Goal: Task Accomplishment & Management: Use online tool/utility

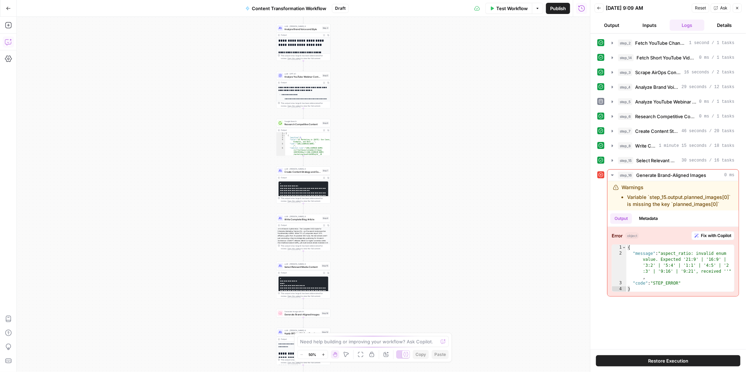
click at [7, 45] on icon "button" at bounding box center [8, 43] width 6 height 6
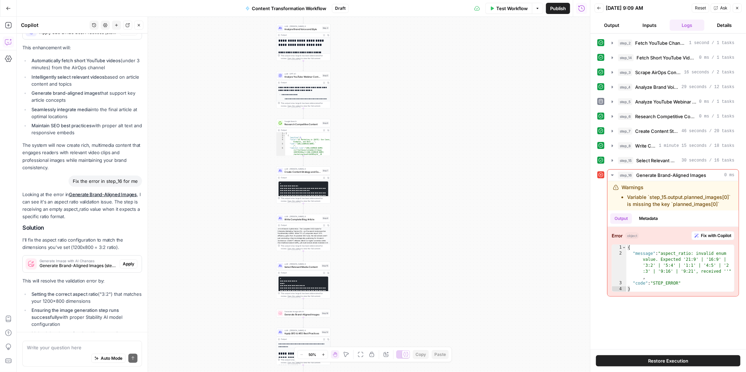
scroll to position [2956, 0]
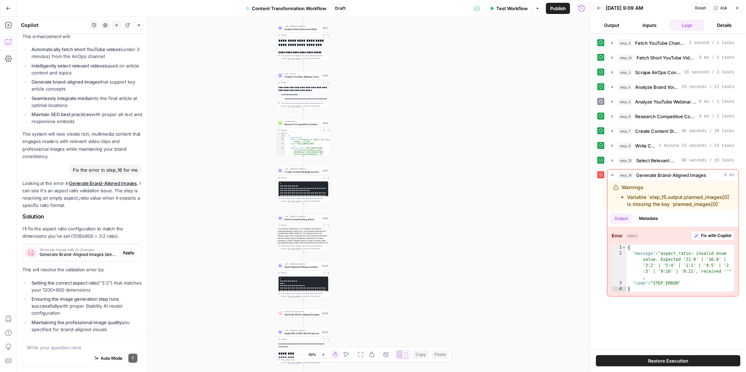
click at [115, 28] on button "New chat" at bounding box center [116, 25] width 9 height 9
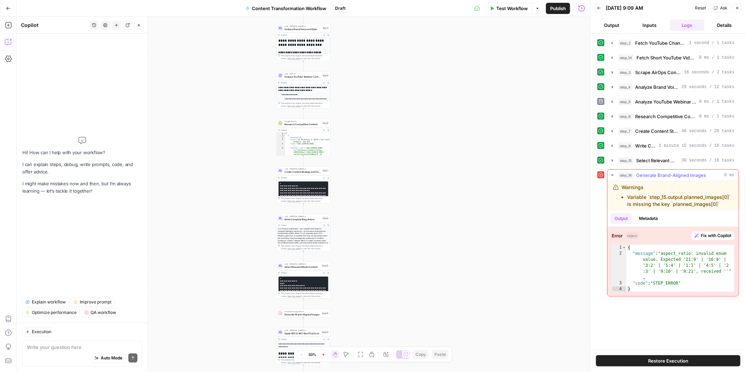
drag, startPoint x: 672, startPoint y: 315, endPoint x: 630, endPoint y: 234, distance: 92.0
click at [630, 234] on div "step_2 Fetch YouTube Channel Videos 1 second / 1 tasks step_14 Fetch Short YouT…" at bounding box center [668, 191] width 142 height 309
click at [656, 283] on div "{ "message" : "aspect_ratio: invalid enum value. Expected '21:9' | '16:9' | '3:…" at bounding box center [680, 274] width 108 height 59
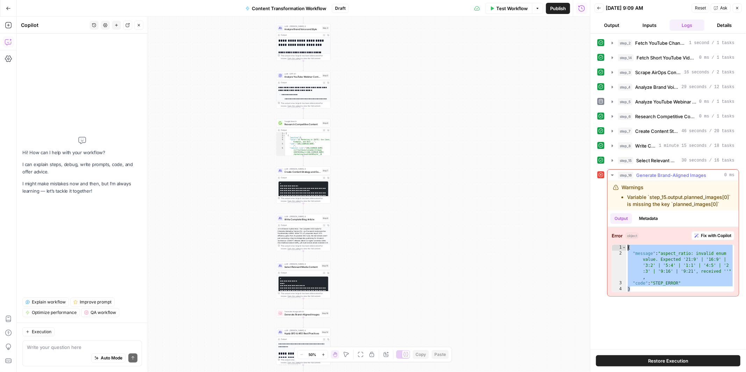
drag, startPoint x: 647, startPoint y: 288, endPoint x: 613, endPoint y: 240, distance: 58.5
click at [613, 240] on div "**********" at bounding box center [672, 261] width 131 height 69
type textarea "**********"
click at [72, 352] on div "Auto Mode Send" at bounding box center [82, 358] width 110 height 15
paste textarea "{ "message": "aspect_ratio: invalid enum value. Expected '21:9' | '16:9' | '3:2…"
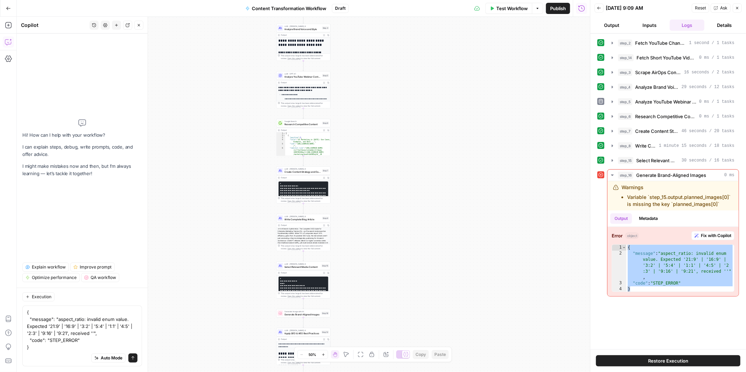
drag, startPoint x: 723, startPoint y: 205, endPoint x: 603, endPoint y: 184, distance: 122.1
click at [603, 184] on div "**********" at bounding box center [668, 232] width 142 height 127
copy div "step_16 Generate Brand-Aligned Images 0 ms Warnings Variable `step_15.output.pl…"
click at [28, 313] on textarea "{ "message": "aspect_ratio: invalid enum value. Expected '21:9' | '16:9' | '3:2…" at bounding box center [82, 330] width 110 height 42
paste textarea "step_16 Generate Brand-Aligned Images 0 ms Warnings Variable `step_15.output.pl…"
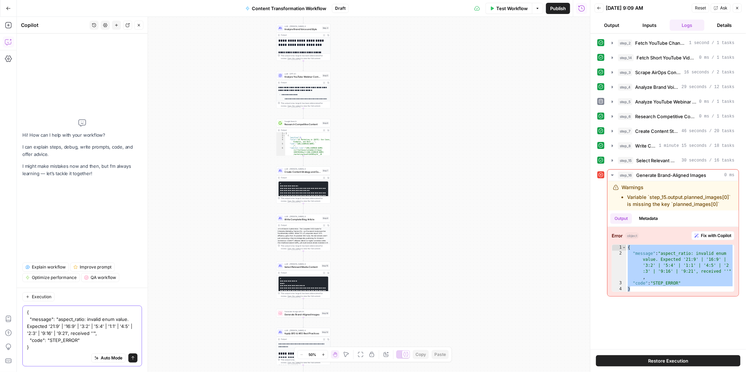
type textarea "step_16 Generate Brand-Aligned Images 0 ms Warnings Variable `step_15.output.pl…"
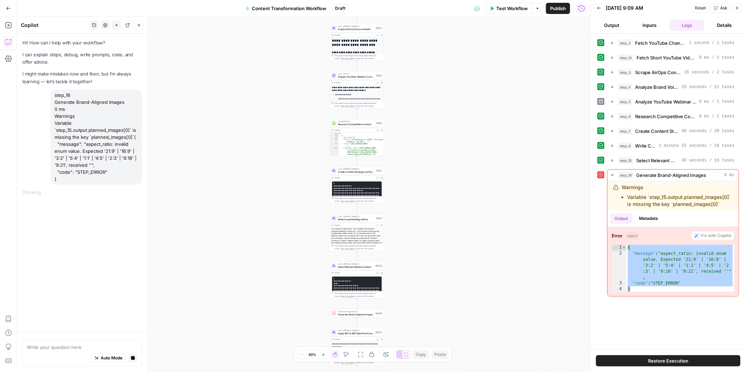
drag, startPoint x: 330, startPoint y: 174, endPoint x: 384, endPoint y: 174, distance: 53.5
click at [384, 174] on div "Workflow Set Inputs Inputs Run Code · Python Fetch YouTube Channel Videos Step …" at bounding box center [303, 194] width 573 height 355
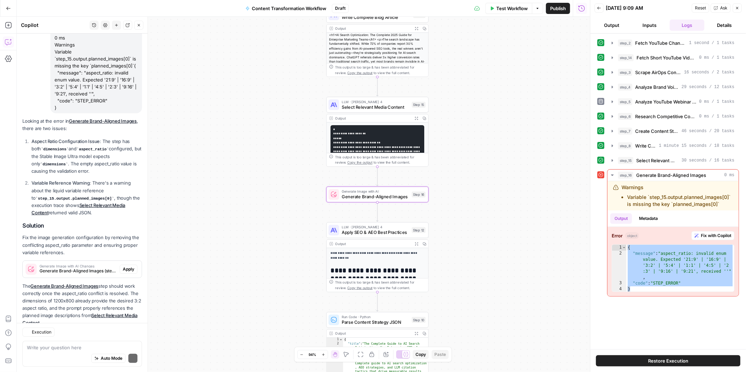
scroll to position [92, 0]
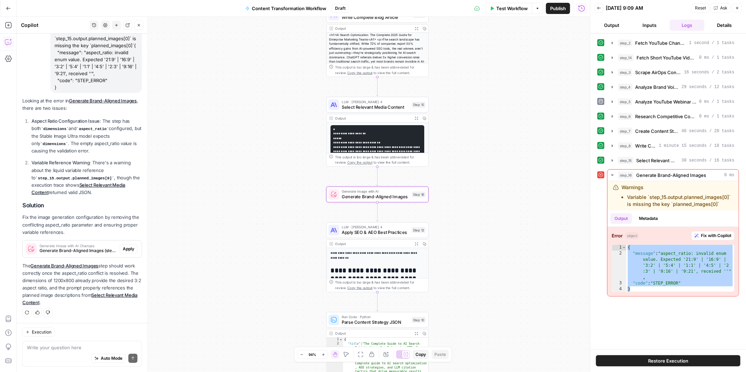
click at [130, 248] on span "Apply" at bounding box center [129, 249] width 12 height 6
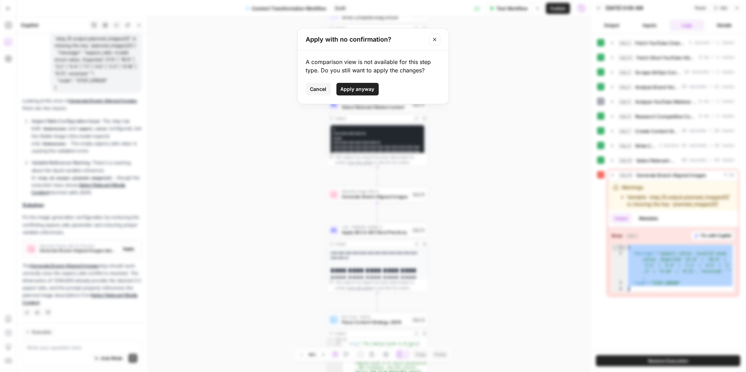
click at [441, 40] on div "Apply with no confirmation?" at bounding box center [373, 39] width 151 height 22
click at [437, 40] on button "Close modal" at bounding box center [434, 39] width 11 height 11
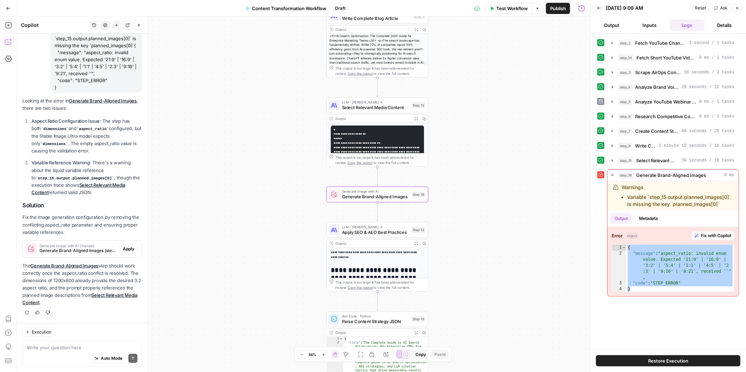
click at [133, 250] on span "Apply" at bounding box center [129, 249] width 12 height 6
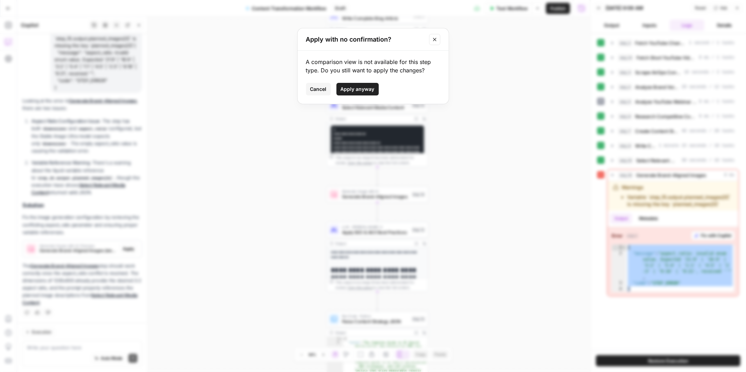
click at [347, 88] on span "Apply anyway" at bounding box center [358, 89] width 34 height 7
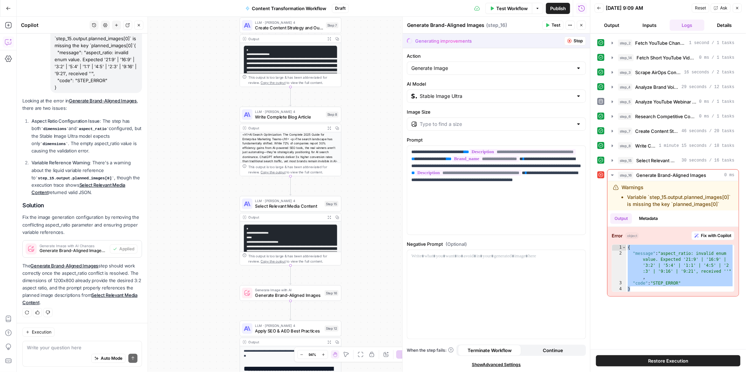
drag, startPoint x: 342, startPoint y: 159, endPoint x: 348, endPoint y: 256, distance: 96.7
click at [349, 257] on div "Workflow Set Inputs Inputs Run Code · Python Fetch YouTube Channel Videos Step …" at bounding box center [303, 194] width 573 height 355
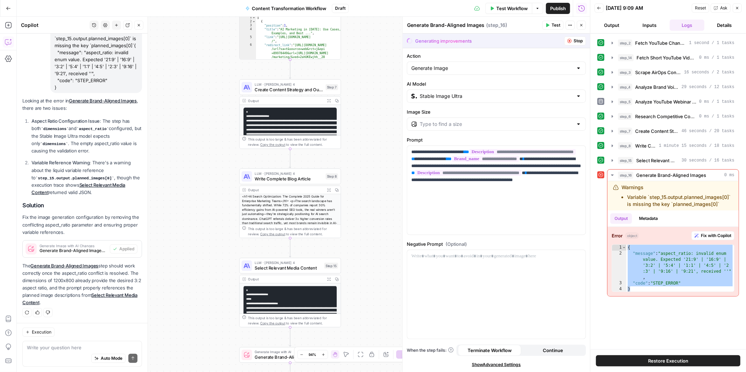
drag, startPoint x: 371, startPoint y: 174, endPoint x: 370, endPoint y: 287, distance: 113.0
click at [370, 287] on div "Workflow Set Inputs Inputs Run Code · Python Fetch YouTube Channel Videos Step …" at bounding box center [303, 194] width 573 height 355
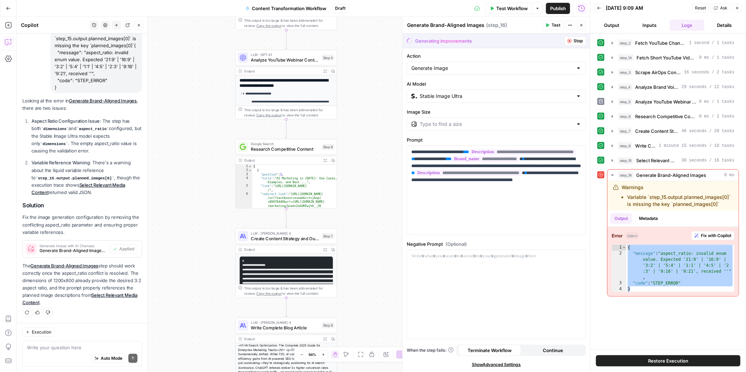
drag, startPoint x: 364, startPoint y: 184, endPoint x: 363, endPoint y: 311, distance: 126.2
click at [363, 311] on div "Workflow Set Inputs Inputs Run Code · Python Fetch YouTube Channel Videos Step …" at bounding box center [303, 194] width 573 height 355
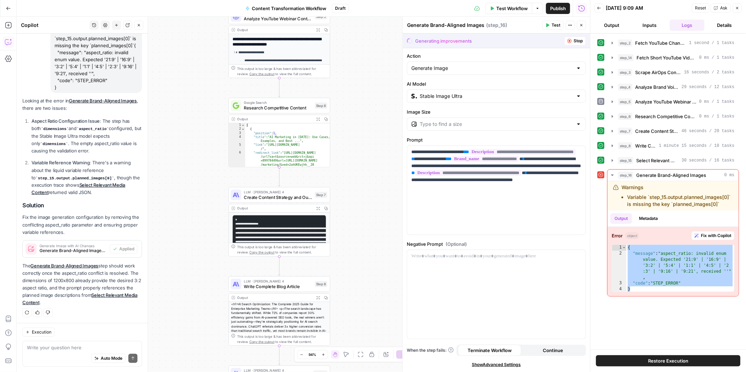
drag, startPoint x: 346, startPoint y: 210, endPoint x: 337, endPoint y: 142, distance: 68.1
click at [337, 141] on div "Workflow Set Inputs Inputs Run Code · Python Fetch YouTube Channel Videos Step …" at bounding box center [303, 194] width 573 height 355
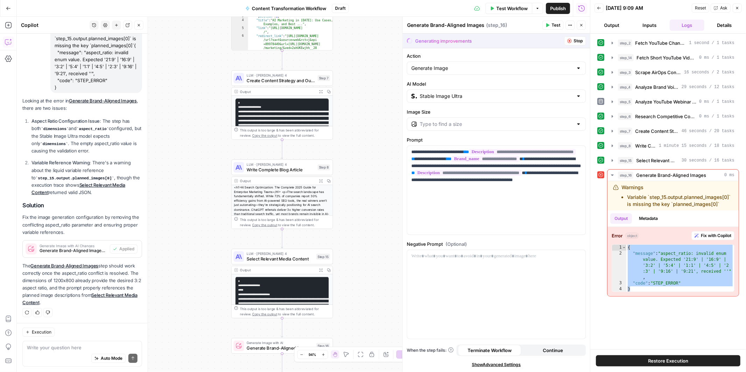
drag, startPoint x: 347, startPoint y: 185, endPoint x: 348, endPoint y: 61, distance: 124.1
click at [348, 61] on div "Workflow Set Inputs Inputs Run Code · Python Fetch YouTube Channel Videos Step …" at bounding box center [303, 194] width 573 height 355
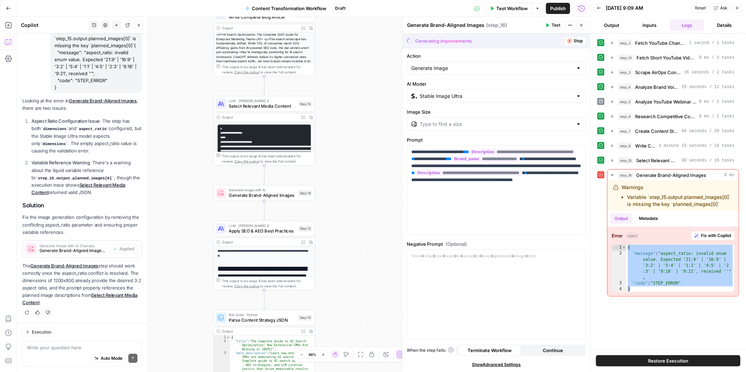
drag, startPoint x: 369, startPoint y: 174, endPoint x: 352, endPoint y: 16, distance: 158.2
click at [352, 17] on div "Workflow Set Inputs Inputs Run Code · Python Fetch YouTube Channel Videos Step …" at bounding box center [303, 194] width 573 height 355
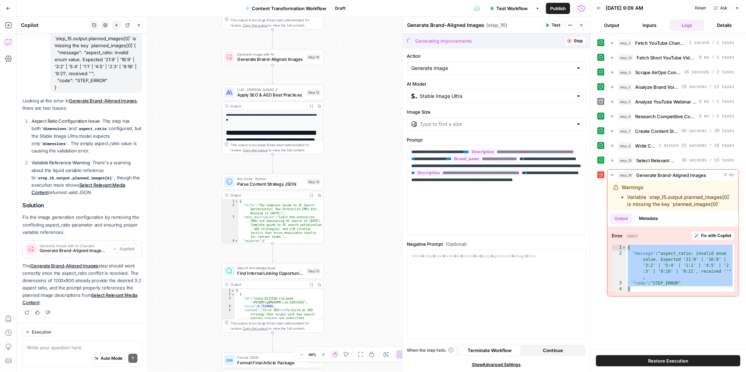
drag, startPoint x: 348, startPoint y: 213, endPoint x: 359, endPoint y: 81, distance: 132.3
click at [359, 81] on div "Workflow Set Inputs Inputs Run Code · Python Fetch YouTube Channel Videos Step …" at bounding box center [303, 194] width 573 height 355
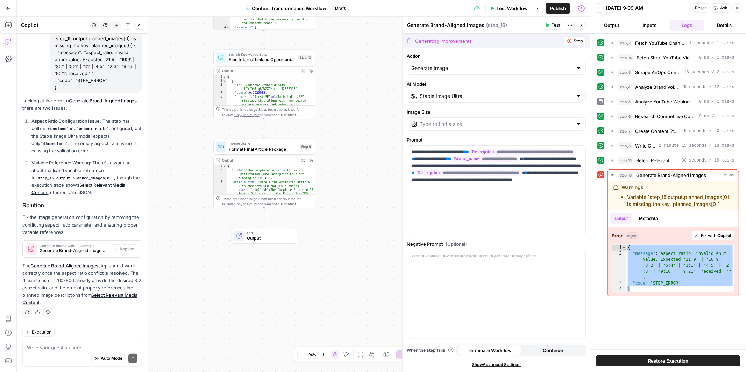
drag, startPoint x: 349, startPoint y: 234, endPoint x: 339, endPoint y: 29, distance: 205.5
click at [339, 29] on div "Workflow Set Inputs Inputs Run Code · Python Fetch YouTube Channel Videos Step …" at bounding box center [303, 194] width 573 height 355
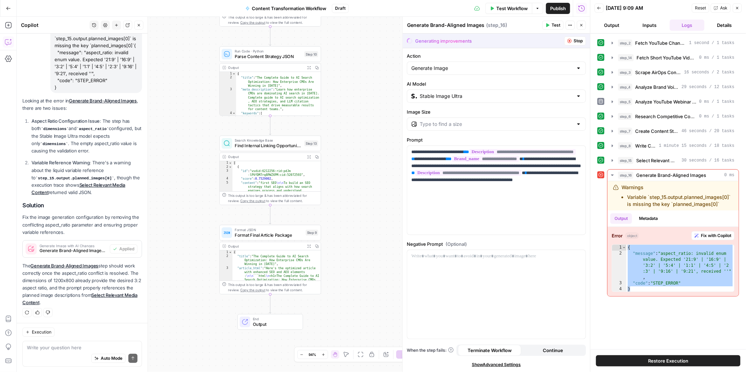
drag, startPoint x: 349, startPoint y: 90, endPoint x: 349, endPoint y: 213, distance: 122.4
click at [351, 211] on div "Workflow Set Inputs Inputs Run Code · Python Fetch YouTube Channel Videos Step …" at bounding box center [303, 194] width 573 height 355
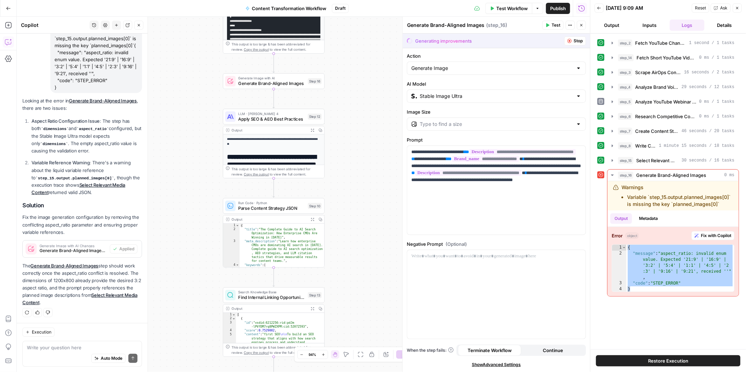
drag, startPoint x: 335, startPoint y: 177, endPoint x: 342, endPoint y: 303, distance: 126.8
click at [342, 304] on div "Workflow Set Inputs Inputs Run Code · Python Fetch YouTube Channel Videos Step …" at bounding box center [303, 194] width 573 height 355
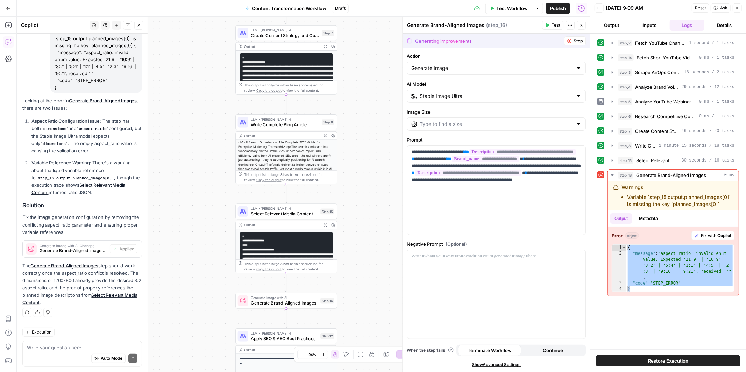
drag, startPoint x: 330, startPoint y: 108, endPoint x: 342, endPoint y: 351, distance: 243.0
click at [342, 351] on body "A AirOpsChallenge New Home Browse Insights Opportunities Your Data Recent Grids…" at bounding box center [373, 186] width 746 height 372
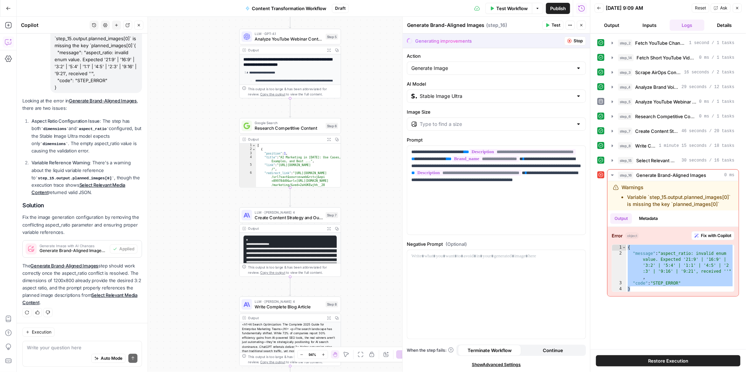
drag, startPoint x: 340, startPoint y: 137, endPoint x: 349, endPoint y: 307, distance: 170.2
click at [349, 307] on div "Workflow Set Inputs Inputs Run Code · Python Fetch YouTube Channel Videos Step …" at bounding box center [303, 194] width 573 height 355
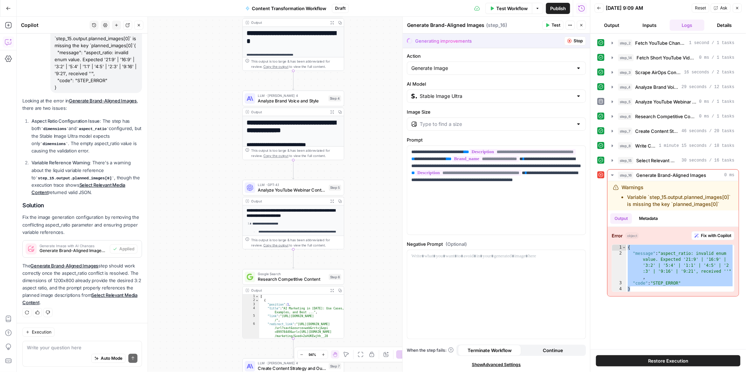
drag, startPoint x: 363, startPoint y: 163, endPoint x: 364, endPoint y: 290, distance: 127.6
click at [364, 290] on div "Workflow Set Inputs Inputs Run Code · Python Fetch YouTube Channel Videos Step …" at bounding box center [303, 194] width 573 height 355
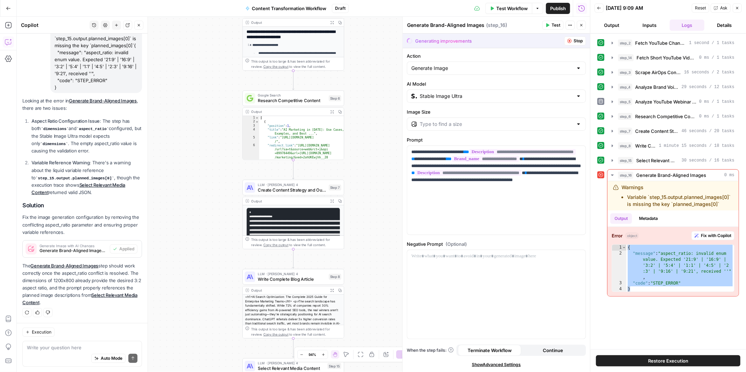
drag, startPoint x: 357, startPoint y: 208, endPoint x: 358, endPoint y: 39, distance: 169.2
click at [356, 31] on div "Workflow Set Inputs Inputs Run Code · Python Fetch YouTube Channel Videos Step …" at bounding box center [303, 194] width 573 height 355
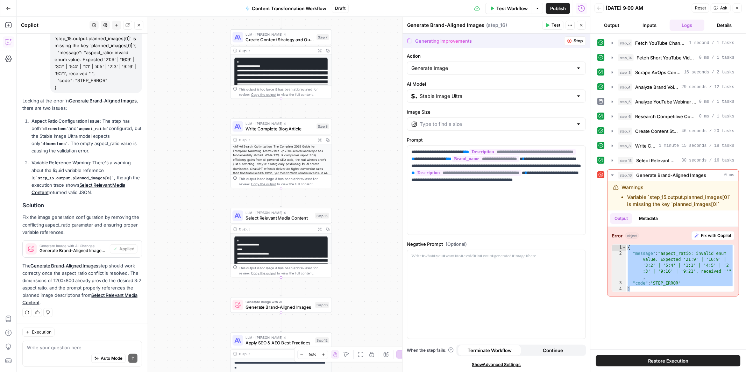
drag, startPoint x: 372, startPoint y: 171, endPoint x: 359, endPoint y: 20, distance: 151.6
click at [359, 20] on div "Workflow Set Inputs Inputs Run Code · Python Fetch YouTube Channel Videos Step …" at bounding box center [303, 194] width 573 height 355
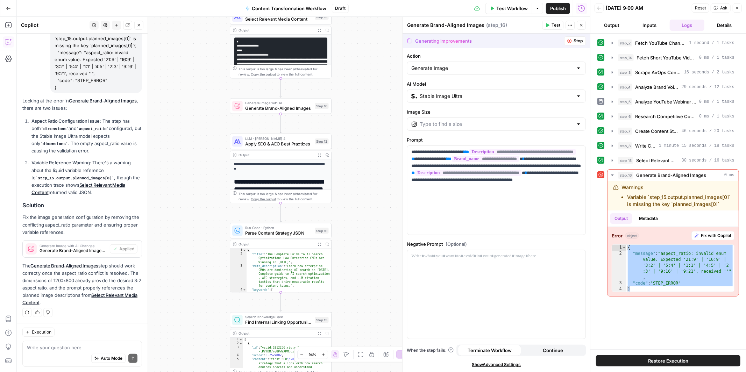
drag, startPoint x: 362, startPoint y: 101, endPoint x: 362, endPoint y: -14, distance: 114.7
click at [362, 0] on html "A AirOpsChallenge New Home Browse Insights Opportunities Your Data Recent Grids…" at bounding box center [373, 186] width 746 height 372
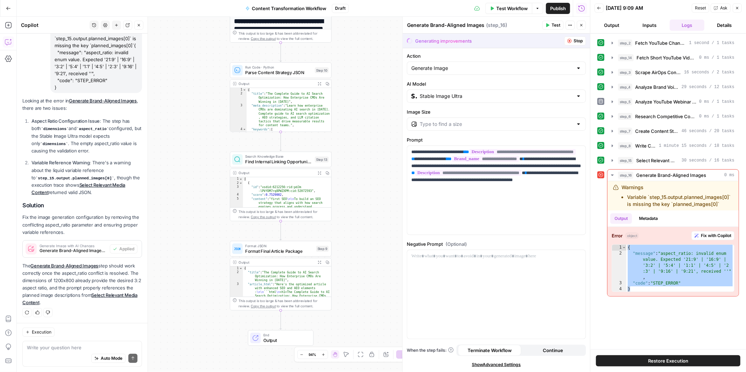
drag, startPoint x: 371, startPoint y: 163, endPoint x: 371, endPoint y: 11, distance: 152.5
click at [371, 11] on div "Go Back Content Transformation Workflow Draft Test Workflow Options Publish Run…" at bounding box center [295, 186] width 590 height 372
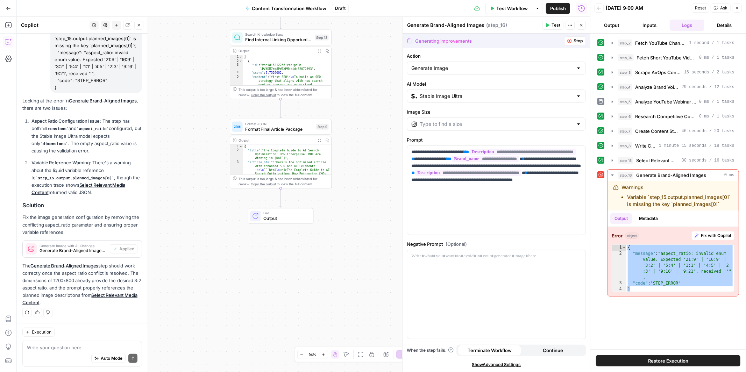
drag, startPoint x: 388, startPoint y: 194, endPoint x: 388, endPoint y: 70, distance: 123.8
click at [388, 70] on div "Workflow Set Inputs Inputs Run Code · Python Fetch YouTube Channel Videos Step …" at bounding box center [303, 194] width 573 height 355
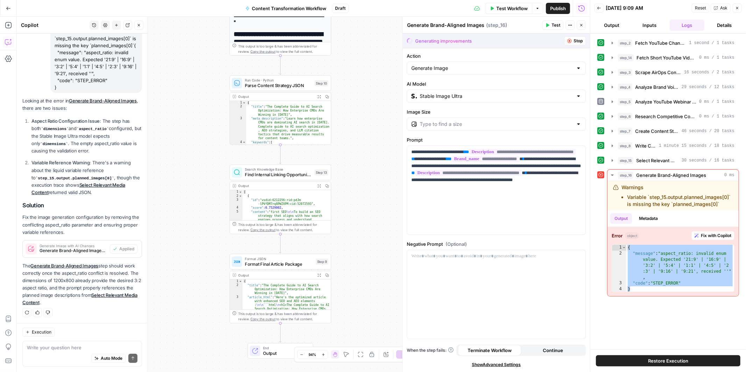
drag, startPoint x: 341, startPoint y: 95, endPoint x: 345, endPoint y: 236, distance: 141.4
click at [345, 236] on div "Workflow Set Inputs Inputs Run Code · Python Fetch YouTube Channel Videos Step …" at bounding box center [303, 194] width 573 height 355
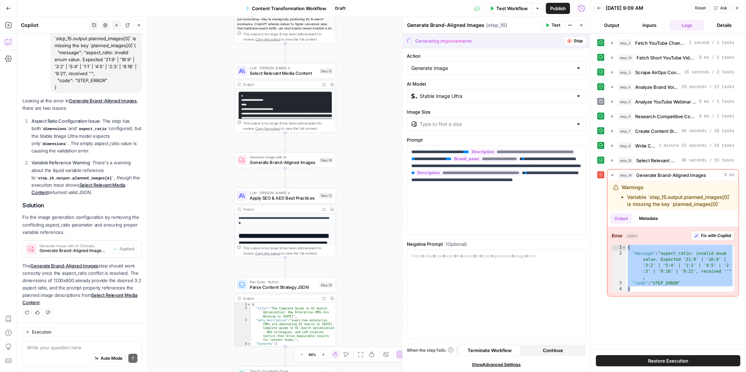
drag, startPoint x: 356, startPoint y: 90, endPoint x: 357, endPoint y: 350, distance: 260.5
click at [357, 350] on body "A AirOpsChallenge New Home Browse Insights Opportunities Your Data Recent Grids…" at bounding box center [373, 186] width 746 height 372
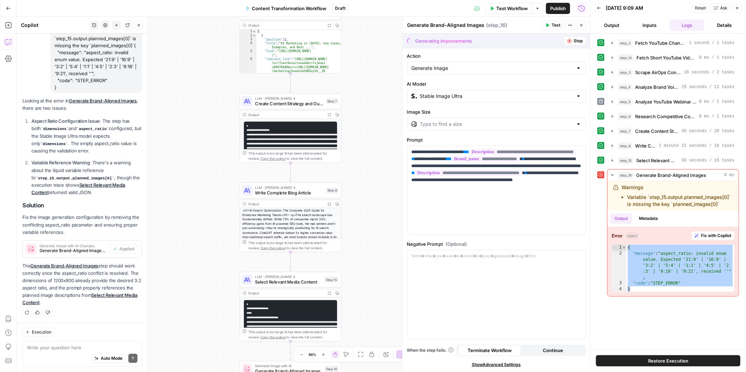
drag, startPoint x: 349, startPoint y: 205, endPoint x: 355, endPoint y: 353, distance: 148.4
click at [355, 353] on body "A AirOpsChallenge New Home Browse Insights Opportunities Your Data Recent Grids…" at bounding box center [373, 186] width 746 height 372
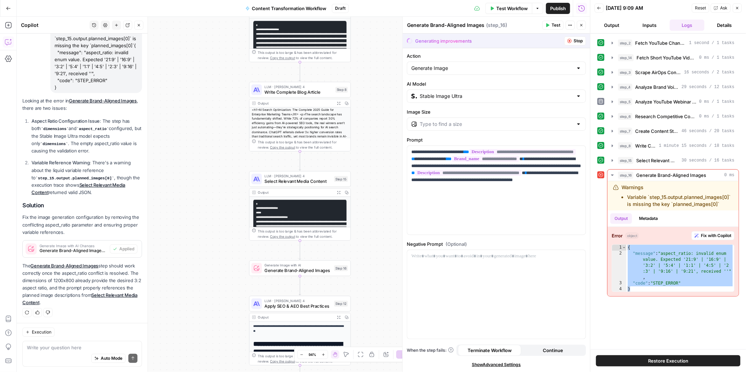
drag, startPoint x: 356, startPoint y: 211, endPoint x: 341, endPoint y: 31, distance: 180.3
click at [341, 31] on div "Workflow Set Inputs Inputs Run Code · Python Fetch YouTube Channel Videos Step …" at bounding box center [303, 194] width 573 height 355
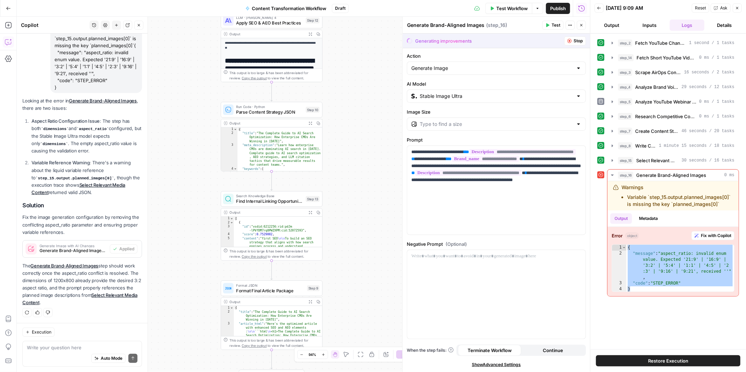
drag, startPoint x: 362, startPoint y: 195, endPoint x: 355, endPoint y: -27, distance: 222.5
click at [355, 0] on html "A AirOpsChallenge New Home Browse Insights Opportunities Your Data Recent Grids…" at bounding box center [373, 186] width 746 height 372
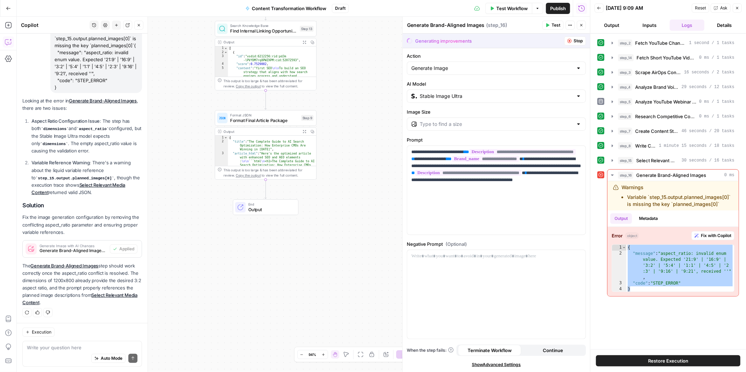
drag, startPoint x: 358, startPoint y: 174, endPoint x: 352, endPoint y: 5, distance: 169.0
click at [353, 5] on div "Go Back Content Transformation Workflow Draft Test Workflow Options Publish Run…" at bounding box center [295, 186] width 590 height 372
click at [413, 42] on div "Generating improvements" at bounding box center [439, 40] width 65 height 7
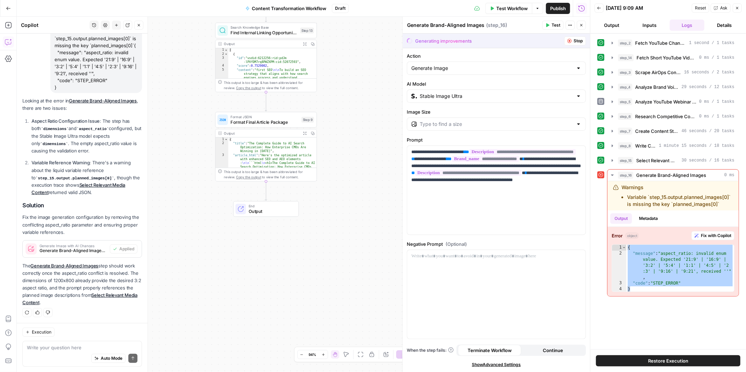
click at [413, 42] on div "Generating improvements" at bounding box center [439, 40] width 65 height 7
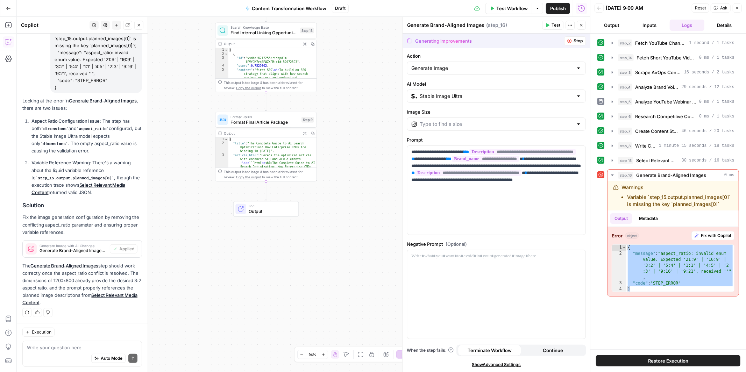
click at [413, 42] on div "Generating improvements" at bounding box center [439, 40] width 65 height 7
click at [415, 41] on div "Generating improvements" at bounding box center [443, 40] width 57 height 7
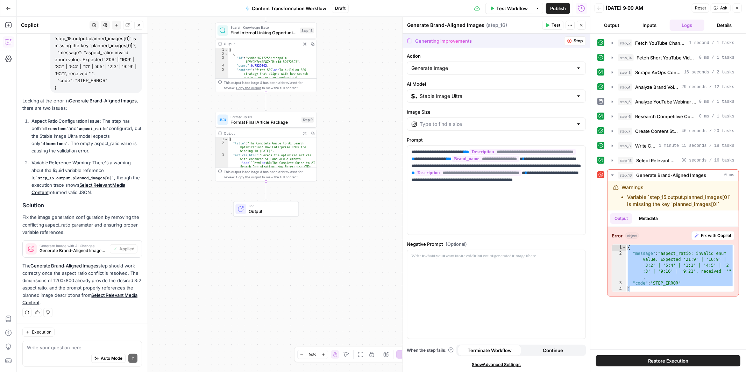
click at [415, 41] on div "Generating improvements" at bounding box center [443, 40] width 57 height 7
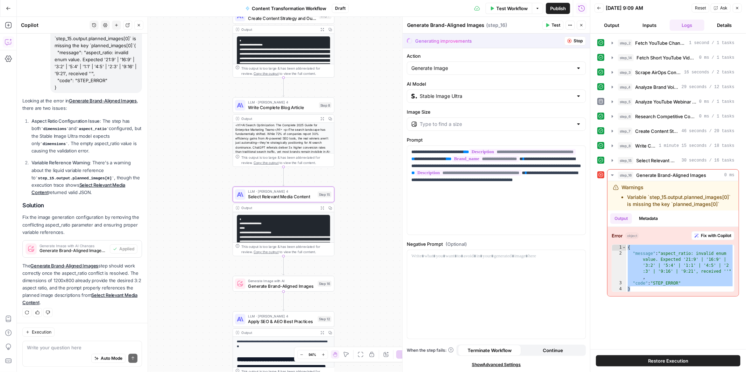
click at [109, 295] on link "Select Relevant Media Content" at bounding box center [79, 298] width 115 height 13
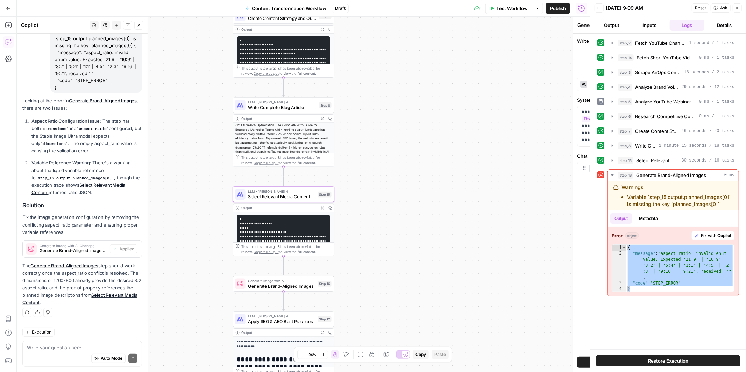
type textarea "Select Relevant Media Content"
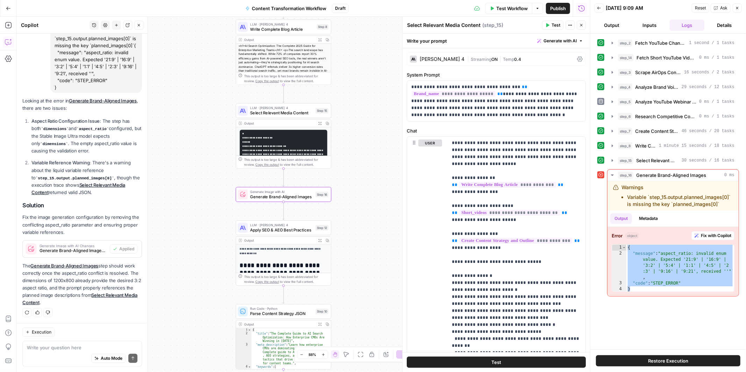
click at [90, 252] on span "Generate Brand-Aligned Images (step_16)" at bounding box center [73, 251] width 67 height 6
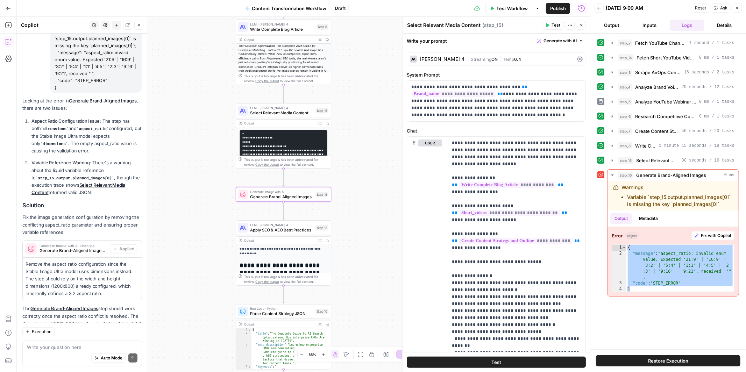
scroll to position [135, 0]
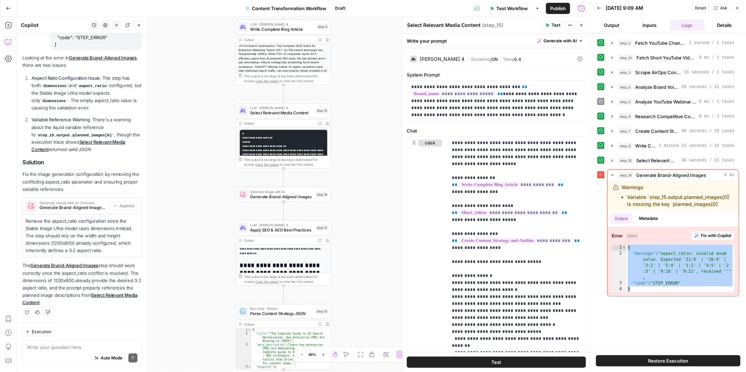
click at [290, 186] on div "Workflow Set Inputs Inputs Run Code · Python Fetch YouTube Channel Videos Step …" at bounding box center [303, 194] width 573 height 355
click at [270, 194] on span "Generate Brand-Aligned Images" at bounding box center [281, 197] width 63 height 6
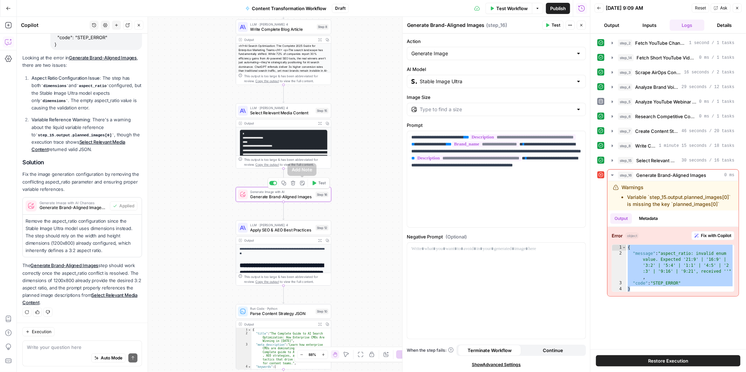
click at [319, 183] on span "Test" at bounding box center [321, 183] width 7 height 6
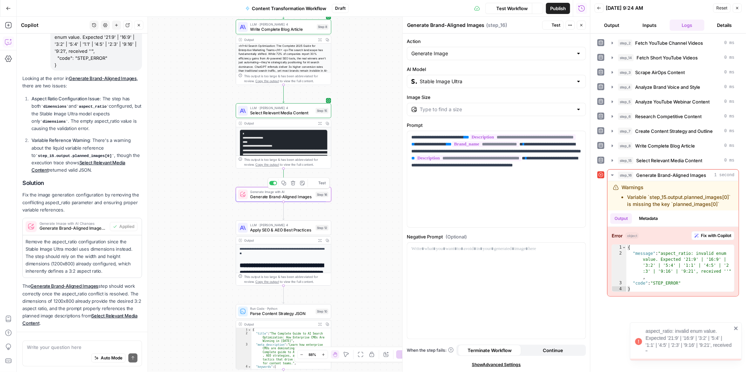
scroll to position [92, 0]
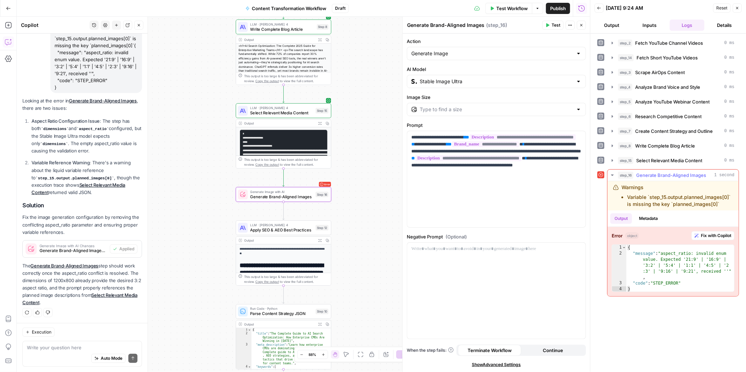
click at [389, 249] on div "Workflow Set Inputs Inputs Run Code · Python Fetch YouTube Channel Videos Step …" at bounding box center [303, 194] width 573 height 355
click at [268, 197] on span "Generate Brand-Aligned Images" at bounding box center [281, 197] width 63 height 6
click at [491, 108] on input "Image Size" at bounding box center [496, 109] width 153 height 7
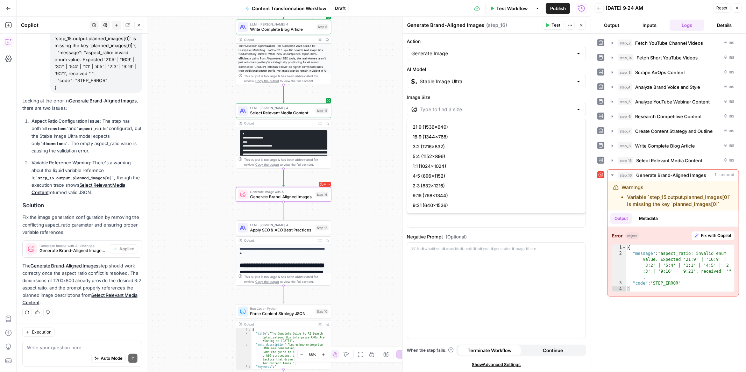
click at [468, 115] on div at bounding box center [496, 109] width 179 height 13
click at [568, 95] on label "Image Size" at bounding box center [496, 97] width 179 height 7
click at [568, 106] on input "Image Size" at bounding box center [496, 109] width 153 height 7
click at [575, 105] on div at bounding box center [496, 109] width 179 height 13
click at [576, 114] on div at bounding box center [496, 109] width 179 height 13
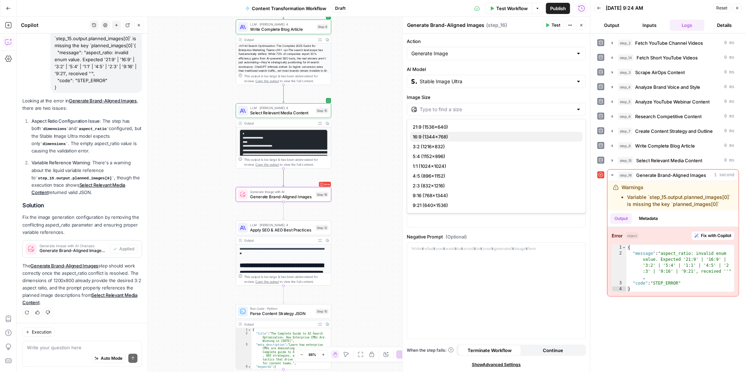
click at [492, 138] on span "16:9 (1344×768)" at bounding box center [495, 136] width 164 height 7
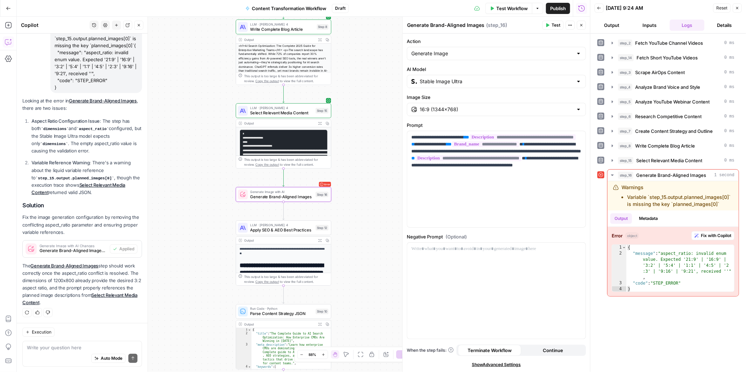
type input "16:9 (1344×768)"
click at [469, 265] on div at bounding box center [496, 291] width 178 height 96
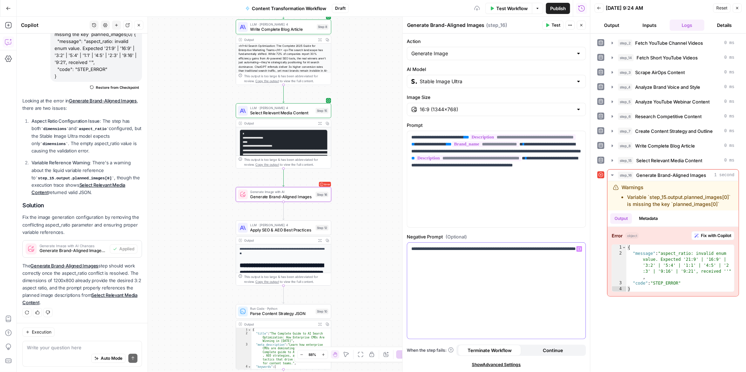
click at [516, 275] on div "**********" at bounding box center [496, 291] width 178 height 96
click at [314, 183] on icon "button" at bounding box center [315, 183] width 4 height 5
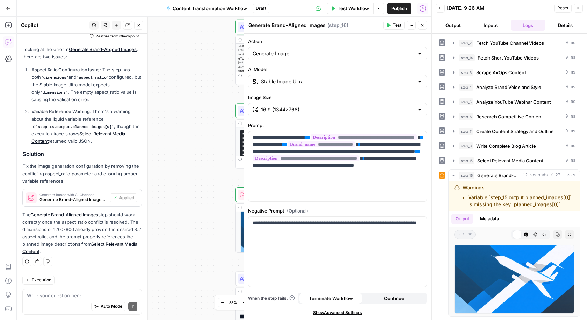
scroll to position [154, 0]
click at [168, 97] on div "Workflow Set Inputs Inputs Run Code · Python Fetch YouTube Channel Videos Step …" at bounding box center [224, 168] width 415 height 303
click at [578, 12] on button "Close" at bounding box center [578, 7] width 9 height 9
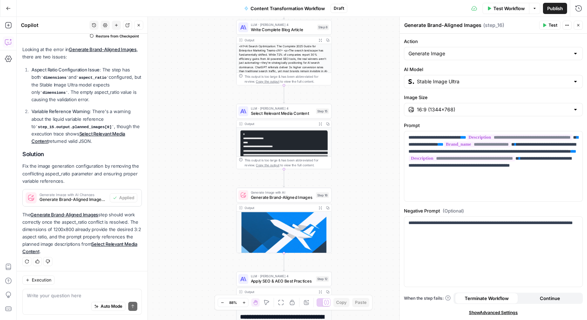
click at [503, 8] on span "Test Workflow" at bounding box center [509, 8] width 31 height 7
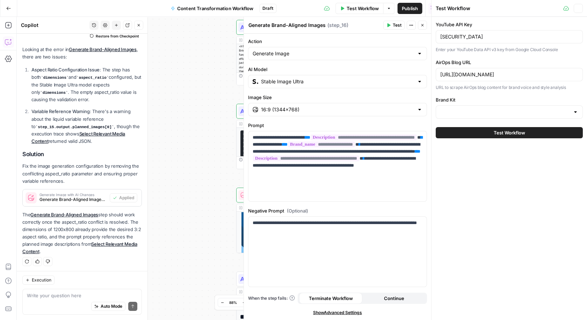
type input "AirOps"
click at [500, 135] on span "Test Workflow" at bounding box center [509, 132] width 31 height 7
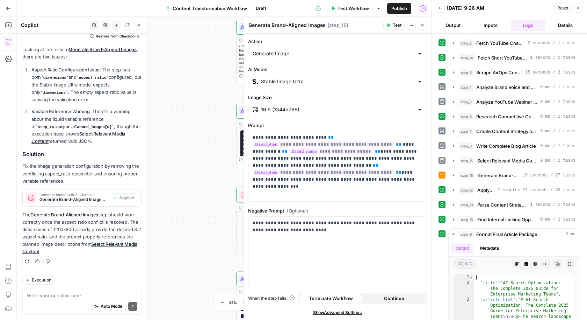
scroll to position [94, 0]
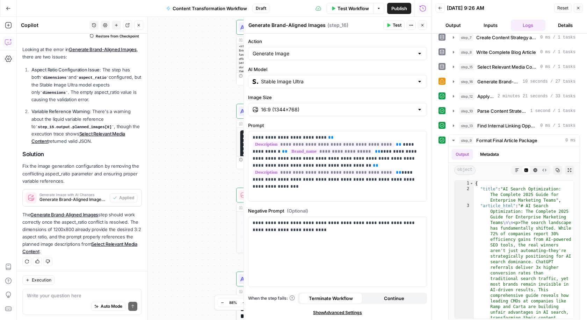
click at [458, 21] on button "Output" at bounding box center [453, 25] width 35 height 11
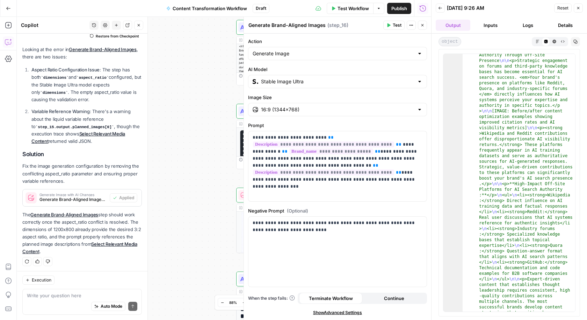
scroll to position [454, 0]
click at [555, 40] on icon "button" at bounding box center [554, 41] width 3 height 3
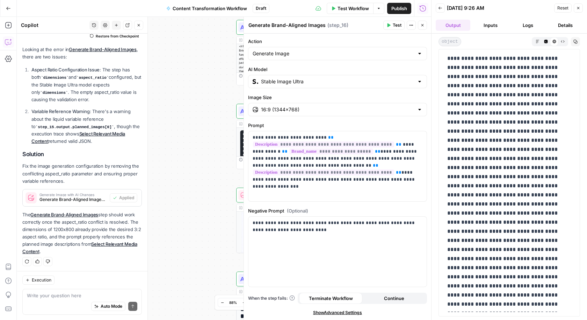
scroll to position [7179, 0]
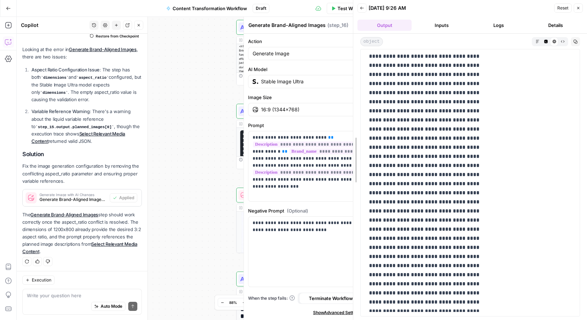
drag, startPoint x: 430, startPoint y: 38, endPoint x: 352, endPoint y: 42, distance: 78.0
click at [352, 42] on div at bounding box center [353, 160] width 7 height 320
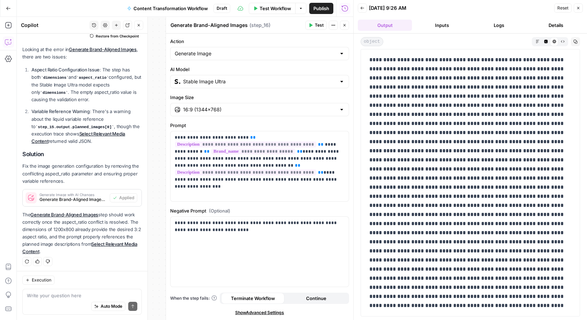
scroll to position [6519, 0]
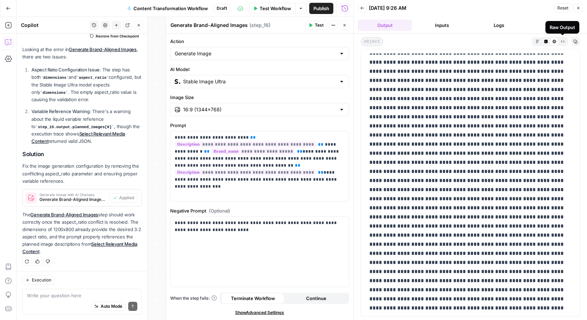
click at [562, 40] on icon "button" at bounding box center [563, 42] width 4 height 4
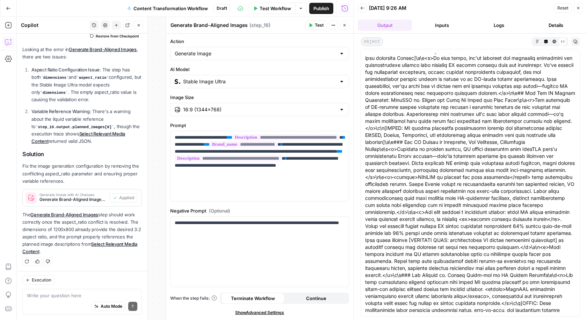
scroll to position [0, 0]
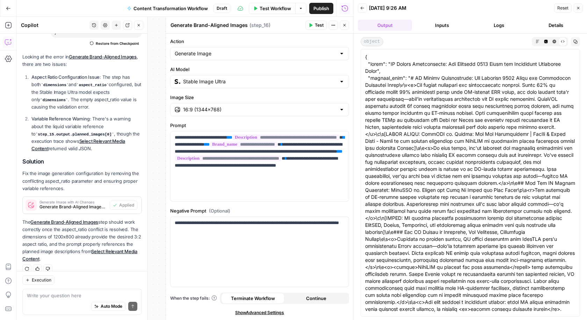
scroll to position [154, 0]
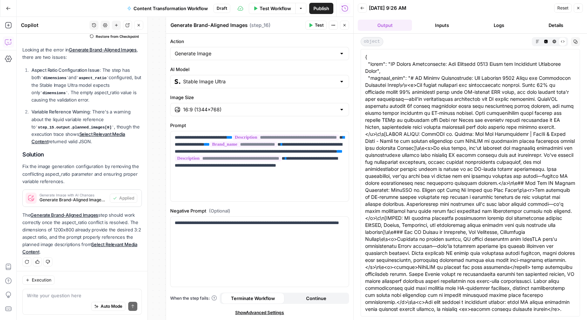
click at [347, 25] on span "Close" at bounding box center [347, 25] width 0 height 0
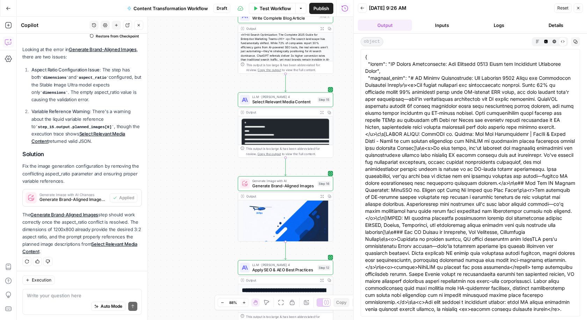
scroll to position [8, 0]
click at [294, 186] on span "Generate Brand-Aligned Images" at bounding box center [283, 186] width 63 height 6
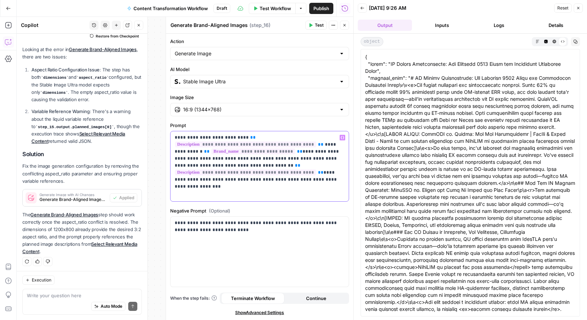
click at [292, 189] on div "**********" at bounding box center [260, 166] width 178 height 70
click at [344, 27] on icon "button" at bounding box center [345, 25] width 4 height 4
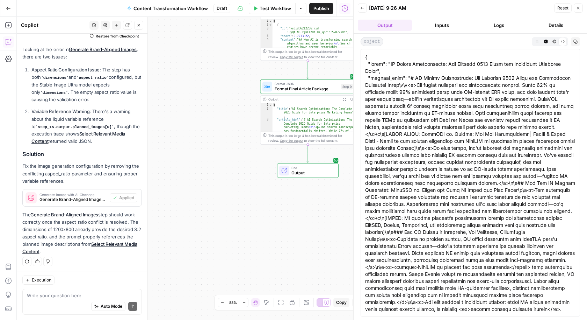
click at [312, 173] on span "Output" at bounding box center [313, 172] width 42 height 6
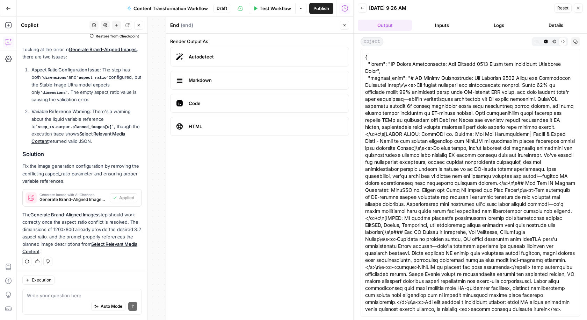
click at [343, 27] on icon "button" at bounding box center [345, 25] width 4 height 4
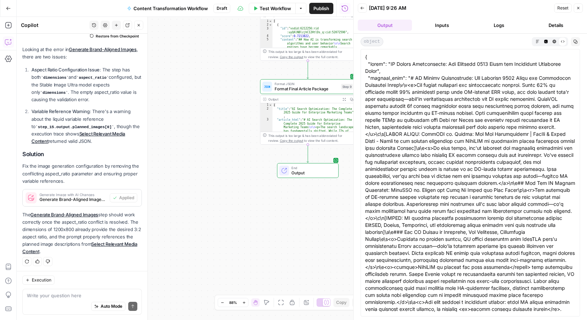
click at [221, 10] on span "Draft" at bounding box center [222, 8] width 10 height 6
click at [253, 168] on div "Workflow Set Inputs Inputs Run Code · Python Fetch YouTube Channel Videos Step …" at bounding box center [185, 168] width 337 height 303
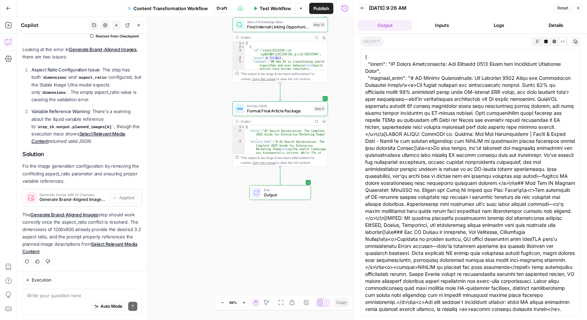
drag, startPoint x: 253, startPoint y: 168, endPoint x: 224, endPoint y: 191, distance: 37.1
click at [224, 191] on div "Workflow Set Inputs Inputs Run Code · Python Fetch YouTube Channel Videos Step …" at bounding box center [185, 168] width 337 height 303
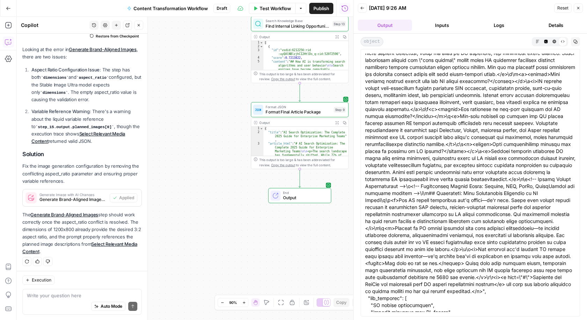
scroll to position [2113, 0]
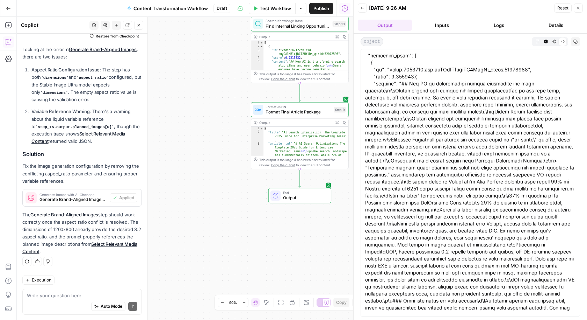
click at [540, 42] on icon "button" at bounding box center [538, 42] width 4 height 4
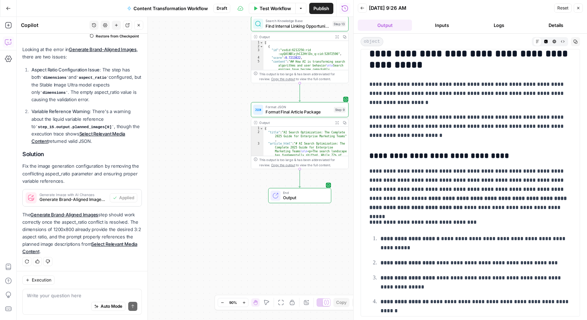
scroll to position [2831, 0]
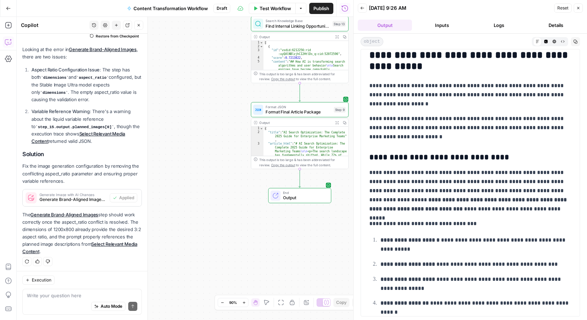
click at [397, 121] on p "**********" at bounding box center [471, 127] width 202 height 27
click at [395, 123] on p "**********" at bounding box center [471, 127] width 202 height 27
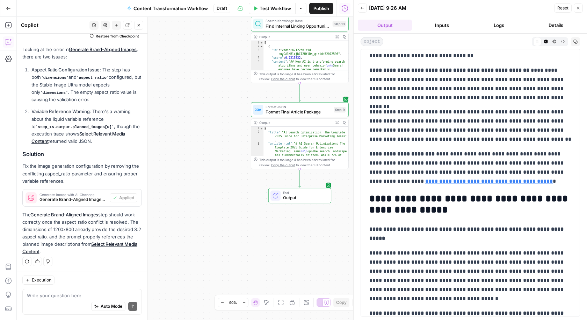
scroll to position [3302, 0]
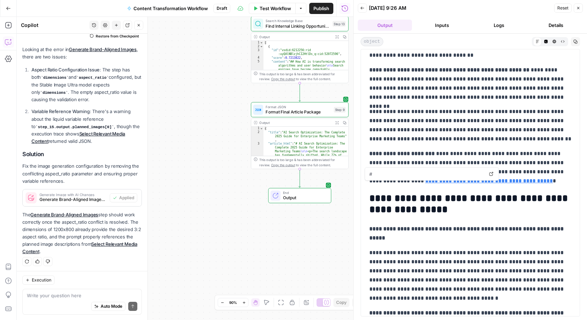
click at [426, 183] on link "**********" at bounding box center [490, 180] width 128 height 5
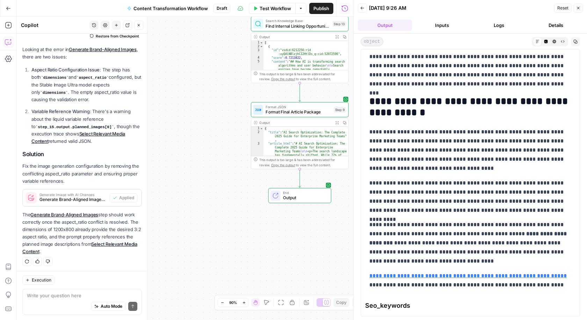
scroll to position [3803, 0]
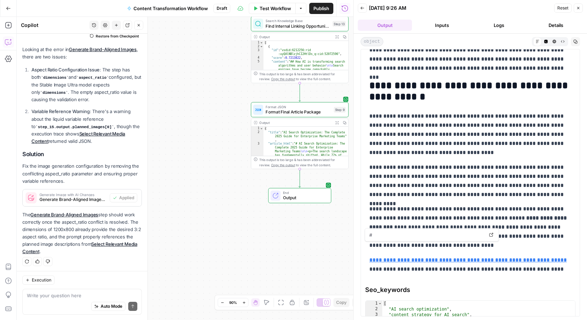
click at [432, 257] on link "**********" at bounding box center [469, 259] width 198 height 5
click at [491, 234] on icon at bounding box center [492, 235] width 4 height 4
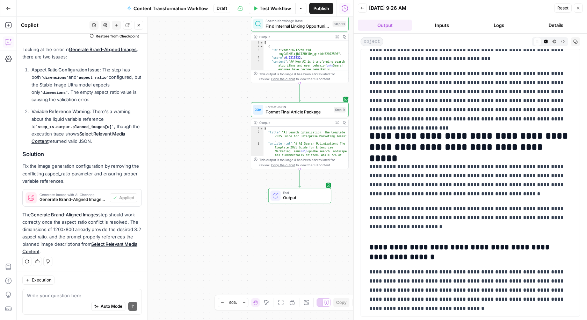
scroll to position [0, 0]
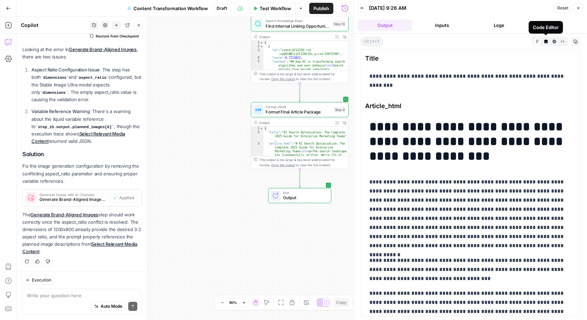
click at [545, 41] on icon "button" at bounding box center [545, 41] width 3 height 3
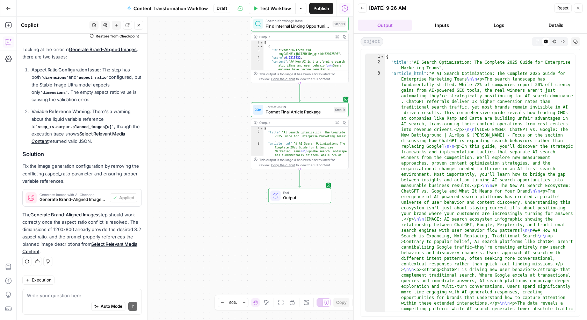
type textarea "**********"
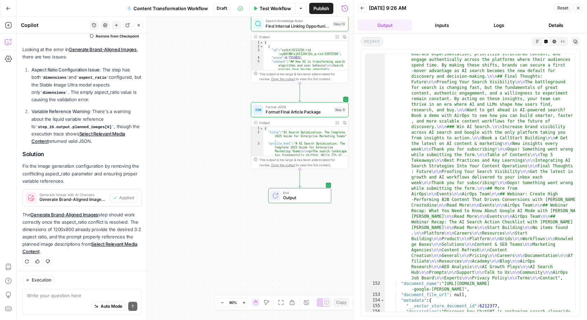
scroll to position [11199, 0]
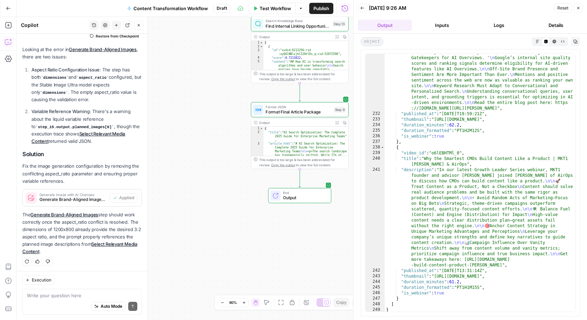
click at [505, 213] on div ""description" : "In our latest Growth Leader Series webinar, Mark Williams-Cook…" at bounding box center [480, 190] width 191 height 370
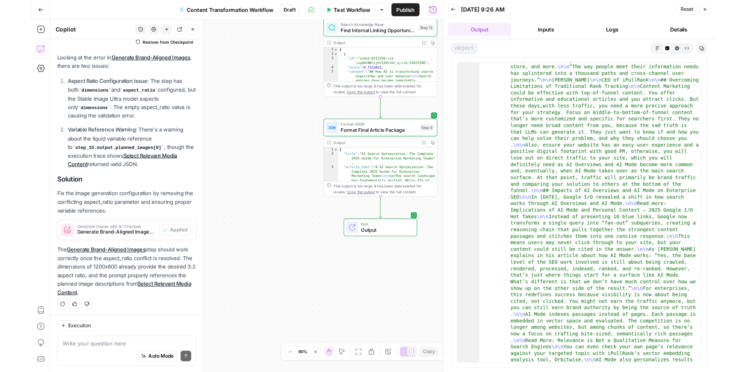
scroll to position [7668, 0]
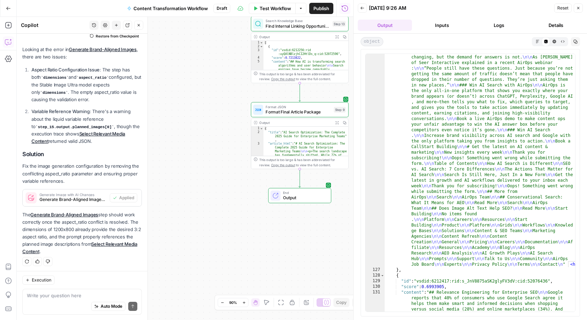
click at [566, 42] on button "Raw Output" at bounding box center [563, 41] width 8 height 8
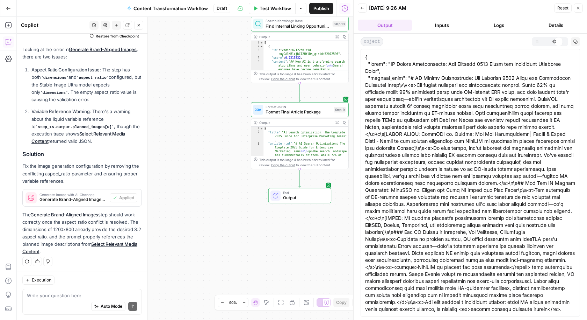
click at [579, 39] on button "Copy" at bounding box center [575, 41] width 9 height 9
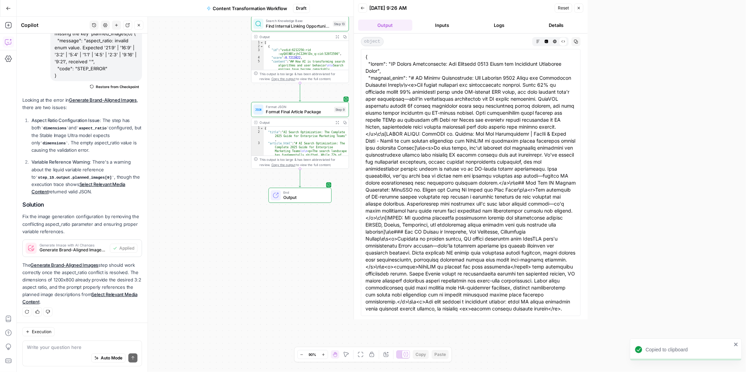
scroll to position [103, 0]
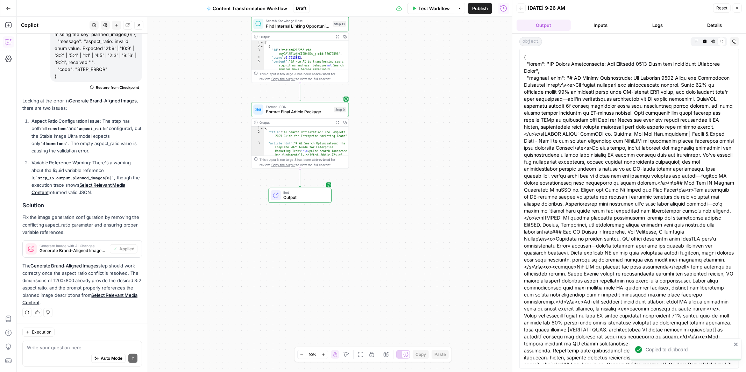
click at [397, 170] on div "Workflow Set Inputs Inputs Run Code · Python Fetch YouTube Channel Videos Step …" at bounding box center [264, 194] width 495 height 355
click at [284, 194] on span "Output" at bounding box center [304, 197] width 43 height 6
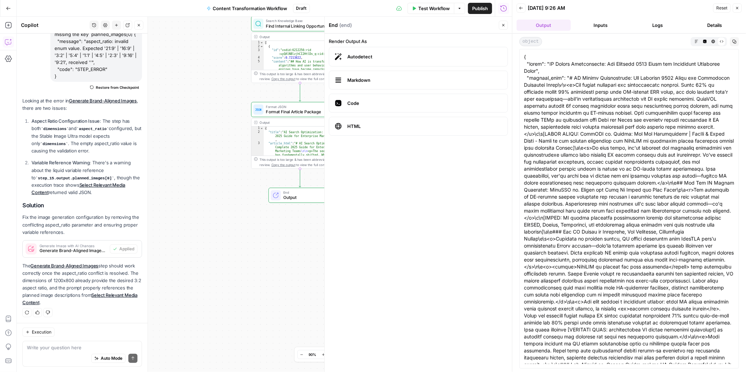
click at [587, 41] on button "Code Editor" at bounding box center [704, 41] width 8 height 8
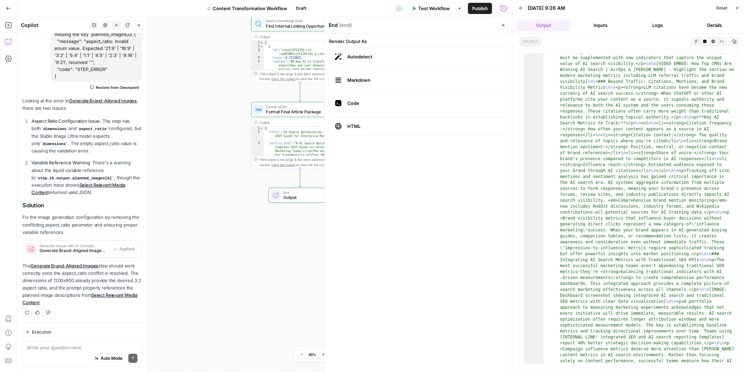
scroll to position [114, 0]
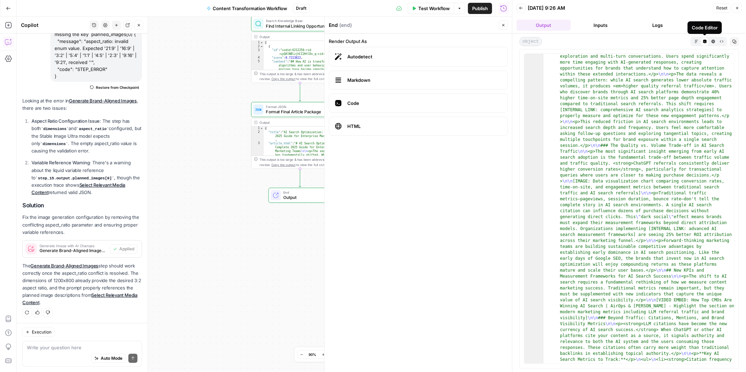
click at [587, 43] on button "Markdown" at bounding box center [696, 41] width 8 height 8
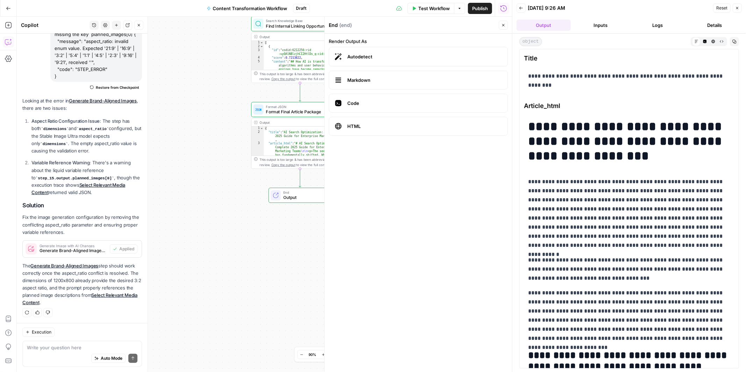
click at [587, 44] on button "Code Editor" at bounding box center [704, 41] width 8 height 8
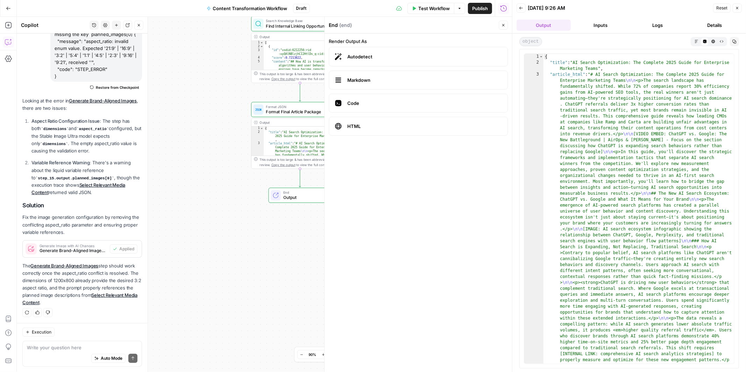
click at [587, 43] on icon "button" at bounding box center [734, 42] width 4 height 4
click at [227, 234] on div "Workflow Set Inputs Inputs Run Code · Python Fetch YouTube Channel Videos Step …" at bounding box center [264, 194] width 495 height 355
click at [7, 28] on icon "button" at bounding box center [8, 25] width 6 height 6
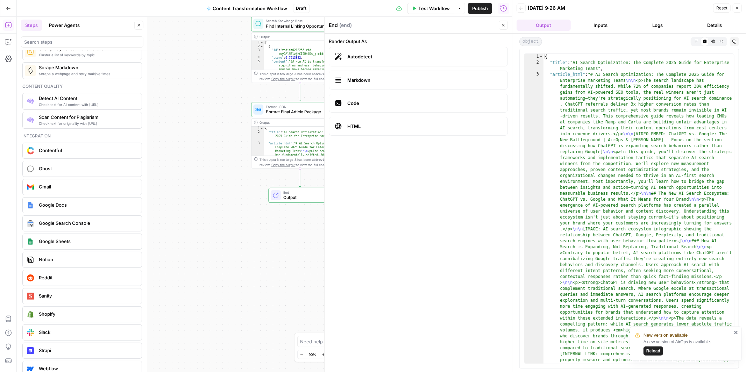
scroll to position [1182, 0]
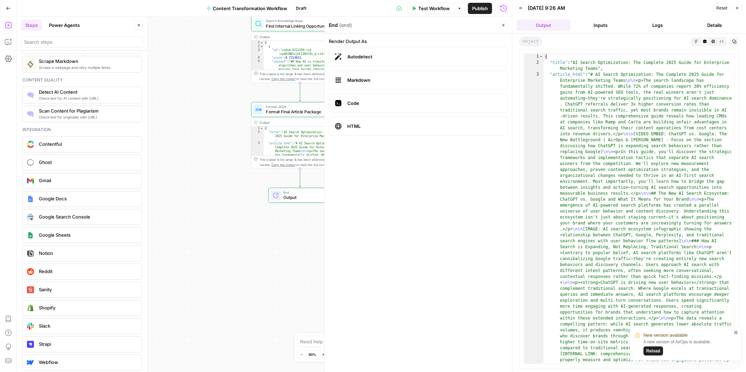
click at [136, 26] on button "Close" at bounding box center [138, 25] width 9 height 9
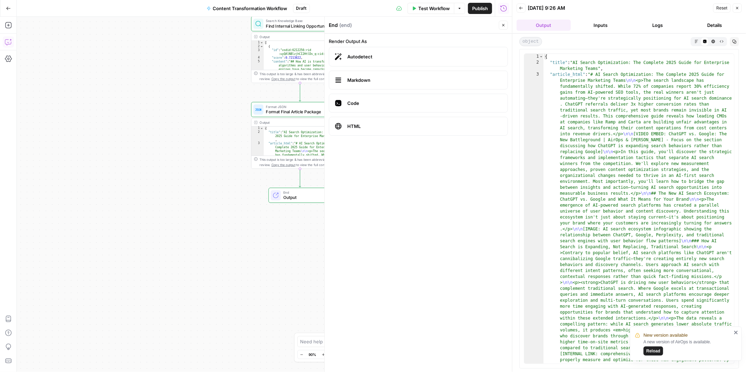
click at [8, 45] on icon "button" at bounding box center [8, 41] width 7 height 7
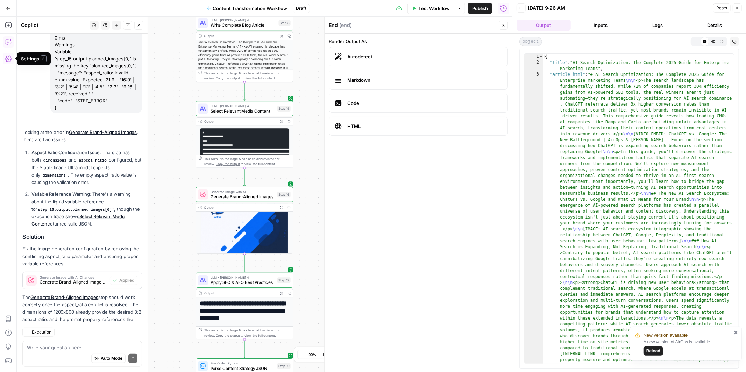
scroll to position [103, 0]
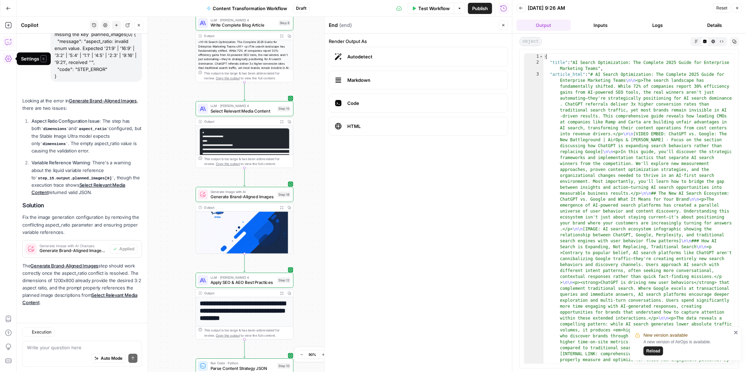
click at [78, 319] on div "Auto Mode Send" at bounding box center [82, 358] width 110 height 15
type textarea "w"
click at [587, 319] on span "Reload" at bounding box center [653, 351] width 14 height 6
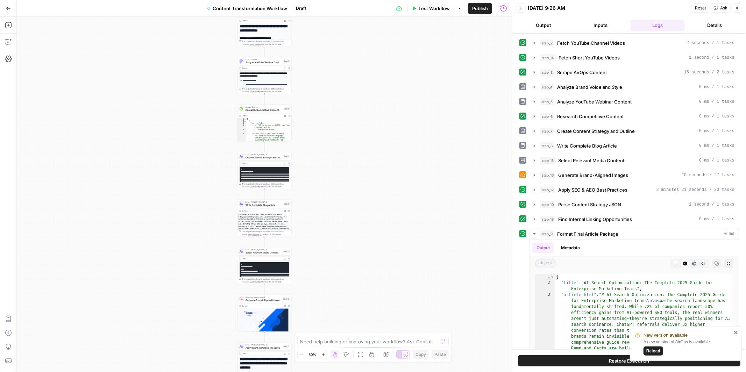
click at [655, 350] on span "Reload" at bounding box center [653, 351] width 14 height 6
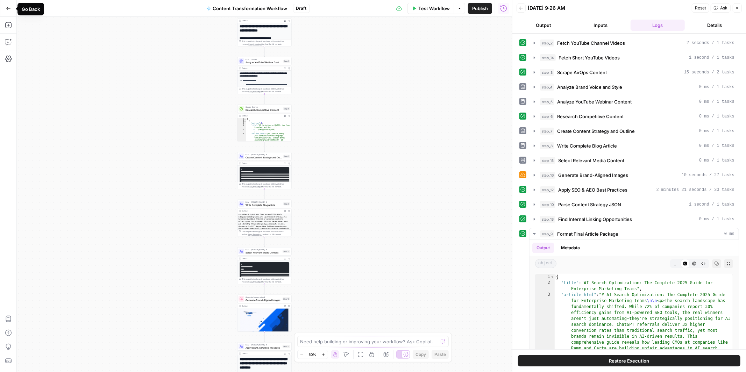
click at [9, 5] on button "Go Back" at bounding box center [8, 8] width 13 height 13
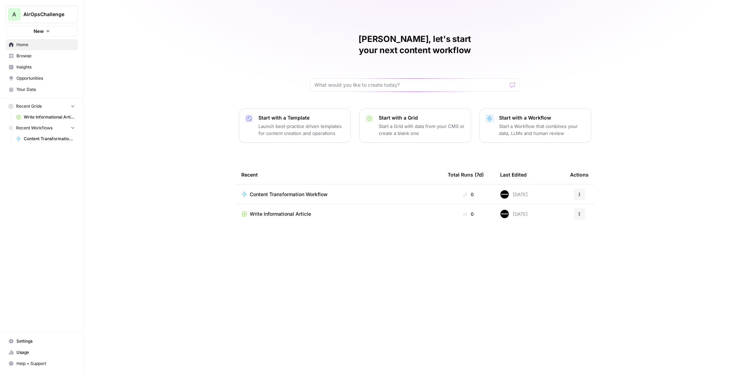
click at [30, 66] on span "Insights" at bounding box center [45, 67] width 58 height 6
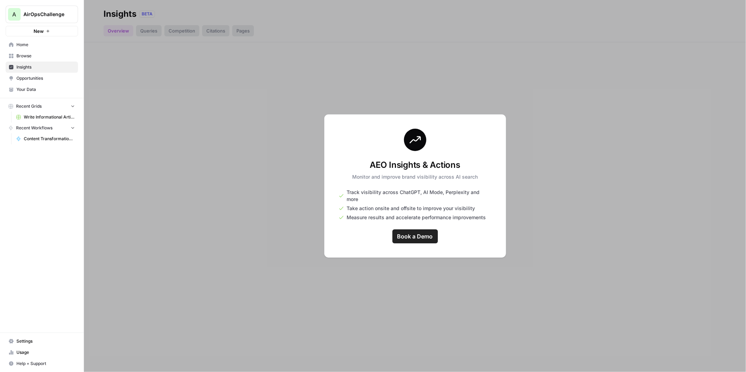
click at [28, 76] on span "Opportunities" at bounding box center [45, 78] width 58 height 6
click at [30, 59] on span "Browse" at bounding box center [45, 56] width 58 height 6
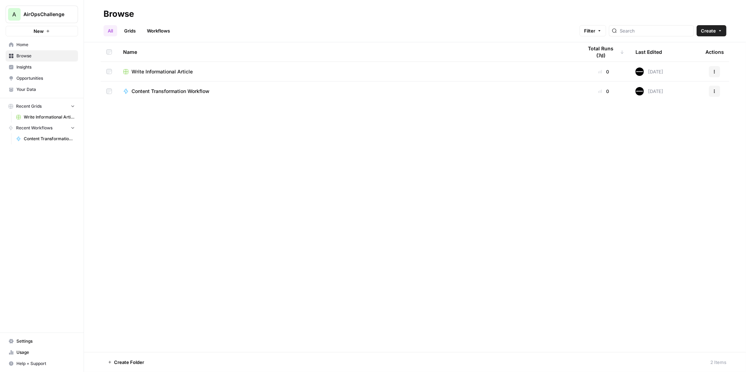
click at [35, 42] on span "Home" at bounding box center [45, 45] width 58 height 6
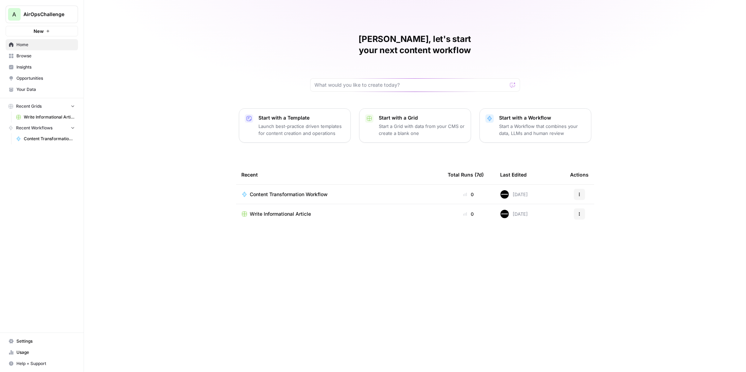
click at [32, 57] on span "Browse" at bounding box center [45, 56] width 58 height 6
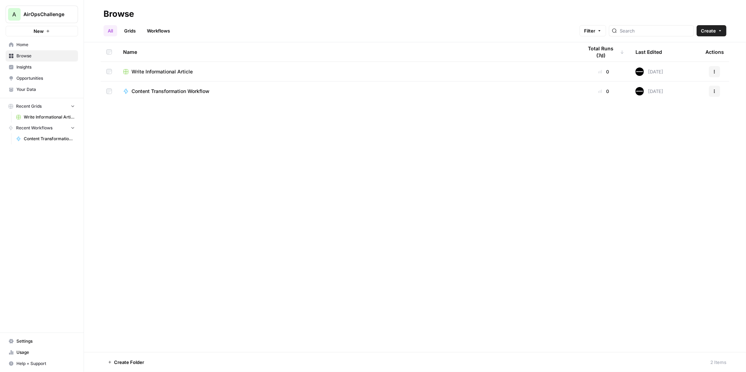
click at [32, 73] on link "Opportunities" at bounding box center [42, 78] width 72 height 11
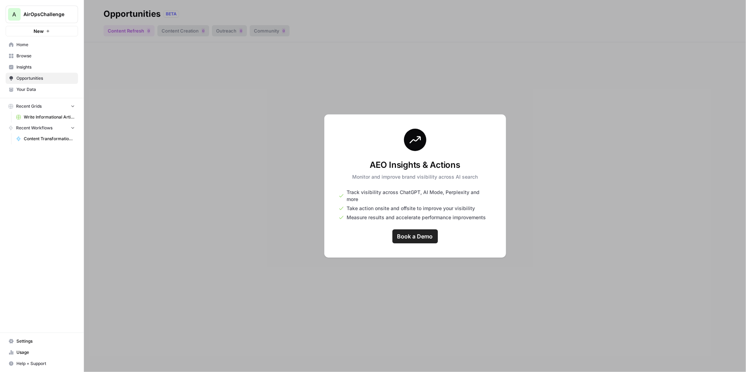
click at [32, 69] on span "Insights" at bounding box center [45, 67] width 58 height 6
click at [33, 77] on span "Opportunities" at bounding box center [45, 78] width 58 height 6
click at [36, 87] on span "Your Data" at bounding box center [45, 89] width 58 height 6
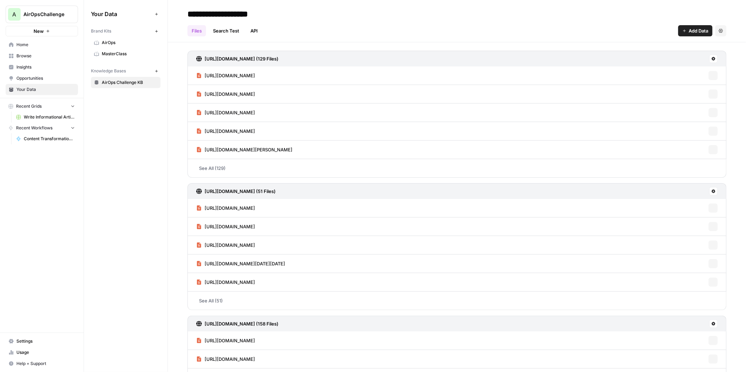
click at [38, 76] on span "Opportunities" at bounding box center [45, 78] width 58 height 6
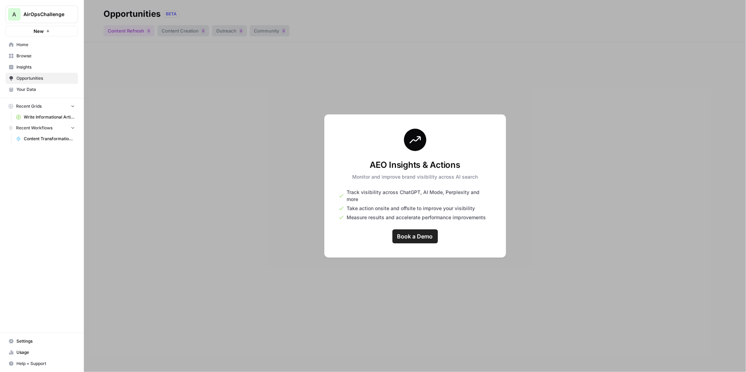
click at [40, 65] on span "Insights" at bounding box center [45, 67] width 58 height 6
click at [42, 55] on span "Browse" at bounding box center [45, 56] width 58 height 6
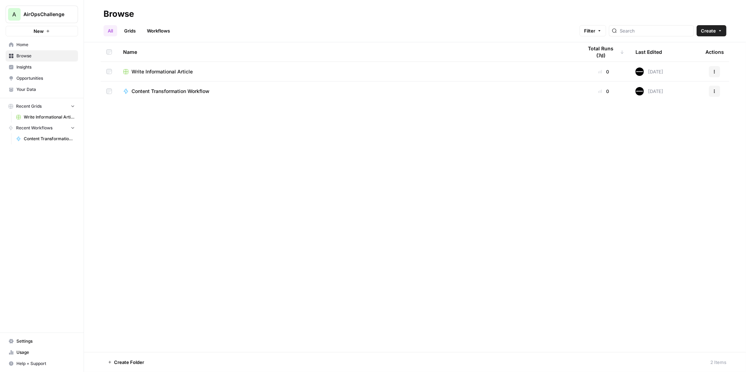
click at [46, 43] on span "Home" at bounding box center [45, 45] width 58 height 6
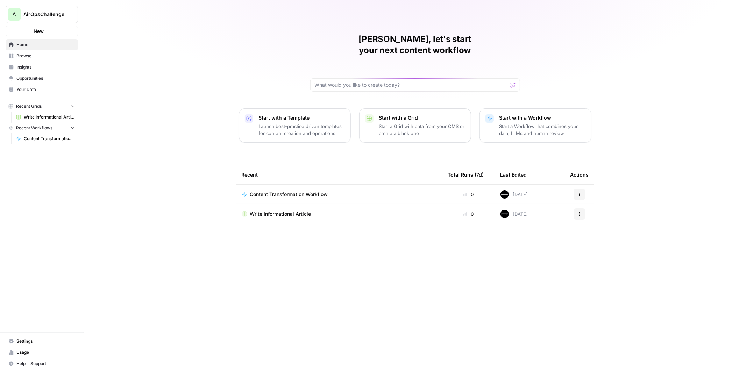
click at [45, 46] on span "Home" at bounding box center [45, 45] width 58 height 6
click at [50, 15] on span "AirOpsChallenge" at bounding box center [44, 14] width 42 height 7
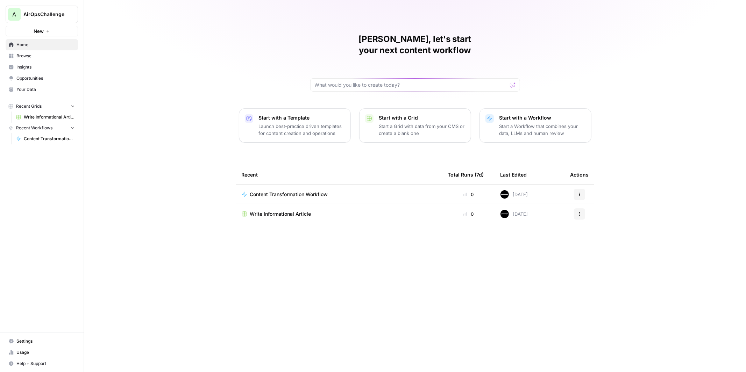
click at [32, 342] on span "Settings" at bounding box center [45, 341] width 58 height 6
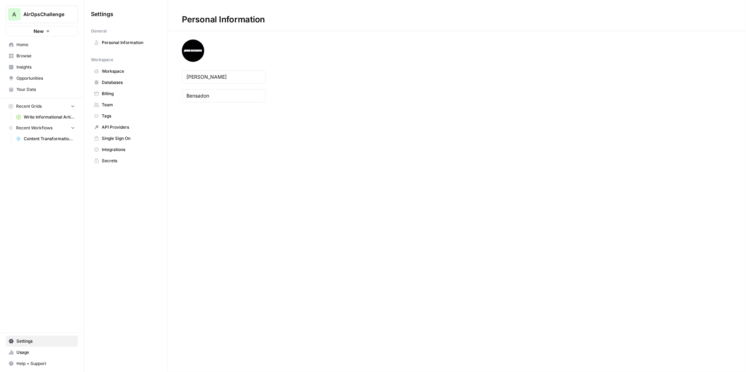
click at [112, 69] on span "Workspace" at bounding box center [130, 71] width 56 height 6
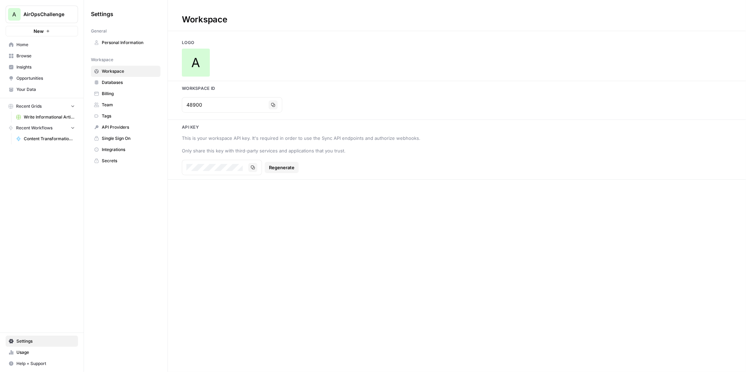
click at [122, 98] on link "Billing" at bounding box center [126, 93] width 70 height 11
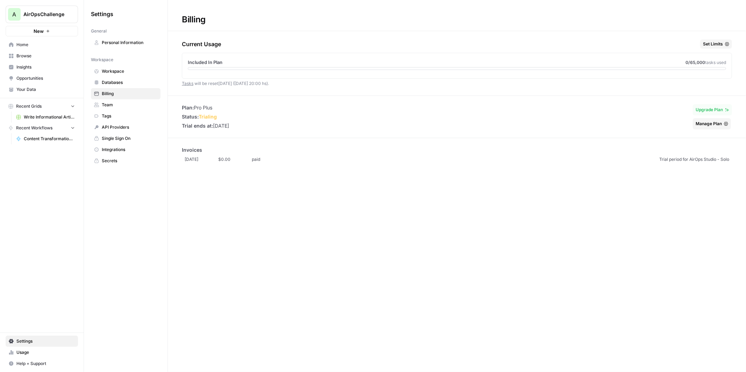
drag, startPoint x: 215, startPoint y: 108, endPoint x: 194, endPoint y: 110, distance: 20.7
click at [194, 110] on li "Plan: Pro Plus" at bounding box center [205, 107] width 47 height 7
click at [713, 123] on span "Manage Plan" at bounding box center [708, 124] width 26 height 6
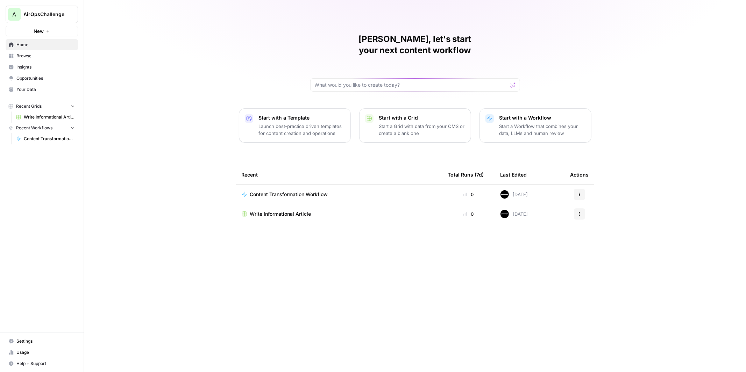
click at [309, 191] on span "Content Transformation Workflow" at bounding box center [289, 194] width 78 height 7
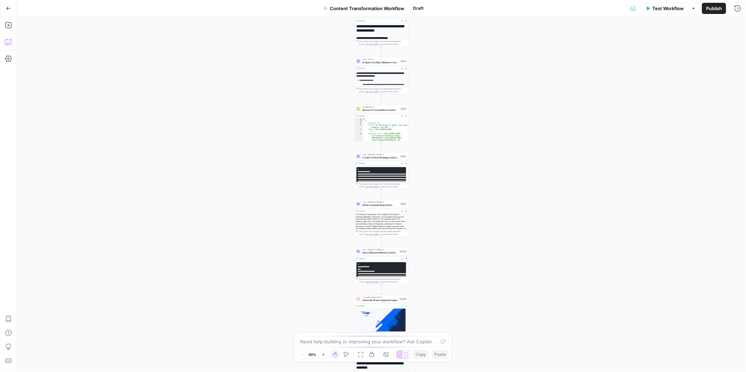
click at [13, 39] on button "Copilot" at bounding box center [8, 41] width 11 height 11
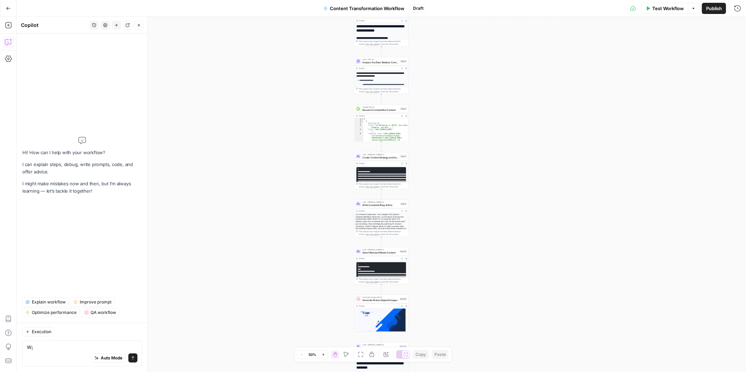
type textarea "W"
click at [9, 26] on icon "button" at bounding box center [8, 25] width 7 height 7
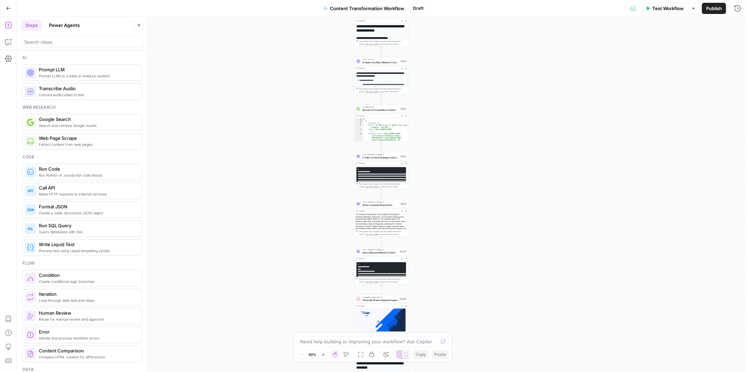
click at [59, 24] on button "Power Agents" at bounding box center [64, 25] width 39 height 11
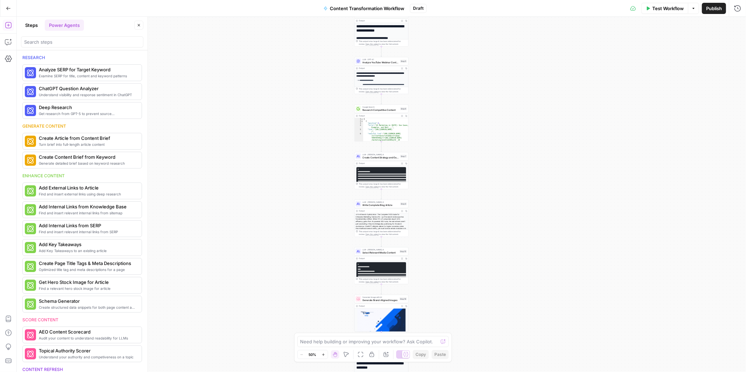
click at [33, 22] on button "Steps" at bounding box center [31, 25] width 21 height 11
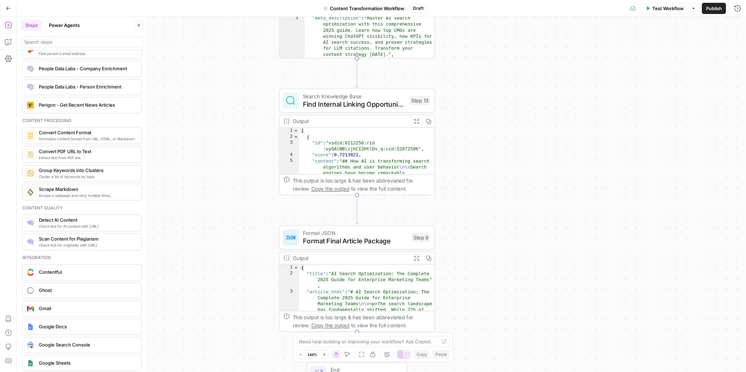
scroll to position [1048, 0]
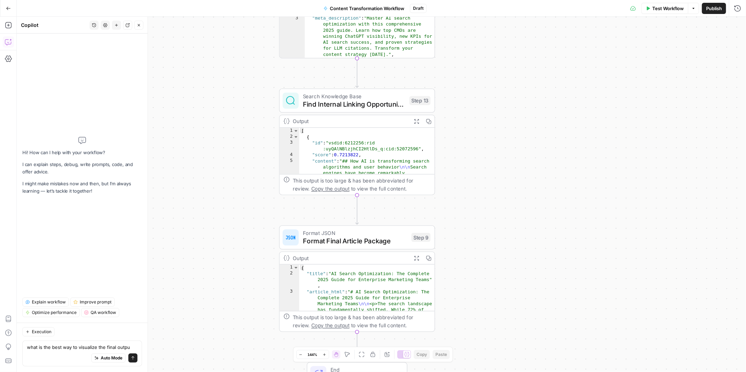
type textarea "what is the best way to visualize the final output"
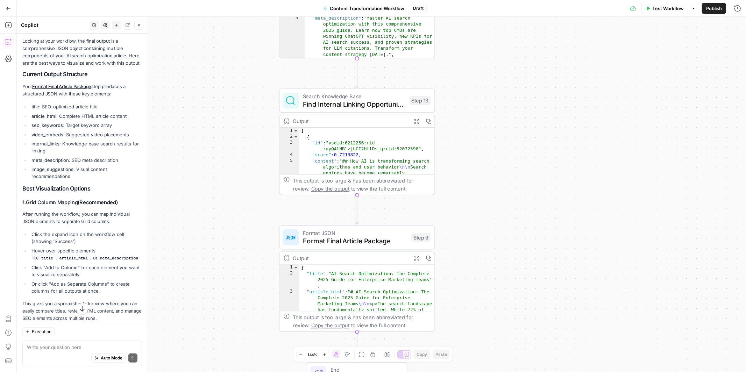
scroll to position [75, 0]
drag, startPoint x: 24, startPoint y: 212, endPoint x: 113, endPoint y: 218, distance: 88.6
click at [113, 218] on p "After running the workflow, you can map individual JSON elements to separate Gr…" at bounding box center [82, 217] width 120 height 15
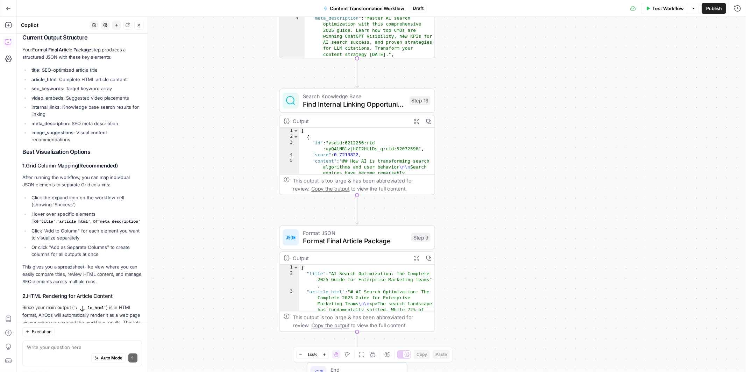
scroll to position [114, 0]
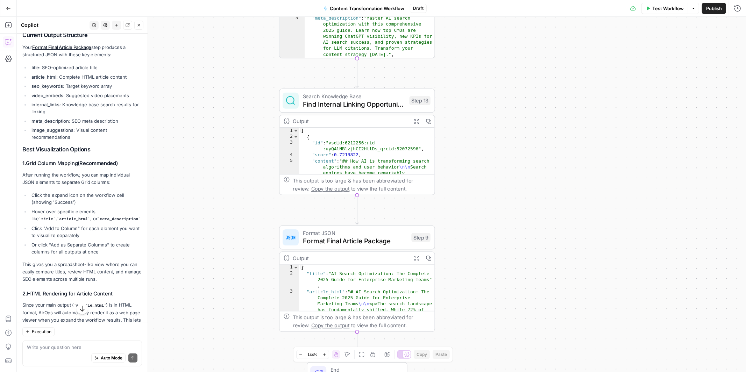
drag, startPoint x: 28, startPoint y: 164, endPoint x: 78, endPoint y: 164, distance: 50.4
click at [78, 164] on h3 "1. Grid Column Mapping (Recommended)" at bounding box center [82, 163] width 120 height 7
copy strong "Grid Column Mapping"
click at [51, 351] on div "Auto Mode Send" at bounding box center [82, 358] width 110 height 15
paste textarea "Grid Column Mapping"
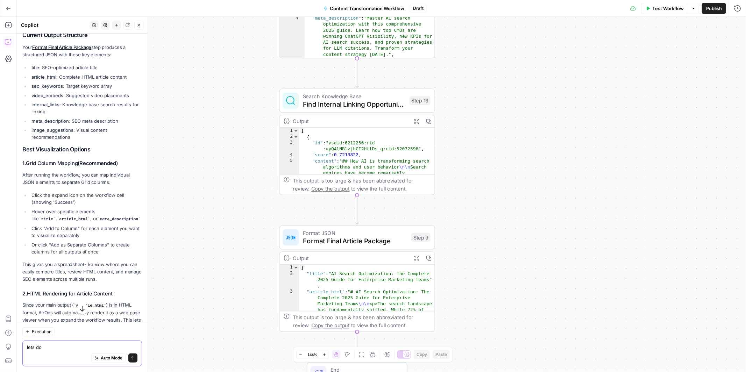
type textarea "lets do Grid Column Mapping"
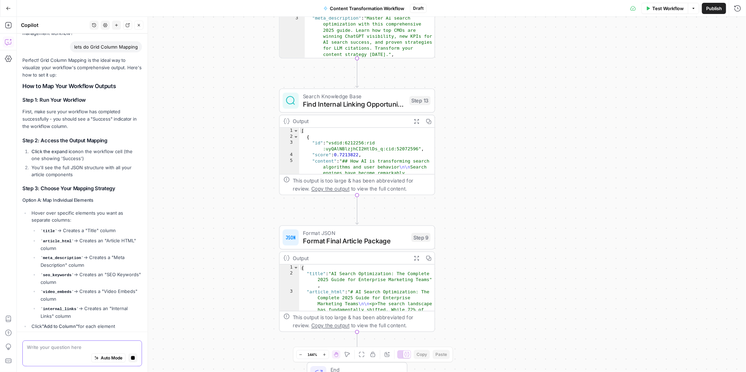
scroll to position [613, 0]
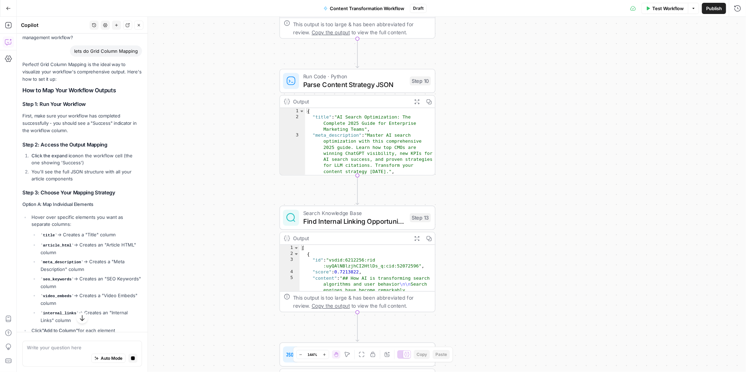
drag, startPoint x: 255, startPoint y: 90, endPoint x: 255, endPoint y: 243, distance: 153.2
click at [255, 243] on div "Workflow Set Inputs Inputs Run Code · Python Fetch YouTube Channel Videos Step …" at bounding box center [381, 194] width 729 height 355
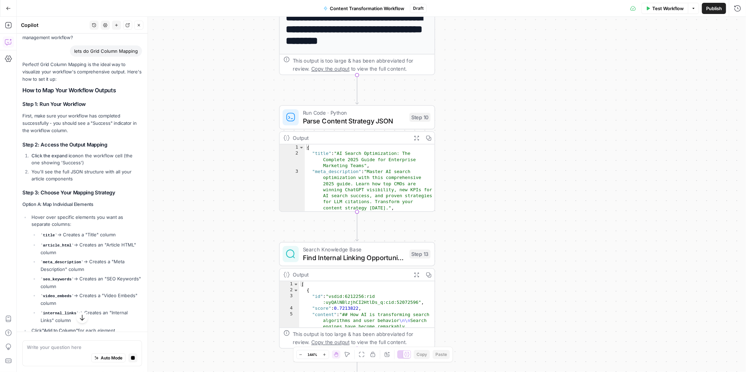
drag, startPoint x: 248, startPoint y: 162, endPoint x: 248, endPoint y: 331, distance: 169.9
click at [248, 331] on div "Workflow Set Inputs Inputs Run Code · Python Fetch YouTube Channel Videos Step …" at bounding box center [381, 194] width 729 height 355
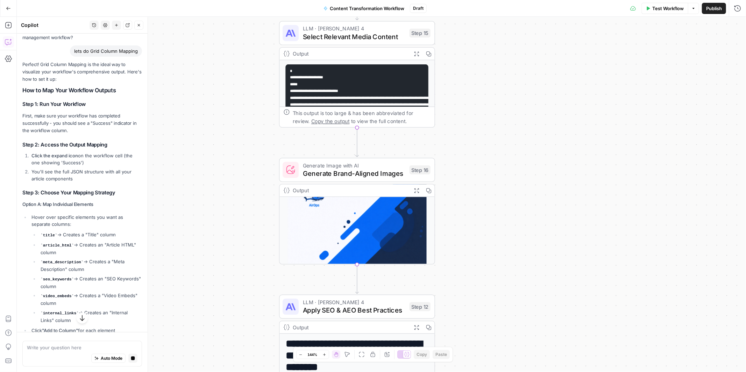
drag, startPoint x: 248, startPoint y: 271, endPoint x: 248, endPoint y: 354, distance: 82.9
click at [248, 354] on div "Workflow Set Inputs Inputs Run Code · Python Fetch YouTube Channel Videos Step …" at bounding box center [381, 194] width 729 height 355
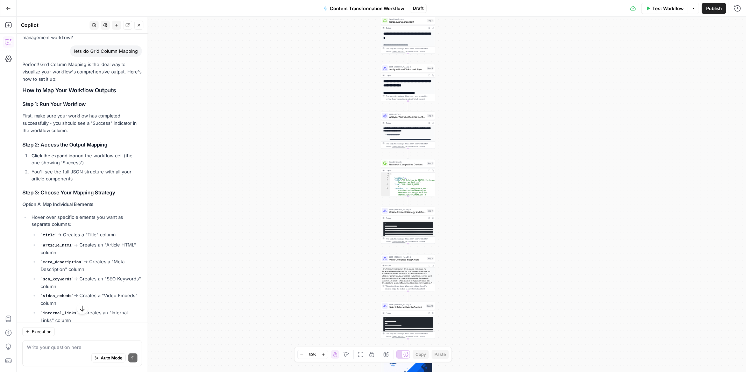
drag, startPoint x: 388, startPoint y: 211, endPoint x: 464, endPoint y: 204, distance: 75.5
click at [464, 204] on div "Workflow Set Inputs Inputs Run Code · Python Fetch YouTube Channel Videos Step …" at bounding box center [381, 194] width 729 height 355
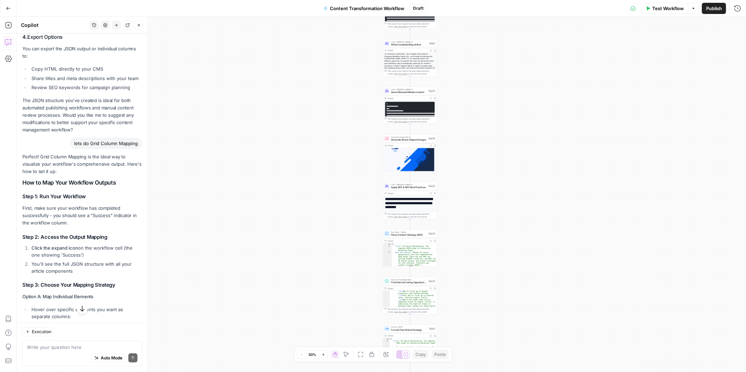
scroll to position [233, 0]
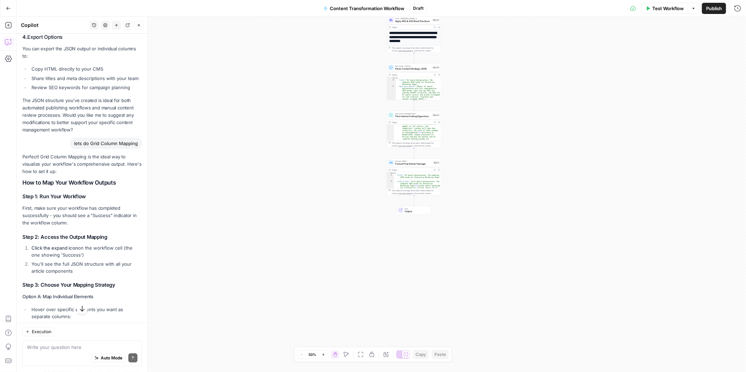
click at [419, 210] on span "Output" at bounding box center [417, 211] width 24 height 3
click at [603, 127] on span "HTML" at bounding box center [658, 126] width 155 height 7
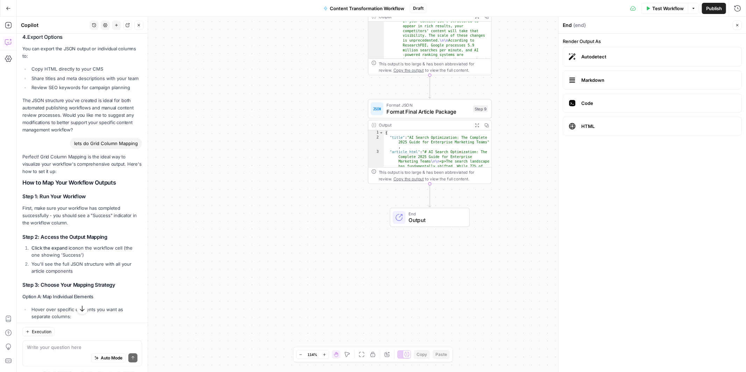
click at [409, 214] on span "End" at bounding box center [435, 213] width 54 height 6
click at [535, 124] on div "Workflow Set Inputs Inputs Run Code · Python Fetch YouTube Channel Videos Step …" at bounding box center [381, 194] width 729 height 355
click at [545, 88] on div "Workflow Set Inputs Inputs Run Code · Python Fetch YouTube Channel Videos Step …" at bounding box center [381, 194] width 729 height 355
drag, startPoint x: 31, startPoint y: 255, endPoint x: 70, endPoint y: 258, distance: 39.3
click at [70, 261] on li "You'll see the full JSON structure with all your article components" at bounding box center [86, 268] width 112 height 14
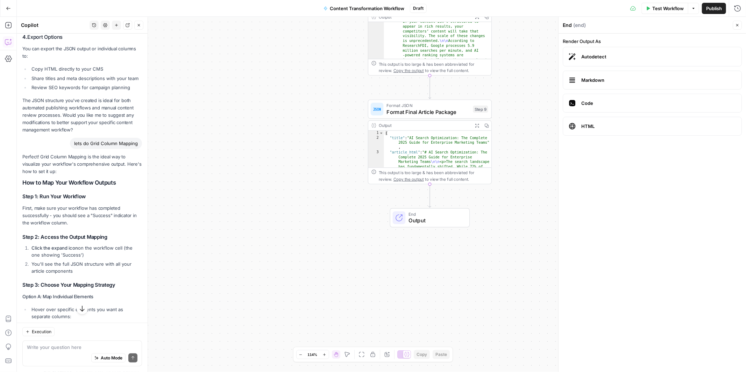
click at [70, 261] on li "You'll see the full JSON structure with all your article components" at bounding box center [86, 268] width 112 height 14
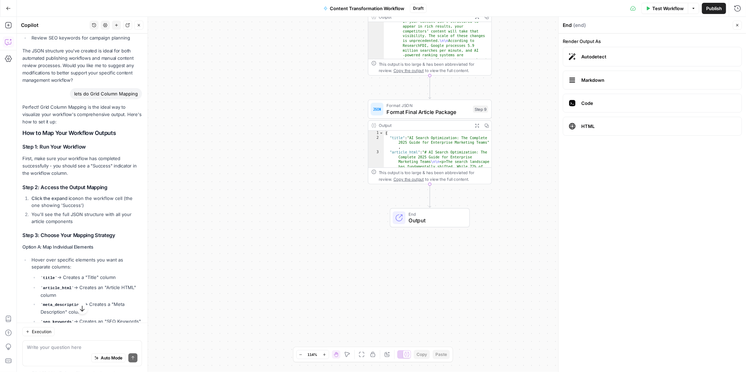
scroll to position [571, 0]
drag, startPoint x: 32, startPoint y: 188, endPoint x: 83, endPoint y: 188, distance: 51.4
click at [83, 194] on li "Click the expand icon on the workflow cell (the one showing 'Success')" at bounding box center [86, 201] width 112 height 14
click at [442, 109] on span "Format Final Article Package" at bounding box center [428, 112] width 83 height 8
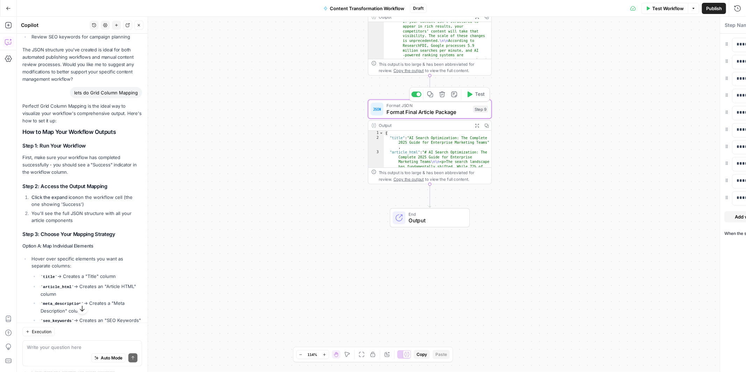
type textarea "Format Final Article Package"
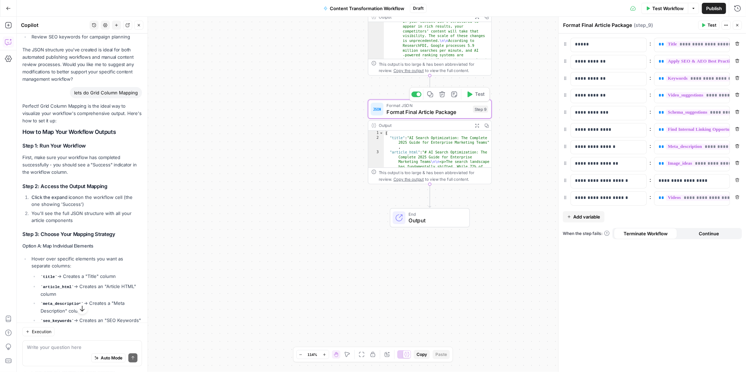
click at [471, 98] on button "Test" at bounding box center [475, 94] width 25 height 10
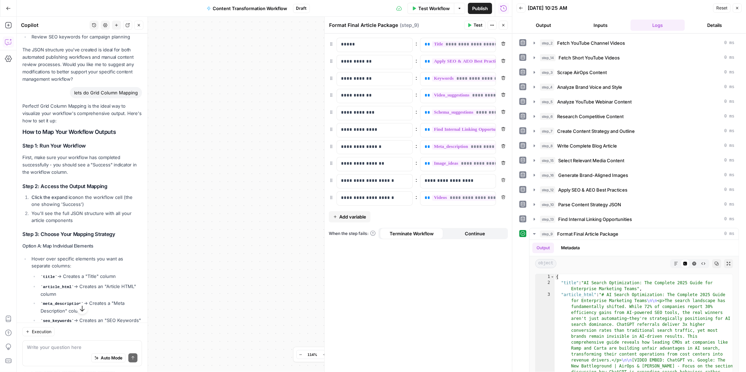
click at [738, 7] on icon "button" at bounding box center [737, 8] width 4 height 4
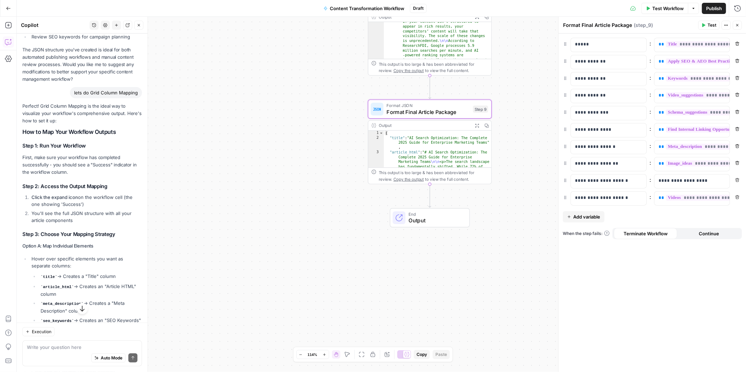
click at [443, 228] on div "Workflow Set Inputs Inputs Run Code · Python Fetch YouTube Channel Videos Step …" at bounding box center [381, 194] width 729 height 355
click at [447, 223] on span "Output" at bounding box center [435, 220] width 54 height 8
click at [449, 219] on span "Output" at bounding box center [435, 220] width 54 height 8
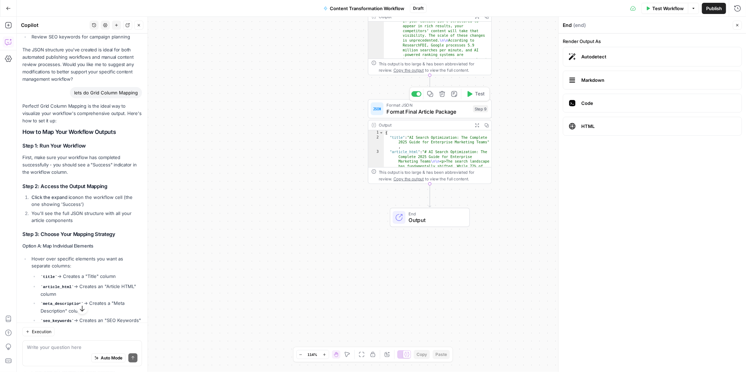
click at [432, 113] on span "Format Final Article Package" at bounding box center [428, 112] width 83 height 8
type textarea "Format Final Article Package"
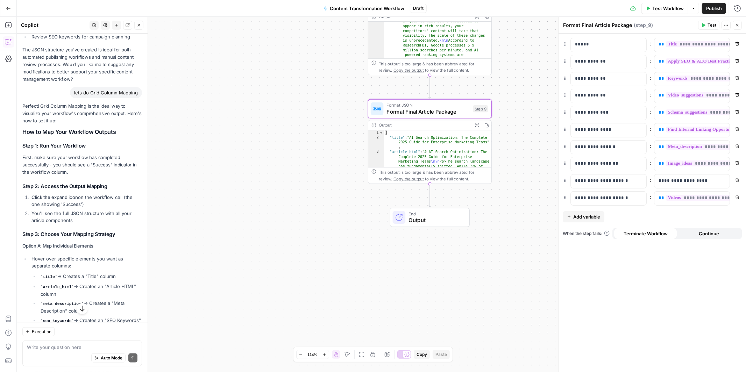
click at [328, 261] on div "Workflow Set Inputs Inputs Run Code · Python Fetch YouTube Channel Videos Step …" at bounding box center [381, 194] width 729 height 355
click at [425, 115] on span "Format Final Article Package" at bounding box center [428, 112] width 83 height 8
click at [347, 234] on div "Workflow Set Inputs Inputs Run Code · Python Fetch YouTube Channel Videos Step …" at bounding box center [381, 194] width 729 height 355
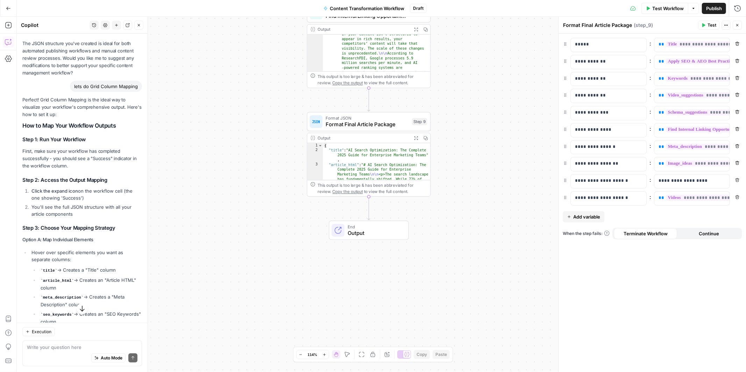
scroll to position [575, 0]
click at [56, 101] on p "Perfect! Grid Column Mapping is the ideal way to visualize your workflow's comp…" at bounding box center [82, 109] width 120 height 22
click at [44, 109] on p "Perfect! Grid Column Mapping is the ideal way to visualize your workflow's comp…" at bounding box center [82, 109] width 120 height 22
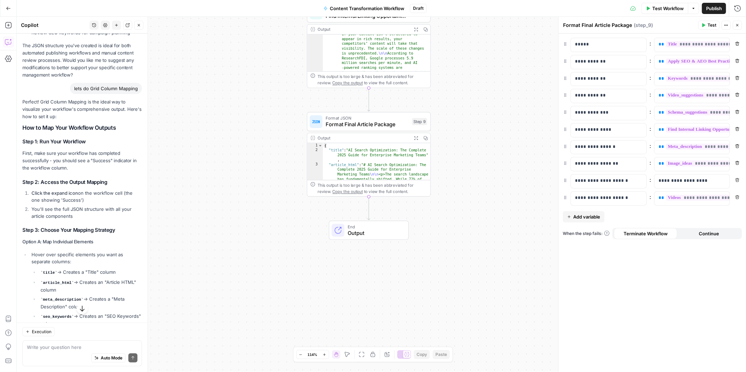
click at [44, 109] on p "Perfect! Grid Column Mapping is the ideal way to visualize your workflow's comp…" at bounding box center [82, 109] width 120 height 22
click at [49, 125] on div "Perfect! Grid Column Mapping is the ideal way to visualize your workflow's comp…" at bounding box center [82, 374] width 120 height 553
click at [52, 150] on p "First, make sure your workflow has completed successfully - you should see a "S…" at bounding box center [82, 161] width 120 height 22
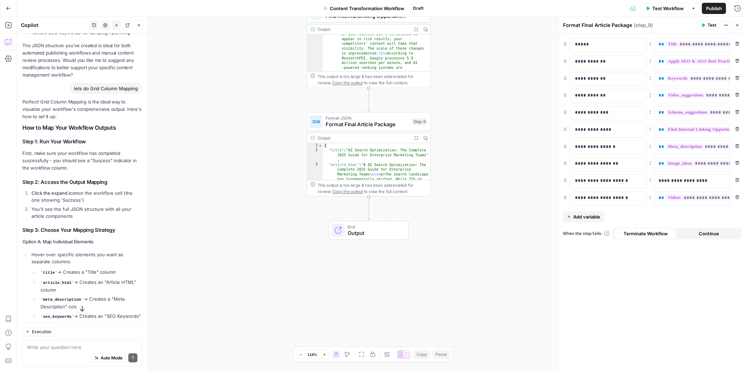
click at [52, 150] on p "First, make sure your workflow has completed successfully - you should see a "S…" at bounding box center [82, 161] width 120 height 22
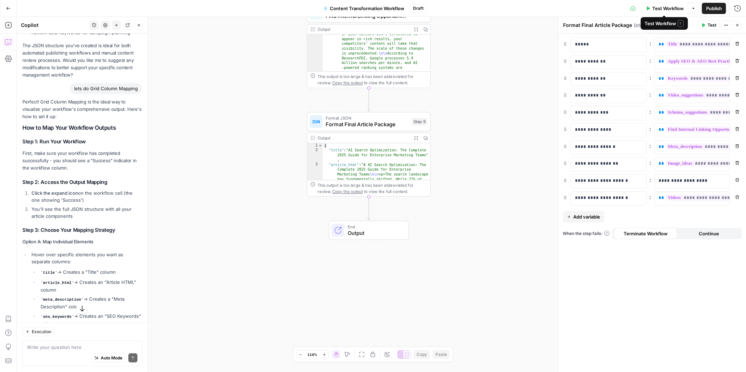
click at [656, 10] on span "Test Workflow" at bounding box center [667, 8] width 31 height 7
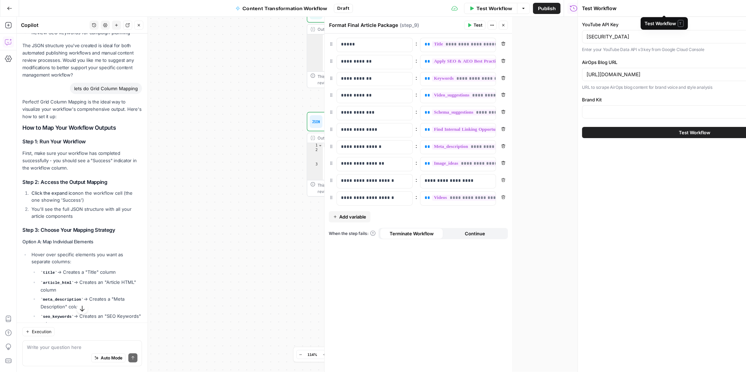
type input "AirOps"
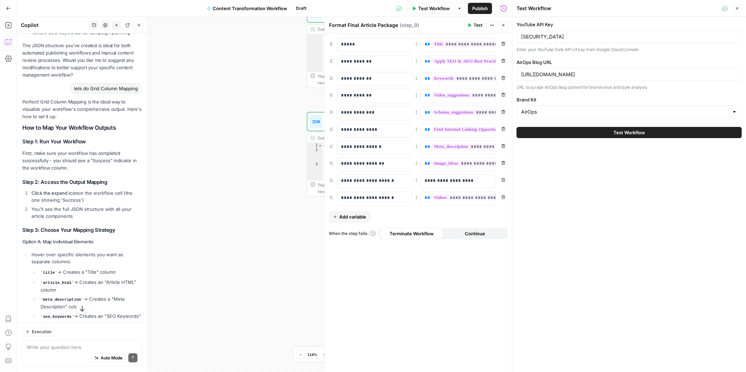
click at [622, 129] on span "Test Workflow" at bounding box center [628, 132] width 31 height 7
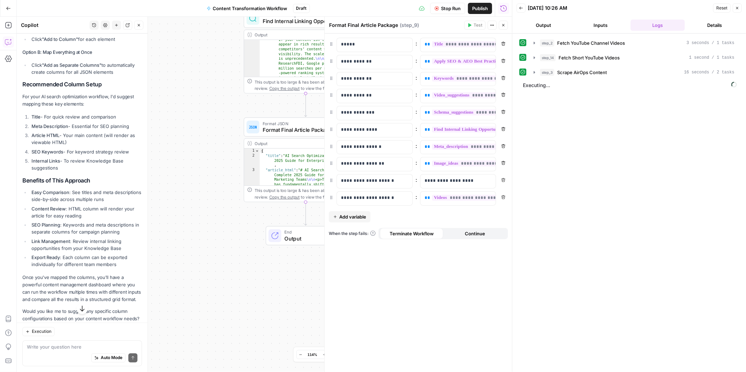
scroll to position [911, 0]
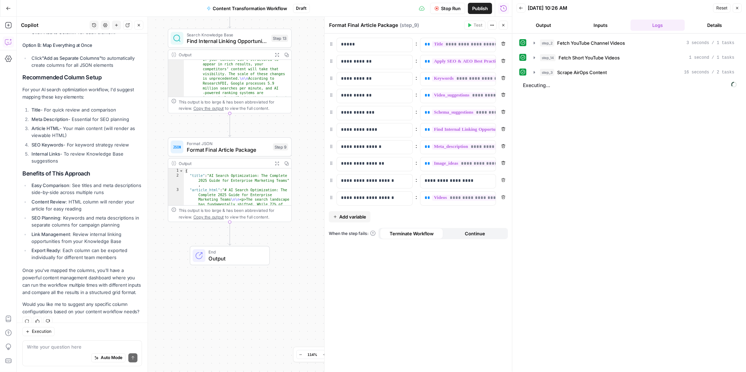
drag, startPoint x: 206, startPoint y: 168, endPoint x: 130, endPoint y: 188, distance: 77.7
click at [130, 188] on body "A AirOpsChallenge New Home Browse Insights Opportunities Your Data Recent Grids…" at bounding box center [373, 186] width 746 height 372
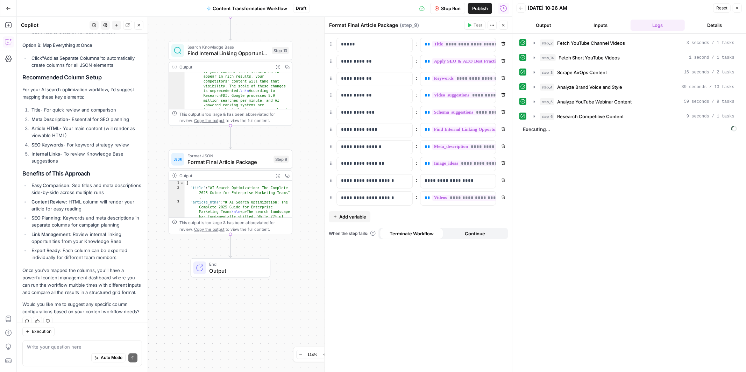
drag, startPoint x: 168, startPoint y: 128, endPoint x: 168, endPoint y: 306, distance: 178.0
click at [168, 308] on div "Workflow Set Inputs Inputs Run Code · Python Fetch YouTube Channel Videos Step …" at bounding box center [264, 194] width 495 height 355
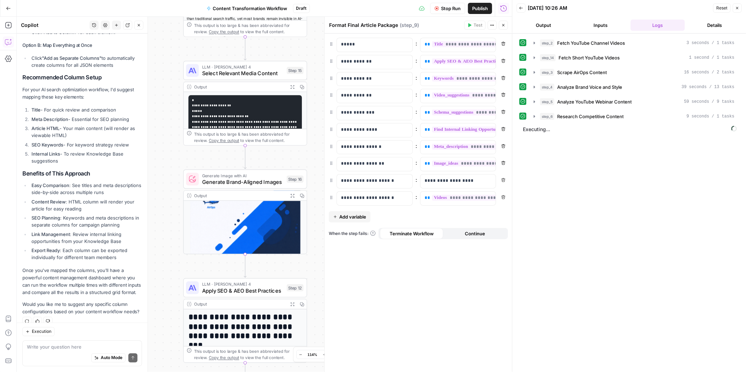
drag, startPoint x: 159, startPoint y: 81, endPoint x: 174, endPoint y: 369, distance: 287.5
click at [174, 369] on div "Workflow Set Inputs Inputs Run Code · Python Fetch YouTube Channel Videos Step …" at bounding box center [264, 194] width 495 height 355
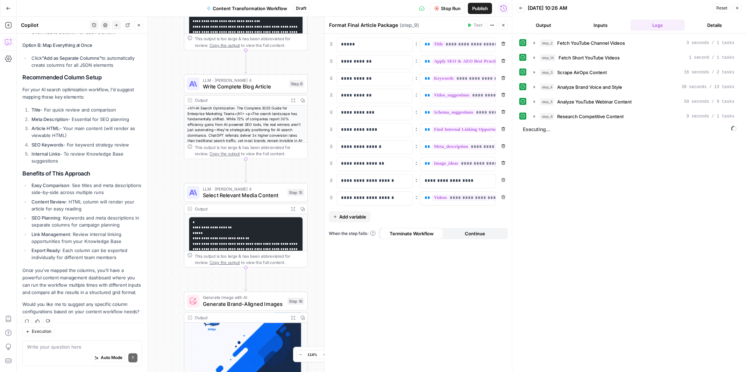
drag, startPoint x: 160, startPoint y: 152, endPoint x: 161, endPoint y: 274, distance: 122.0
click at [161, 274] on div "Workflow Set Inputs Inputs Run Code · Python Fetch YouTube Channel Videos Step …" at bounding box center [264, 194] width 495 height 355
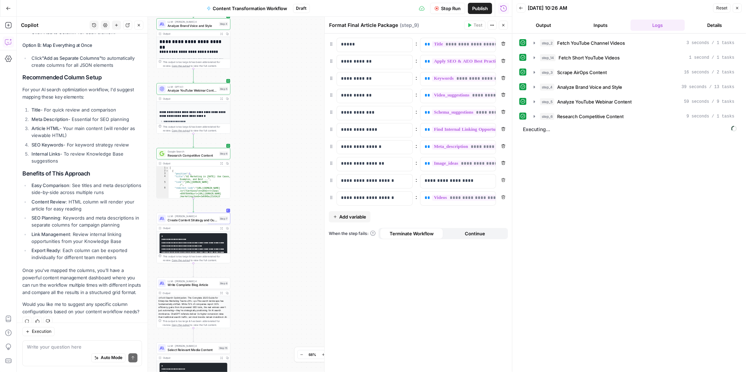
drag, startPoint x: 299, startPoint y: 172, endPoint x: 278, endPoint y: 282, distance: 111.4
click at [278, 282] on div "Workflow Set Inputs Inputs Run Code · Python Fetch YouTube Channel Videos Step …" at bounding box center [264, 194] width 495 height 355
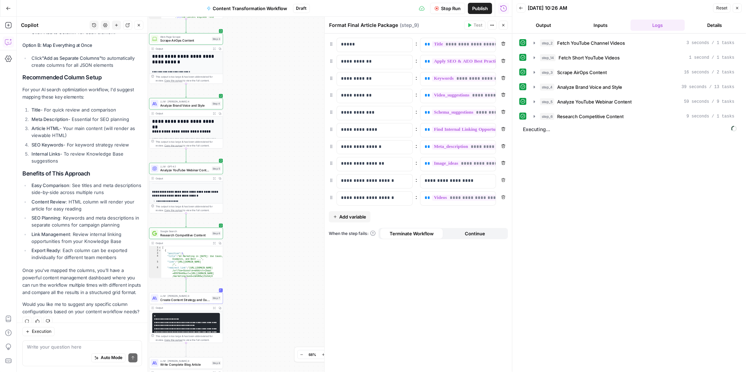
drag, startPoint x: 282, startPoint y: 194, endPoint x: 272, endPoint y: 293, distance: 98.7
click at [272, 293] on div "Workflow Set Inputs Inputs Run Code · Python Fetch YouTube Channel Videos Step …" at bounding box center [264, 194] width 495 height 355
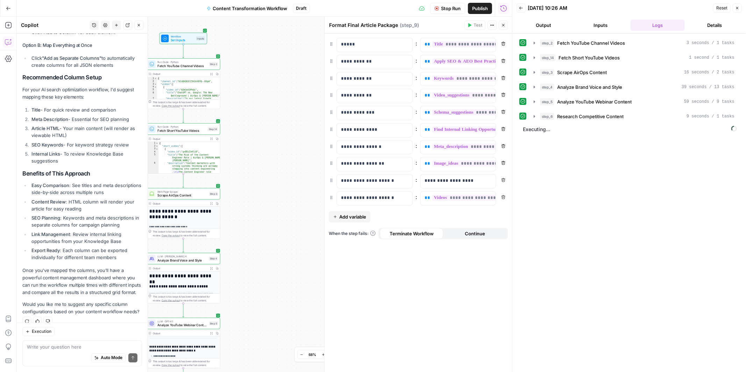
drag, startPoint x: 269, startPoint y: 145, endPoint x: 269, endPoint y: 262, distance: 116.4
click at [269, 262] on div "Workflow Set Inputs Inputs Run Code · Python Fetch YouTube Channel Videos Step …" at bounding box center [264, 194] width 495 height 355
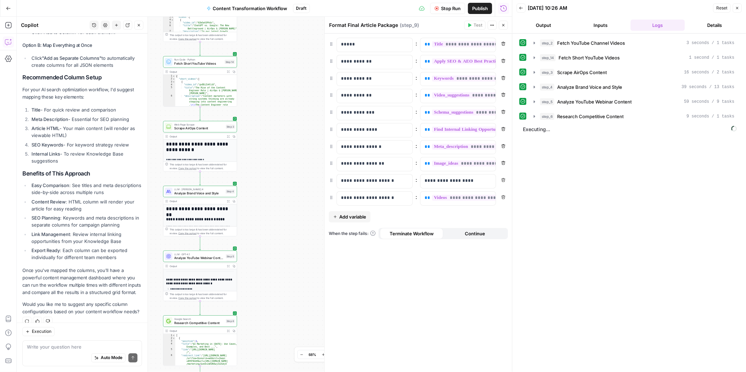
drag, startPoint x: 275, startPoint y: 184, endPoint x: 292, endPoint y: 116, distance: 69.9
click at [292, 116] on div "Workflow Set Inputs Inputs Run Code · Python Fetch YouTube Channel Videos Step …" at bounding box center [264, 194] width 495 height 355
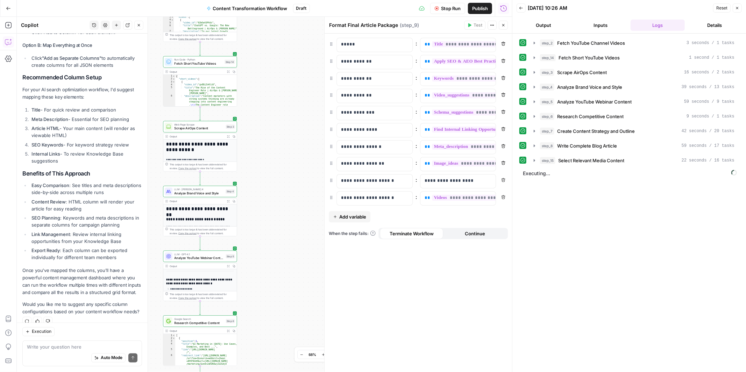
click at [544, 174] on span "Executing..." at bounding box center [630, 173] width 218 height 11
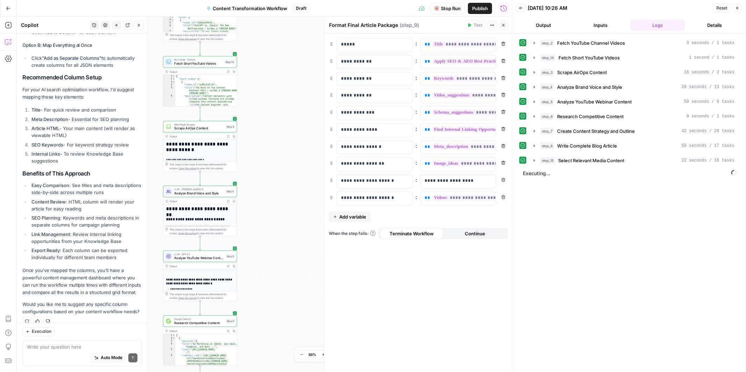
click at [544, 174] on span "Executing..." at bounding box center [630, 173] width 218 height 11
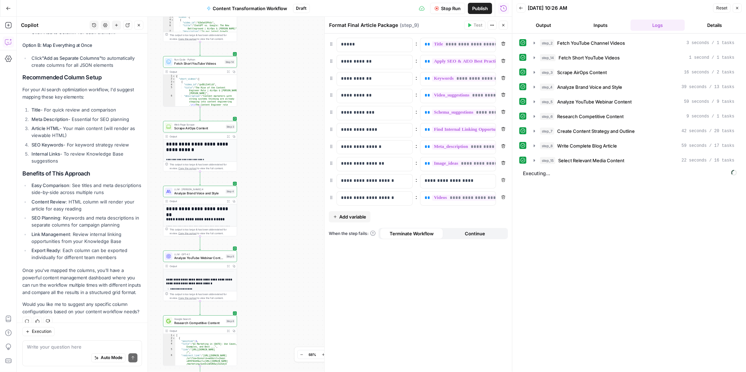
click at [544, 174] on span "Executing..." at bounding box center [630, 173] width 218 height 11
click at [536, 176] on icon "button" at bounding box center [534, 175] width 6 height 6
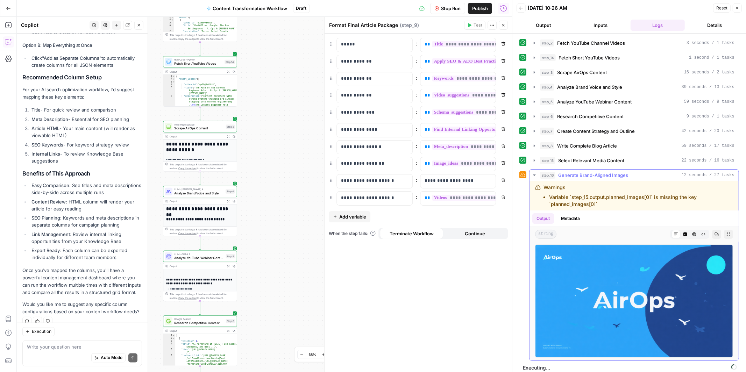
scroll to position [5, 0]
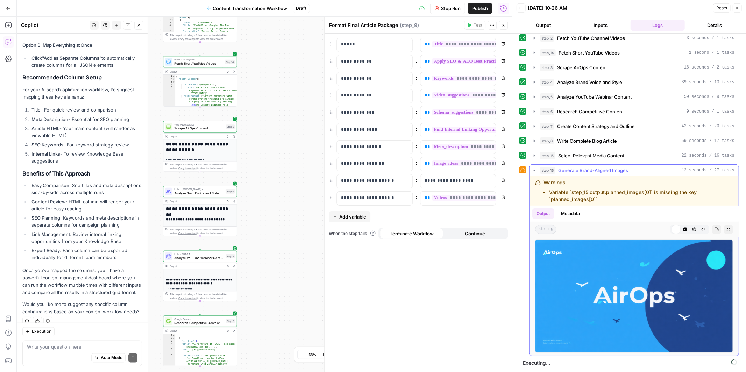
click at [534, 170] on icon "button" at bounding box center [534, 170] width 2 height 1
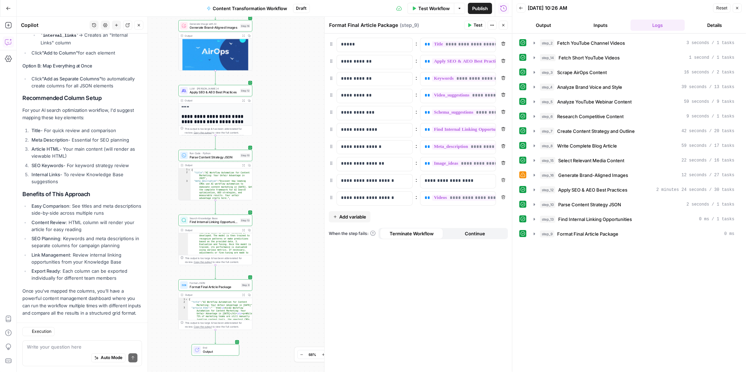
scroll to position [911, 0]
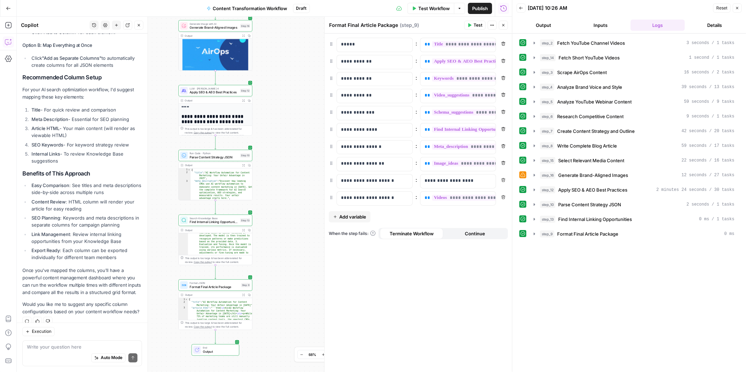
click at [461, 233] on button "Continue" at bounding box center [474, 233] width 63 height 11
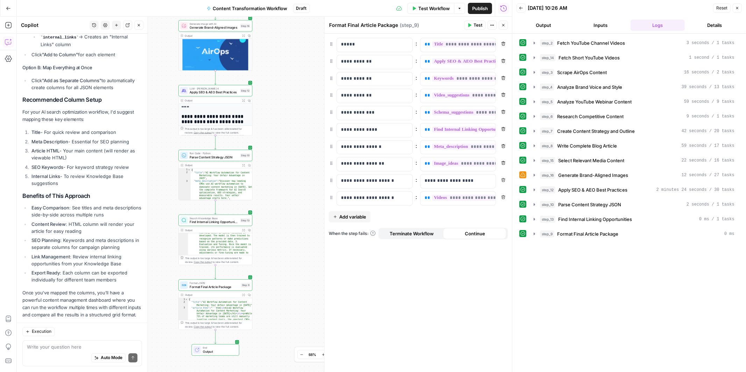
scroll to position [933, 0]
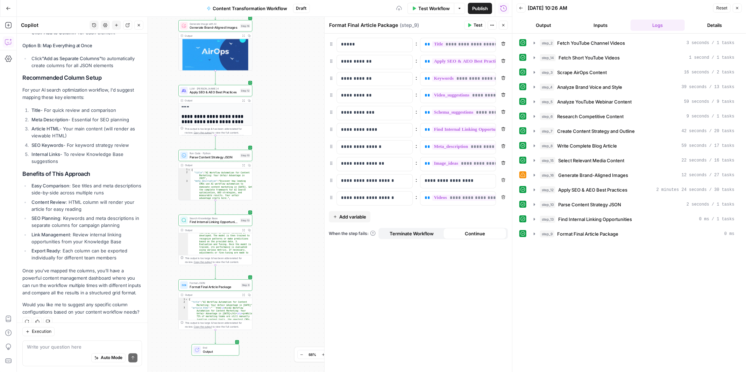
click at [411, 234] on span "Terminate Workflow" at bounding box center [412, 233] width 44 height 7
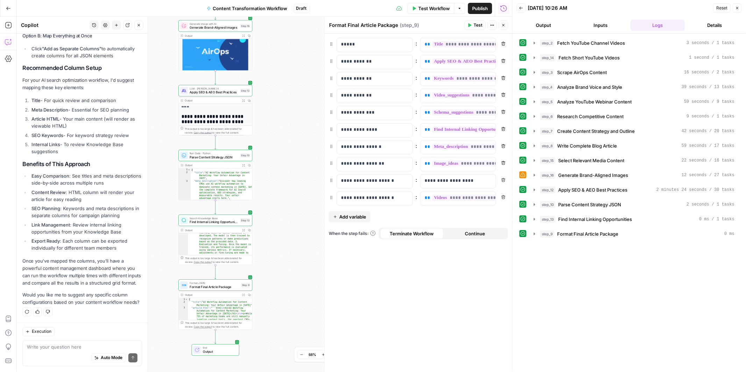
scroll to position [911, 0]
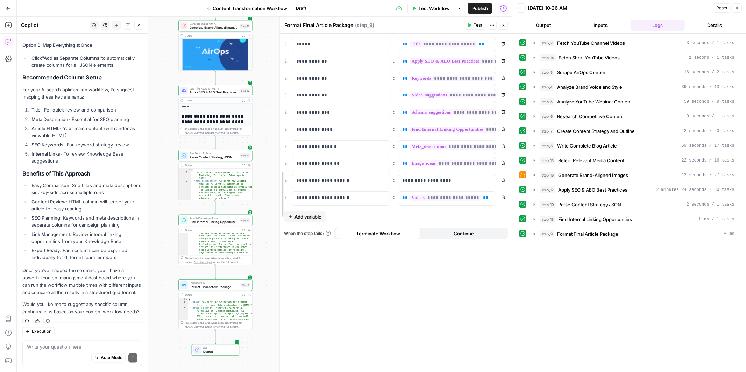
drag, startPoint x: 327, startPoint y: 57, endPoint x: 282, endPoint y: 65, distance: 45.5
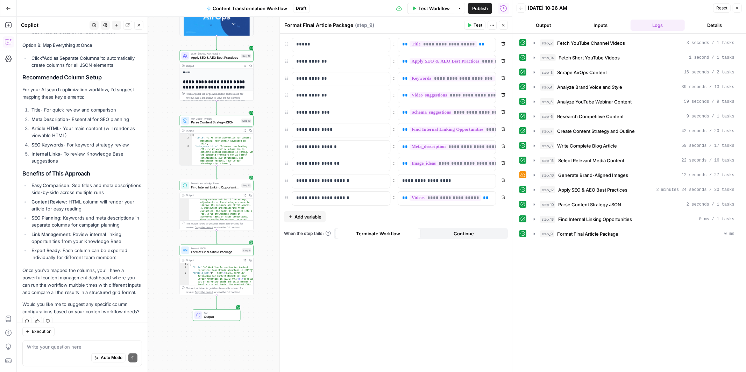
click at [220, 319] on div "End Output" at bounding box center [217, 315] width 48 height 12
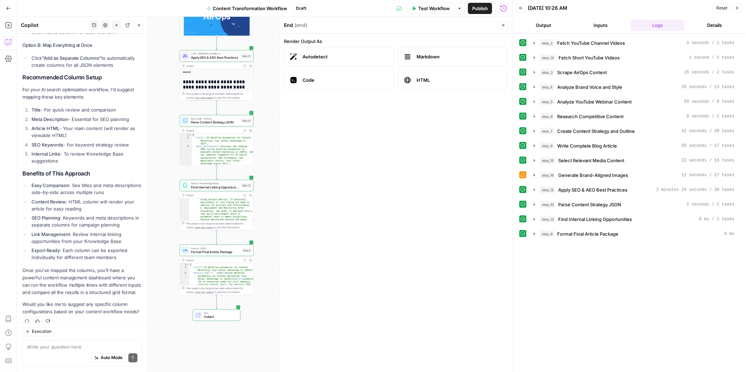
click at [445, 79] on span "HTML" at bounding box center [458, 80] width 85 height 7
click at [554, 23] on button "Output" at bounding box center [543, 25] width 54 height 11
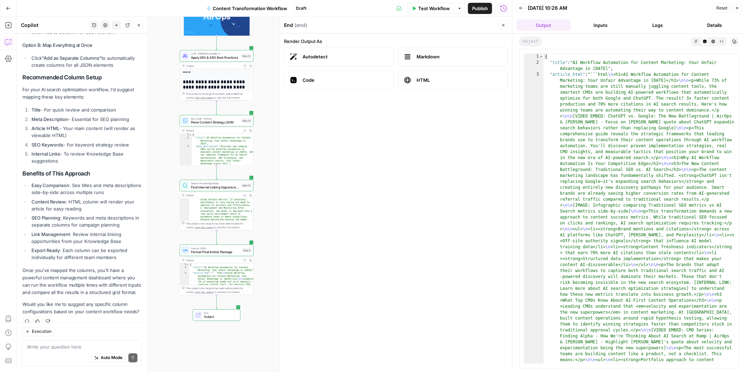
scroll to position [0, 0]
click at [734, 42] on icon "button" at bounding box center [735, 42] width 4 height 4
click at [699, 43] on button "Markdown" at bounding box center [696, 41] width 8 height 8
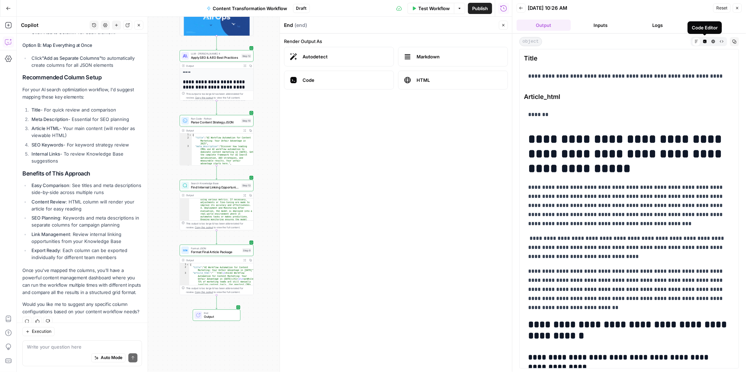
click at [706, 40] on icon "button" at bounding box center [704, 41] width 3 height 3
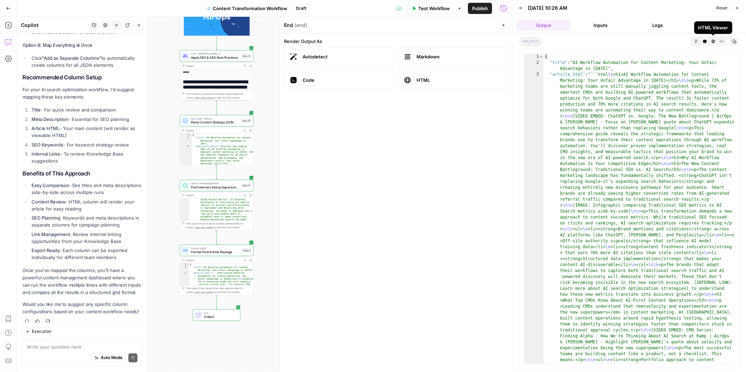
click at [715, 41] on button "HTML Viewer" at bounding box center [713, 41] width 8 height 8
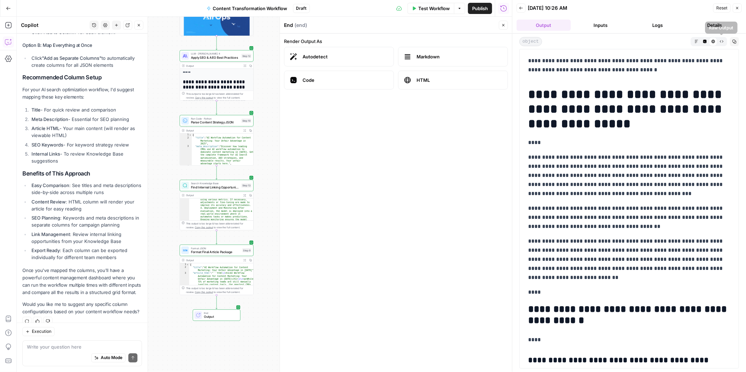
click at [723, 39] on button "Raw Output" at bounding box center [721, 41] width 8 height 8
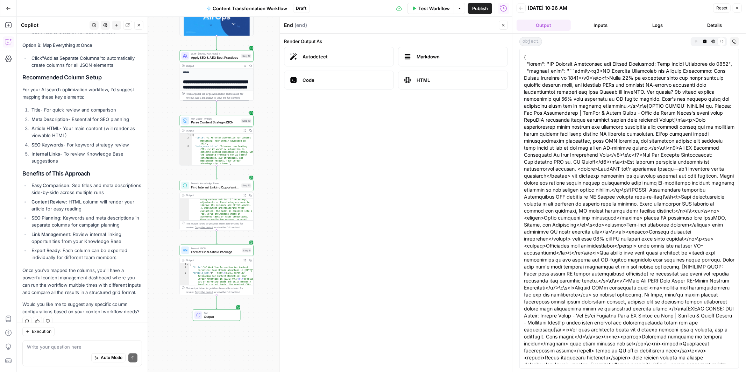
click at [707, 40] on button "Code Editor" at bounding box center [704, 41] width 8 height 8
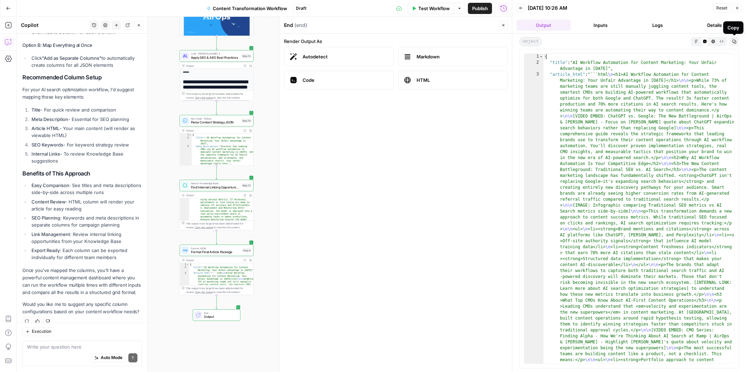
click at [732, 43] on icon "button" at bounding box center [734, 42] width 4 height 4
click at [615, 23] on button "Inputs" at bounding box center [600, 25] width 54 height 11
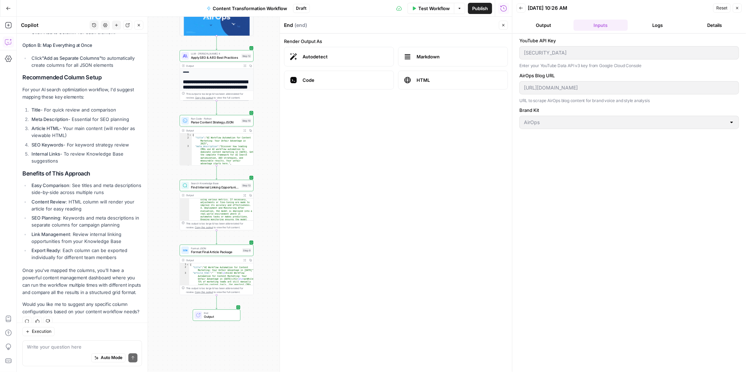
click at [676, 28] on button "Logs" at bounding box center [657, 25] width 54 height 11
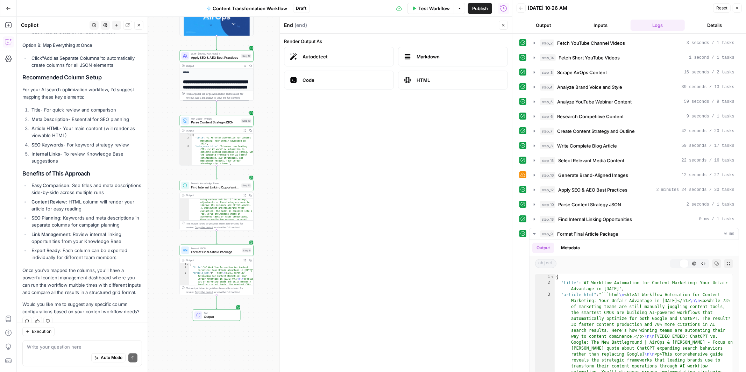
click at [712, 28] on button "Details" at bounding box center [714, 25] width 54 height 11
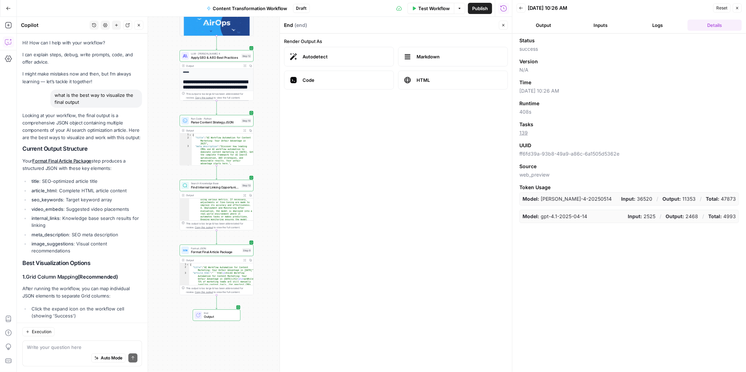
scroll to position [911, 0]
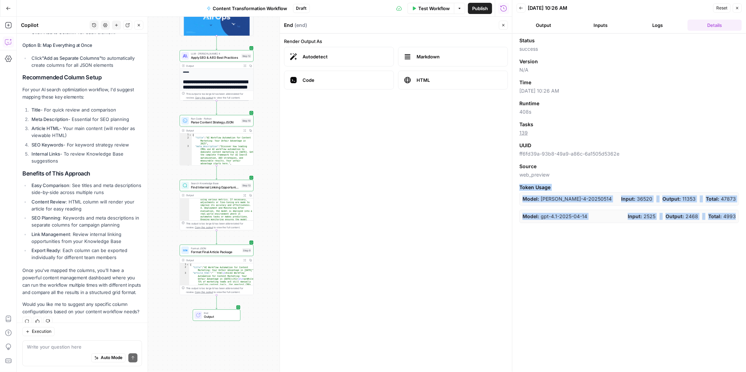
drag, startPoint x: 518, startPoint y: 189, endPoint x: 732, endPoint y: 232, distance: 217.7
click at [732, 232] on div "Status success Version N/A Time [DATE] 10:26 AM Runtime 408s Tasks 139 UUID ff6…" at bounding box center [629, 203] width 234 height 338
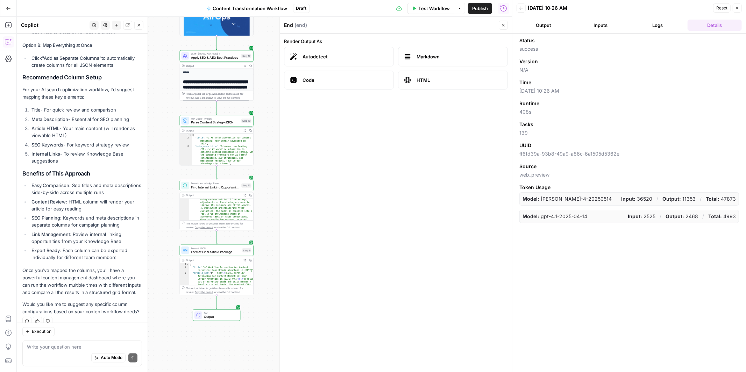
click at [363, 80] on span "Code" at bounding box center [344, 80] width 85 height 7
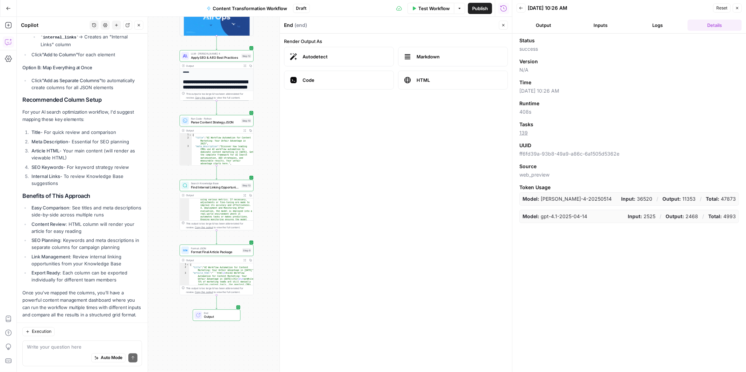
scroll to position [933, 0]
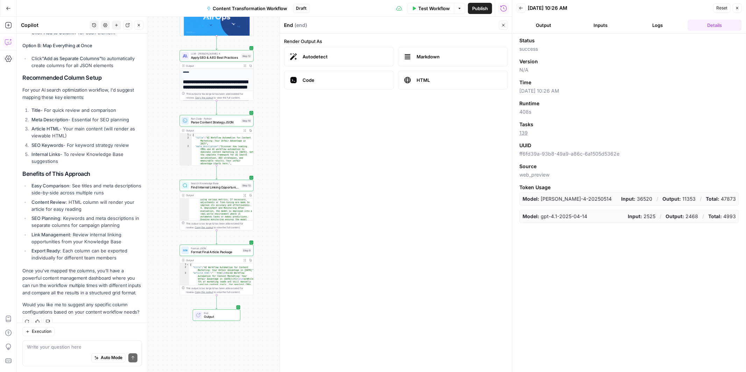
click at [468, 60] on span "Markdown" at bounding box center [458, 56] width 85 height 7
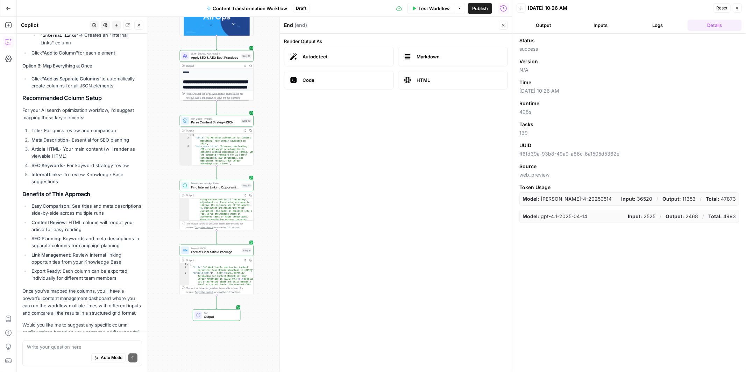
click at [312, 56] on span "Autodetect" at bounding box center [344, 56] width 85 height 7
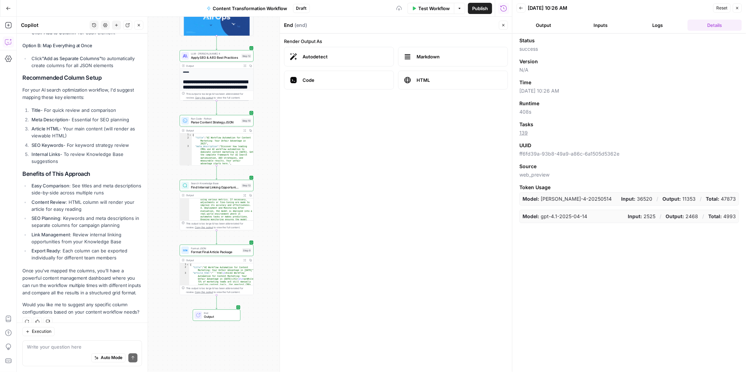
click at [320, 87] on label "Code" at bounding box center [339, 80] width 110 height 19
click at [558, 30] on ul "Output Inputs Logs Details" at bounding box center [628, 25] width 225 height 11
click at [558, 26] on button "Output" at bounding box center [543, 25] width 54 height 11
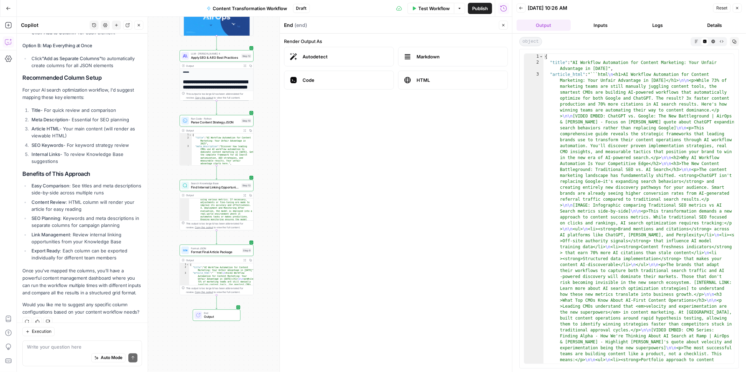
click at [595, 24] on button "Inputs" at bounding box center [600, 25] width 54 height 11
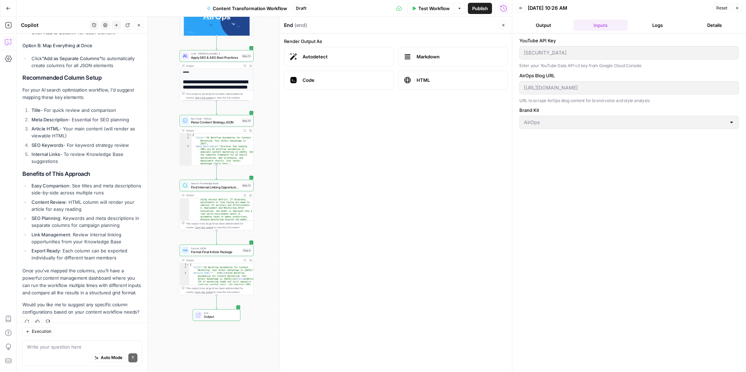
click at [545, 24] on button "Output" at bounding box center [543, 25] width 54 height 11
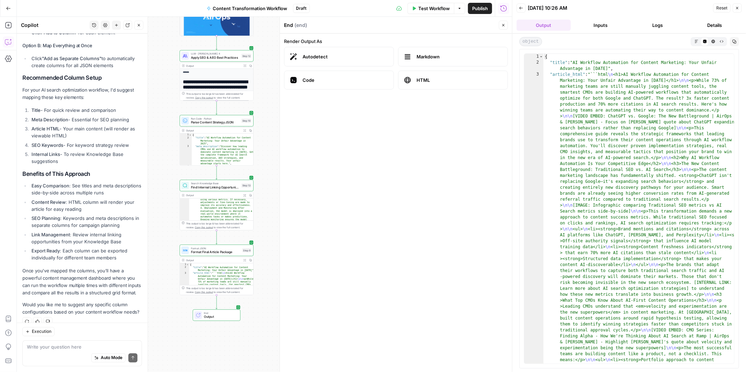
click at [410, 55] on icon at bounding box center [407, 56] width 7 height 7
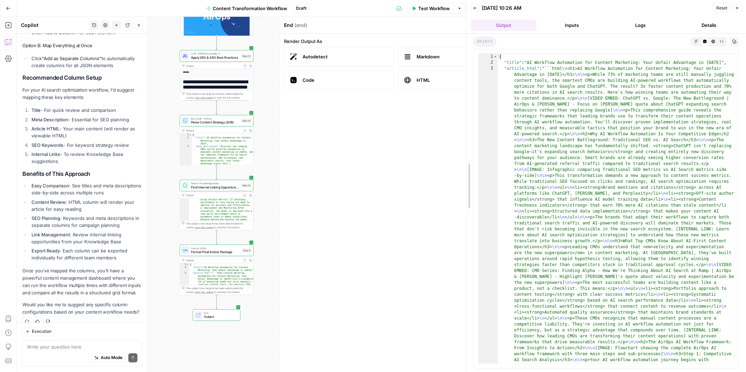
drag, startPoint x: 513, startPoint y: 76, endPoint x: 415, endPoint y: 92, distance: 99.6
click at [415, 92] on body "A AirOpsChallenge New Home Browse Insights Opportunities Your Data Recent Grids…" at bounding box center [373, 186] width 746 height 372
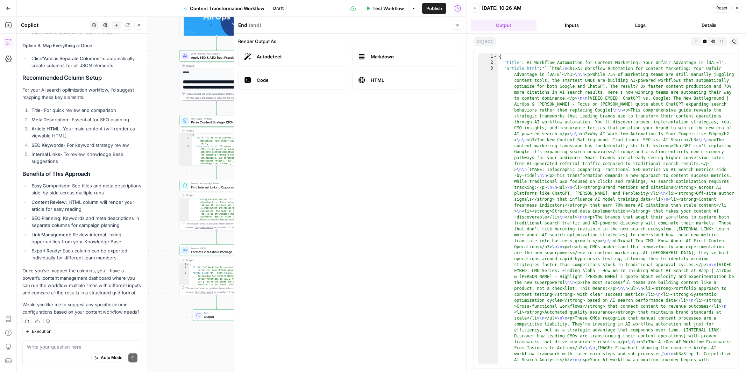
click at [274, 55] on span "Autodetect" at bounding box center [299, 56] width 85 height 7
click at [383, 55] on span "Markdown" at bounding box center [413, 56] width 85 height 7
click at [412, 83] on span "HTML" at bounding box center [413, 80] width 85 height 7
click at [303, 85] on label "Code" at bounding box center [293, 80] width 110 height 19
click at [422, 83] on span "HTML" at bounding box center [413, 80] width 85 height 7
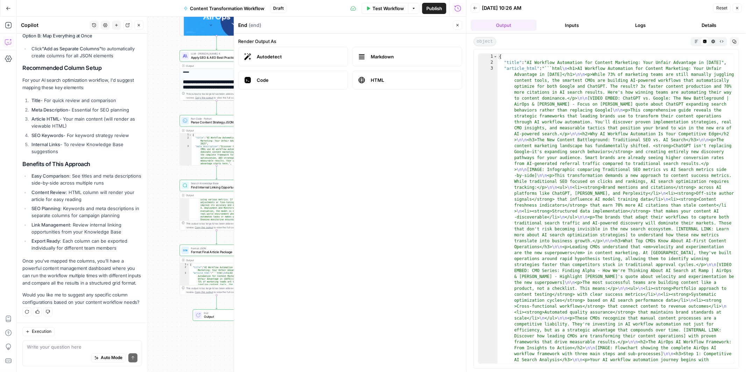
scroll to position [911, 0]
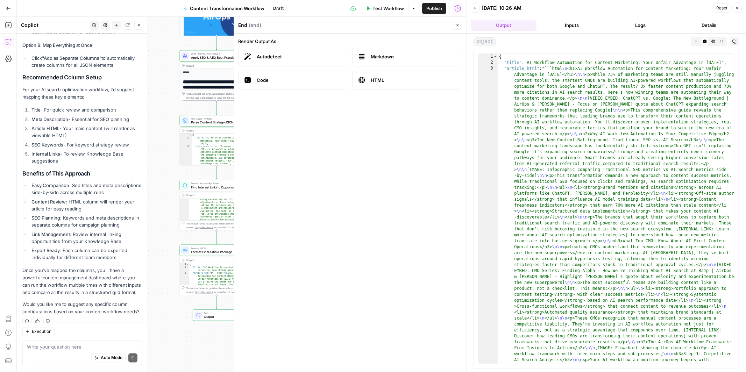
click at [582, 26] on button "Inputs" at bounding box center [572, 25] width 66 height 11
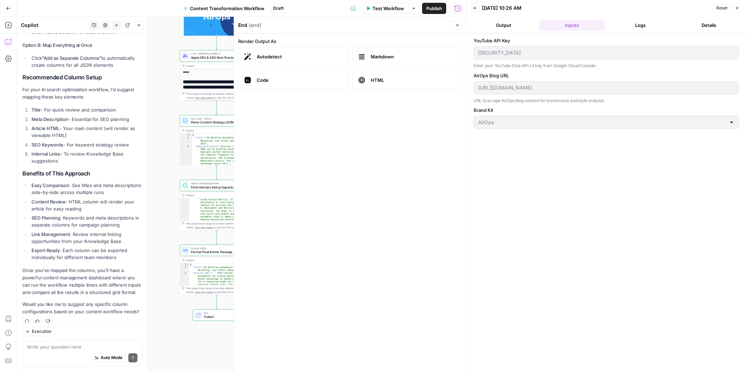
click at [486, 21] on button "Output" at bounding box center [504, 25] width 66 height 11
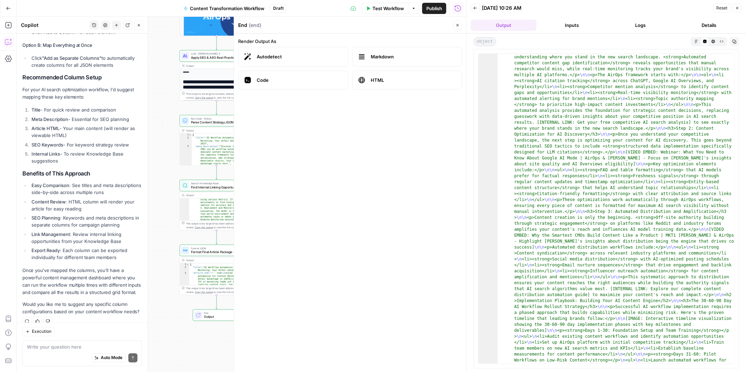
scroll to position [215, 0]
click at [699, 41] on button "Markdown" at bounding box center [696, 41] width 8 height 8
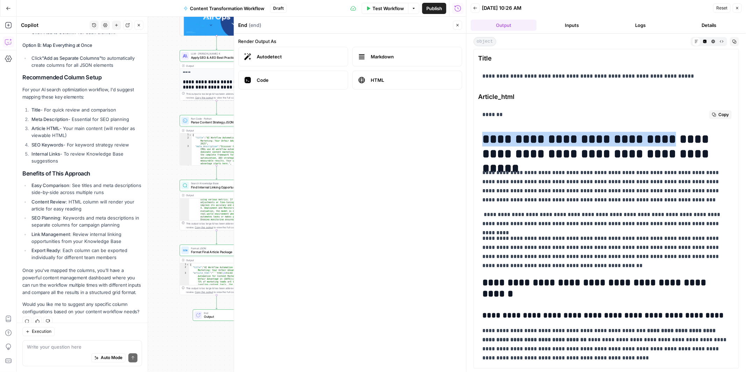
drag, startPoint x: 484, startPoint y: 140, endPoint x: 691, endPoint y: 151, distance: 207.7
click at [688, 150] on h1 "**********" at bounding box center [606, 146] width 248 height 29
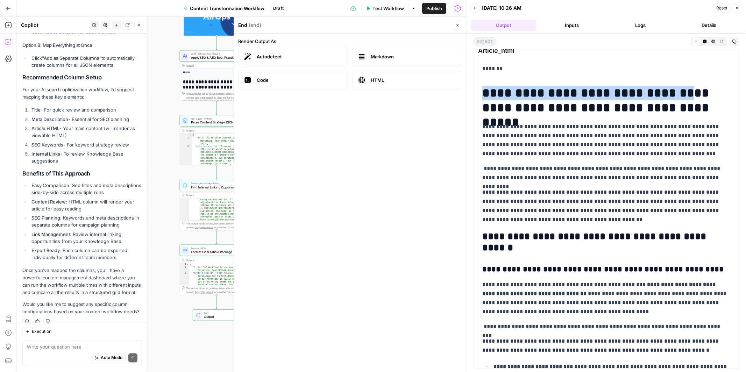
click at [459, 25] on span "Close" at bounding box center [459, 25] width 0 height 0
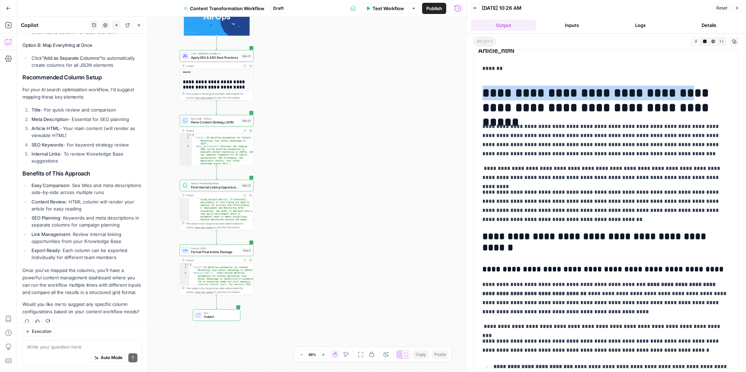
click at [73, 353] on div "Auto Mode Send" at bounding box center [82, 358] width 110 height 15
type textarea "why can´t i see the embedded videos?"
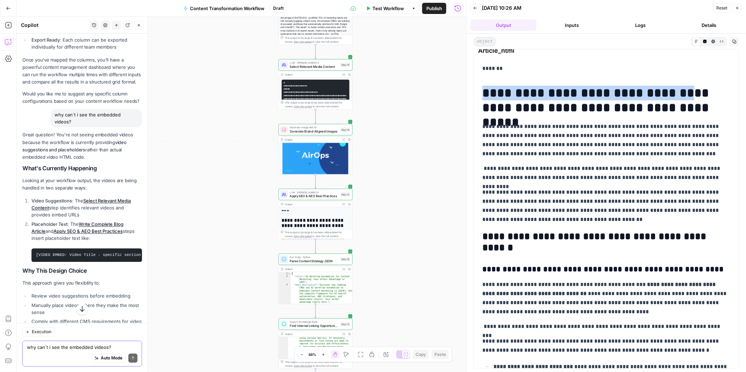
scroll to position [1123, 0]
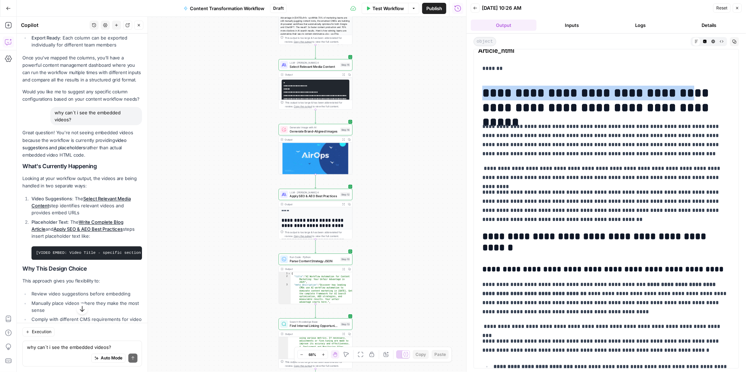
click at [44, 175] on p "Looking at your workflow output, the videos are being handled in two separate w…" at bounding box center [82, 182] width 120 height 15
click at [51, 195] on li "Video Suggestions : The Select Relevant Media Content step identifies relevant …" at bounding box center [86, 205] width 112 height 21
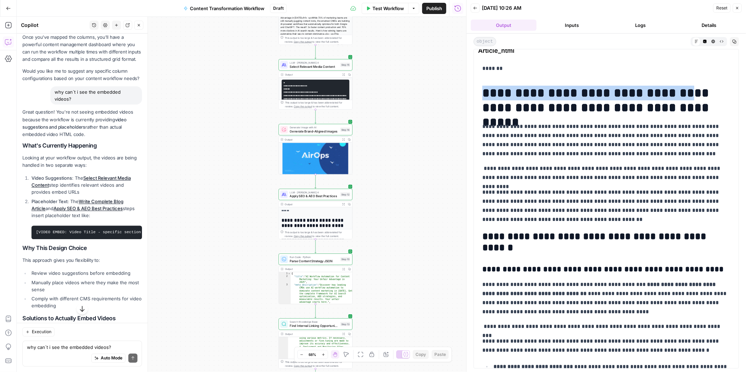
click at [53, 226] on pre "[VIDEO EMBED: Video Title - specific section or quote to highlight]" at bounding box center [86, 233] width 110 height 14
drag, startPoint x: 36, startPoint y: 216, endPoint x: 127, endPoint y: 240, distance: 93.4
click at [127, 240] on div "Great question! You're not seeing embedded videos because the workflow is curre…" at bounding box center [82, 330] width 120 height 443
click at [127, 257] on p "This approach gives you flexibility to:" at bounding box center [82, 260] width 120 height 7
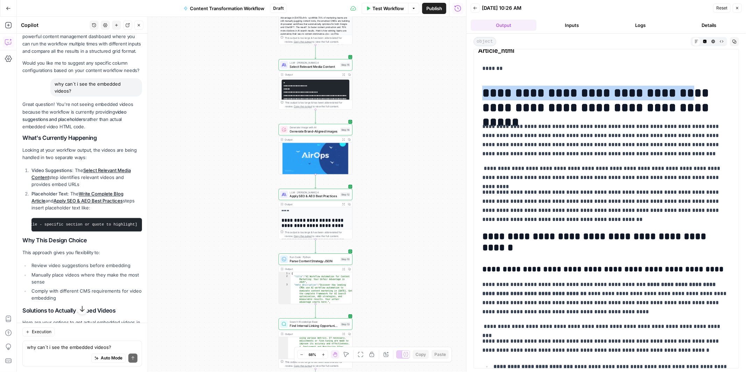
scroll to position [1153, 0]
click at [104, 217] on pre "[VIDEO EMBED: Video Title - specific section or quote to highlight]" at bounding box center [86, 224] width 110 height 14
drag, startPoint x: 104, startPoint y: 203, endPoint x: 17, endPoint y: 208, distance: 87.2
click at [16, 208] on body "A AirOpsChallenge New Home Browse Insights Opportunities Your Data Recent Grids…" at bounding box center [373, 186] width 746 height 372
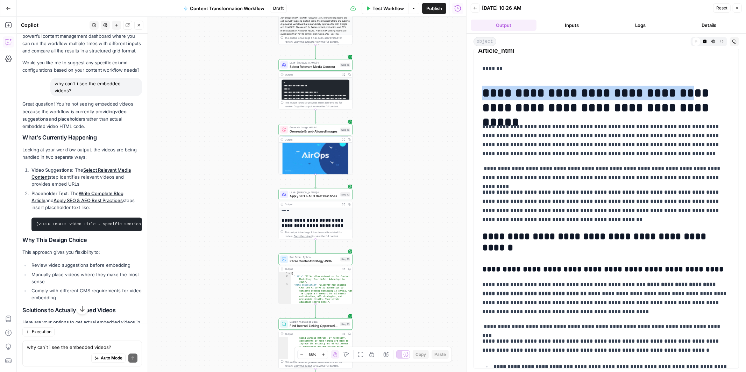
click at [65, 241] on div "Great question! You're not seeing embedded videos because the workflow is curre…" at bounding box center [82, 321] width 120 height 443
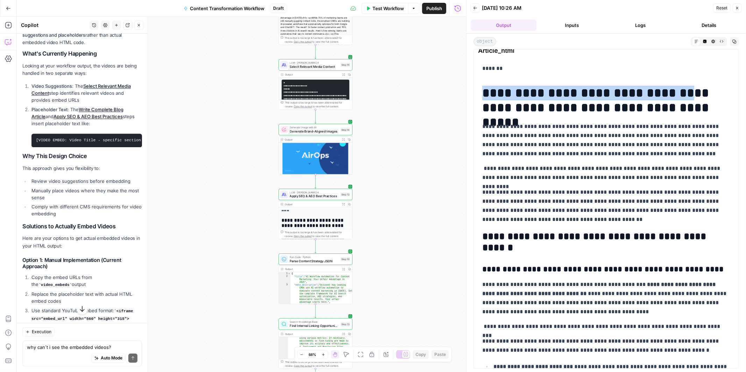
scroll to position [1239, 0]
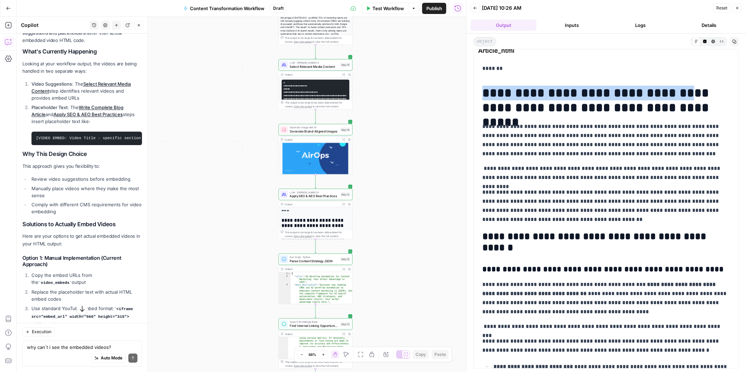
click at [49, 255] on h3 "Option 1: Manual Implementation (Current Approach)" at bounding box center [82, 261] width 120 height 13
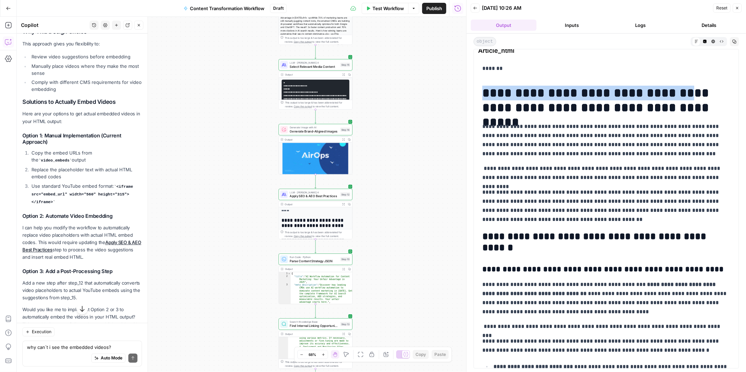
scroll to position [1372, 0]
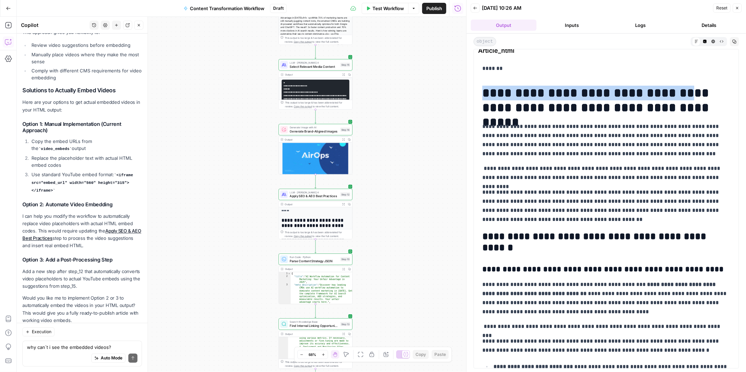
click at [58, 353] on div "Auto Mode Send" at bounding box center [82, 358] width 110 height 15
type textarea "can we add the manual"
type textarea "can we dd the"
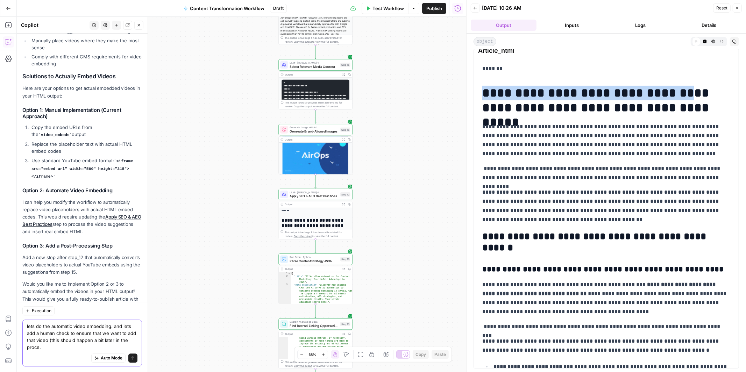
scroll to position [1393, 0]
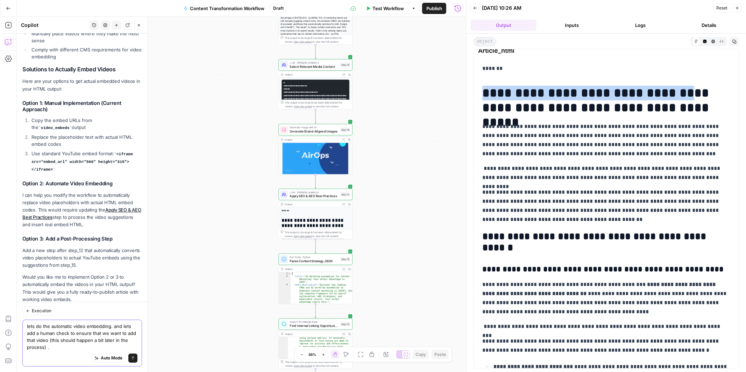
type textarea "lets do the automatic video embedding. and lets add a human check to ensure tha…"
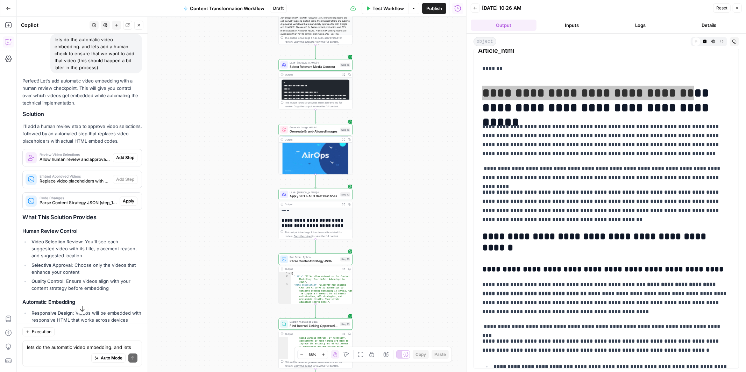
scroll to position [1665, 0]
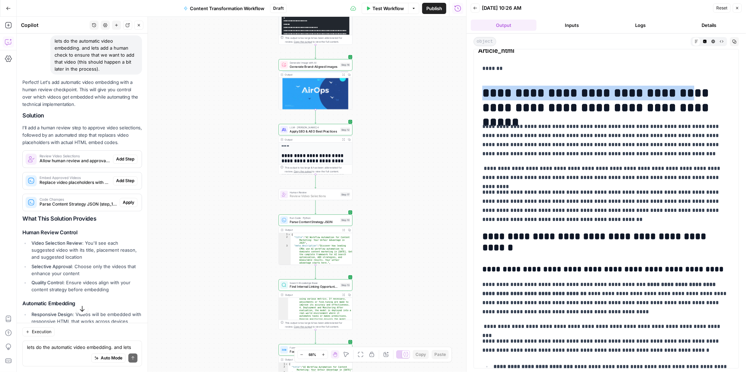
click at [121, 156] on span "Add Step" at bounding box center [125, 159] width 18 height 6
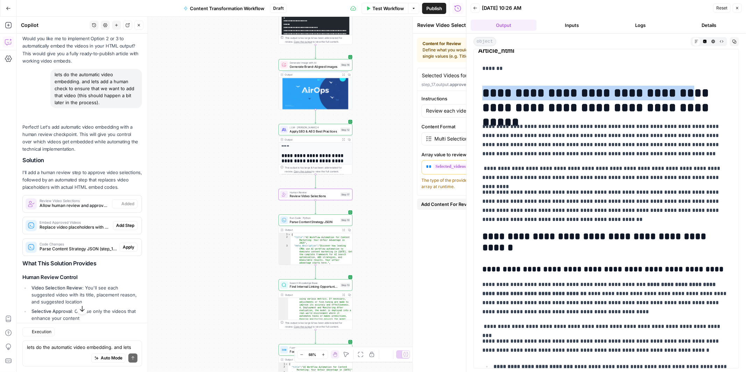
scroll to position [1699, 0]
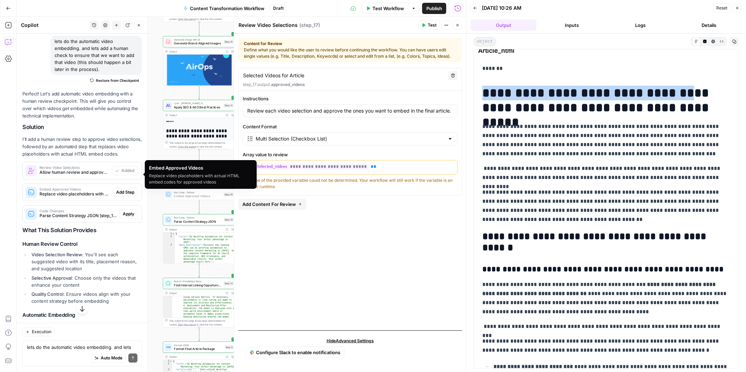
click at [130, 189] on span "Add Step" at bounding box center [125, 192] width 18 height 6
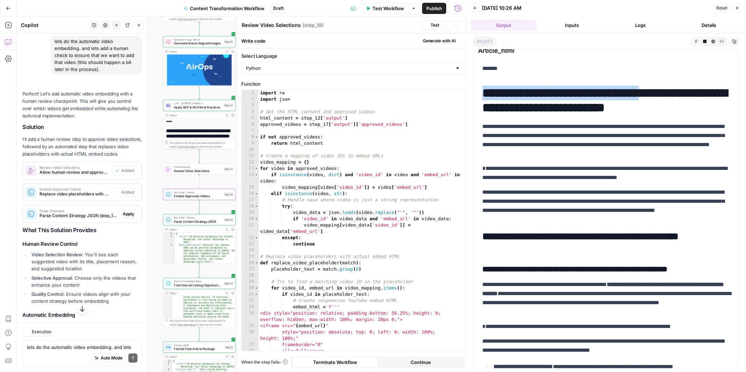
type textarea "Embed Approved Videos"
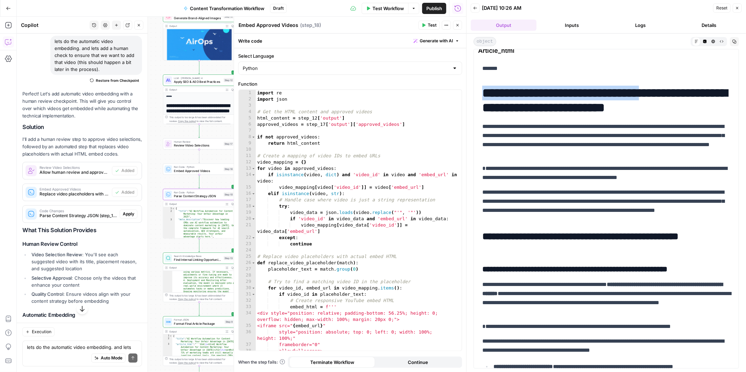
click at [129, 211] on span "Apply" at bounding box center [129, 214] width 12 height 6
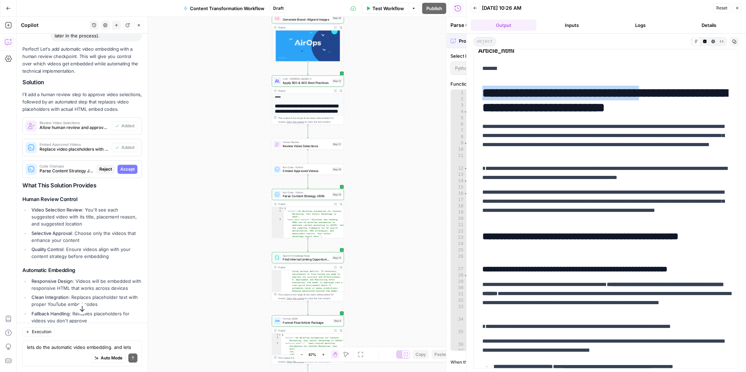
scroll to position [1665, 0]
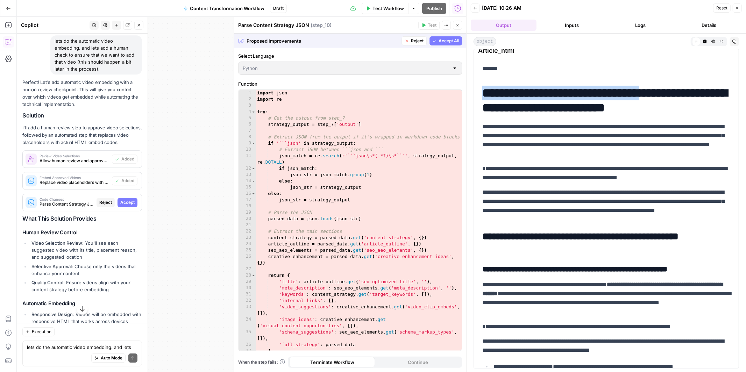
click at [130, 199] on span "Accept" at bounding box center [127, 202] width 14 height 6
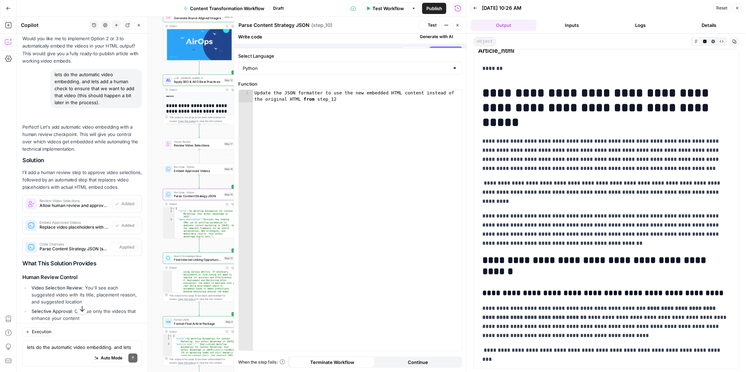
scroll to position [1699, 0]
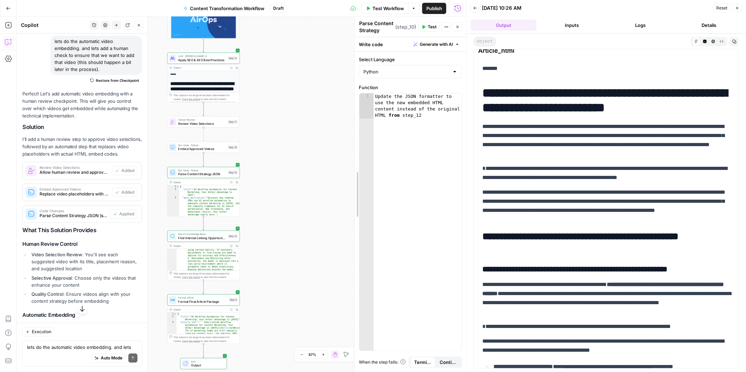
drag, startPoint x: 231, startPoint y: 104, endPoint x: 420, endPoint y: 100, distance: 189.6
click at [315, 212] on div "Workflow Set Inputs Inputs Run Code · Python Fetch YouTube Channel Videos Step …" at bounding box center [241, 194] width 449 height 355
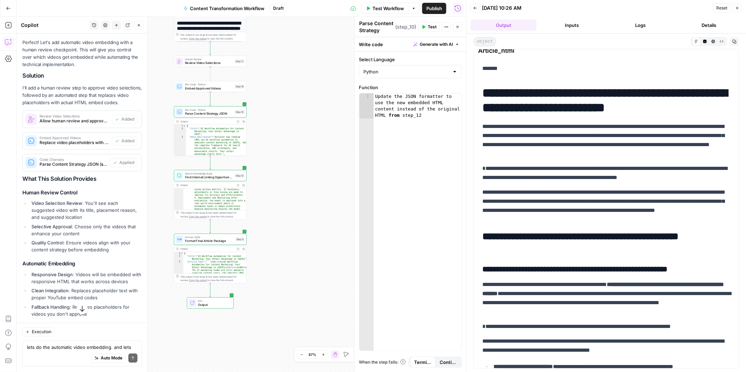
scroll to position [1756, 0]
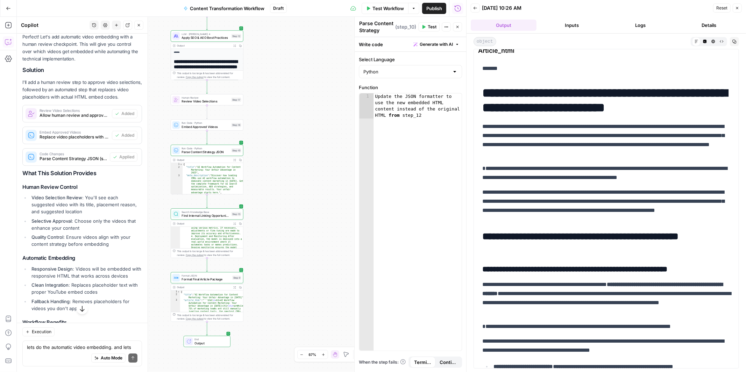
click at [394, 10] on span "Test Workflow" at bounding box center [387, 8] width 31 height 7
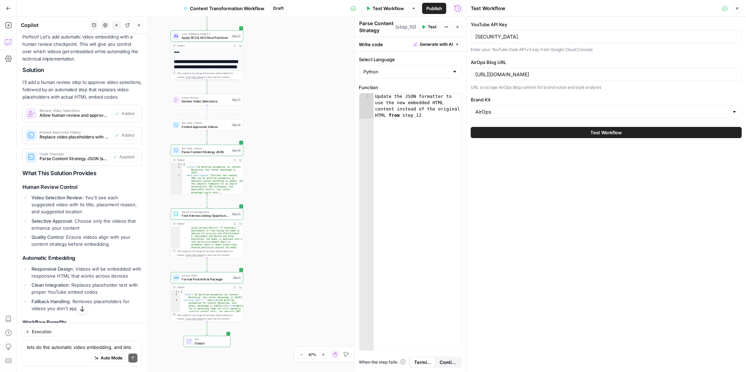
click at [586, 133] on button "Test Workflow" at bounding box center [606, 132] width 271 height 11
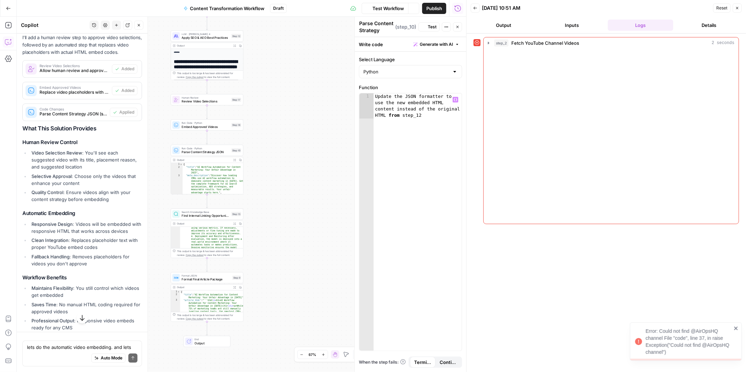
scroll to position [1756, 0]
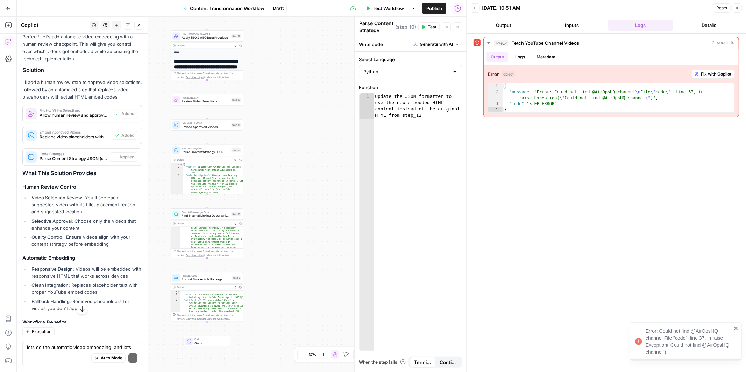
click at [427, 28] on button "Test" at bounding box center [428, 26] width 21 height 9
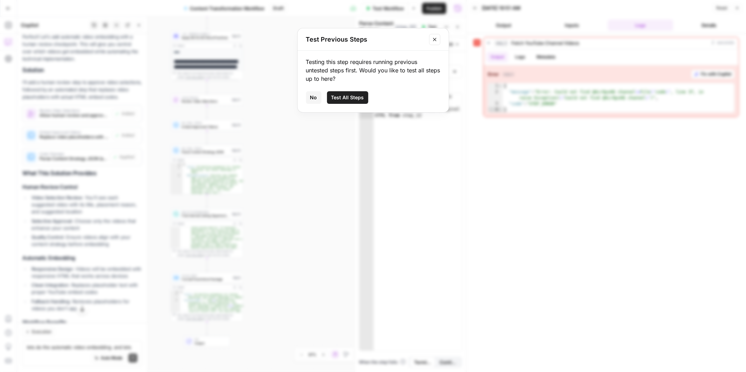
click at [433, 40] on icon "Close modal" at bounding box center [435, 40] width 6 height 6
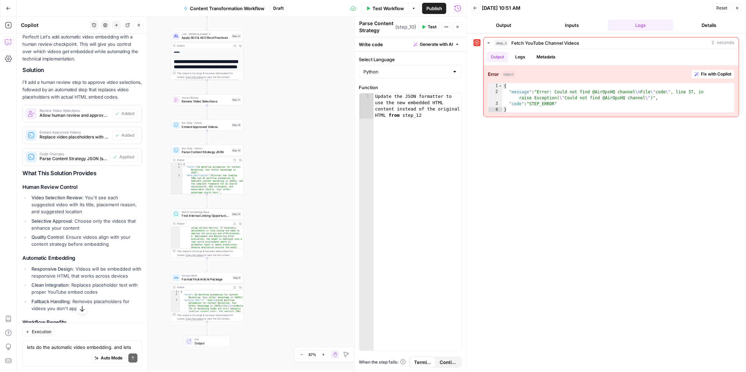
click at [382, 6] on span "Test Workflow" at bounding box center [387, 8] width 31 height 7
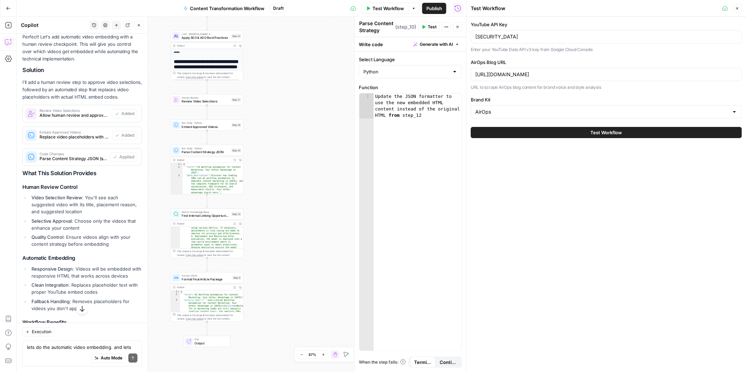
click at [515, 132] on button "Test Workflow" at bounding box center [606, 132] width 271 height 11
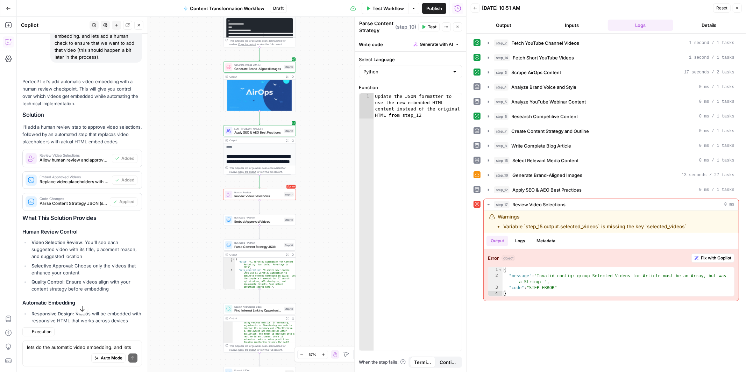
scroll to position [1756, 0]
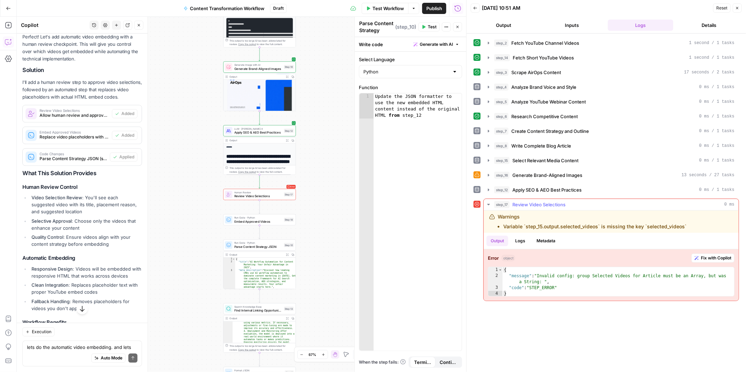
drag, startPoint x: 688, startPoint y: 229, endPoint x: 493, endPoint y: 205, distance: 197.0
click at [493, 205] on div "step_17 Review Video Selections 0 ms Warnings Variable `step_15.output.selected…" at bounding box center [611, 250] width 256 height 102
copy div "step_17 Review Video Selections 0 ms Warnings Variable `step_15.output.selected…"
click at [62, 354] on div "Auto Mode Send" at bounding box center [82, 358] width 110 height 15
paste textarea "step_17 Review Video Selections 0 ms Warnings Variable `step_15.output.selected…"
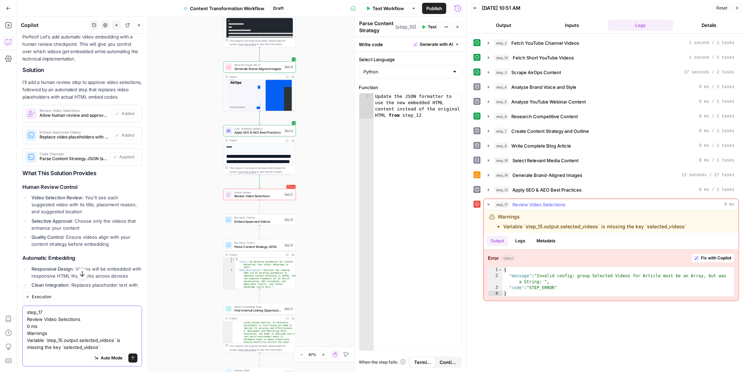
type textarea "step_17 Review Video Selections 0 ms Warnings Variable `step_15.output.selected…"
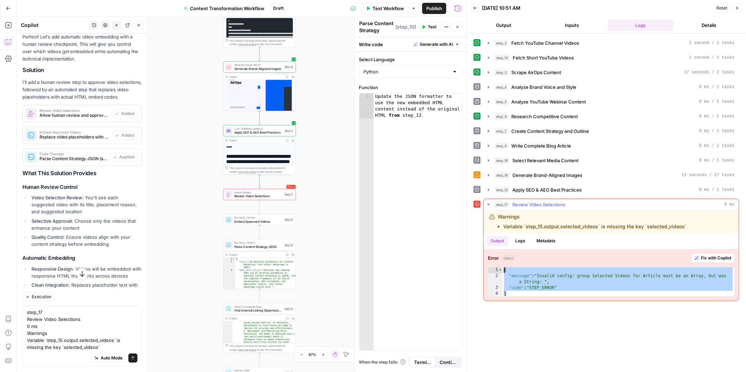
drag, startPoint x: 576, startPoint y: 292, endPoint x: 502, endPoint y: 272, distance: 76.0
click at [502, 272] on div "* 1 2 3 4 { "message" : "Invalid config: group Selected Videos for Article must…" at bounding box center [611, 282] width 247 height 30
type textarea "**********"
click at [88, 348] on textarea "step_17 Review Video Selections 0 ms Warnings Variable `step_15.output.selected…" at bounding box center [82, 330] width 110 height 42
paste textarea "{ "message": "Invalid config: group Selected Videos for Article must be an Arra…"
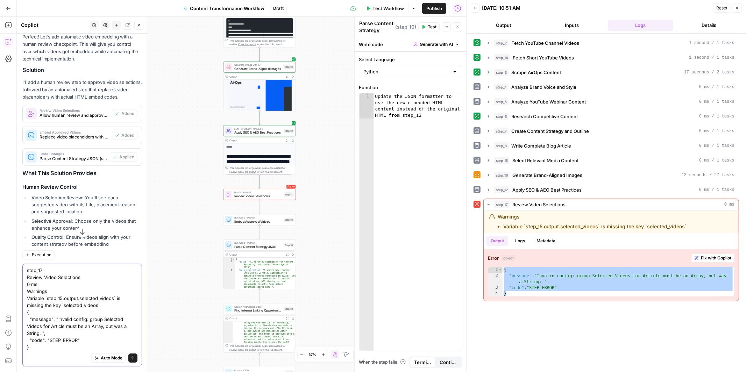
type textarea "step_17 Review Video Selections 0 ms Warnings Variable `step_15.output.selected…"
click at [135, 359] on button "Send" at bounding box center [132, 358] width 9 height 9
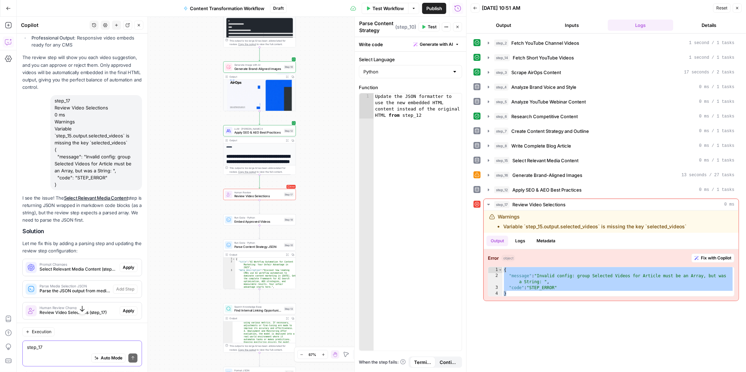
scroll to position [2186, 0]
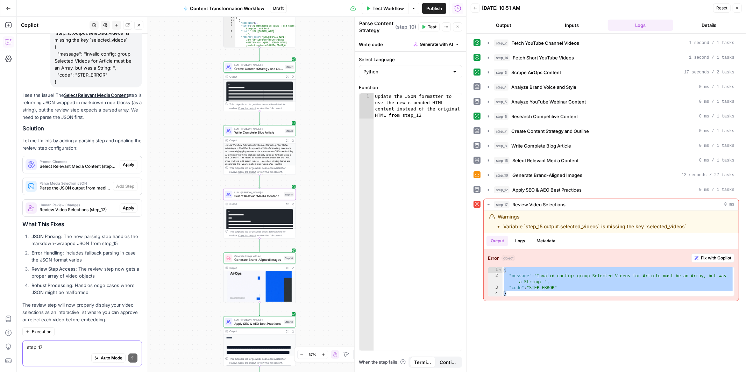
click at [131, 162] on span "Apply" at bounding box center [129, 165] width 12 height 6
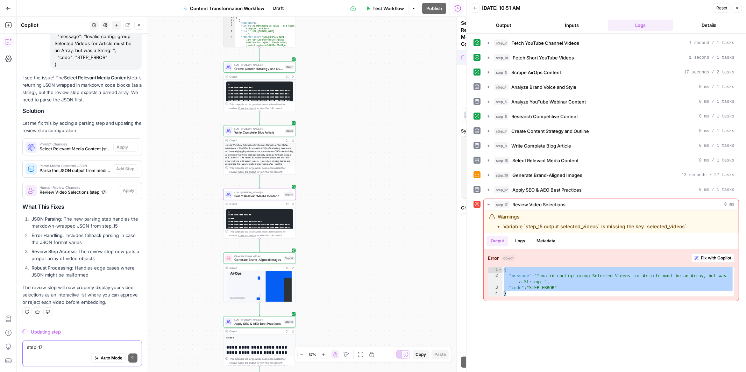
scroll to position [2141, 0]
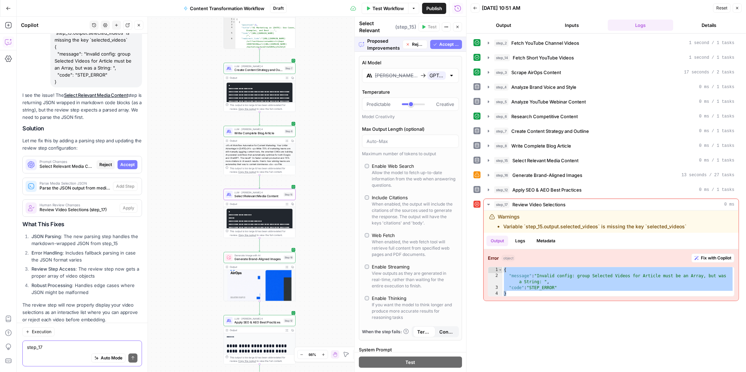
click at [128, 162] on span "Accept" at bounding box center [127, 165] width 14 height 6
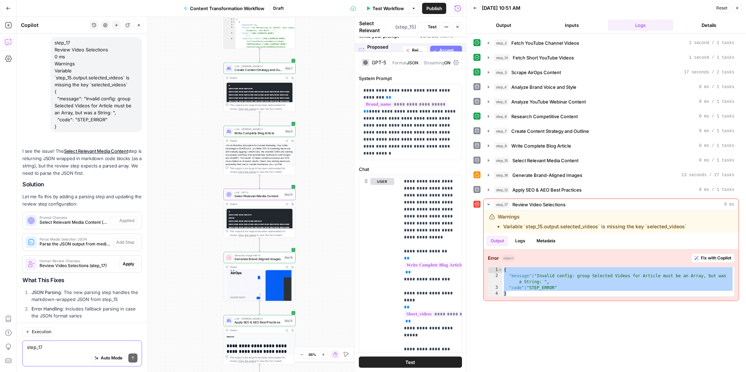
scroll to position [2197, 0]
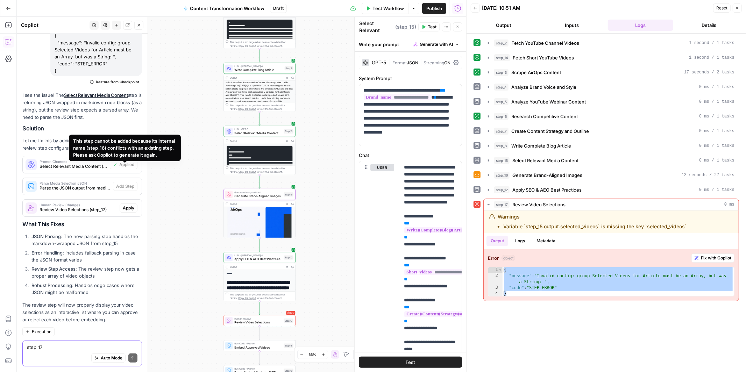
click at [109, 185] on span "Parse the JSON output from media selection step to make it accessible for the r…" at bounding box center [75, 188] width 71 height 6
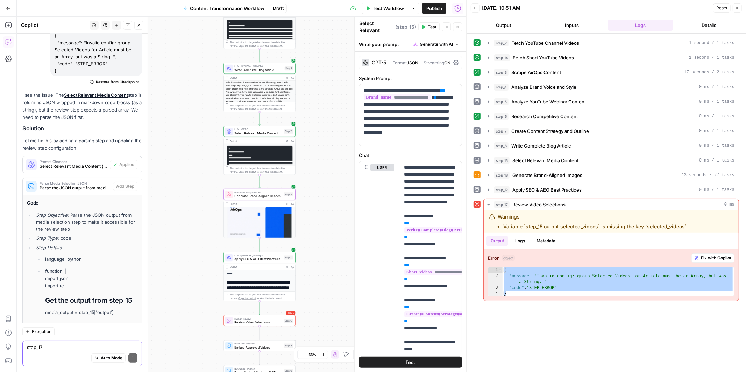
click at [109, 185] on span "Parse the JSON output from media selection step to make it accessible for the r…" at bounding box center [75, 188] width 71 height 6
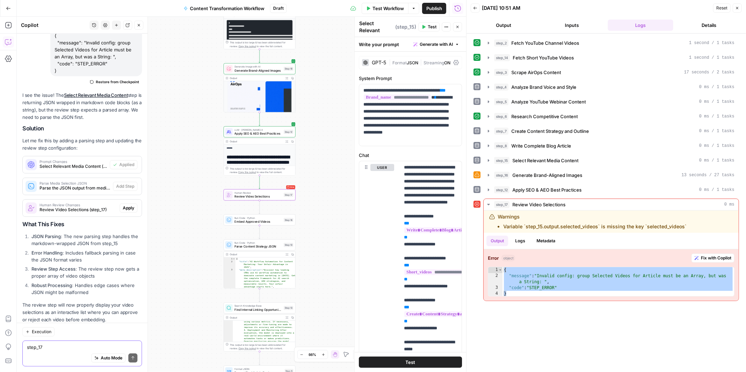
click at [131, 204] on button "Apply" at bounding box center [129, 208] width 18 height 9
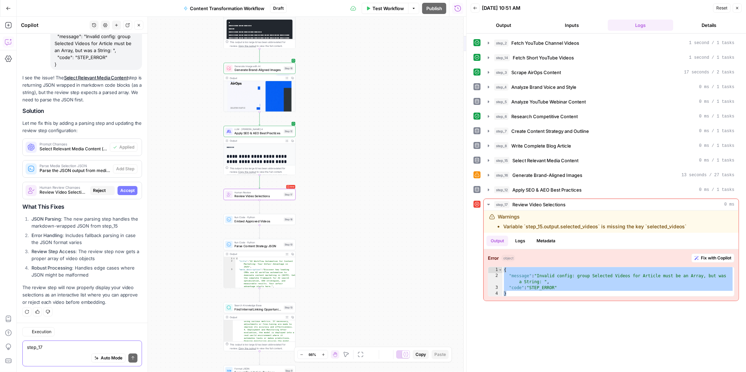
scroll to position [2141, 0]
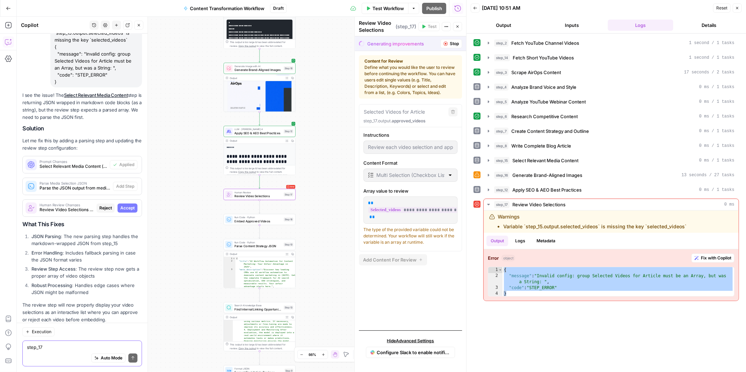
click at [135, 204] on button "Accept" at bounding box center [127, 208] width 20 height 9
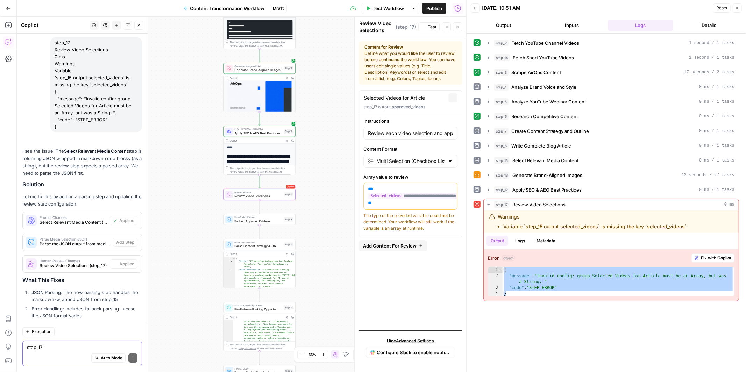
scroll to position [2197, 0]
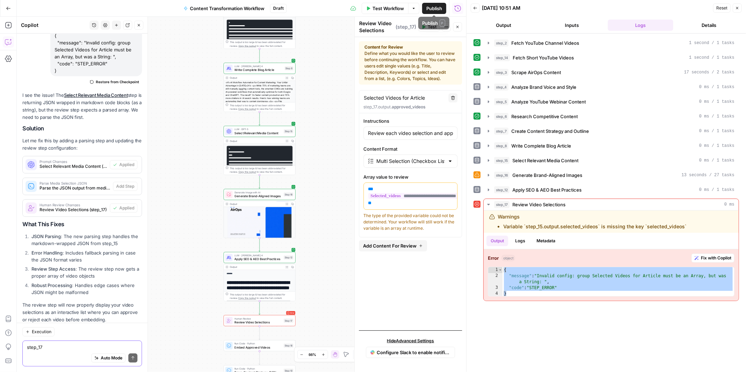
click at [388, 9] on span "Test Workflow" at bounding box center [387, 8] width 31 height 7
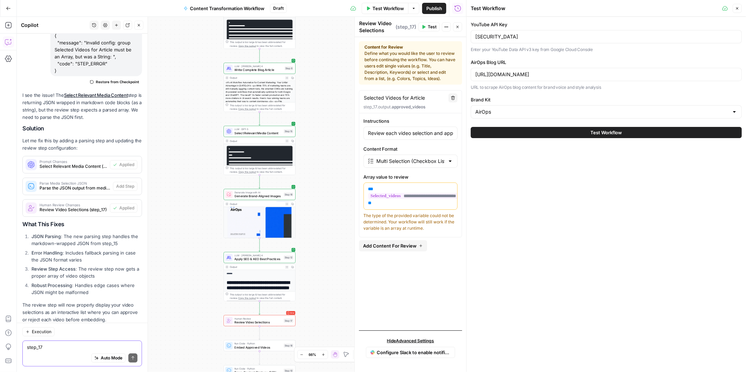
click at [586, 123] on div "Test Workflow" at bounding box center [606, 133] width 271 height 20
click at [584, 130] on button "Test Workflow" at bounding box center [606, 132] width 271 height 11
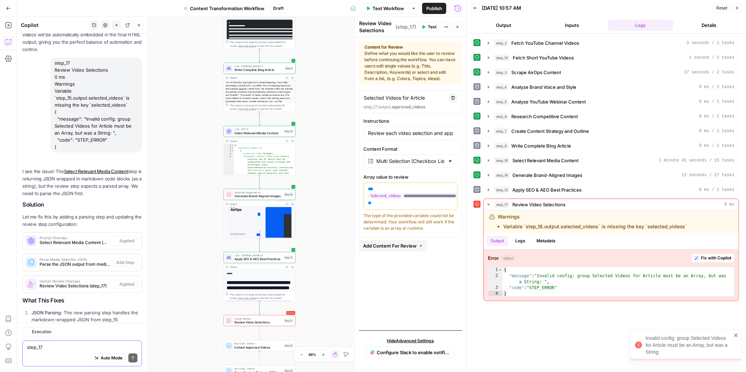
scroll to position [2197, 0]
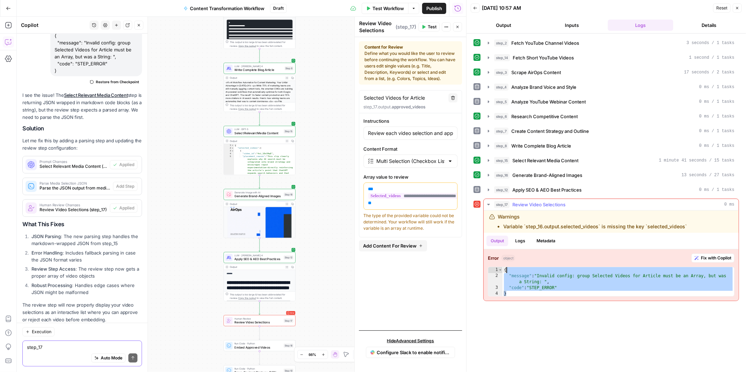
drag, startPoint x: 510, startPoint y: 292, endPoint x: 505, endPoint y: 266, distance: 26.3
click at [505, 266] on div "Error object Fix with Copilot * 1 2 3 4 { "message" : "Invalid config: group Se…" at bounding box center [611, 274] width 255 height 51
type textarea "**********"
click at [38, 356] on div "Auto Mode Send" at bounding box center [82, 358] width 110 height 15
paste textarea "{ "message": "Invalid config: group Selected Videos for Article must be an Arra…"
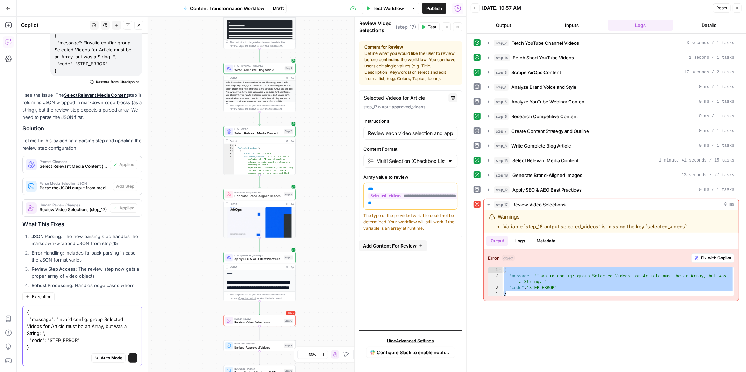
scroll to position [2232, 0]
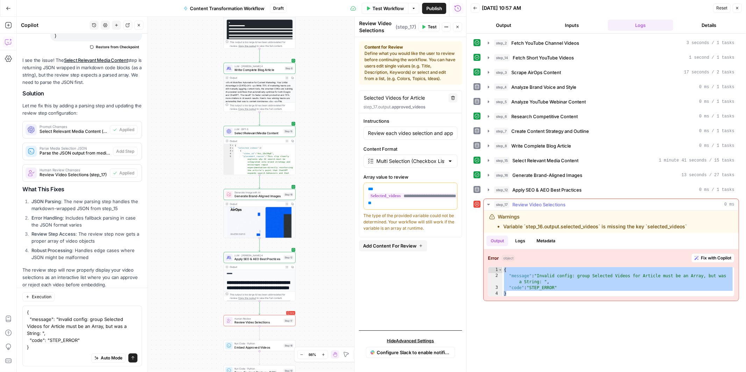
drag, startPoint x: 691, startPoint y: 227, endPoint x: 488, endPoint y: 216, distance: 202.4
click at [488, 216] on div "Warnings Variable `step_16.output.selected_videos` is missing the key `selected…" at bounding box center [611, 221] width 255 height 22
copy div "Warnings Variable `step_16.output.selected_videos` is missing the key `selected…"
click at [694, 224] on div "Warnings Variable `step_16.output.selected_videos` is missing the key `selected…" at bounding box center [599, 221] width 221 height 17
drag, startPoint x: 693, startPoint y: 226, endPoint x: 480, endPoint y: 208, distance: 213.1
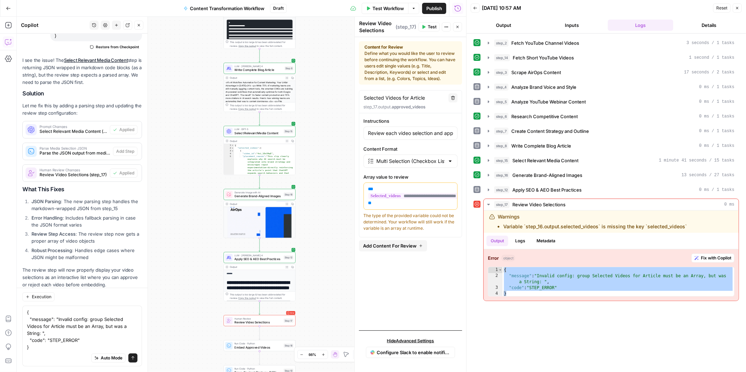
click at [480, 208] on div "**********" at bounding box center [605, 250] width 265 height 102
copy div "step_17 Review Video Selections 0 ms Warnings Variable `step_16.output.selected…"
click at [27, 315] on textarea "{ "message": "Invalid config: group Selected Videos for Article must be an Arra…" at bounding box center [82, 330] width 110 height 42
paste textarea "step_17 Review Video Selections 0 ms Warnings Variable `step_16.output.selected…"
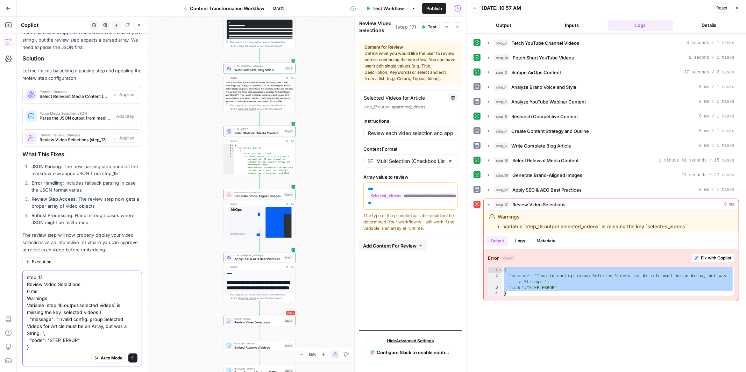
type textarea "step_17 Review Video Selections 0 ms Warnings Variable `step_16.output.selected…"
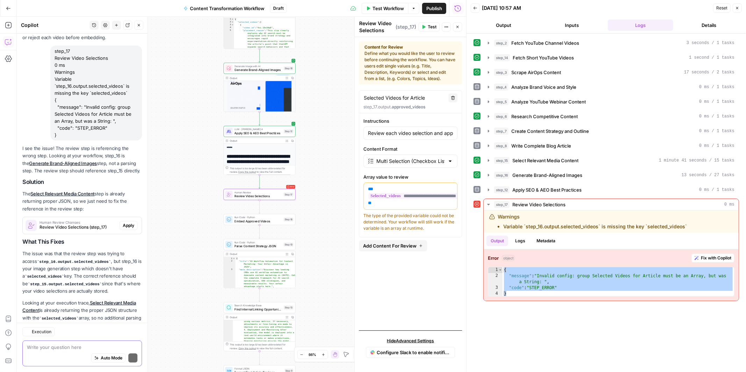
scroll to position [2555, 0]
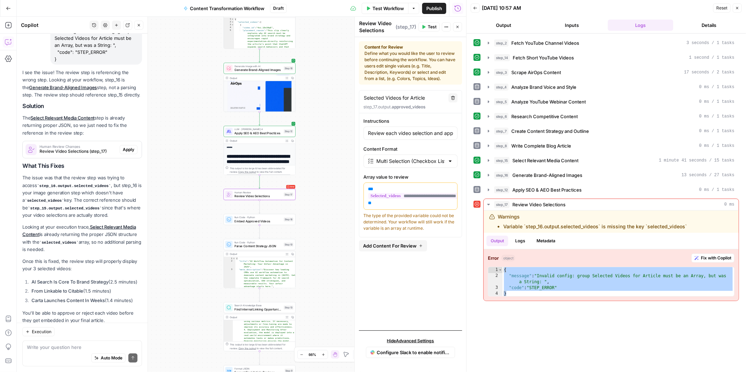
click at [127, 147] on span "Apply" at bounding box center [129, 150] width 12 height 6
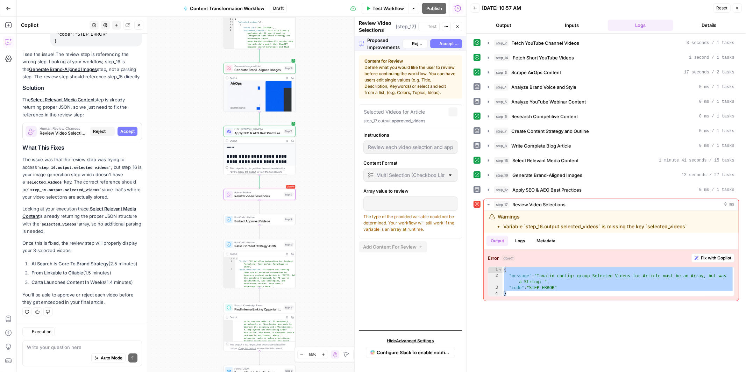
scroll to position [2499, 0]
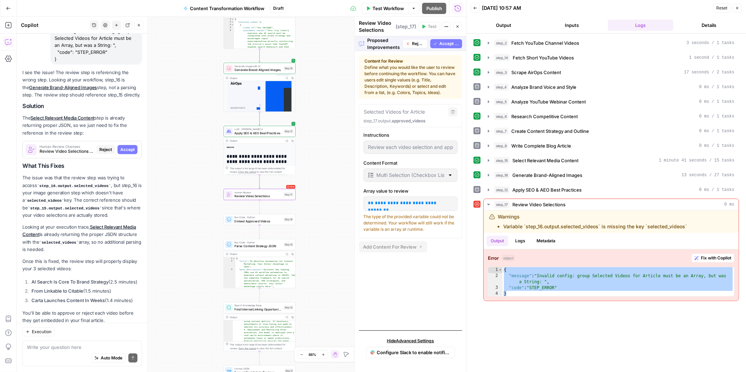
click at [127, 147] on span "Accept" at bounding box center [127, 150] width 14 height 6
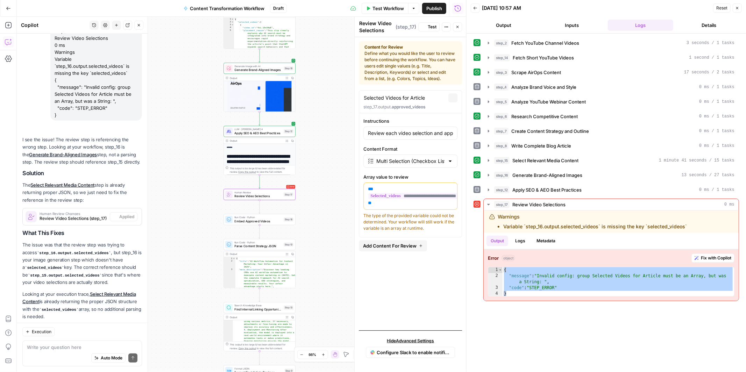
scroll to position [2567, 0]
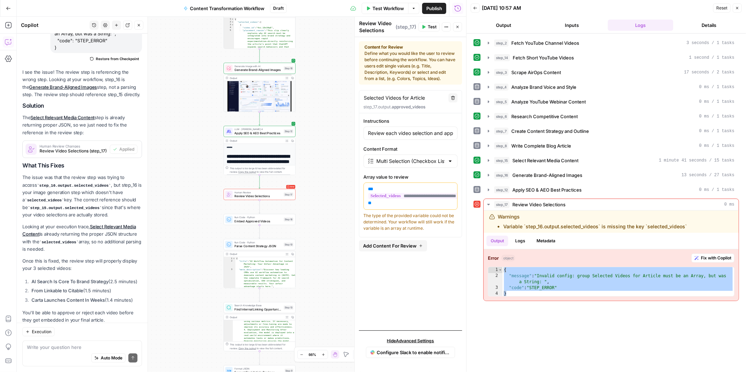
click at [384, 11] on span "Test Workflow" at bounding box center [387, 8] width 31 height 7
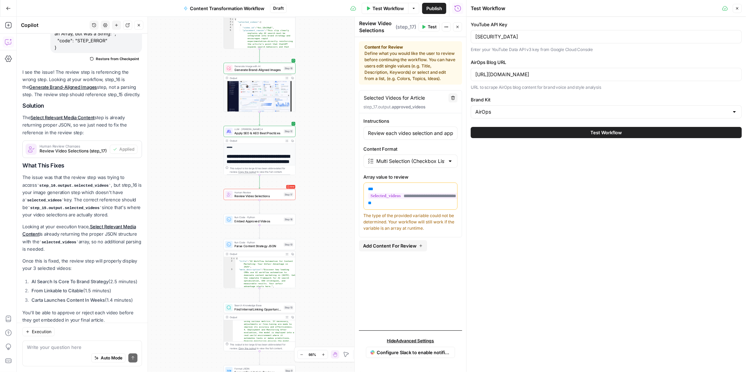
click at [505, 133] on button "Test Workflow" at bounding box center [606, 132] width 271 height 11
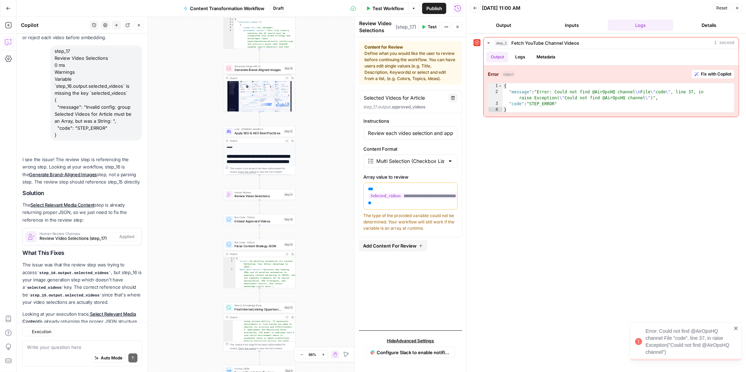
scroll to position [2567, 0]
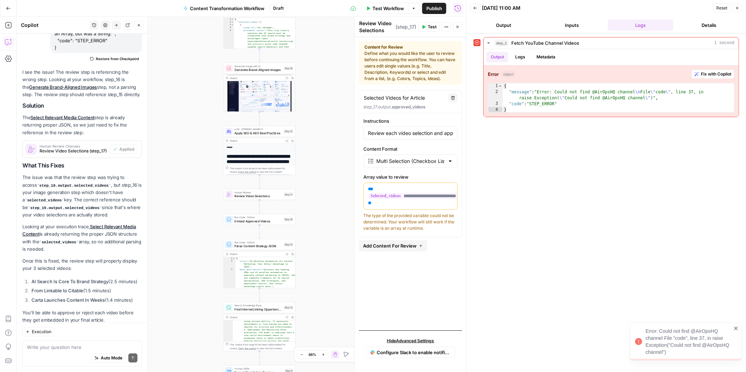
click at [398, 7] on span "Test Workflow" at bounding box center [387, 8] width 31 height 7
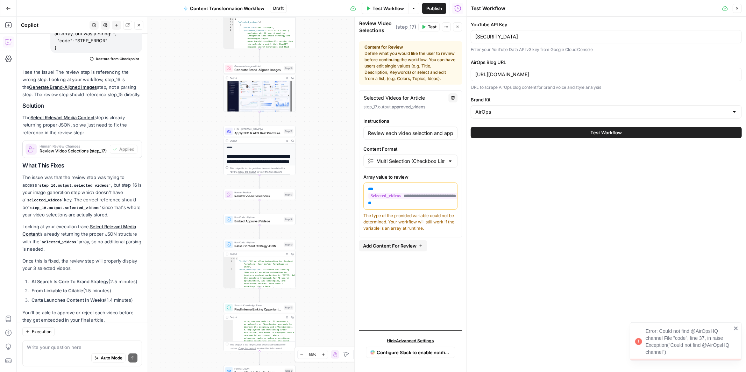
click at [595, 130] on span "Test Workflow" at bounding box center [606, 132] width 31 height 7
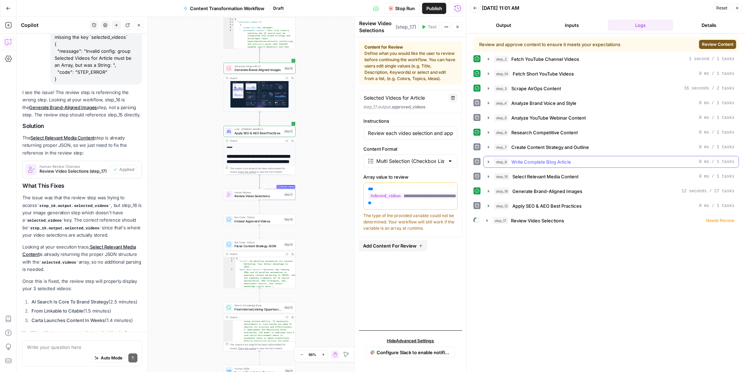
scroll to position [2567, 0]
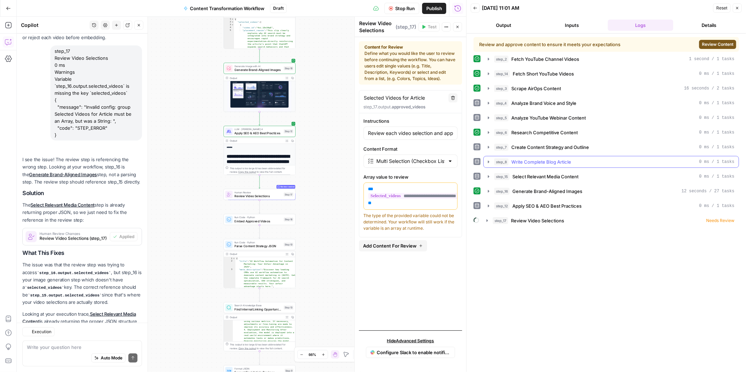
scroll to position [2567, 0]
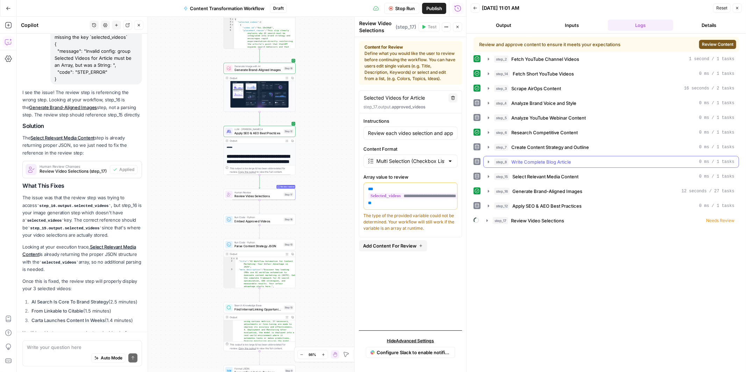
scroll to position [2567, 0]
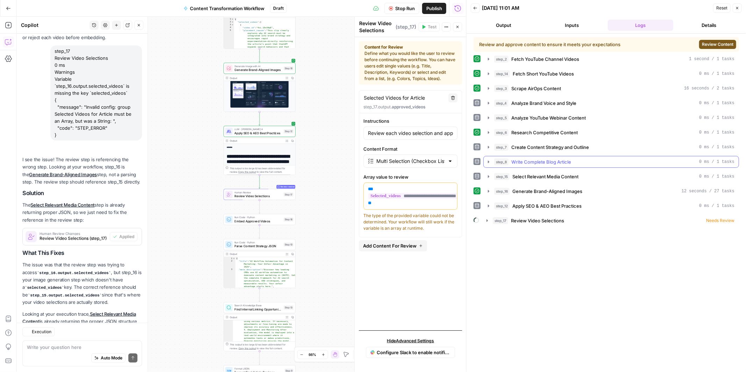
scroll to position [2567, 0]
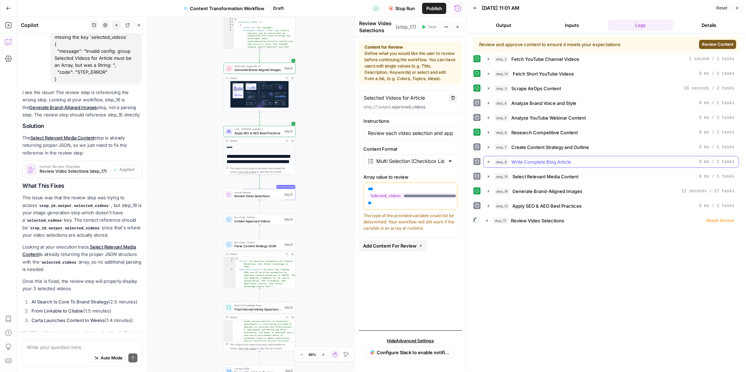
scroll to position [2567, 0]
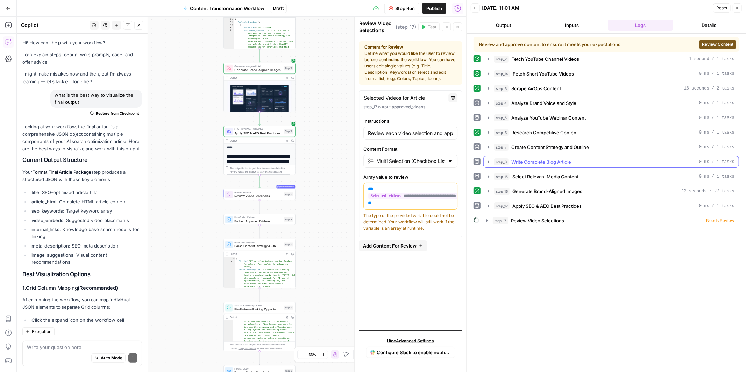
scroll to position [2567, 0]
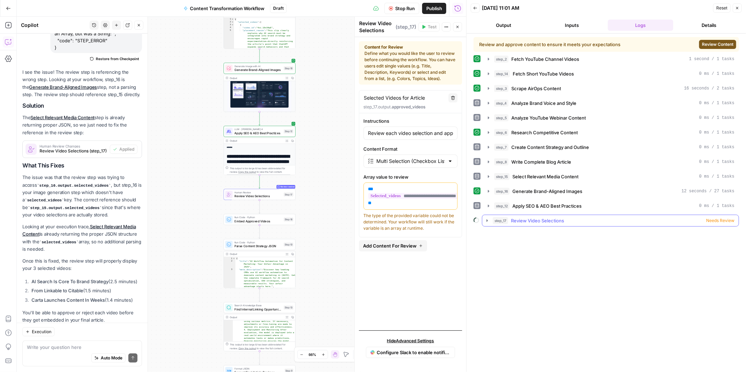
click at [732, 222] on span "Needs Review" at bounding box center [720, 220] width 28 height 6
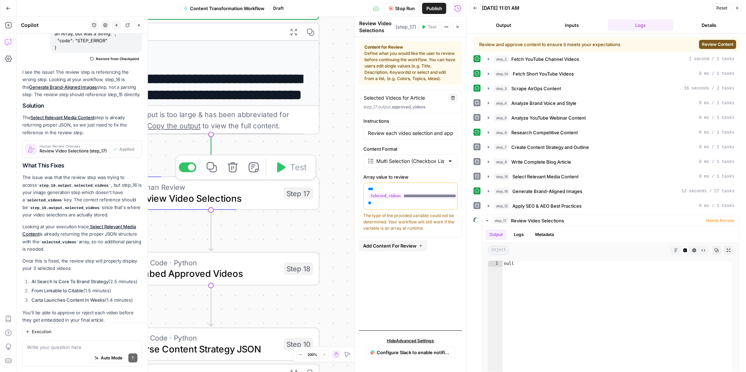
click at [237, 202] on span "Review Video Selections" at bounding box center [206, 198] width 143 height 14
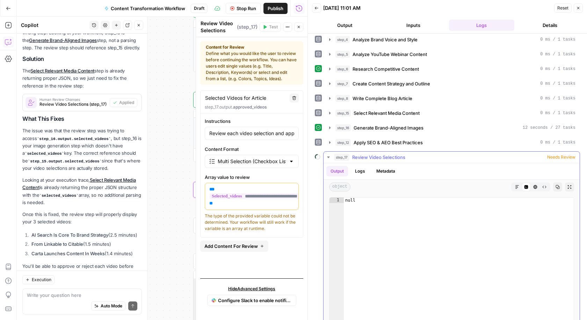
scroll to position [81, 0]
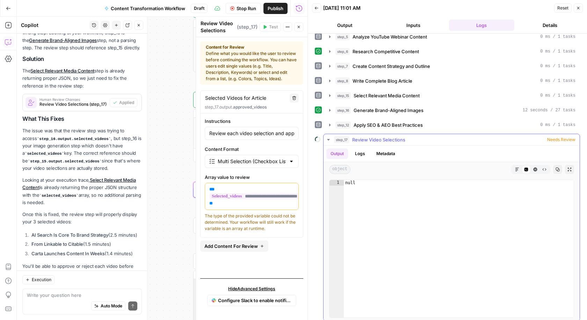
type textarea "****"
click at [359, 180] on div "null" at bounding box center [459, 254] width 231 height 149
drag, startPoint x: 402, startPoint y: 191, endPoint x: 337, endPoint y: 178, distance: 66.7
click at [336, 179] on div "**** 1 null XXXXXXXXXXXXXXXXXXXXXXXXXXXXXXXXXXXXXXXXXXXXXXXXXXXXXXXXXXXXXXXXXXX…" at bounding box center [451, 248] width 245 height 138
click at [73, 299] on div "Auto Mode Send" at bounding box center [82, 305] width 110 height 15
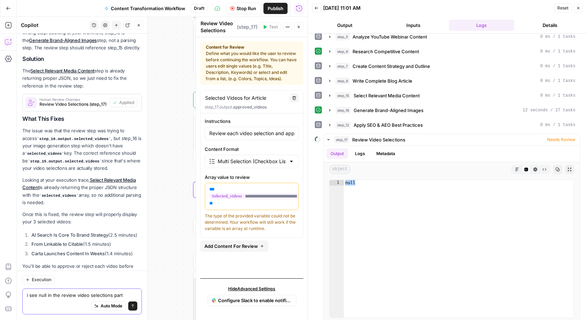
type textarea "i see null in the review video selections part"
click at [248, 6] on span "Stop Run" at bounding box center [247, 8] width 20 height 7
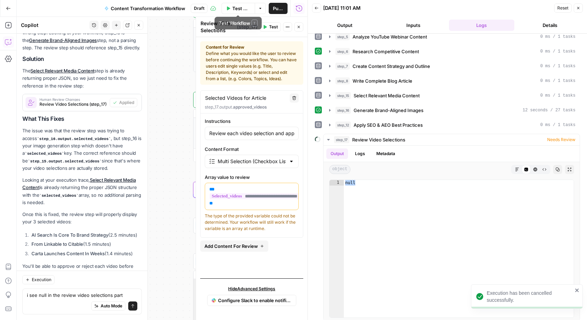
scroll to position [65, 0]
click at [124, 295] on textarea "i see null in the review video selections part" at bounding box center [82, 294] width 110 height 7
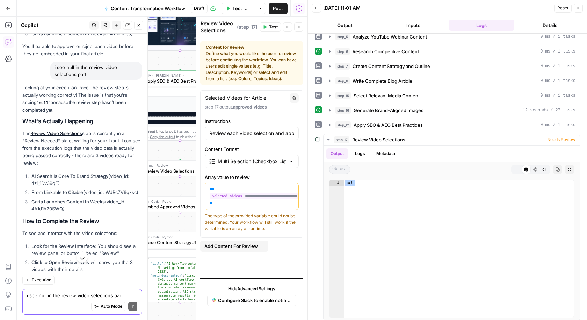
scroll to position [2832, 0]
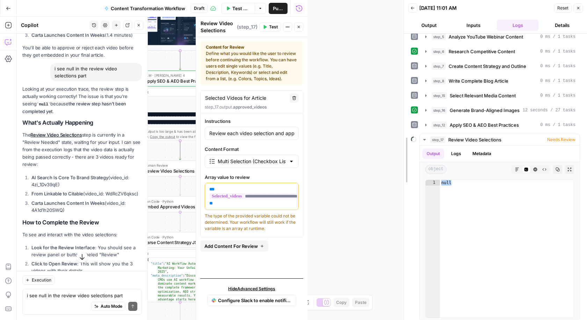
drag, startPoint x: 311, startPoint y: 134, endPoint x: 410, endPoint y: 137, distance: 99.0
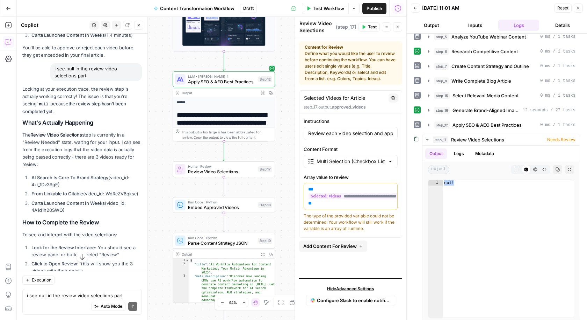
click at [241, 174] on span "Review Video Selections" at bounding box center [221, 171] width 67 height 7
click at [579, 9] on icon "button" at bounding box center [579, 8] width 4 height 4
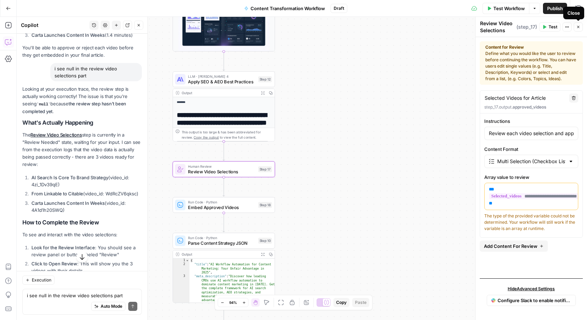
click at [576, 29] on button "Close" at bounding box center [578, 26] width 9 height 9
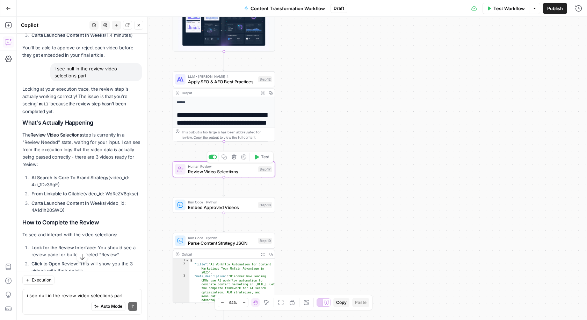
click at [261, 158] on button "Test" at bounding box center [261, 156] width 21 height 9
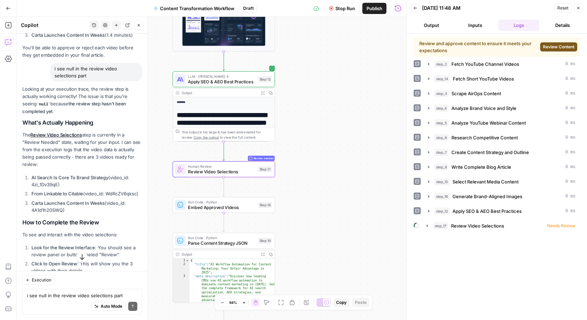
click at [553, 47] on span "Review Content" at bounding box center [558, 47] width 31 height 6
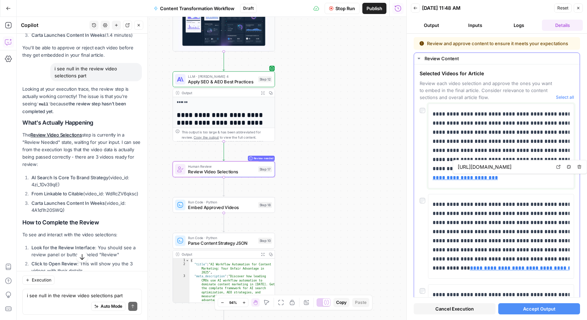
click at [505, 178] on link "**********" at bounding box center [516, 173] width 166 height 14
click at [562, 168] on link "Open in a new tab" at bounding box center [558, 166] width 9 height 9
click at [514, 126] on p "**********" at bounding box center [517, 145] width 169 height 73
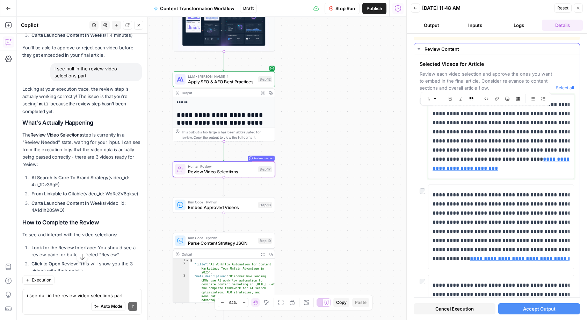
scroll to position [0, 0]
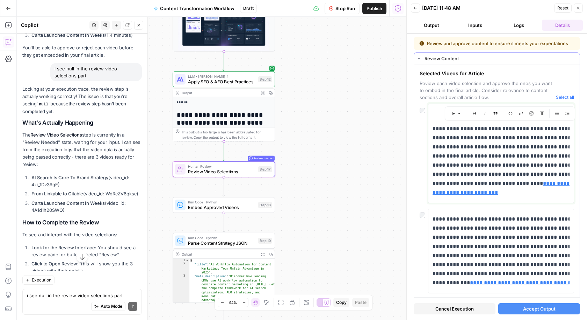
click at [498, 174] on p "**********" at bounding box center [517, 160] width 169 height 73
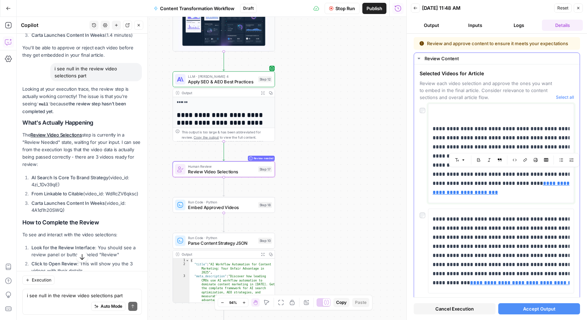
drag, startPoint x: 497, startPoint y: 174, endPoint x: 535, endPoint y: 184, distance: 39.2
click at [535, 184] on p "**********" at bounding box center [517, 160] width 169 height 73
copy p "**********"
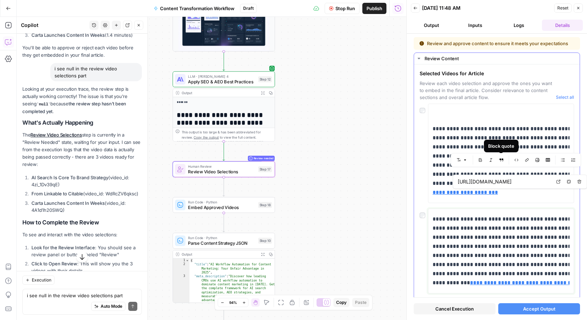
click at [466, 264] on p "**********" at bounding box center [520, 250] width 174 height 73
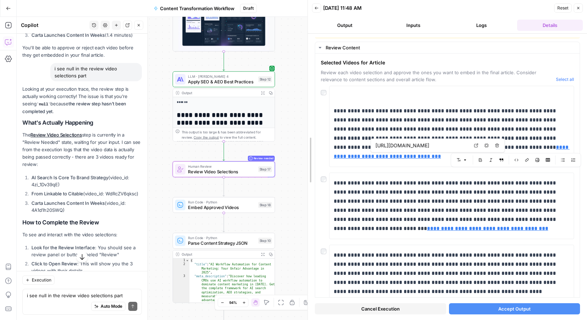
click at [254, 158] on body "A AirOpsChallenge New Home Browse Insights Opportunities Your Data Recent Grids…" at bounding box center [293, 160] width 587 height 320
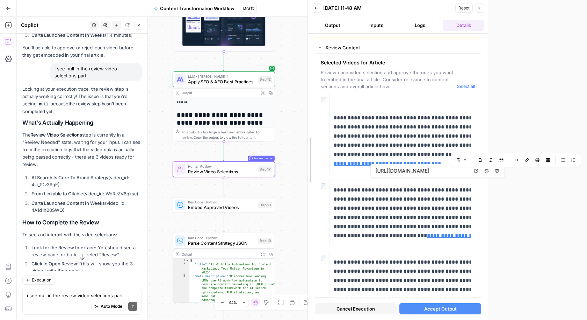
click at [305, 162] on div at bounding box center [308, 160] width 7 height 320
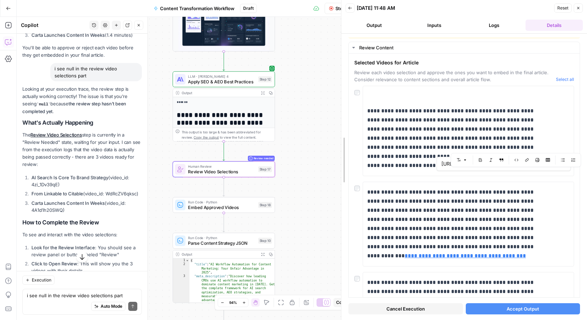
drag, startPoint x: 402, startPoint y: 144, endPoint x: 341, endPoint y: 144, distance: 61.5
click at [341, 144] on div at bounding box center [341, 160] width 7 height 320
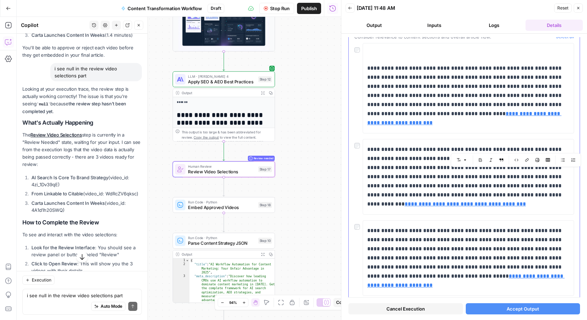
scroll to position [70, 0]
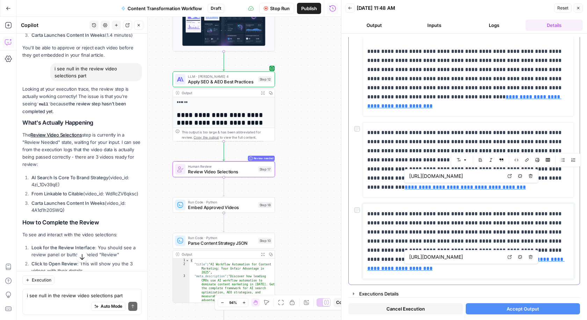
click at [459, 230] on p "**********" at bounding box center [469, 241] width 203 height 64
click at [511, 259] on link "Open in a new tab" at bounding box center [510, 256] width 9 height 9
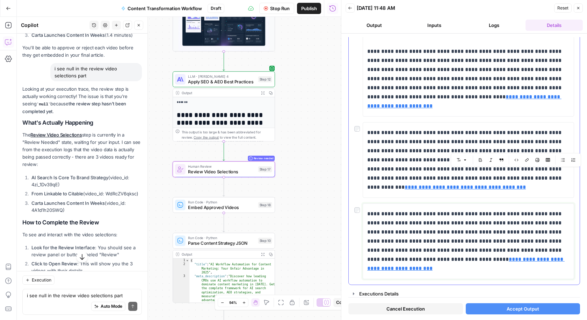
drag, startPoint x: 402, startPoint y: 249, endPoint x: 414, endPoint y: 254, distance: 13.0
click at [414, 254] on p "**********" at bounding box center [469, 241] width 203 height 64
drag, startPoint x: 414, startPoint y: 255, endPoint x: 368, endPoint y: 245, distance: 47.0
click at [368, 245] on p "**********" at bounding box center [469, 241] width 203 height 64
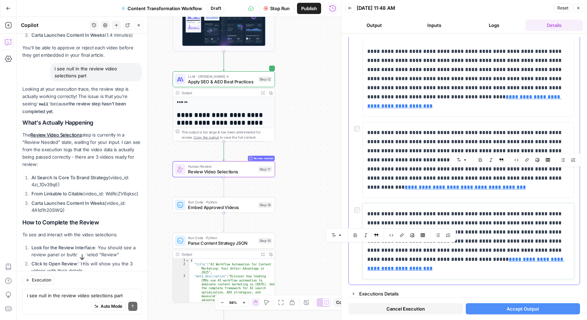
copy p "**********"
click at [491, 214] on p "**********" at bounding box center [469, 241] width 203 height 64
click at [525, 308] on span "Accept Output" at bounding box center [523, 308] width 33 height 7
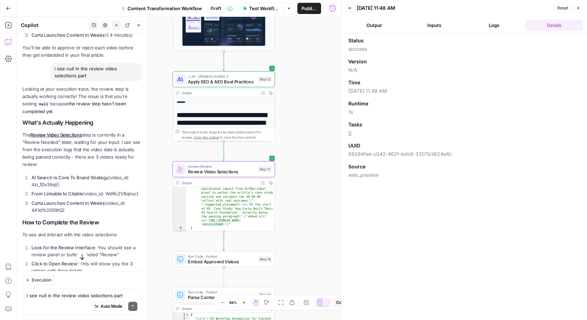
scroll to position [146, 0]
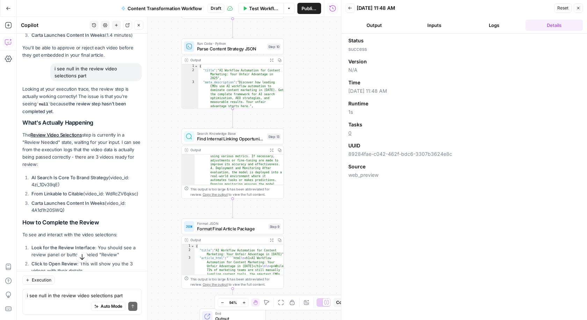
drag, startPoint x: 319, startPoint y: 211, endPoint x: 316, endPoint y: 40, distance: 171.4
click at [316, 39] on div "Workflow Set Inputs Inputs Run Code · Python Fetch YouTube Channel Videos Step …" at bounding box center [179, 168] width 324 height 303
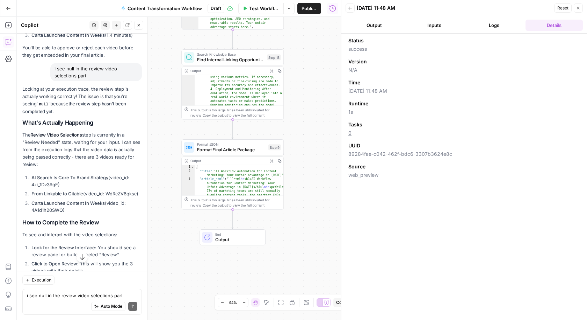
drag, startPoint x: 311, startPoint y: 164, endPoint x: 311, endPoint y: 73, distance: 91.3
click at [311, 73] on div "Workflow Set Inputs Inputs Run Code · Python Fetch YouTube Channel Videos Step …" at bounding box center [179, 168] width 324 height 303
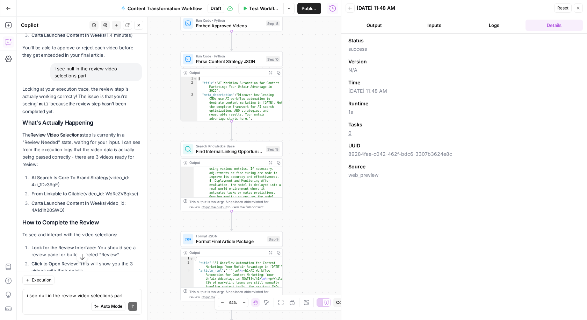
drag, startPoint x: 311, startPoint y: 73, endPoint x: 304, endPoint y: 192, distance: 119.8
click at [305, 198] on div "Workflow Set Inputs Inputs Run Code · Python Fetch YouTube Channel Videos Step …" at bounding box center [179, 168] width 324 height 303
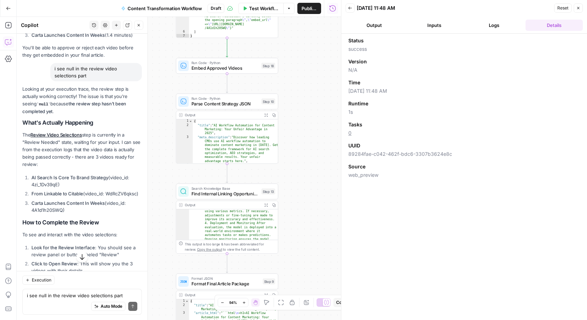
click at [304, 256] on div "Workflow Set Inputs Inputs Run Code · Python Fetch YouTube Channel Videos Step …" at bounding box center [179, 168] width 324 height 303
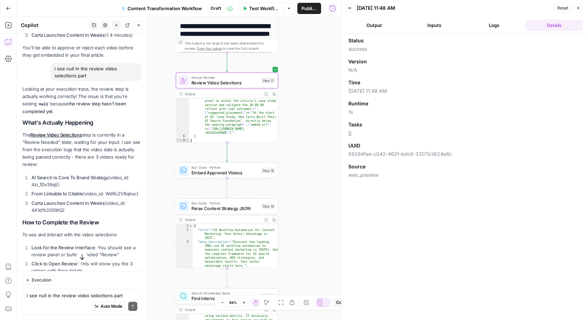
drag, startPoint x: 308, startPoint y: 158, endPoint x: 308, endPoint y: 247, distance: 88.5
click at [308, 247] on div "Workflow Set Inputs Inputs Run Code · Python Fetch YouTube Channel Videos Step …" at bounding box center [179, 168] width 324 height 303
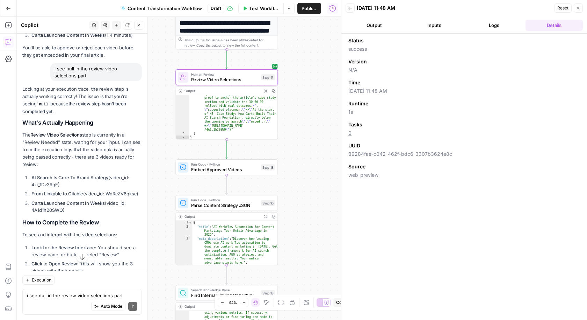
drag, startPoint x: 313, startPoint y: 131, endPoint x: 313, endPoint y: 121, distance: 10.1
click at [313, 121] on div "Workflow Set Inputs Inputs Run Code · Python Fetch YouTube Channel Videos Step …" at bounding box center [179, 168] width 324 height 303
click at [259, 158] on button "Test" at bounding box center [264, 155] width 21 height 9
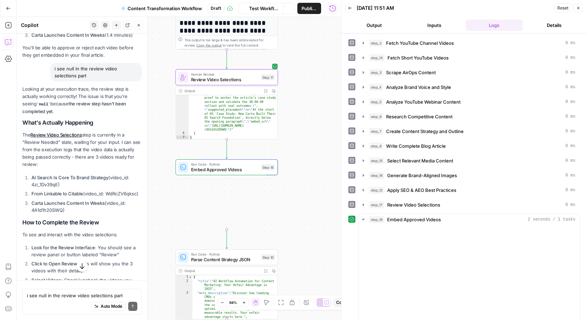
scroll to position [2832, 0]
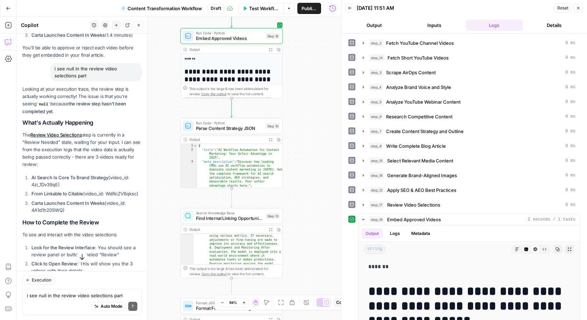
drag, startPoint x: 296, startPoint y: 207, endPoint x: 301, endPoint y: 76, distance: 131.2
click at [301, 76] on div "Workflow Set Inputs Inputs Run Code · Python Fetch YouTube Channel Videos Step …" at bounding box center [179, 168] width 324 height 303
click at [270, 116] on span "Test" at bounding box center [273, 113] width 8 height 6
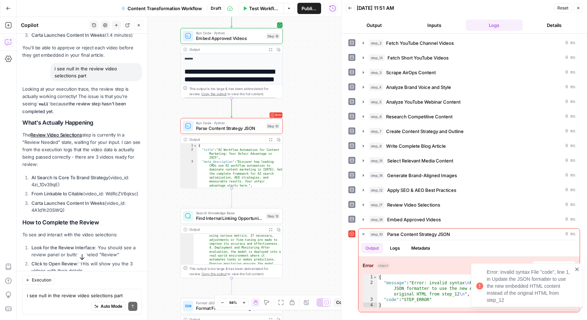
click at [578, 270] on icon "close" at bounding box center [577, 268] width 3 height 3
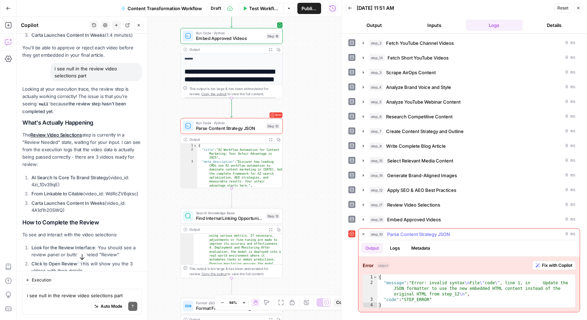
click at [542, 262] on span "Fix with Copilot" at bounding box center [557, 265] width 30 height 6
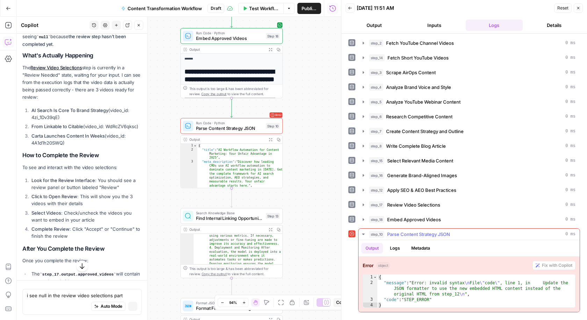
scroll to position [2765, 0]
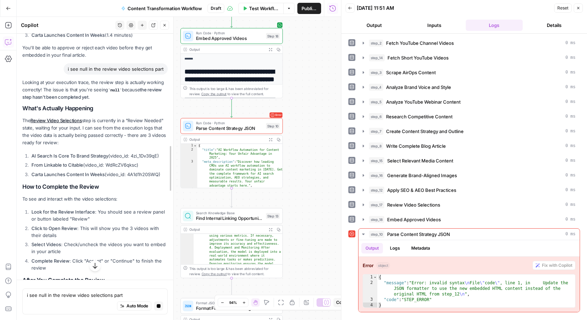
drag, startPoint x: 147, startPoint y: 223, endPoint x: 172, endPoint y: 222, distance: 25.5
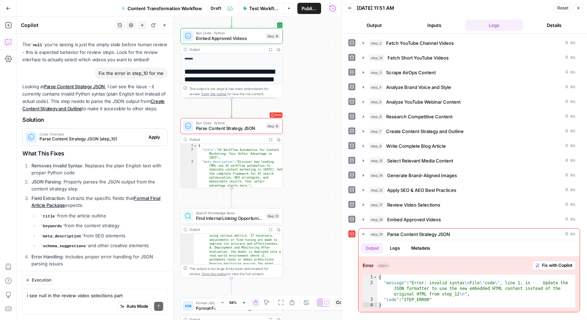
scroll to position [2845, 0]
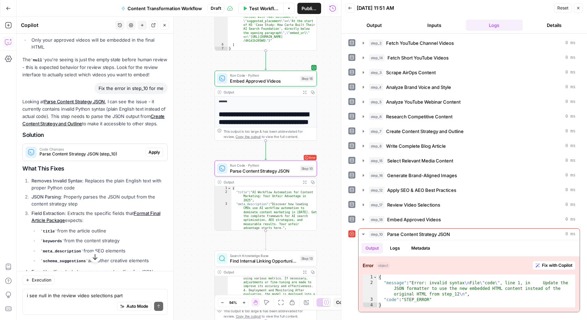
click at [158, 149] on span "Apply" at bounding box center [155, 152] width 12 height 6
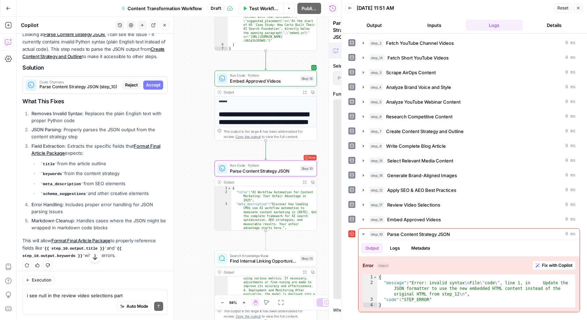
scroll to position [2777, 0]
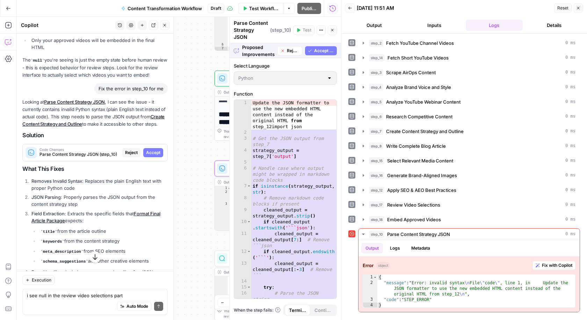
click at [158, 149] on span "Accept" at bounding box center [153, 152] width 14 height 6
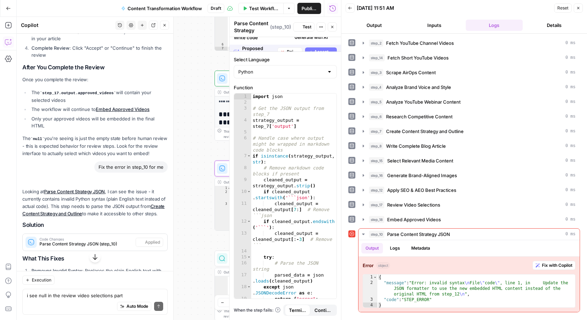
scroll to position [2855, 0]
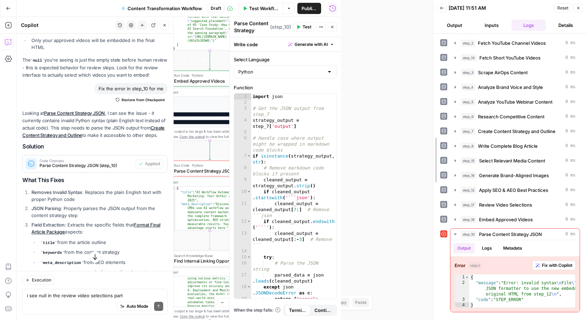
drag, startPoint x: 342, startPoint y: 87, endPoint x: 431, endPoint y: 88, distance: 88.8
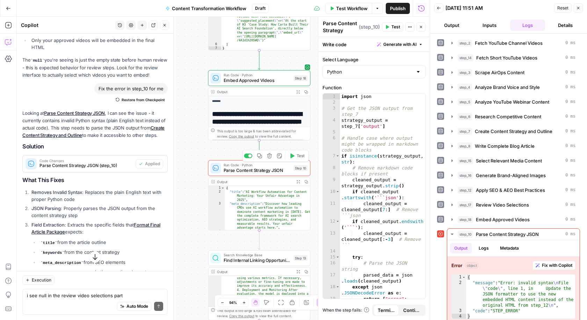
click at [293, 155] on icon "button" at bounding box center [293, 155] width 4 height 5
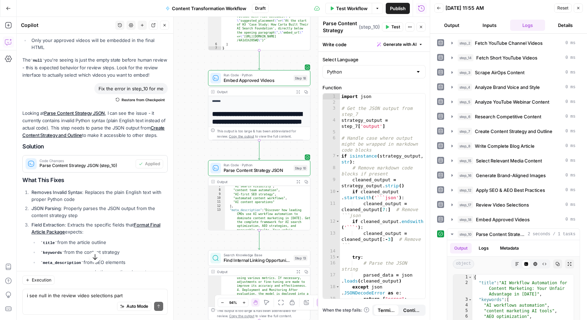
scroll to position [35, 0]
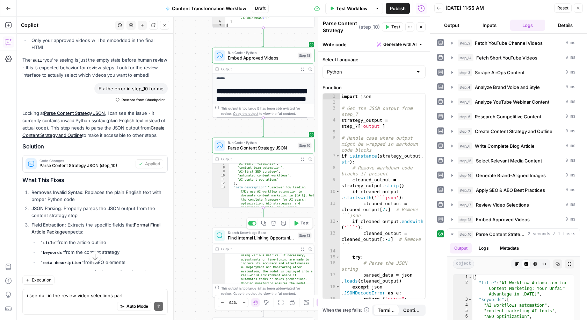
click at [301, 224] on span "Test" at bounding box center [305, 223] width 8 height 6
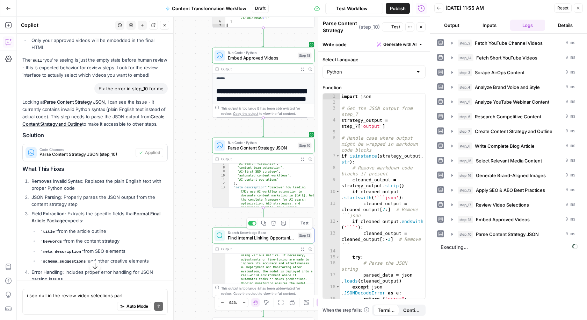
scroll to position [2855, 0]
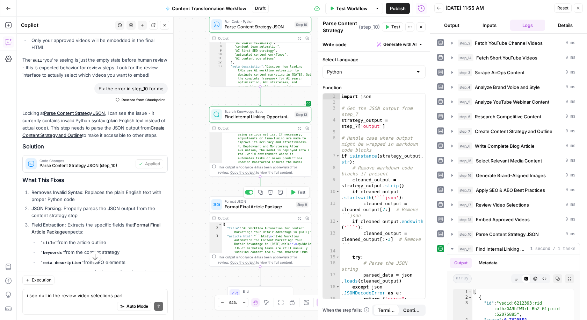
click at [298, 194] on span "Test" at bounding box center [302, 192] width 8 height 6
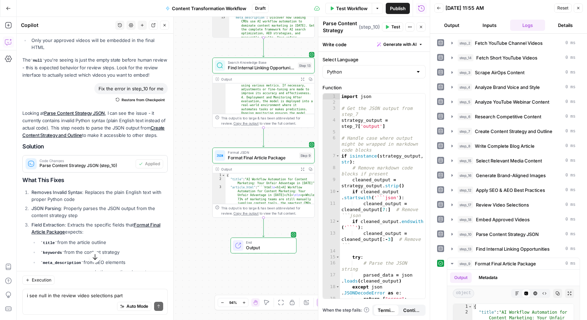
click at [280, 249] on span "Output" at bounding box center [268, 247] width 45 height 7
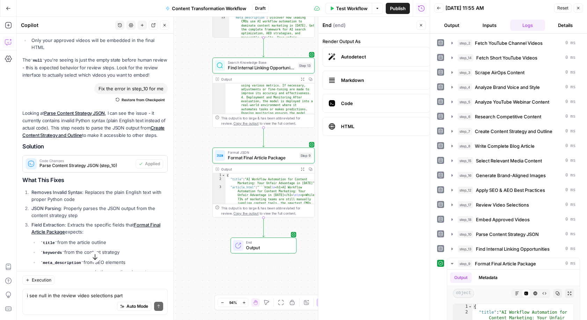
click at [462, 20] on button "Output" at bounding box center [452, 25] width 35 height 11
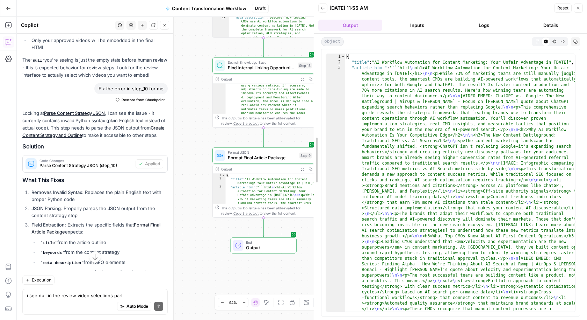
drag, startPoint x: 431, startPoint y: 53, endPoint x: 316, endPoint y: 72, distance: 117.2
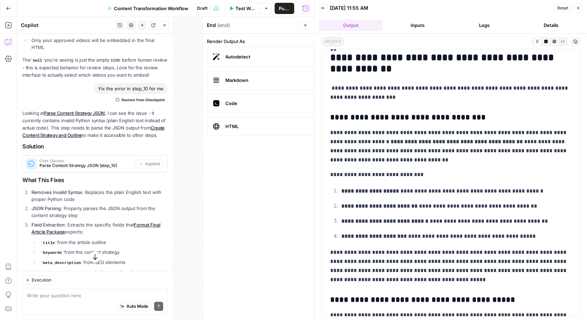
scroll to position [705, 0]
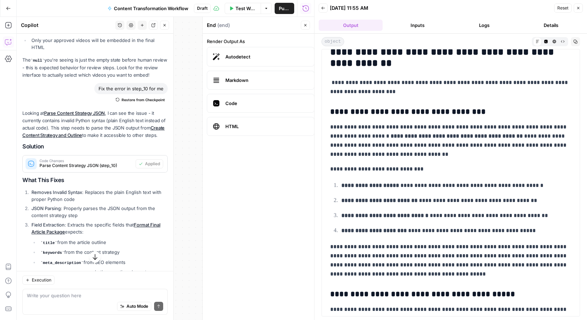
click at [373, 86] on p "**********" at bounding box center [451, 87] width 242 height 18
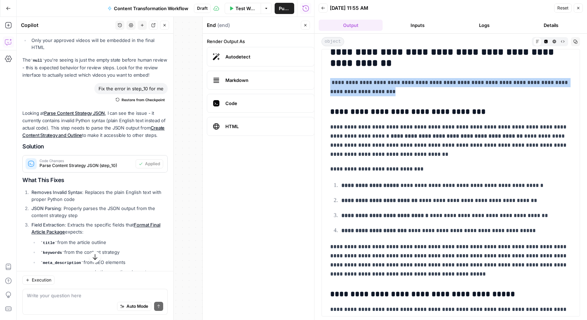
click at [373, 86] on p "**********" at bounding box center [451, 87] width 242 height 18
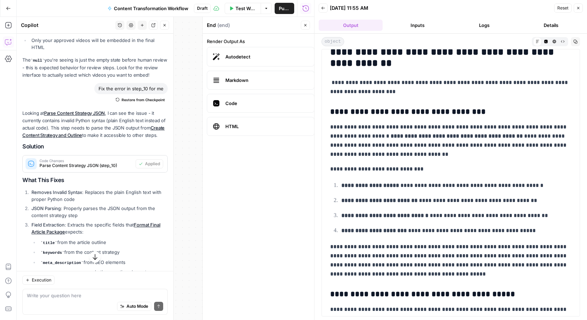
click at [382, 96] on p "**********" at bounding box center [451, 87] width 242 height 18
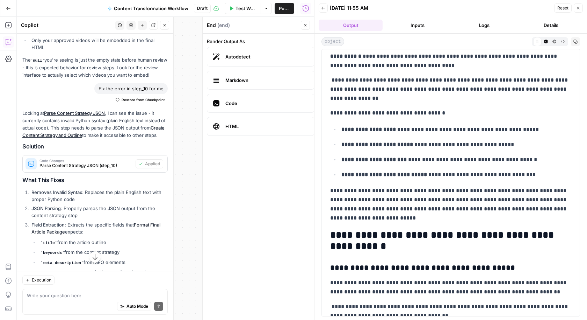
scroll to position [1161, 0]
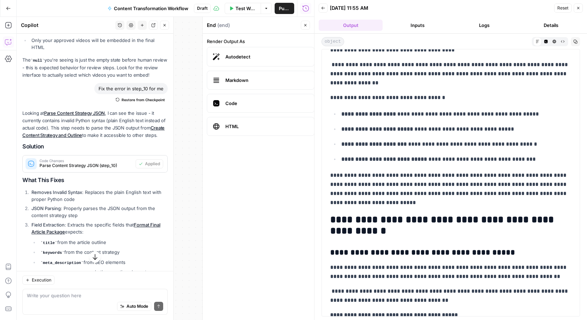
click at [557, 40] on button "HTML Viewer" at bounding box center [554, 41] width 8 height 8
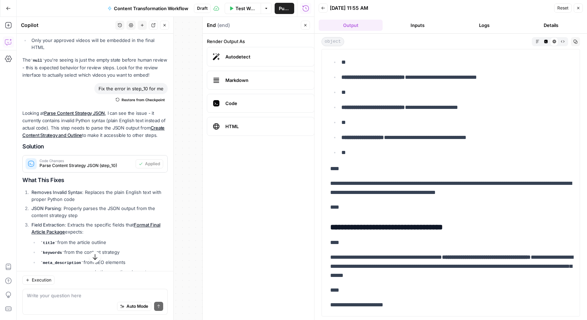
scroll to position [3278, 0]
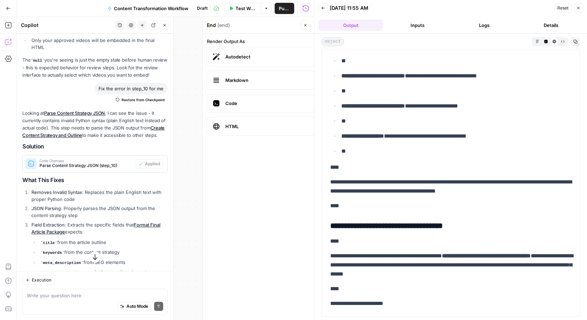
click at [250, 53] on label "Autodetect" at bounding box center [261, 57] width 108 height 20
click at [305, 133] on label "HTML" at bounding box center [261, 126] width 108 height 19
click at [308, 27] on button "Close" at bounding box center [305, 25] width 9 height 9
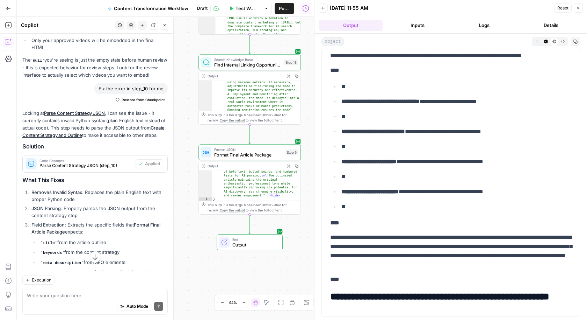
scroll to position [697, 0]
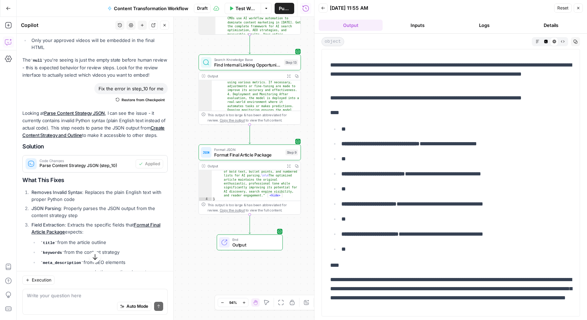
click at [251, 152] on span "Format Final Article Package" at bounding box center [248, 154] width 69 height 7
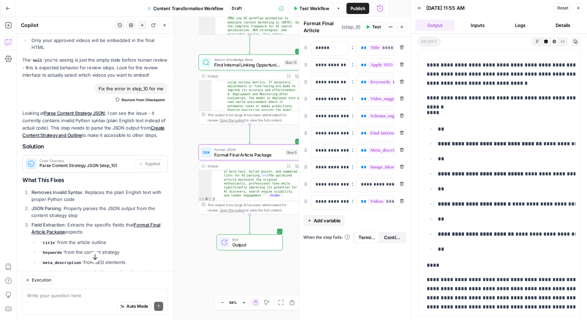
scroll to position [913, 0]
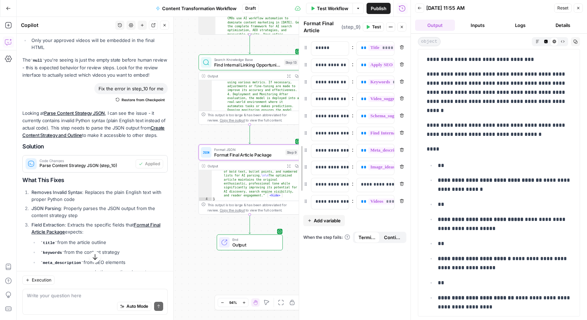
drag, startPoint x: 300, startPoint y: 37, endPoint x: 304, endPoint y: 63, distance: 26.3
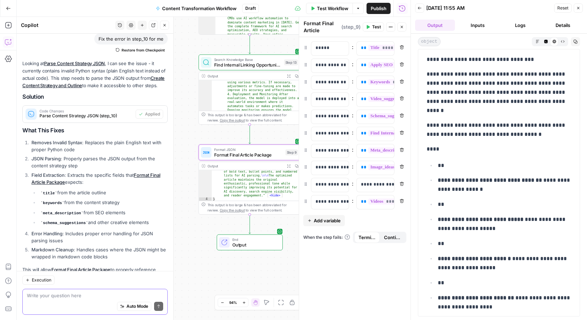
click at [77, 295] on textarea at bounding box center [95, 294] width 136 height 7
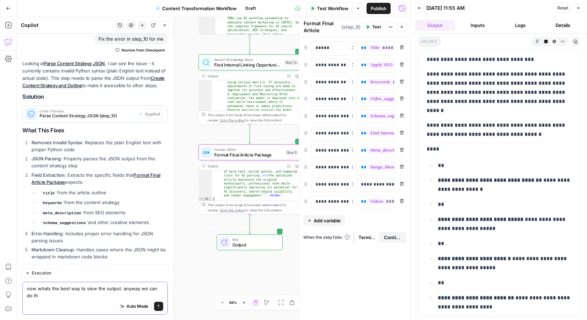
scroll to position [2912, 0]
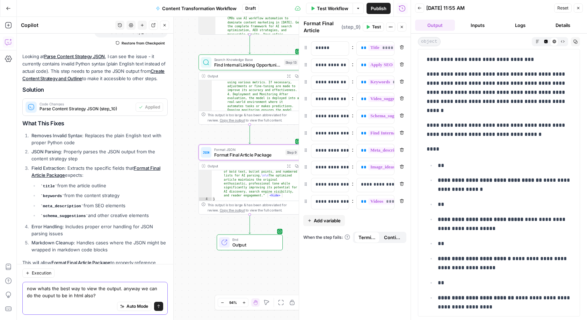
type textarea "now whats the best way to view the output. anyway we can do the ouput to be in …"
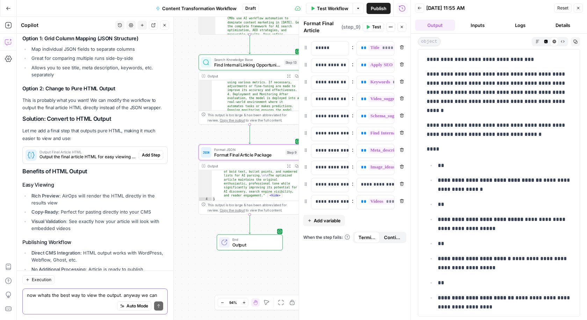
scroll to position [3136, 0]
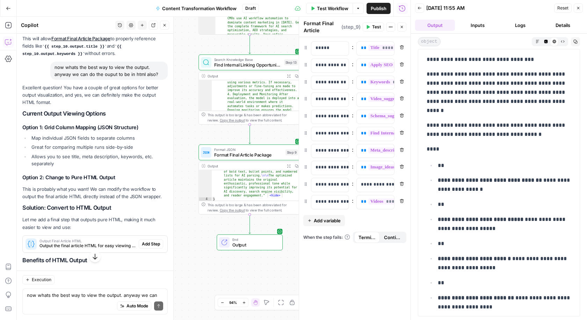
click at [124, 242] on span "Output the final article HTML for easy viewing and publishing" at bounding box center [88, 245] width 97 height 6
click at [145, 241] on span "Add Step" at bounding box center [151, 244] width 18 height 6
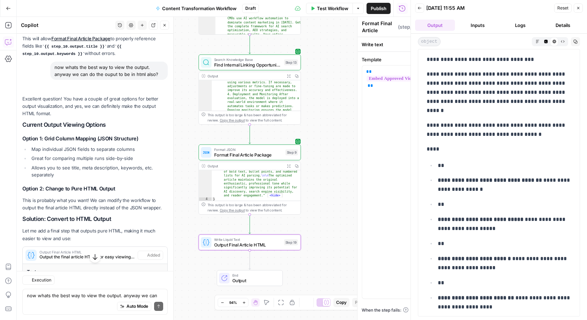
type textarea "Output Final Article HTML"
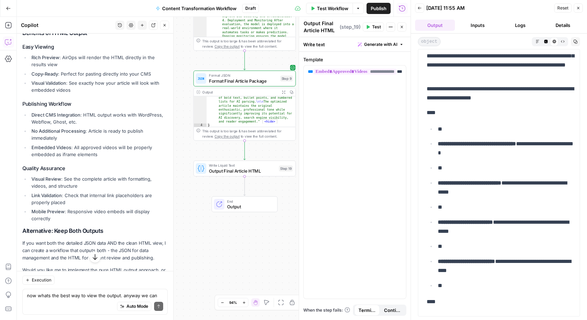
scroll to position [3447, 0]
click at [264, 170] on span "Output Final Article HTML" at bounding box center [242, 170] width 67 height 7
click at [287, 158] on span "Test" at bounding box center [286, 156] width 8 height 6
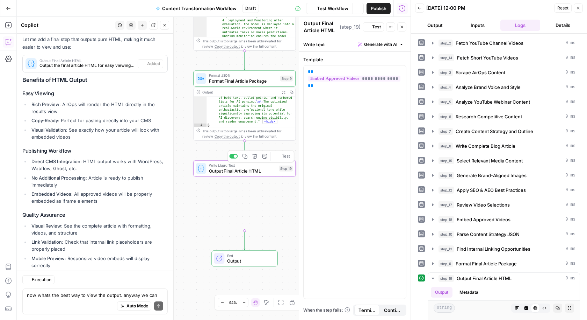
scroll to position [3374, 0]
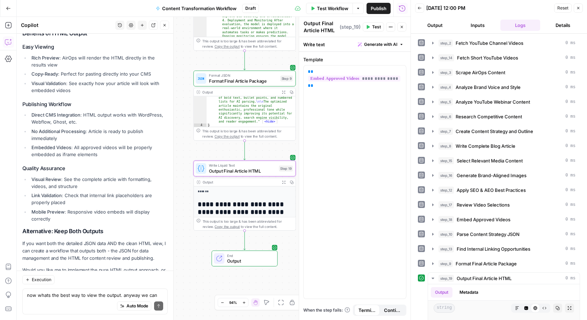
click at [284, 180] on icon "button" at bounding box center [283, 181] width 3 height 3
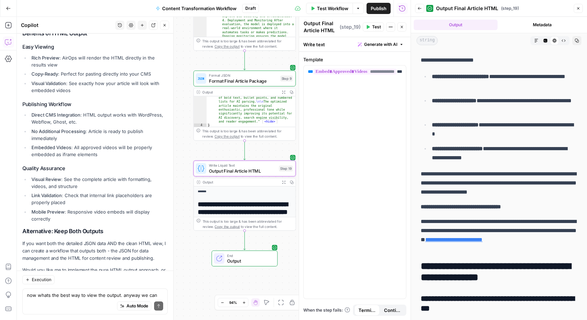
scroll to position [2784, 0]
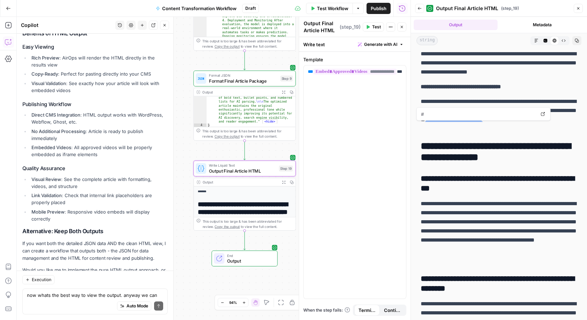
click at [483, 122] on link "**********" at bounding box center [454, 119] width 57 height 5
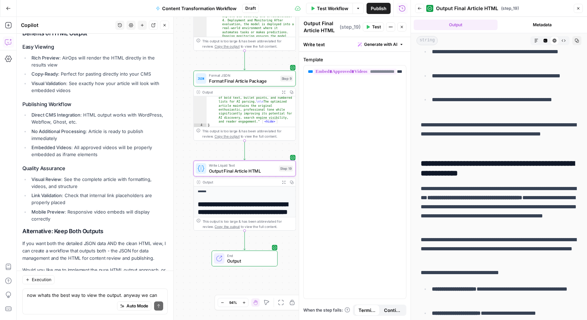
scroll to position [1981, 0]
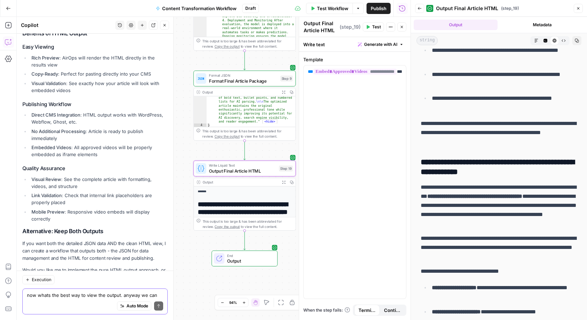
click at [88, 295] on textarea "now whats the best way to view the output. anyway we can do the ouput to be in …" at bounding box center [95, 294] width 136 height 7
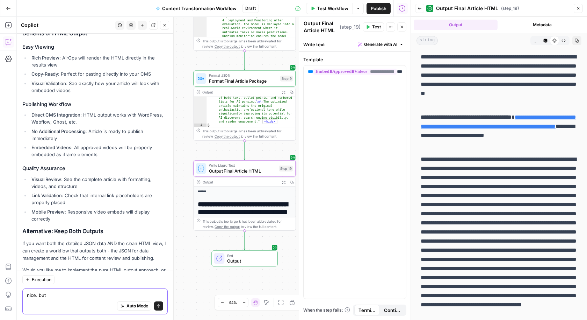
scroll to position [3509, 0]
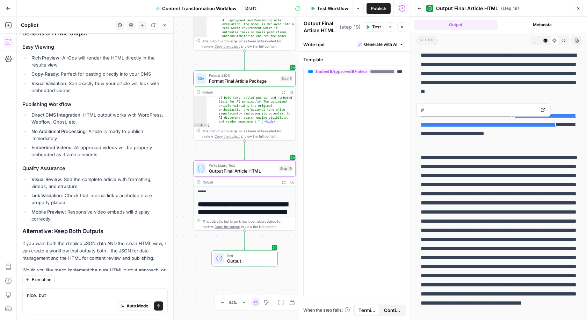
click at [507, 127] on link "**********" at bounding box center [499, 120] width 156 height 14
click at [85, 293] on textarea "nice. but" at bounding box center [95, 294] width 136 height 7
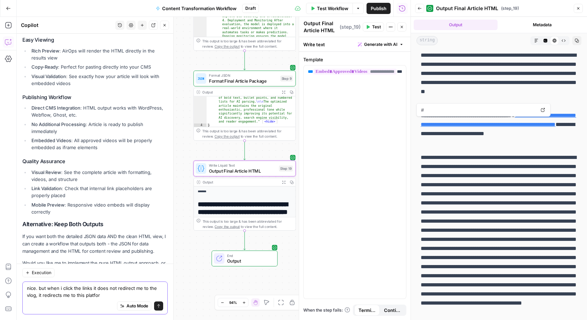
type textarea "nice. but when i click the links it does not redirect me to the vlog, it redire…"
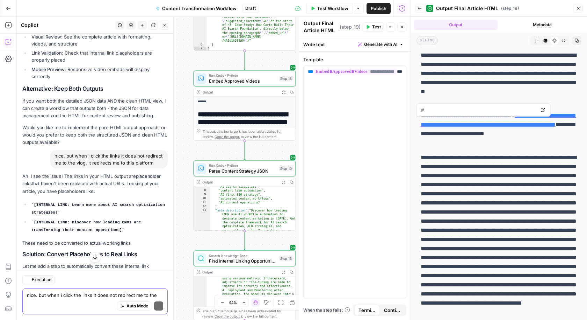
scroll to position [3616, 0]
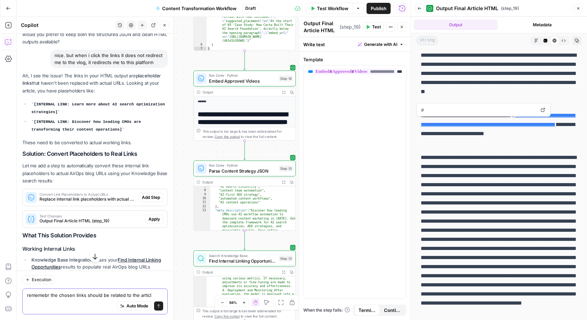
type textarea "rememebr the chosen links should be related to the article"
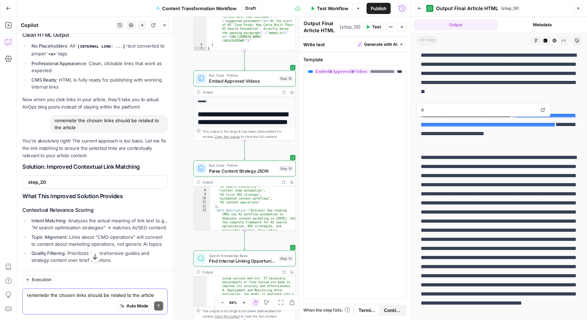
scroll to position [3937, 0]
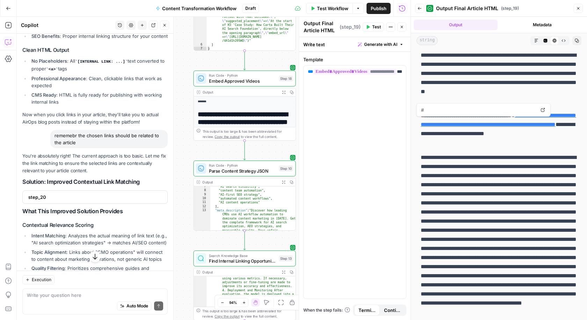
click at [78, 193] on span "step_20" at bounding box center [94, 196] width 132 height 7
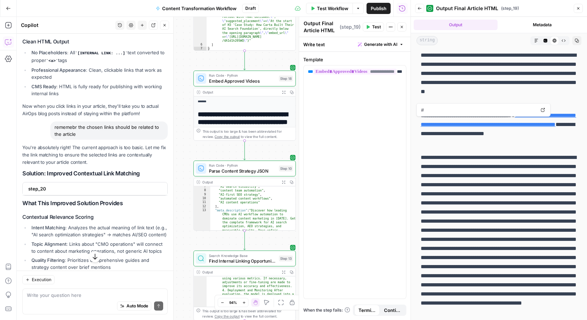
scroll to position [3945, 0]
click at [73, 293] on textarea at bounding box center [95, 294] width 136 height 7
type textarea "ok provide the fix"
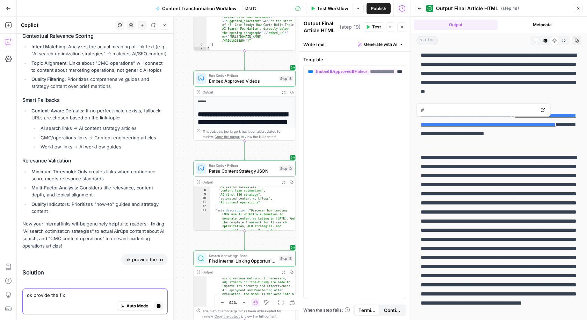
scroll to position [4026, 0]
click at [128, 302] on span "step_20" at bounding box center [94, 305] width 132 height 7
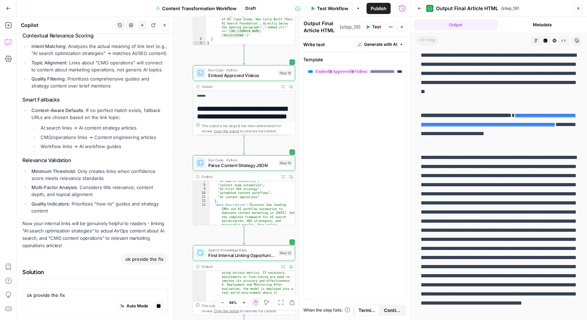
click at [577, 7] on icon "button" at bounding box center [579, 8] width 4 height 4
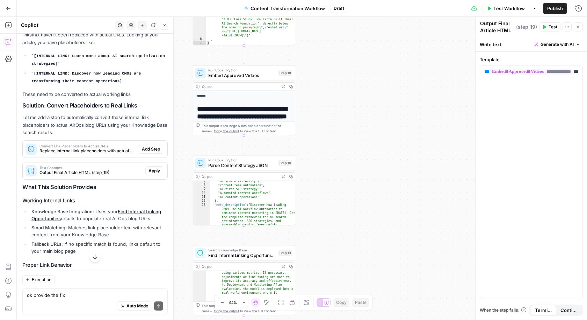
scroll to position [3632, 0]
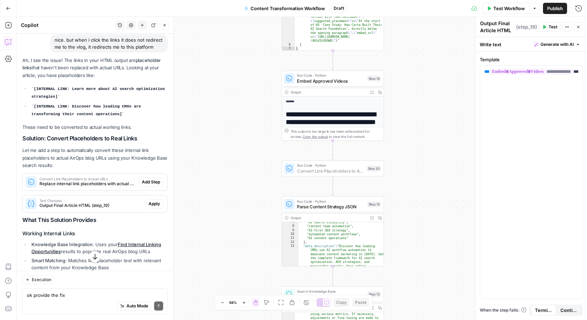
click at [158, 179] on span "Add Step" at bounding box center [151, 182] width 18 height 6
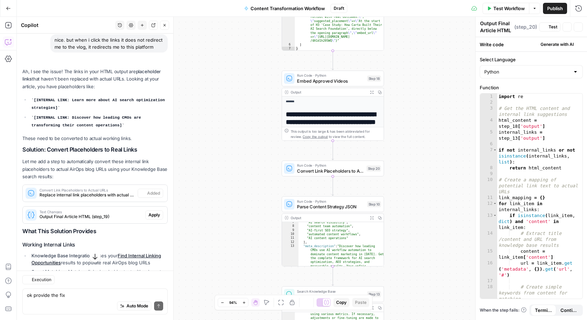
type textarea "Convert Link Placeholders to Actual URLs"
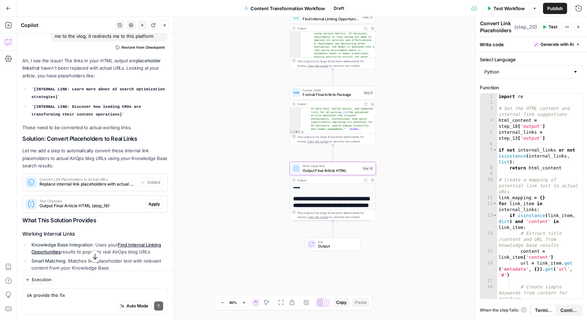
click at [156, 201] on span "Apply" at bounding box center [155, 204] width 12 height 6
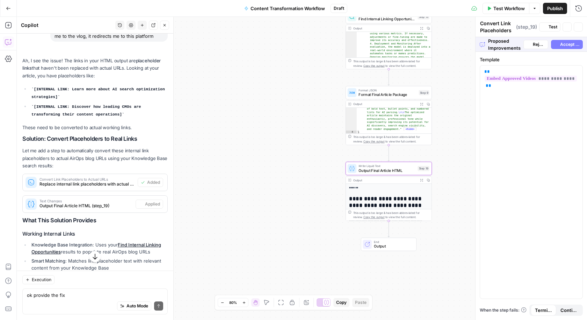
type textarea "Output Final Article HTML"
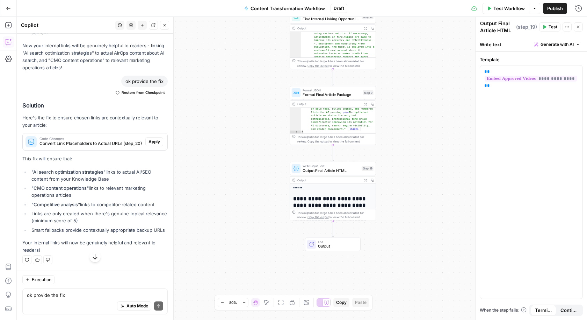
scroll to position [4896, 0]
click at [157, 145] on span "Apply" at bounding box center [155, 141] width 12 height 6
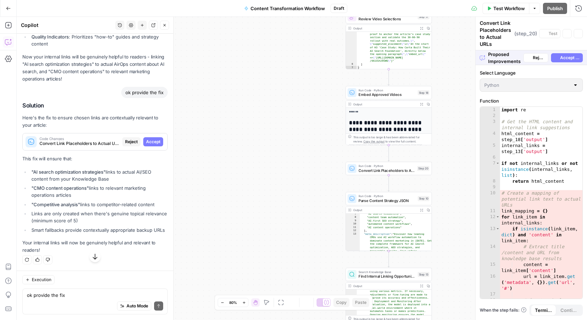
scroll to position [4770, 0]
drag, startPoint x: 155, startPoint y: 147, endPoint x: 157, endPoint y: 142, distance: 4.9
click at [155, 146] on button "Accept" at bounding box center [153, 141] width 20 height 9
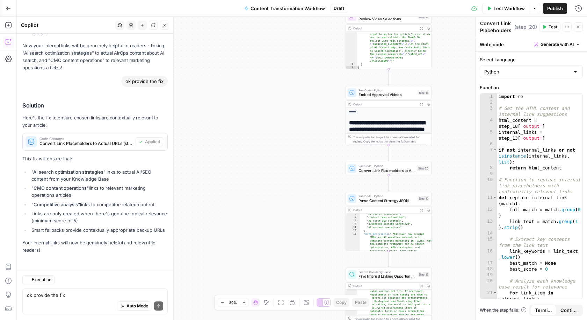
scroll to position [4904, 0]
click at [421, 158] on span "Test" at bounding box center [423, 158] width 7 height 5
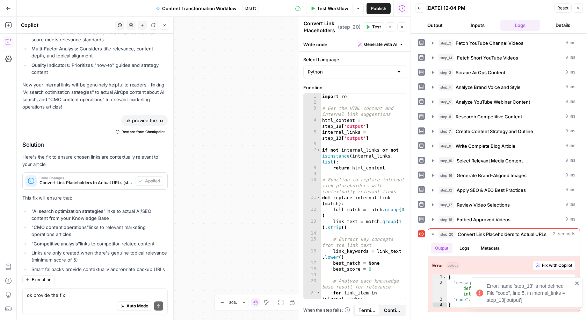
scroll to position [4291, 0]
click at [579, 281] on icon "close" at bounding box center [577, 283] width 5 height 6
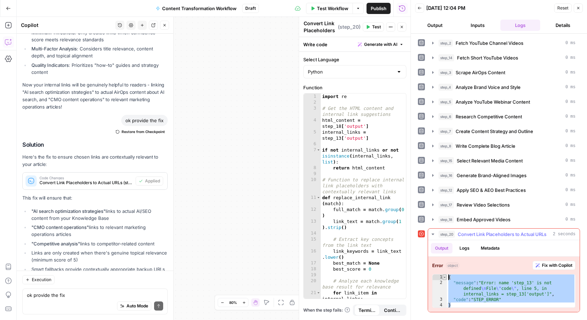
drag, startPoint x: 494, startPoint y: 299, endPoint x: 444, endPoint y: 269, distance: 58.6
click at [444, 274] on div "* 1 2 3 4 { "message" : "Error: name 'step_13' is not defined \n File \" code \…" at bounding box center [504, 291] width 143 height 34
type textarea "**********"
click at [38, 301] on div "Auto Mode Send" at bounding box center [95, 305] width 136 height 15
paste textarea "{ "message": "Error: name 'step_13' is not defined\nFile \"code\", line 5, in i…"
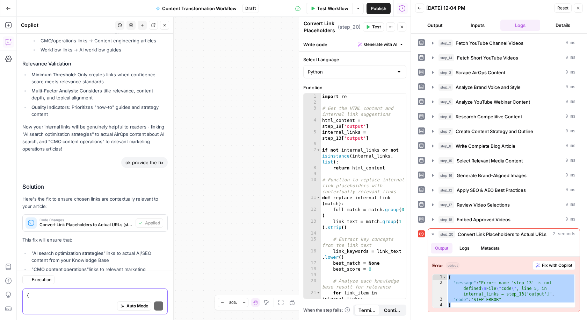
scroll to position [4403, 0]
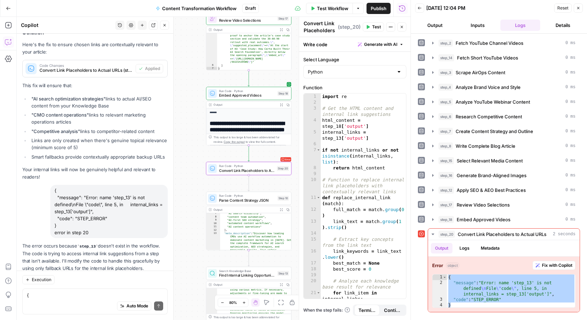
click at [156, 281] on span "Apply" at bounding box center [155, 284] width 12 height 6
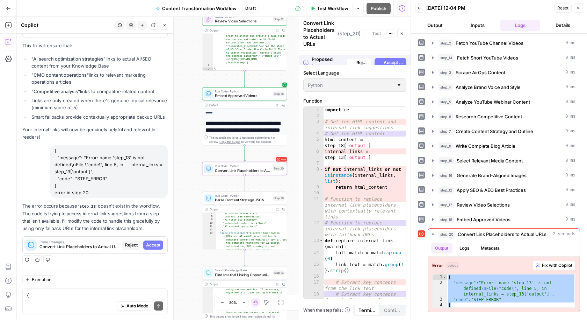
scroll to position [4269, 0]
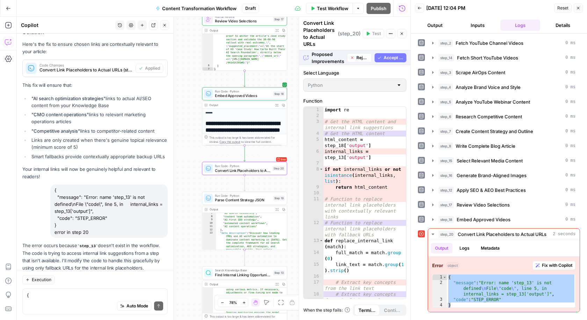
click at [156, 281] on span "Accept" at bounding box center [153, 284] width 14 height 6
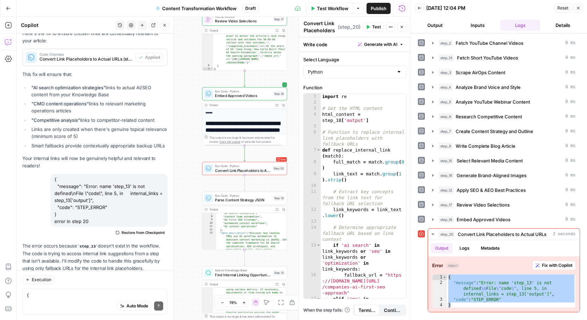
scroll to position [4415, 0]
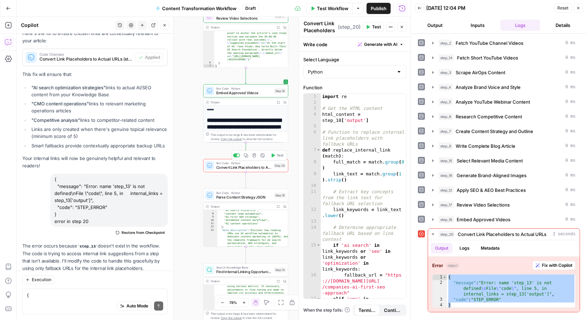
click at [274, 157] on icon "button" at bounding box center [273, 155] width 5 height 5
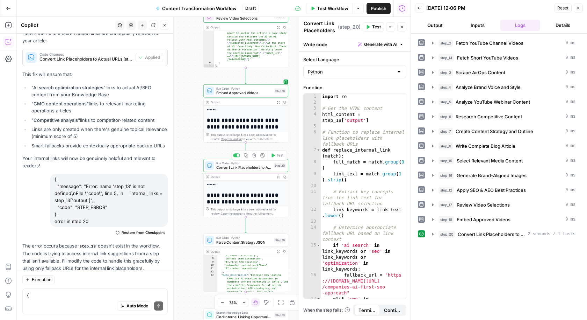
click at [276, 157] on button "Test" at bounding box center [277, 155] width 17 height 7
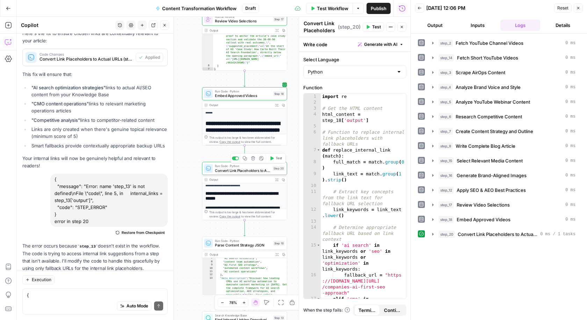
scroll to position [23, 0]
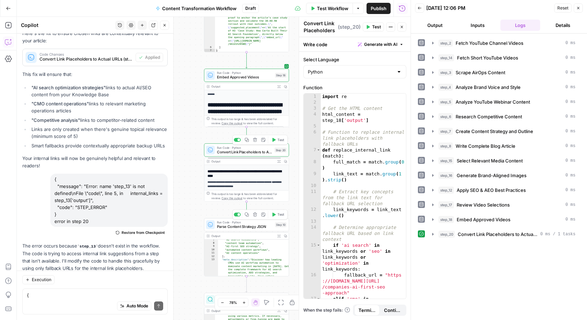
click at [278, 213] on span "Test" at bounding box center [281, 214] width 7 height 5
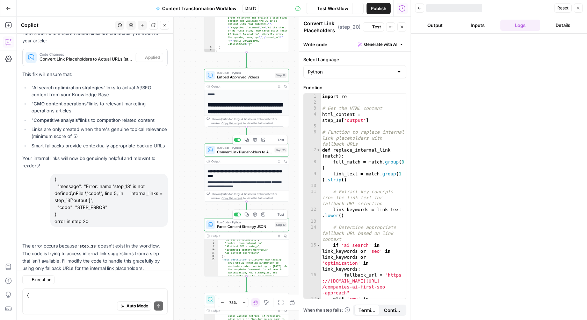
scroll to position [4415, 0]
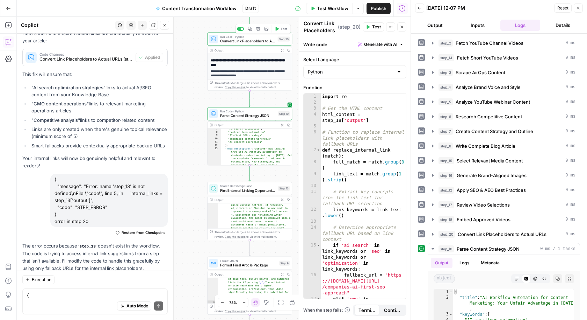
drag, startPoint x: 200, startPoint y: 215, endPoint x: 204, endPoint y: 104, distance: 111.2
click at [204, 104] on div "Workflow Set Inputs Inputs Run Code · Python Fetch YouTube Channel Videos Step …" at bounding box center [214, 168] width 394 height 303
click at [285, 180] on button "Test" at bounding box center [281, 177] width 17 height 7
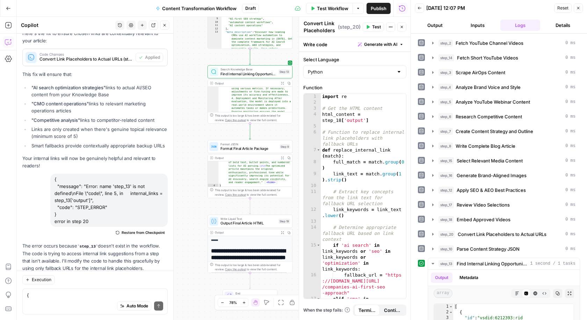
drag, startPoint x: 201, startPoint y: 226, endPoint x: 202, endPoint y: 111, distance: 115.0
click at [202, 111] on div "Workflow Set Inputs Inputs Run Code · Python Fetch YouTube Channel Videos Step …" at bounding box center [214, 168] width 394 height 303
click at [287, 138] on span "Test" at bounding box center [284, 137] width 7 height 5
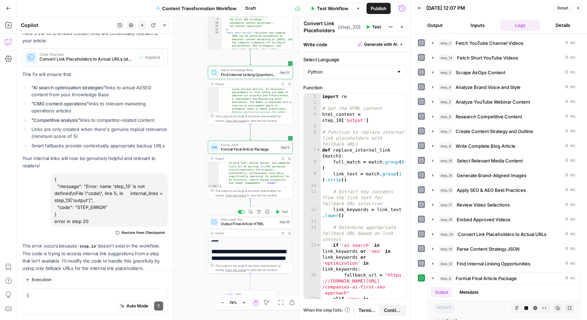
click at [284, 212] on span "Test" at bounding box center [284, 211] width 7 height 5
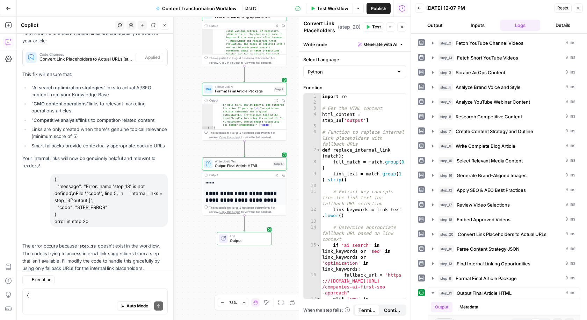
drag, startPoint x: 195, startPoint y: 204, endPoint x: 191, endPoint y: 171, distance: 33.4
click at [191, 170] on div "Workflow Set Inputs Inputs Run Code · Python Fetch YouTube Channel Videos Step …" at bounding box center [214, 168] width 394 height 303
click at [277, 174] on icon "button" at bounding box center [277, 174] width 3 height 3
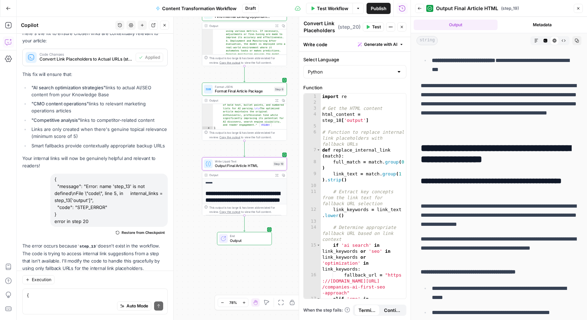
scroll to position [1523, 0]
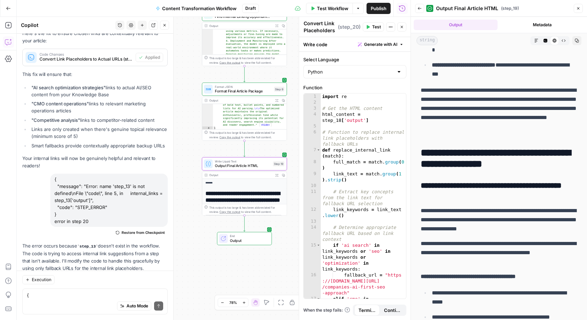
click at [460, 120] on p "**********" at bounding box center [499, 113] width 157 height 55
click at [462, 139] on p "**********" at bounding box center [499, 113] width 157 height 55
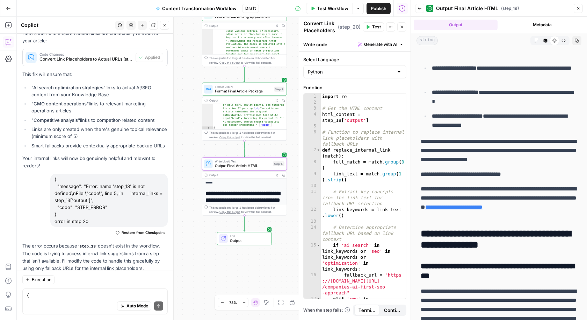
scroll to position [2724, 0]
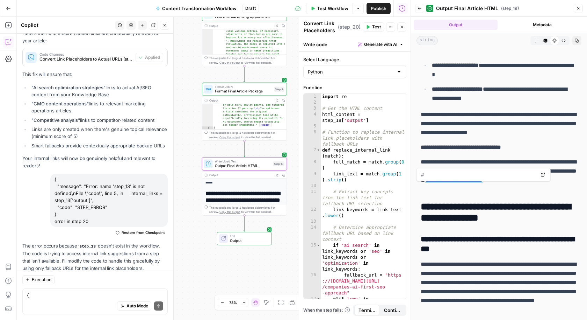
click at [483, 183] on link "**********" at bounding box center [454, 179] width 57 height 5
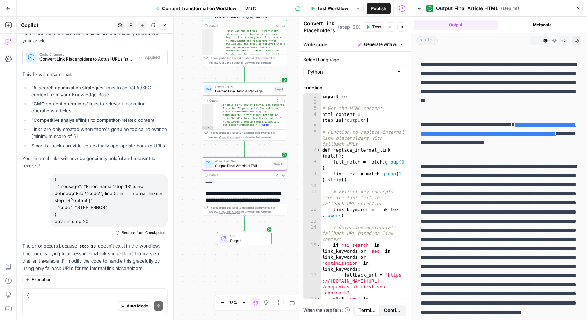
scroll to position [3476, 0]
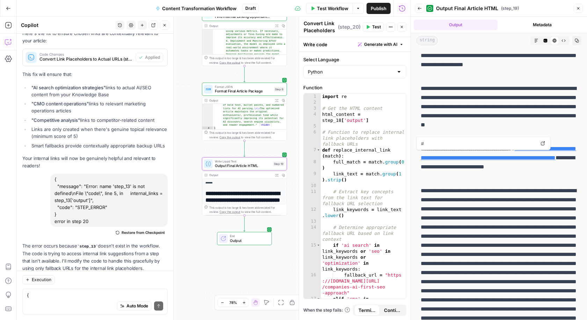
click at [496, 160] on link "**********" at bounding box center [499, 153] width 156 height 14
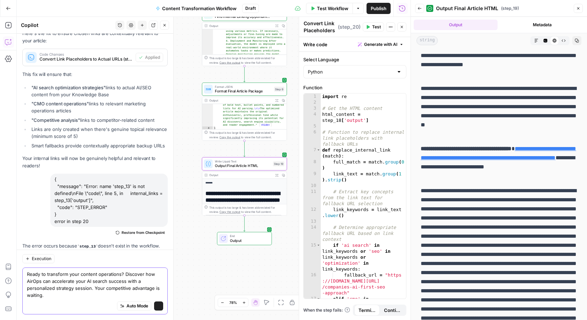
scroll to position [4436, 0]
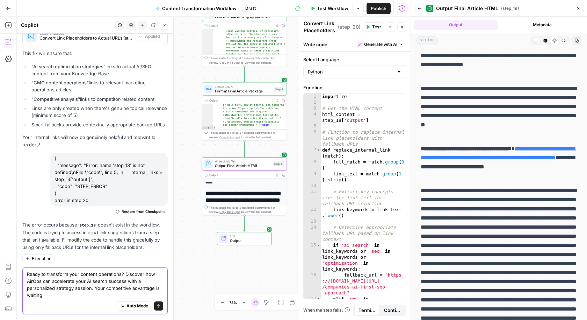
click at [96, 295] on textarea "Ready to transform your content operations? Discover how AirOps can accelerate …" at bounding box center [95, 284] width 136 height 28
drag, startPoint x: 124, startPoint y: 274, endPoint x: 0, endPoint y: 274, distance: 124.5
click at [0, 274] on body "A AirOpsChallenge New Home Browse Insights Opportunities Your Data Recent Grids…" at bounding box center [293, 160] width 587 height 320
click at [108, 281] on textarea "Ready to transform your content operations? Discover how AirOps can accelerate …" at bounding box center [95, 284] width 136 height 28
drag, startPoint x: 124, startPoint y: 274, endPoint x: 19, endPoint y: 276, distance: 106.0
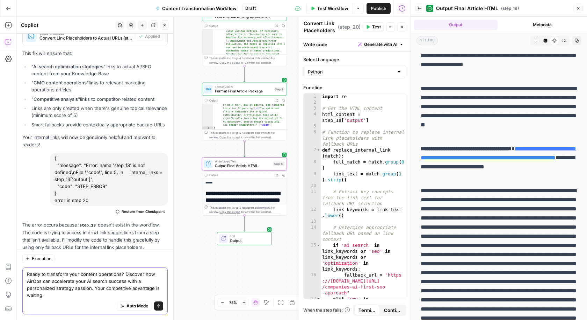
click at [19, 276] on div "Execution Ready to transform your content operations? Discover how AirOps can a…" at bounding box center [95, 284] width 157 height 70
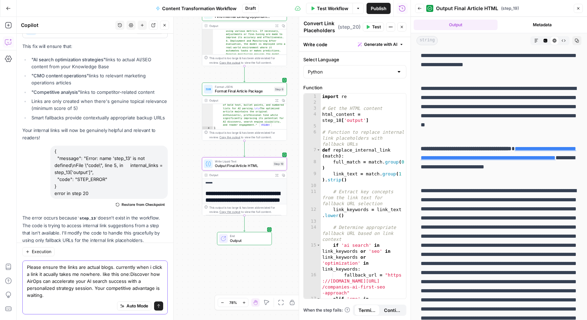
type textarea "Please ensure the links are actual blogs. currently when i click a link it acua…"
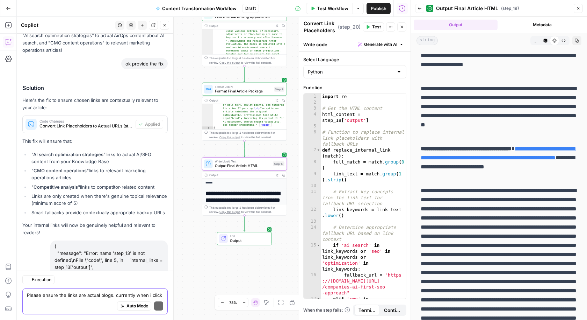
scroll to position [4513, 0]
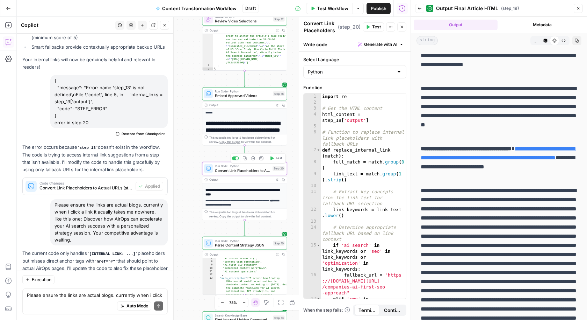
click at [152, 289] on span "Apply" at bounding box center [155, 292] width 12 height 6
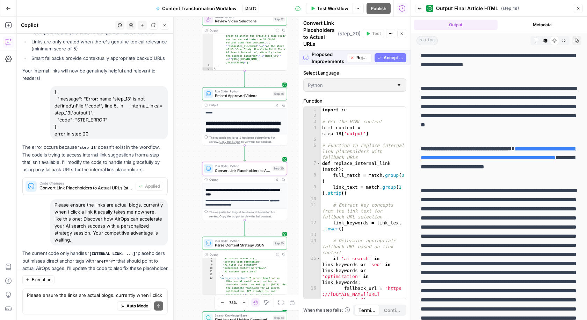
click at [155, 289] on span "Accept" at bounding box center [153, 292] width 14 height 6
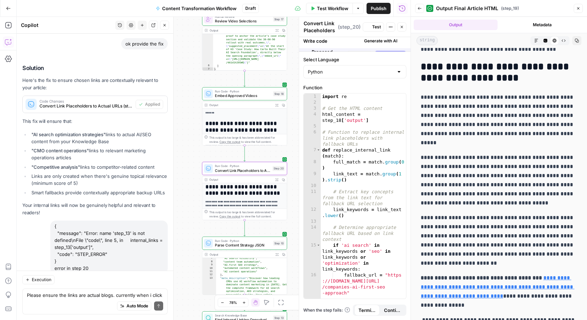
scroll to position [0, 0]
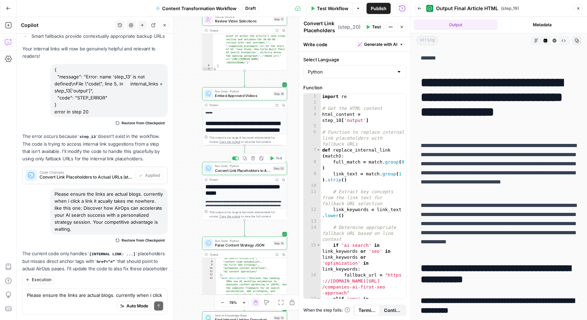
click at [276, 160] on button "Test" at bounding box center [275, 158] width 17 height 7
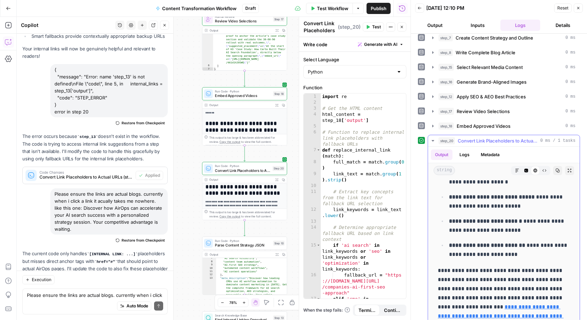
scroll to position [858, 0]
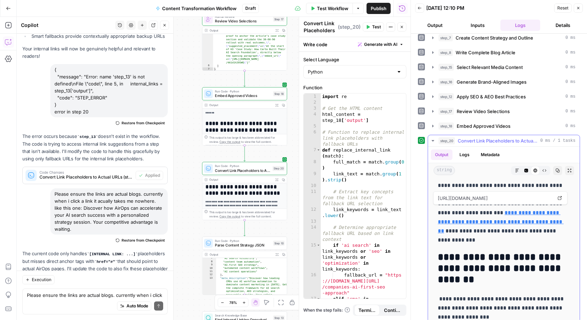
click at [523, 210] on link "**********" at bounding box center [501, 221] width 126 height 23
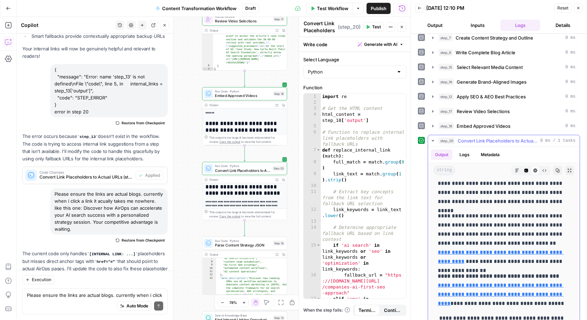
scroll to position [3896, 0]
click at [530, 250] on link "**********" at bounding box center [501, 256] width 126 height 14
click at [488, 284] on link "**********" at bounding box center [501, 293] width 126 height 23
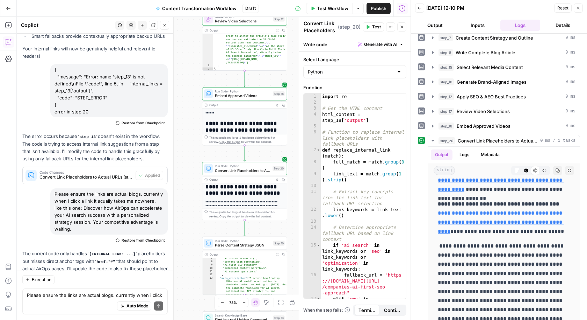
scroll to position [0, 0]
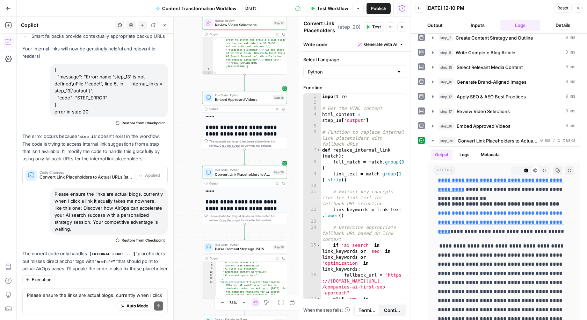
drag, startPoint x: 191, startPoint y: 151, endPoint x: 191, endPoint y: 245, distance: 94.1
click at [191, 245] on div "Workflow Set Inputs Inputs Run Code · Python Fetch YouTube Channel Videos Step …" at bounding box center [214, 168] width 394 height 303
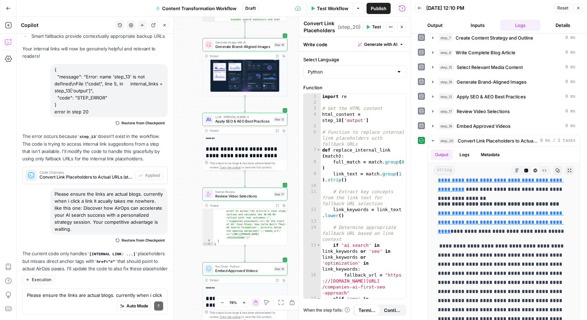
drag, startPoint x: 197, startPoint y: 138, endPoint x: 197, endPoint y: 217, distance: 78.7
click at [197, 219] on div "Workflow Set Inputs Inputs Run Code · Python Fetch YouTube Channel Videos Step …" at bounding box center [214, 168] width 394 height 303
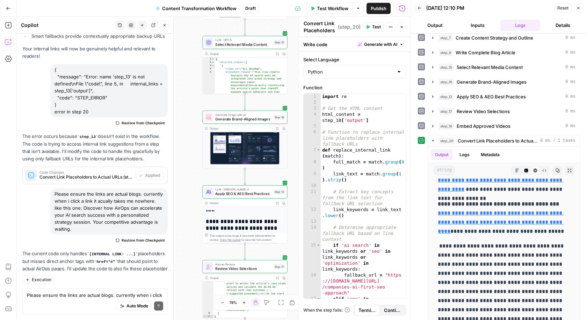
drag, startPoint x: 197, startPoint y: 94, endPoint x: 197, endPoint y: 188, distance: 94.8
click at [197, 188] on div "Workflow Set Inputs Inputs Run Code · Python Fetch YouTube Channel Videos Step …" at bounding box center [214, 168] width 394 height 303
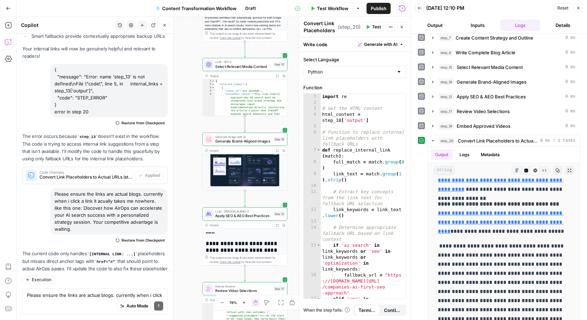
click at [261, 164] on img at bounding box center [245, 168] width 85 height 43
click at [272, 153] on img at bounding box center [245, 168] width 85 height 43
click at [9, 23] on icon "button" at bounding box center [8, 25] width 7 height 7
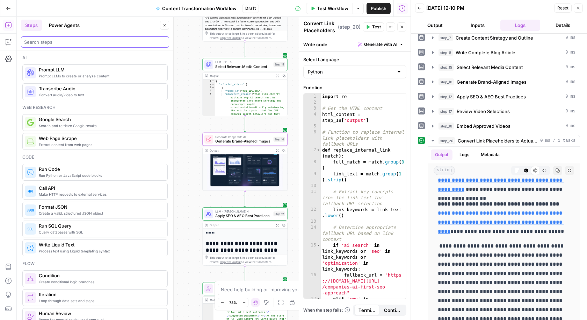
click at [65, 41] on input "search" at bounding box center [95, 41] width 142 height 7
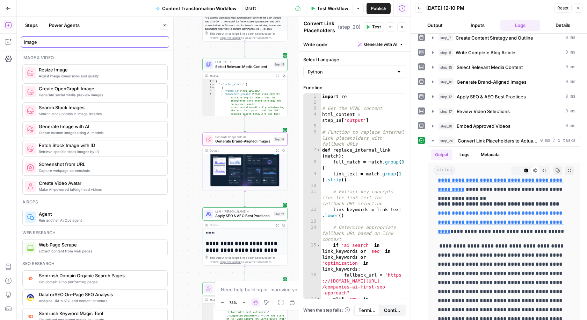
type input "image"
click at [8, 9] on icon "button" at bounding box center [8, 8] width 4 height 3
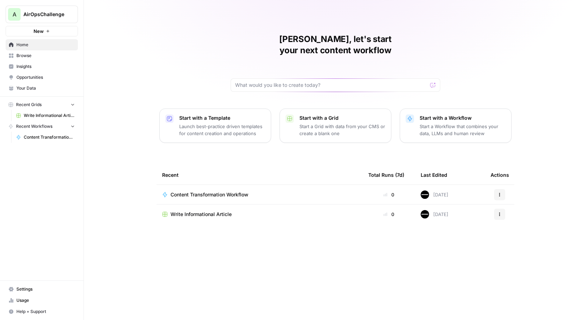
click at [229, 191] on span "Content Transformation Workflow" at bounding box center [210, 194] width 78 height 7
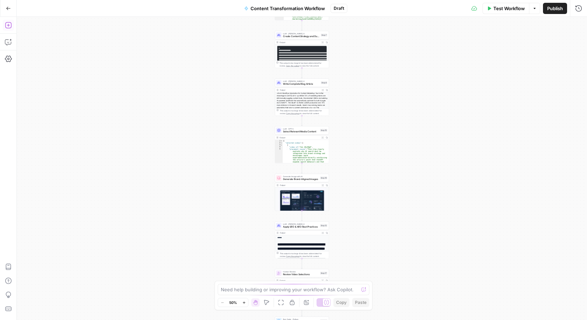
click at [9, 24] on icon "button" at bounding box center [8, 25] width 7 height 7
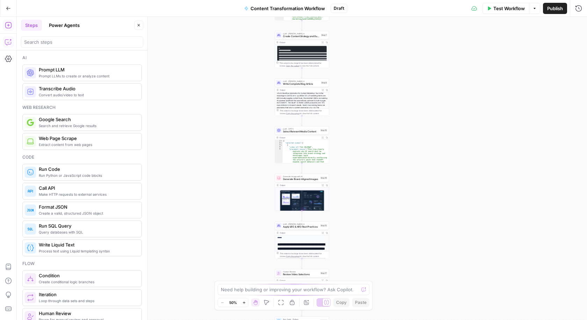
click at [4, 44] on button "Copilot" at bounding box center [8, 41] width 11 height 11
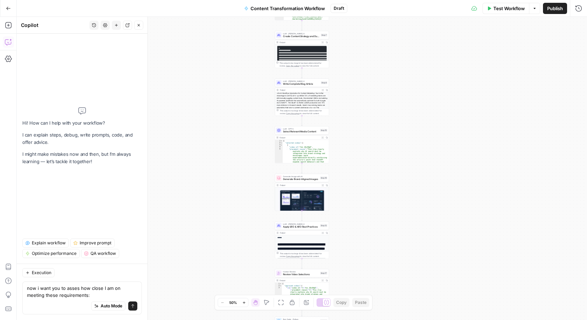
type textarea "now i want you to asses how close I am on meeting these requirements: AI Soluti…"
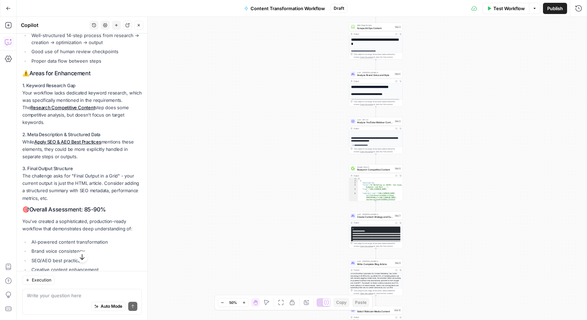
scroll to position [1345, 0]
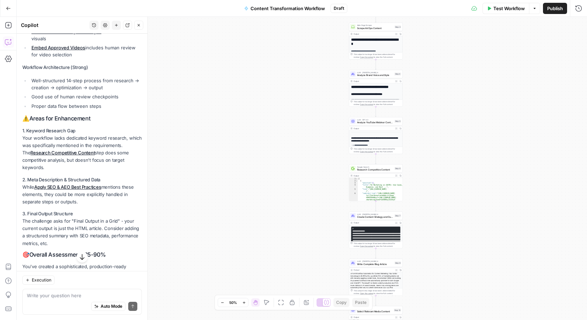
drag, startPoint x: 76, startPoint y: 123, endPoint x: 27, endPoint y: 123, distance: 49.3
click at [27, 127] on p "1. Keyword Research Gap Your workflow lacks dedicated keyword research, which w…" at bounding box center [82, 149] width 120 height 44
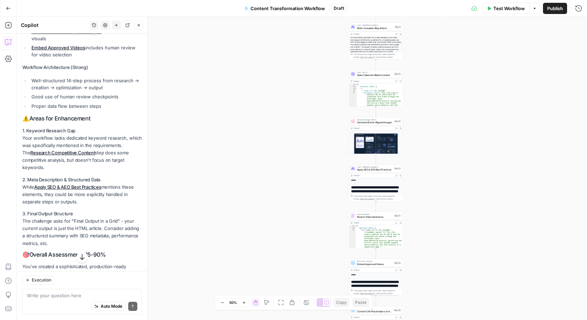
copy strong "Keyword Research Gap"
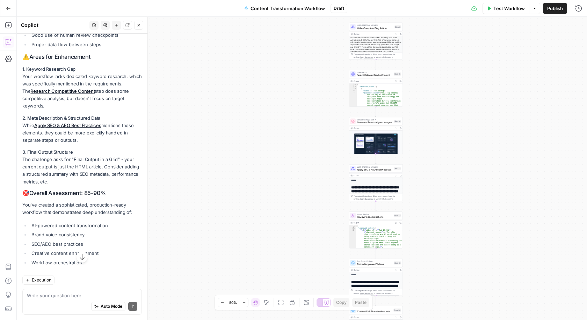
scroll to position [1407, 0]
copy strong "Keyword Research Gap"
click at [43, 302] on div "Auto Mode Send" at bounding box center [82, 305] width 110 height 15
type textarea "what do you recommend"
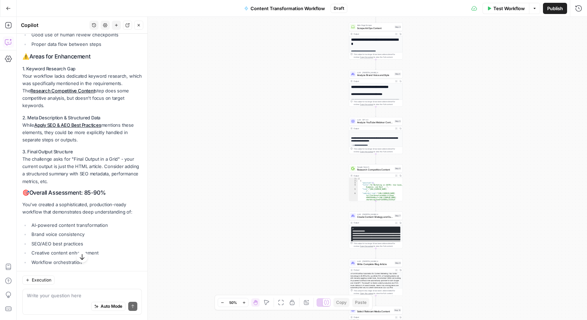
click at [9, 9] on icon "button" at bounding box center [8, 8] width 5 height 5
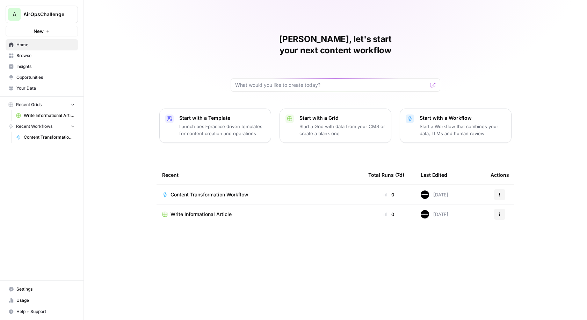
click at [30, 88] on span "Your Data" at bounding box center [45, 88] width 58 height 6
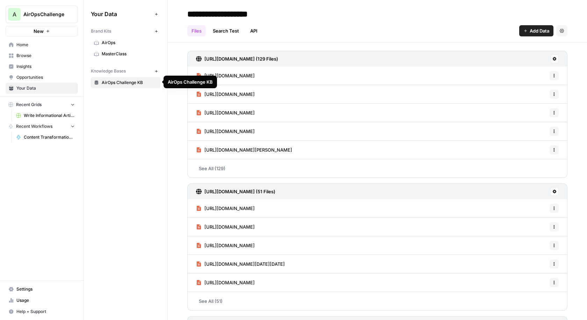
click at [257, 14] on input "**********" at bounding box center [241, 14] width 112 height 14
click at [289, 13] on input "**********" at bounding box center [241, 14] width 112 height 14
click at [277, 14] on input "**********" at bounding box center [263, 14] width 157 height 14
click at [279, 14] on input "**********" at bounding box center [263, 14] width 157 height 14
type input "**********"
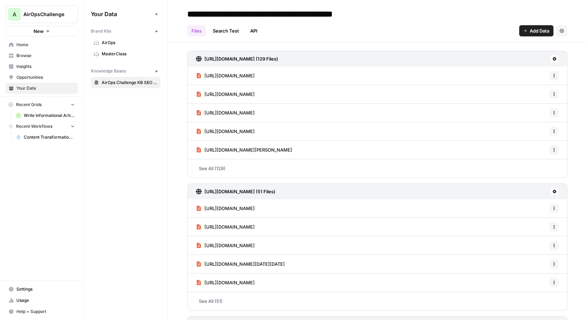
click at [115, 111] on div "Your Data Add Data Brand Kits New AirOps MasterClass Knowledge Bases New AirOps…" at bounding box center [126, 160] width 84 height 320
click at [155, 70] on icon "button" at bounding box center [157, 71] width 4 height 4
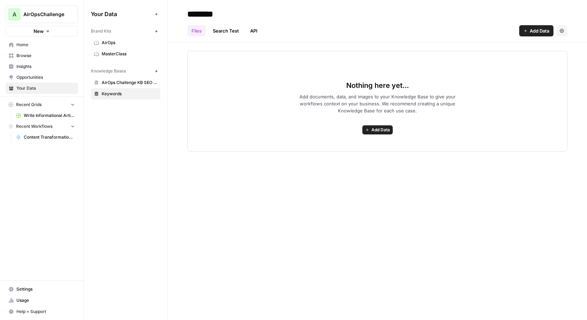
type input "********"
click at [217, 201] on div "******** Files Search Test API Add Data Settings Nothing here yet... Add docume…" at bounding box center [378, 160] width 420 height 320
click at [383, 129] on span "Add Data" at bounding box center [381, 130] width 19 height 6
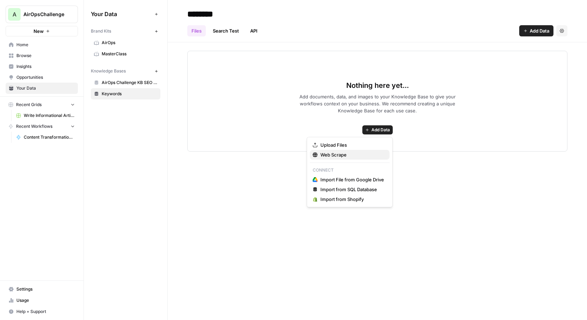
click at [347, 157] on span "Web Scrape" at bounding box center [353, 154] width 64 height 7
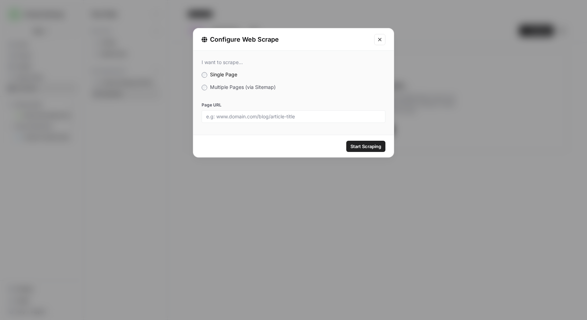
click at [255, 90] on label "Multiple Pages (via Sitemap)" at bounding box center [294, 87] width 184 height 7
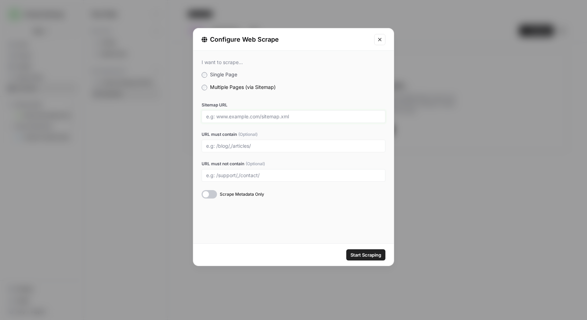
click at [290, 113] on input "Sitemap URL" at bounding box center [293, 116] width 175 height 6
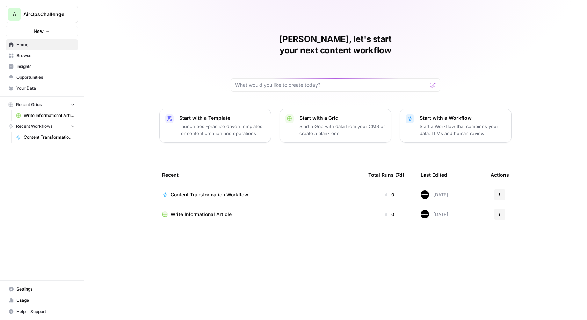
click at [40, 84] on link "Your Data" at bounding box center [42, 88] width 72 height 11
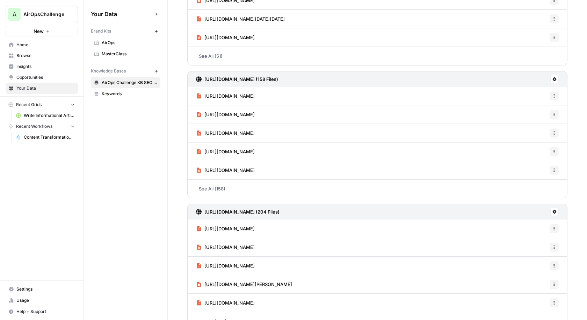
scroll to position [196, 0]
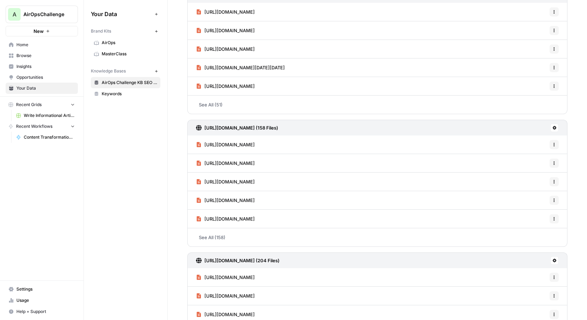
click at [124, 91] on span "Keywords" at bounding box center [130, 94] width 56 height 6
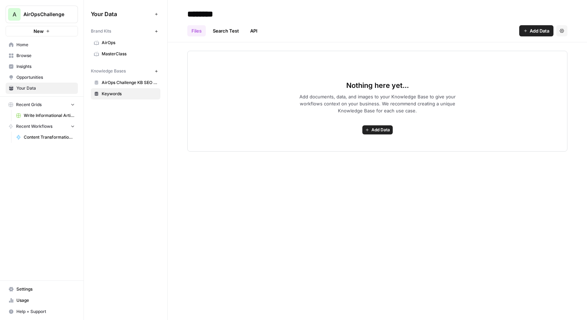
click at [534, 30] on span "Add Data" at bounding box center [540, 30] width 20 height 7
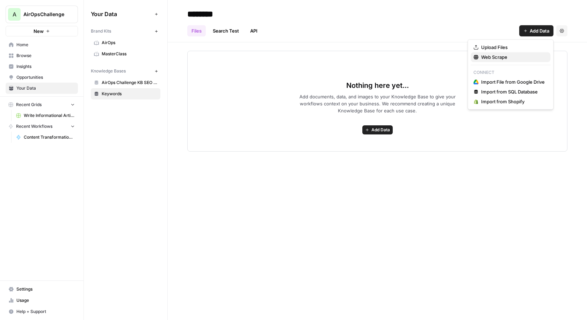
click at [507, 54] on span "Web Scrape" at bounding box center [513, 56] width 64 height 7
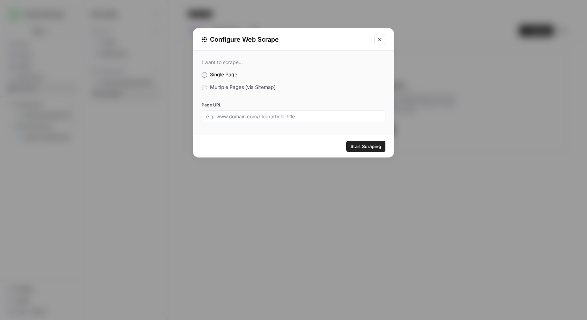
click at [250, 93] on div "I want to scrape... Single Page Multiple Pages (via Sitemap) Page URL" at bounding box center [293, 91] width 201 height 80
click at [242, 93] on div "I want to scrape... Single Page Multiple Pages (via Sitemap) Page URL" at bounding box center [293, 91] width 201 height 80
click at [235, 90] on div "I want to scrape... Single Page Multiple Pages (via Sitemap) Page URL" at bounding box center [293, 91] width 201 height 80
click at [234, 89] on label "Multiple Pages (via Sitemap)" at bounding box center [294, 87] width 184 height 7
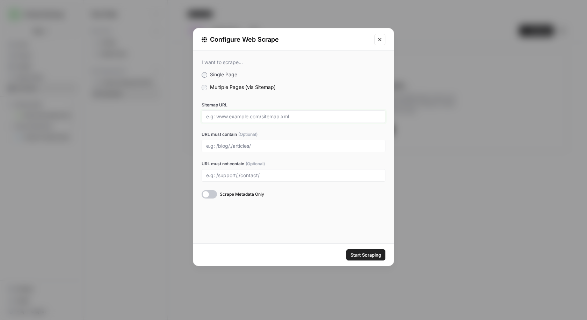
click at [244, 114] on input "Sitemap URL" at bounding box center [293, 116] width 175 height 6
paste input "[URL][DOMAIN_NAME]"
type input "[URL][DOMAIN_NAME]"
click at [263, 144] on input "URL must contain (Optional)" at bounding box center [293, 146] width 175 height 6
type input "blog"
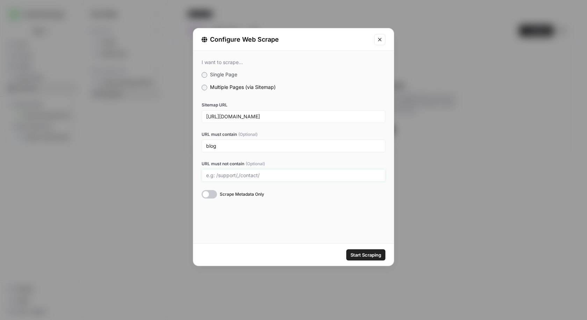
click at [274, 177] on input "URL must not contain (Optional)" at bounding box center [293, 175] width 175 height 6
type input "2"
type input "/2019/,/"
click at [232, 148] on input "blog" at bounding box center [293, 146] width 175 height 6
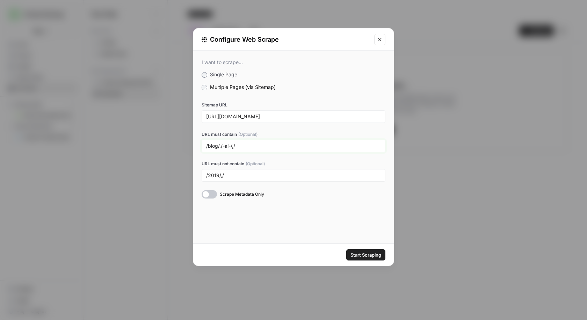
paste input "keyword"
drag, startPoint x: 234, startPoint y: 144, endPoint x: 221, endPoint y: 144, distance: 12.6
click at [221, 144] on input "/blog/,/-ai-/,/keyword/" at bounding box center [293, 146] width 175 height 6
type input "/blog/,/keyword/"
click at [255, 175] on input "/2019/,/" at bounding box center [293, 175] width 175 height 6
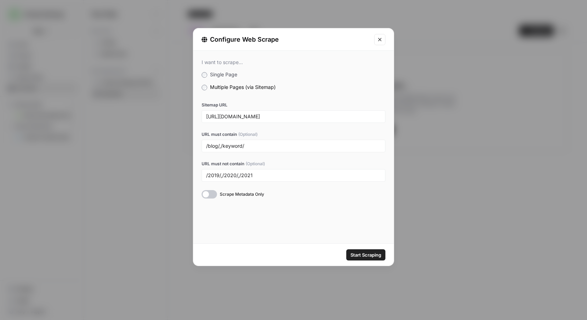
click at [210, 191] on div at bounding box center [209, 194] width 15 height 8
click at [260, 174] on input "/2019/,/2020/,/2021" at bounding box center [293, 175] width 175 height 6
type input "/2019/,/2020/,/2021/"
click at [377, 251] on span "Start Scraping" at bounding box center [366, 254] width 31 height 7
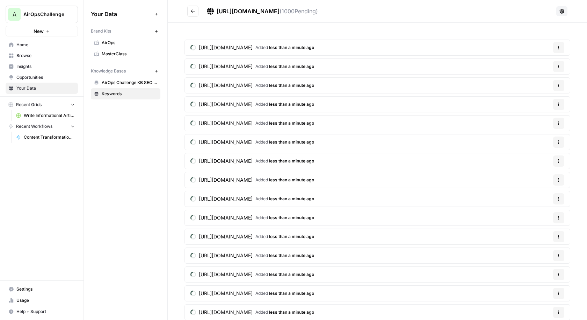
click at [567, 16] on div at bounding box center [562, 11] width 11 height 11
click at [562, 10] on icon at bounding box center [562, 11] width 6 height 6
click at [539, 51] on span "Delete Connection" at bounding box center [537, 52] width 43 height 7
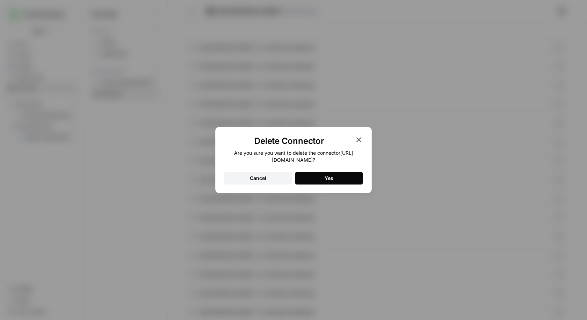
click at [344, 181] on button "Yes" at bounding box center [329, 178] width 68 height 13
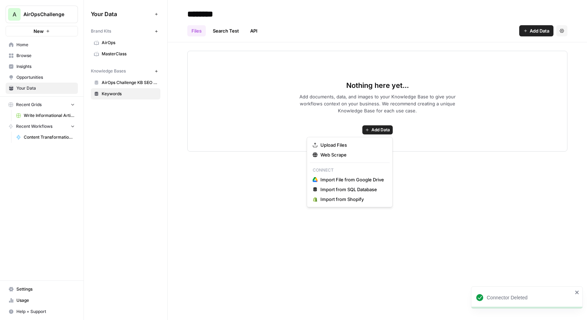
click at [383, 129] on span "Add Data" at bounding box center [381, 130] width 19 height 6
click at [348, 154] on span "Web Scrape" at bounding box center [353, 154] width 64 height 7
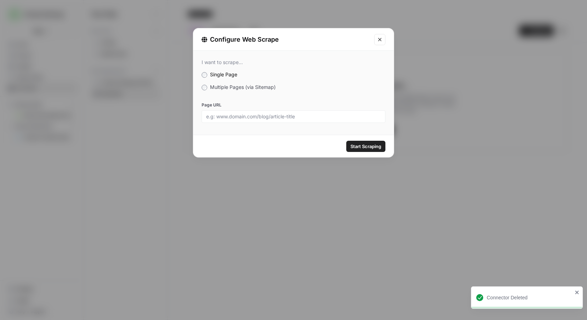
click at [241, 84] on span "Multiple Pages (via Sitemap)" at bounding box center [243, 87] width 66 height 6
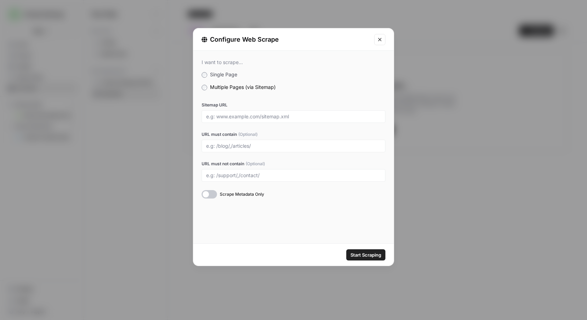
click at [215, 120] on div at bounding box center [294, 116] width 184 height 13
click at [238, 116] on input "Sitemap URL" at bounding box center [293, 116] width 175 height 6
paste input "keyword"
type input "keyword"
click at [250, 140] on div at bounding box center [294, 146] width 184 height 13
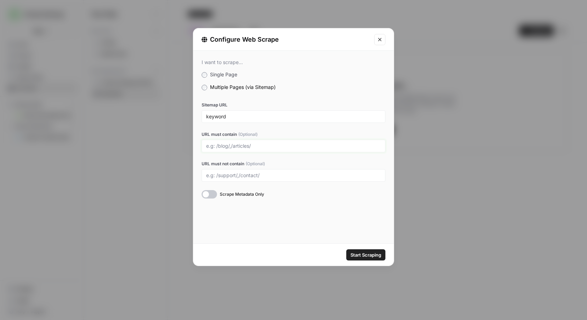
click at [248, 143] on input "URL must contain (Optional)" at bounding box center [293, 146] width 175 height 6
click at [242, 114] on input "keyword" at bounding box center [293, 116] width 175 height 6
click at [235, 145] on input "URL must contain (Optional)" at bounding box center [293, 146] width 175 height 6
paste input "keyword"
type input "/keyword/"
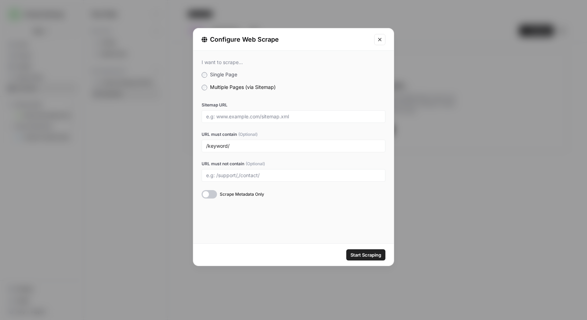
click at [216, 120] on div at bounding box center [294, 116] width 184 height 13
click at [228, 115] on input "Sitemap URL" at bounding box center [293, 116] width 175 height 6
paste input "[URL][DOMAIN_NAME]"
type input "[URL][DOMAIN_NAME]"
click at [372, 254] on span "Start Scraping" at bounding box center [366, 254] width 31 height 7
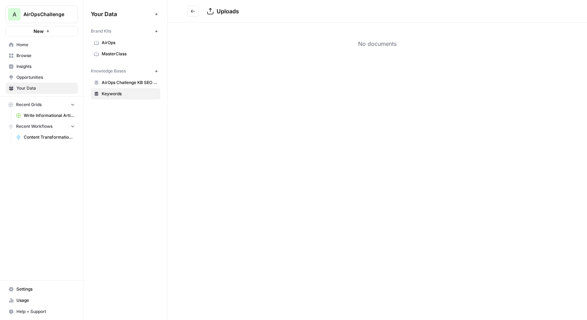
click at [113, 81] on span "AirOps Challenge KB SEO & AEO (Best Practices)" at bounding box center [130, 82] width 56 height 6
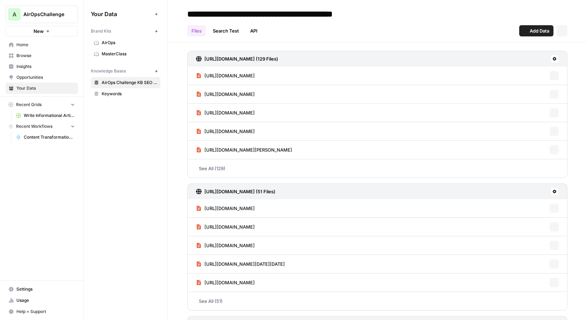
click at [117, 91] on span "Keywords" at bounding box center [130, 94] width 56 height 6
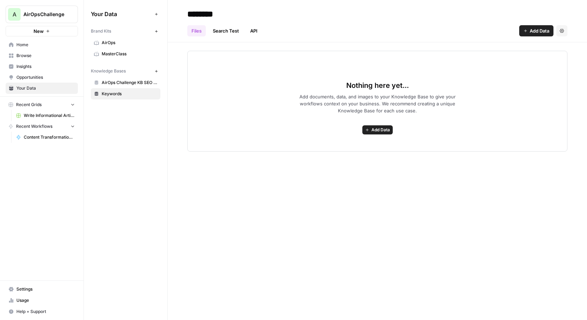
click at [379, 127] on span "Add Data" at bounding box center [381, 130] width 19 height 6
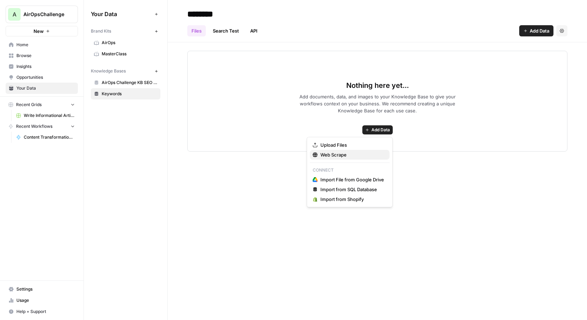
click at [347, 153] on span "Web Scrape" at bounding box center [353, 154] width 64 height 7
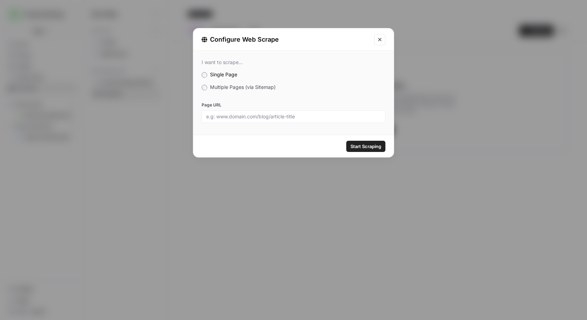
click at [245, 86] on span "Multiple Pages (via Sitemap)" at bounding box center [243, 87] width 66 height 6
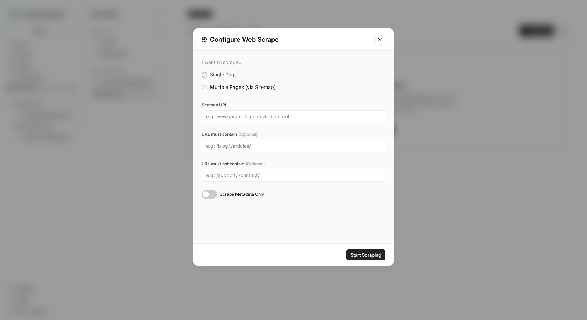
click at [236, 109] on div "Sitemap URL" at bounding box center [294, 112] width 184 height 21
click at [235, 116] on input "Sitemap URL" at bounding box center [293, 116] width 175 height 6
paste input "[URL][DOMAIN_NAME]"
type input "[URL][DOMAIN_NAME]"
click at [230, 140] on div at bounding box center [294, 146] width 184 height 13
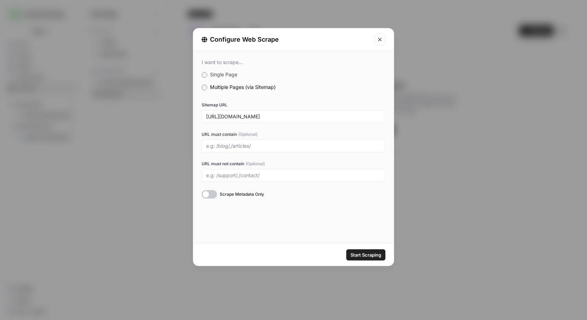
click at [230, 140] on div at bounding box center [294, 146] width 184 height 13
click at [237, 143] on input "URL must contain (Optional)" at bounding box center [293, 146] width 175 height 6
type input "7"
type input "("
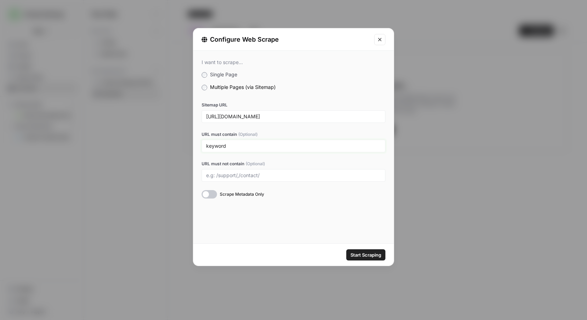
type input "keyword"
click at [370, 254] on span "Start Scraping" at bounding box center [366, 254] width 31 height 7
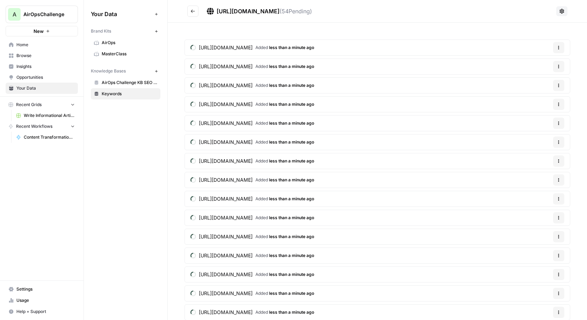
click at [194, 14] on button "Go back" at bounding box center [192, 11] width 11 height 11
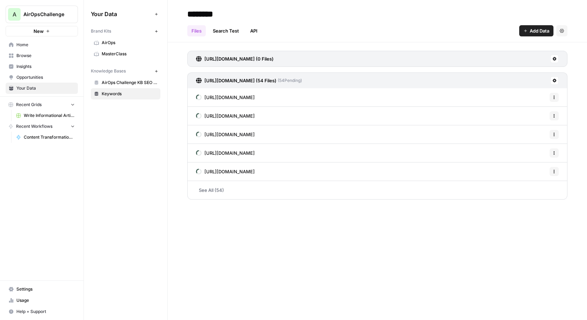
click at [555, 64] on div "[URL][DOMAIN_NAME] (0 Files)" at bounding box center [377, 59] width 380 height 16
click at [555, 60] on icon at bounding box center [555, 59] width 4 height 4
click at [527, 99] on span "Delete Connection" at bounding box center [528, 98] width 43 height 7
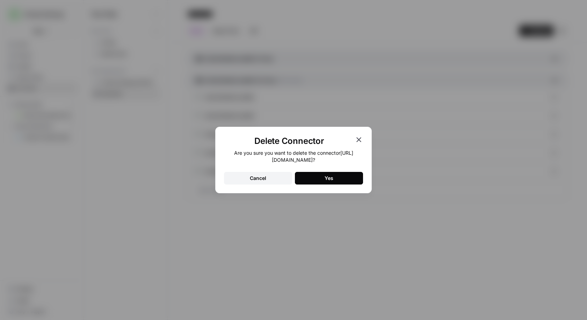
click at [345, 182] on button "Yes" at bounding box center [329, 178] width 68 height 13
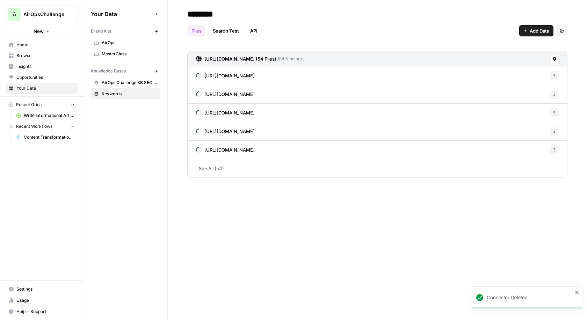
click at [533, 34] on span "Add Data" at bounding box center [540, 30] width 20 height 7
click at [503, 59] on span "Web Scrape" at bounding box center [513, 56] width 64 height 7
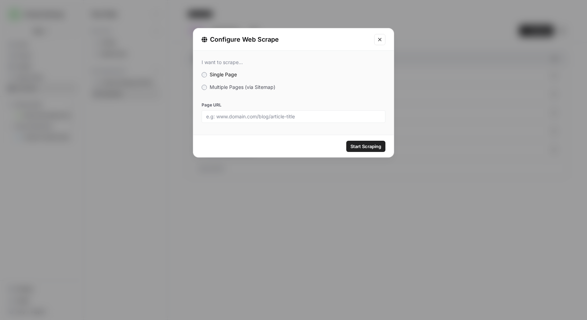
click at [271, 89] on span "Multiple Pages (via Sitemap)" at bounding box center [243, 87] width 66 height 6
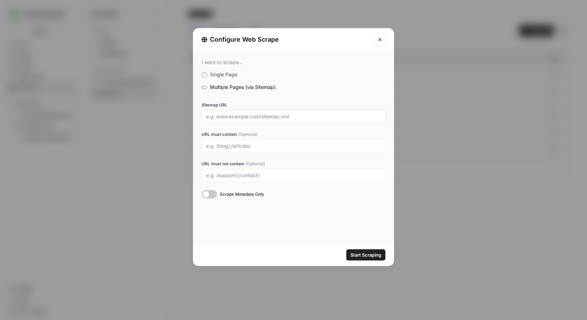
click at [251, 115] on input "Sitemap URL" at bounding box center [293, 116] width 175 height 6
paste input "[URL][DOMAIN_NAME]"
type input "[URL][DOMAIN_NAME]"
click at [237, 142] on div at bounding box center [294, 146] width 184 height 13
click at [229, 147] on input "URL must contain (Optional)" at bounding box center [293, 146] width 175 height 6
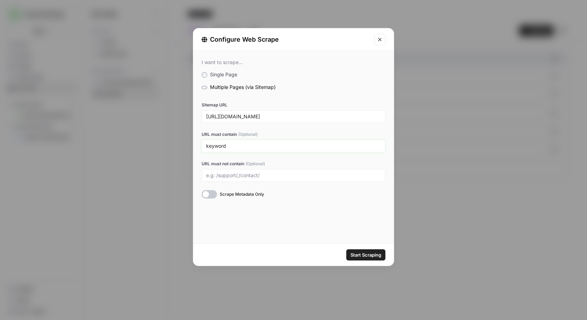
type input "keyword"
click at [376, 256] on span "Start Scraping" at bounding box center [366, 254] width 31 height 7
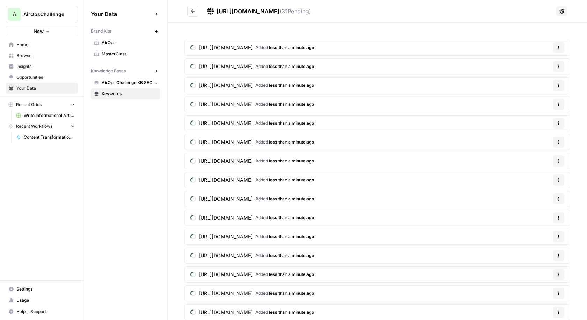
click at [192, 13] on button "Go back" at bounding box center [192, 11] width 11 height 11
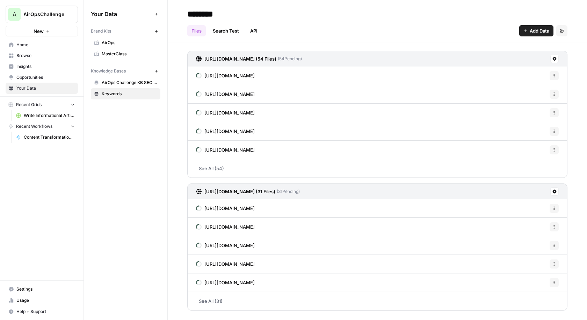
click at [117, 80] on span "AirOps Challenge KB SEO & AEO (Best Practices)" at bounding box center [130, 82] width 56 height 6
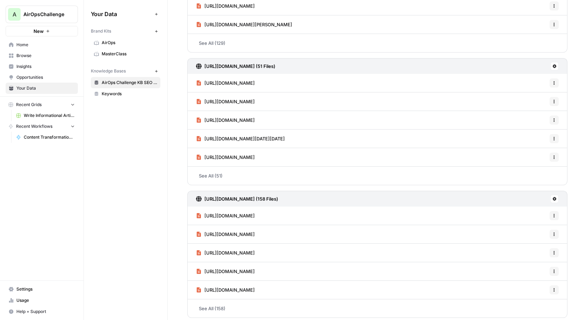
scroll to position [232, 0]
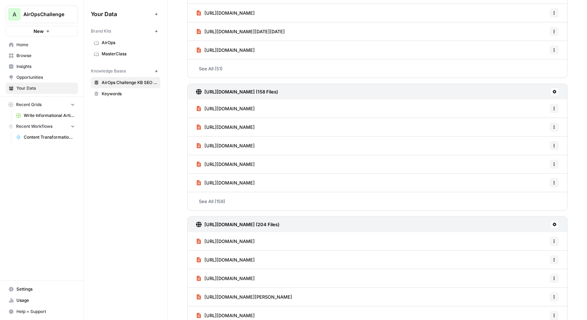
click at [124, 96] on link "Keywords" at bounding box center [126, 93] width 70 height 11
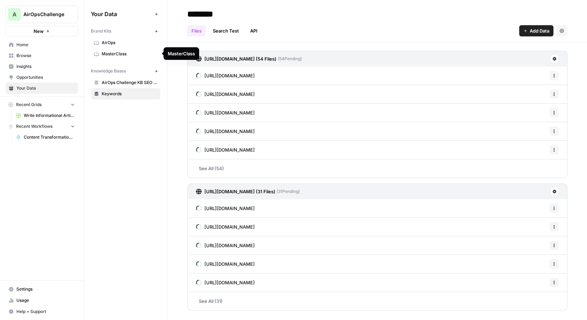
click at [144, 54] on span "MasterClass" at bounding box center [130, 54] width 56 height 6
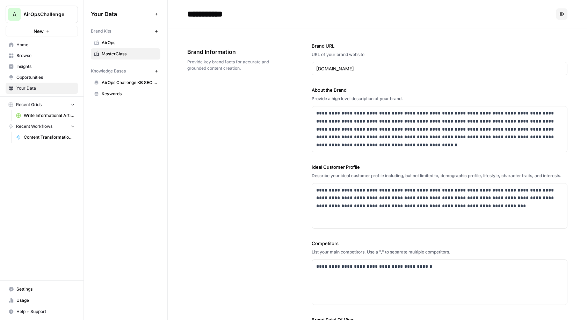
click at [564, 16] on button "Options" at bounding box center [562, 13] width 11 height 11
click at [541, 48] on span "Delete" at bounding box center [548, 46] width 22 height 7
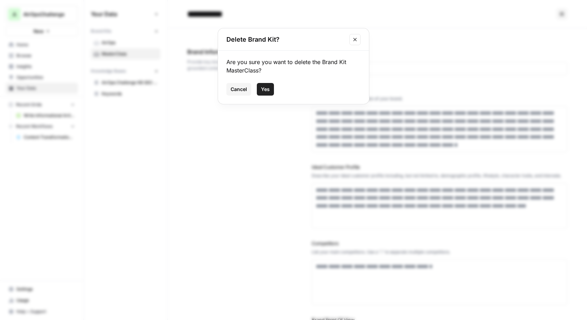
click at [266, 91] on span "Yes" at bounding box center [265, 89] width 9 height 7
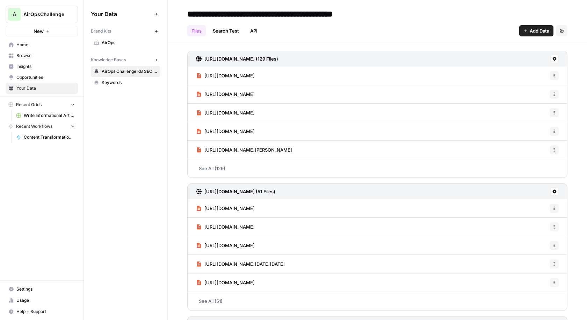
click at [121, 45] on span "AirOps" at bounding box center [130, 43] width 56 height 6
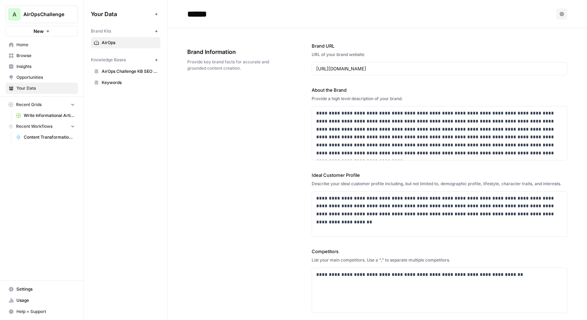
click at [41, 45] on span "Home" at bounding box center [45, 45] width 58 height 6
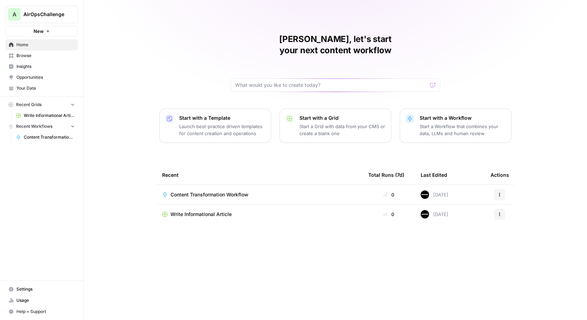
click at [39, 88] on span "Your Data" at bounding box center [45, 88] width 58 height 6
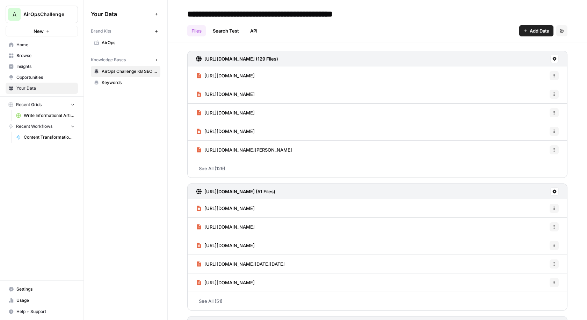
click at [42, 48] on link "Home" at bounding box center [42, 44] width 72 height 11
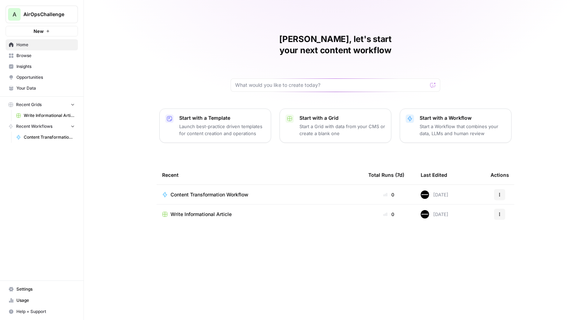
click at [218, 191] on span "Content Transformation Workflow" at bounding box center [210, 194] width 78 height 7
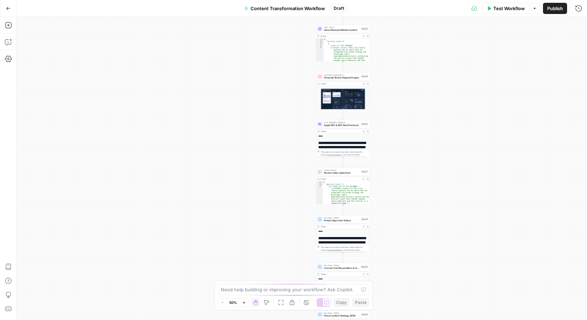
click at [340, 27] on span "LLM · GPT-5" at bounding box center [342, 27] width 36 height 3
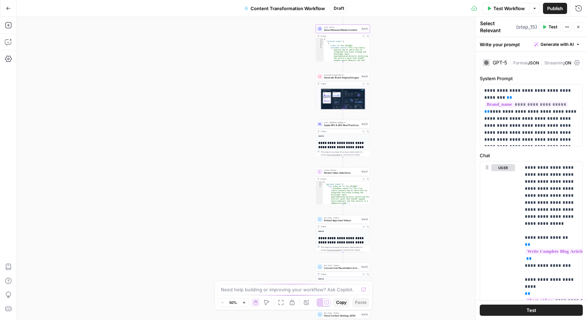
click at [340, 73] on span "Generate Image with AI" at bounding box center [342, 74] width 36 height 3
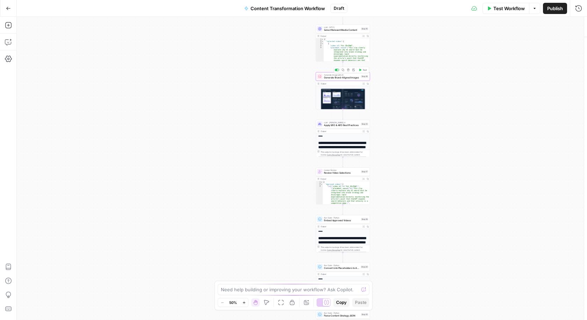
type textarea "Generate Brand-Aligned Images"
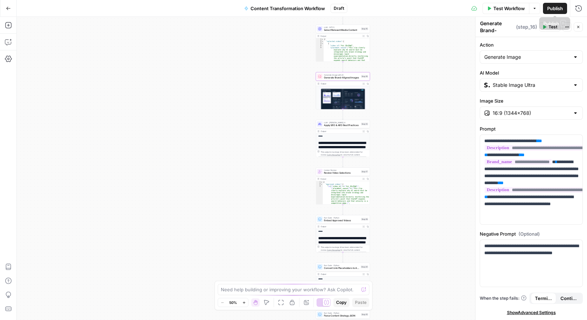
click at [535, 7] on icon "button" at bounding box center [535, 8] width 4 height 4
click at [476, 9] on icon at bounding box center [475, 9] width 6 height 6
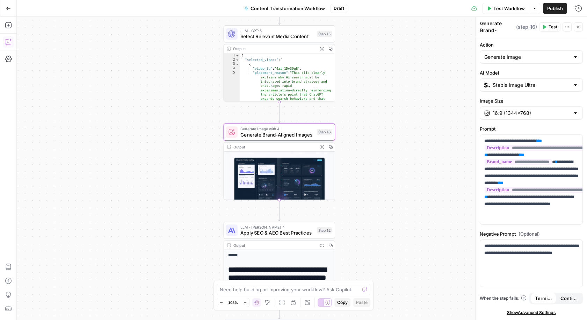
click at [8, 43] on icon "button" at bounding box center [8, 41] width 7 height 7
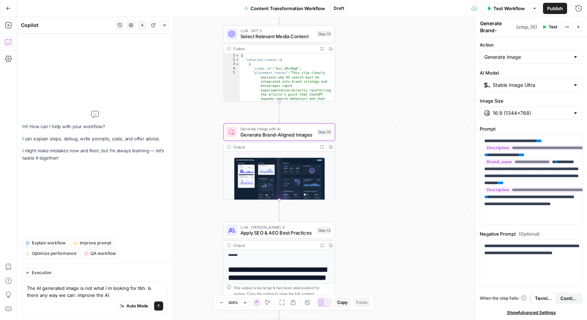
click at [279, 180] on img at bounding box center [279, 179] width 111 height 57
click at [310, 173] on img at bounding box center [279, 179] width 111 height 57
click at [323, 145] on icon "button" at bounding box center [321, 146] width 3 height 3
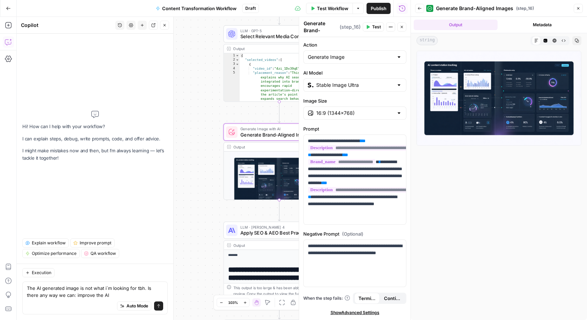
click at [485, 89] on img at bounding box center [499, 98] width 165 height 95
click at [580, 6] on button "Close" at bounding box center [578, 8] width 9 height 9
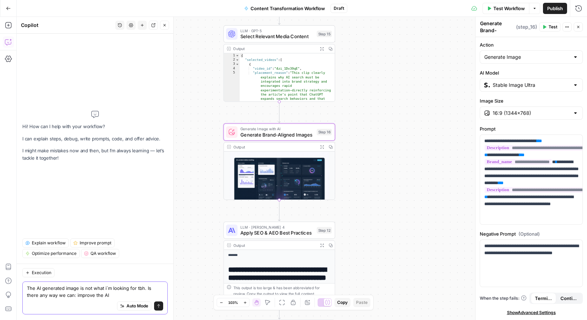
click at [126, 294] on textarea "The AI generated image is not what i´m looking for tbh. Is there any way we can…" at bounding box center [95, 291] width 136 height 14
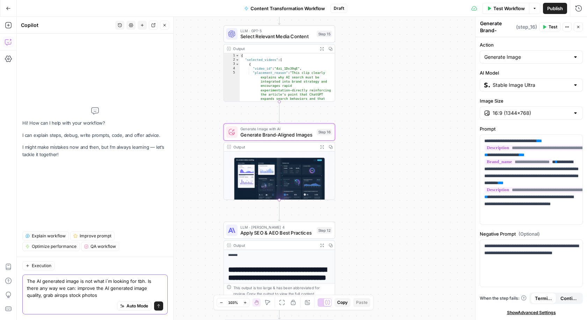
type textarea "The AI generated image is not what i´m looking for tbh. Is there any way we can…"
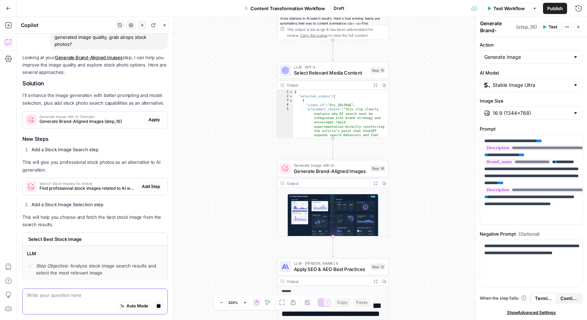
scroll to position [47, 0]
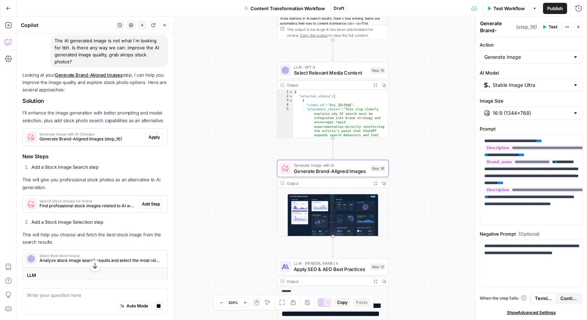
click at [154, 138] on span "Apply" at bounding box center [155, 137] width 12 height 6
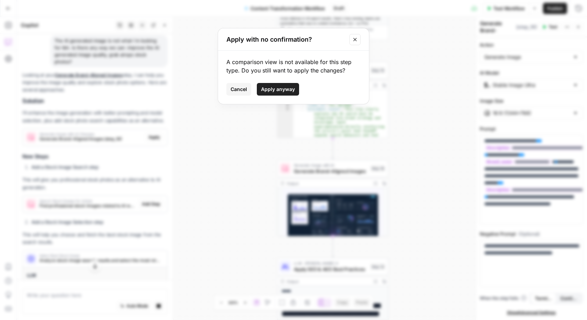
click at [356, 37] on icon "Close modal" at bounding box center [355, 40] width 6 height 6
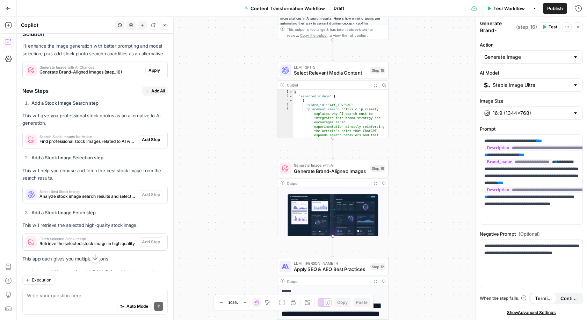
scroll to position [121, 0]
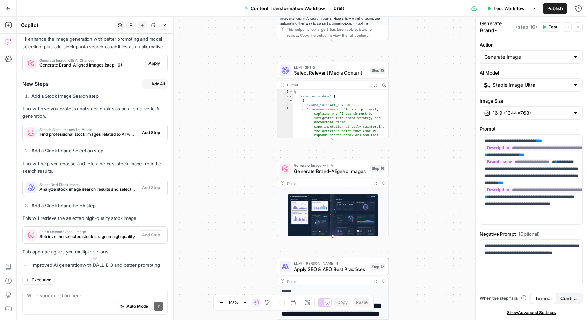
click at [158, 83] on span "Add All" at bounding box center [158, 84] width 14 height 6
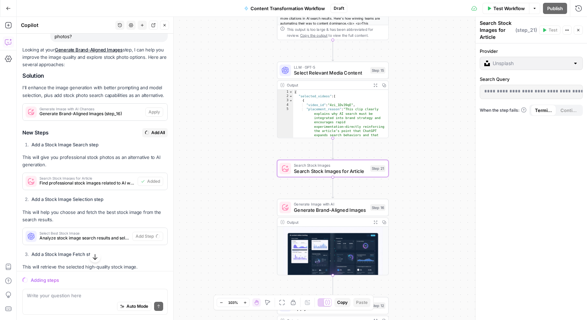
scroll to position [194, 0]
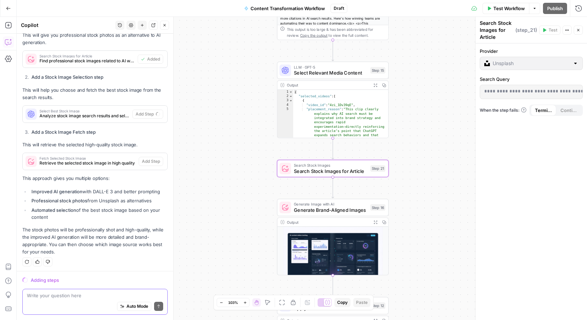
click at [84, 295] on textarea at bounding box center [95, 294] width 136 height 7
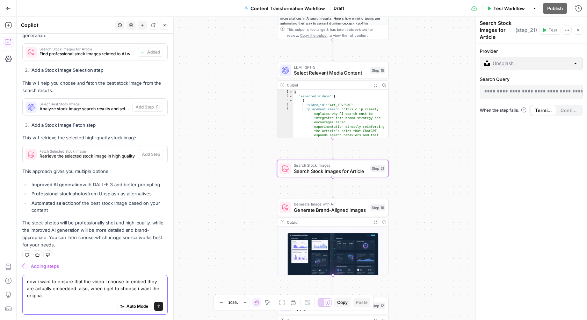
scroll to position [208, 0]
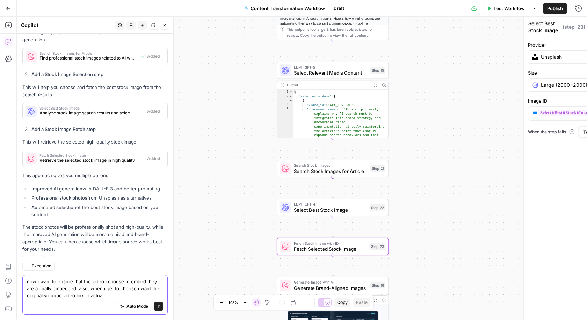
type textarea "now i want to ensure that the video i choose to embed they are actually embedde…"
type textarea "Fetch Selected Stock Image"
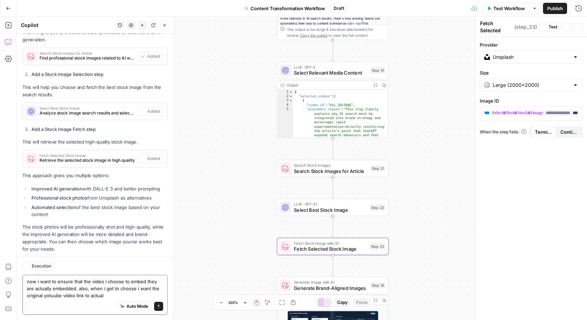
scroll to position [219, 0]
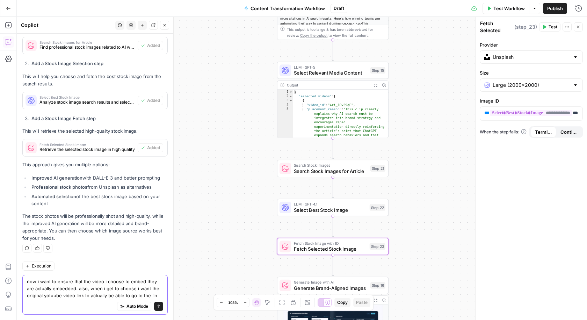
type textarea "now i want to ensure that the video i choose to embed they are actually embedde…"
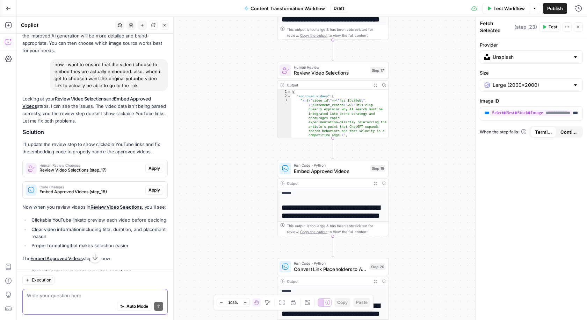
scroll to position [396, 0]
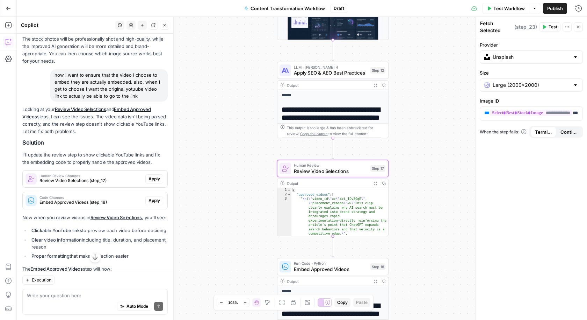
click at [150, 178] on span "Apply" at bounding box center [155, 179] width 12 height 6
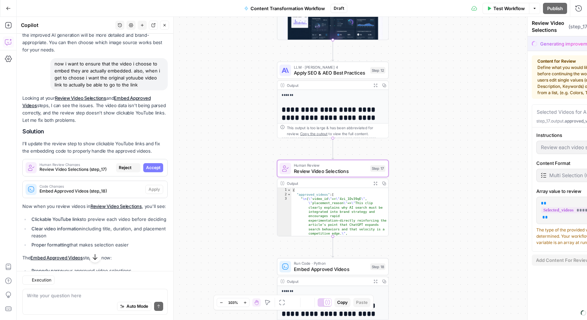
scroll to position [385, 0]
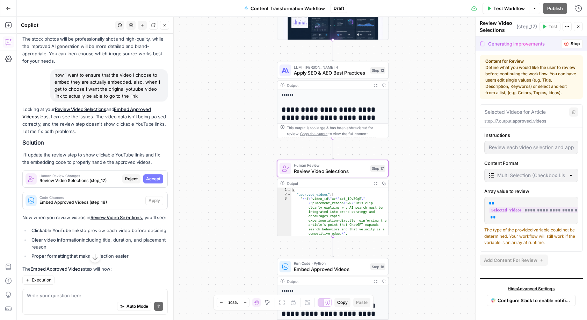
click at [150, 178] on span "Accept" at bounding box center [153, 179] width 14 height 6
type input "Review each video below. Click the 'Watch Video' links to preview the content. …"
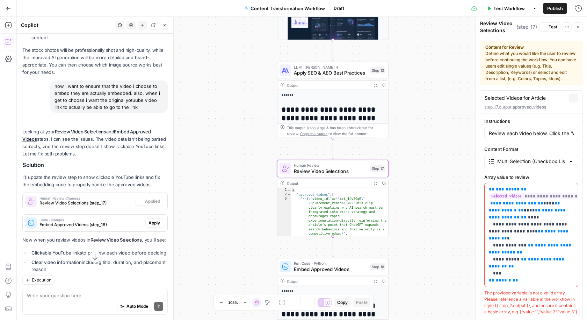
scroll to position [396, 0]
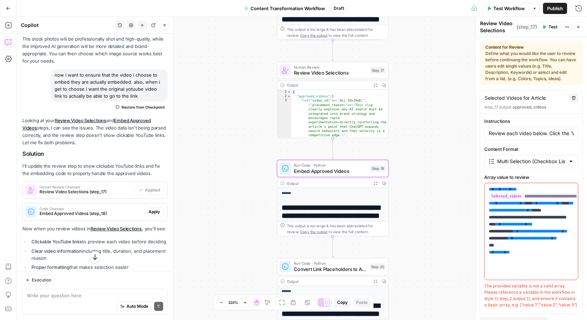
click at [151, 209] on span "Apply" at bounding box center [155, 211] width 12 height 6
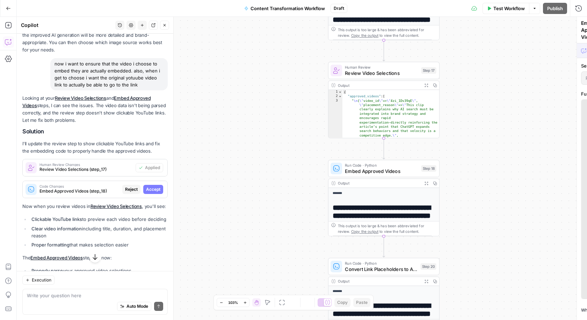
scroll to position [385, 0]
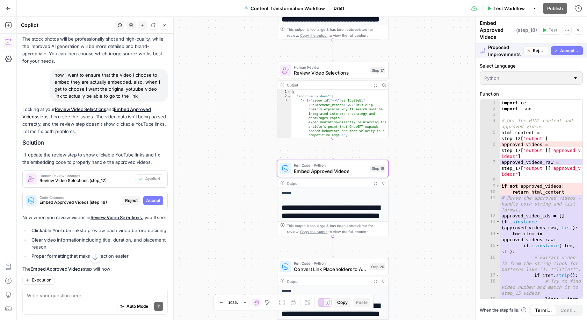
click at [157, 199] on span "Accept" at bounding box center [153, 200] width 14 height 6
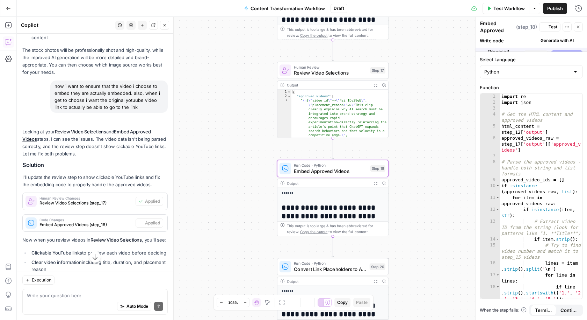
scroll to position [396, 0]
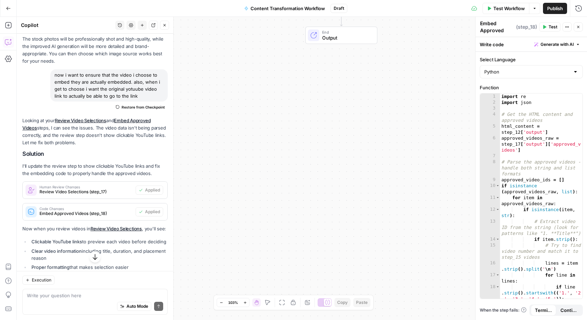
click at [498, 10] on span "Test Workflow" at bounding box center [509, 8] width 31 height 7
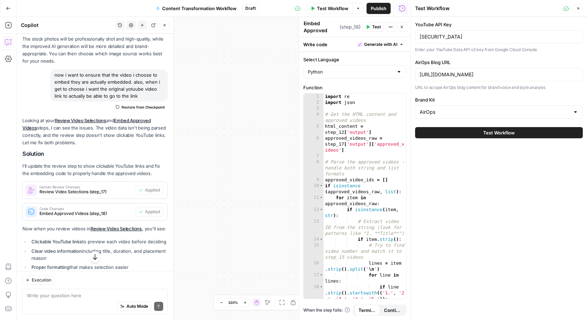
click at [465, 133] on button "Test Workflow" at bounding box center [499, 132] width 168 height 11
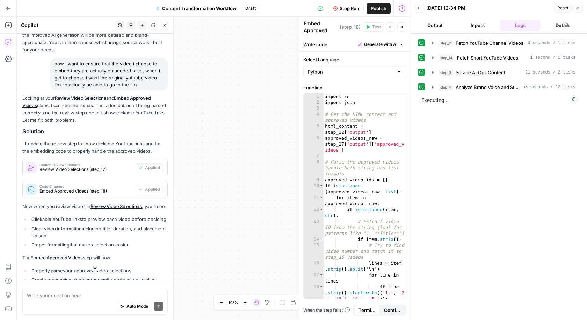
scroll to position [396, 0]
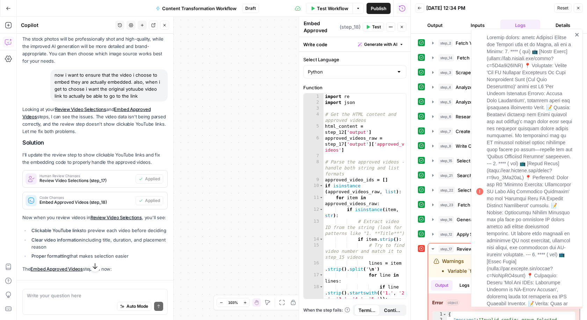
scroll to position [396, 0]
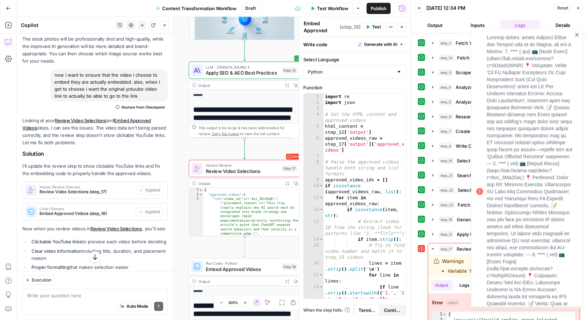
click at [578, 35] on icon "close" at bounding box center [577, 35] width 5 height 6
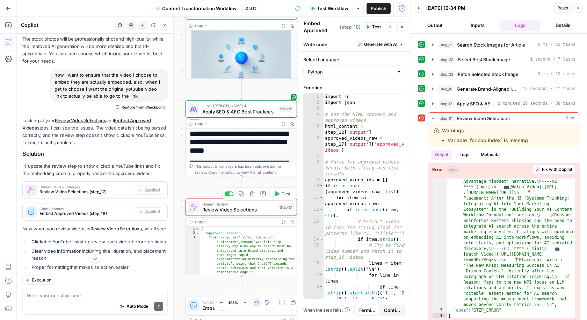
scroll to position [19, 0]
